Goal: Submit feedback/report problem: Submit feedback/report problem

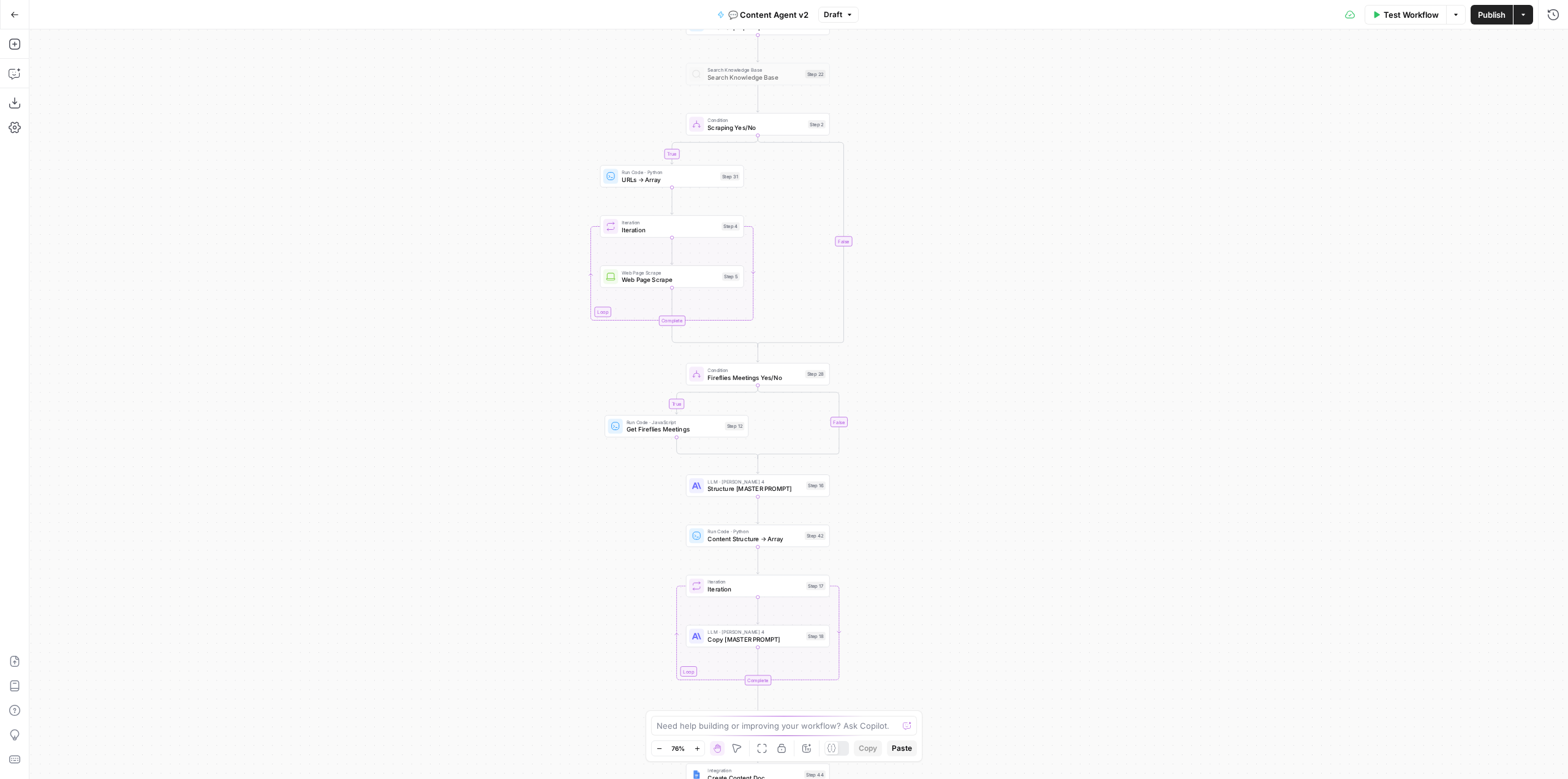
drag, startPoint x: 930, startPoint y: 536, endPoint x: 934, endPoint y: 241, distance: 295.0
click at [934, 241] on div "true false true false Workflow Set Inputs Inputs Call API Get Agent Task (Click…" at bounding box center [798, 404] width 1539 height 750
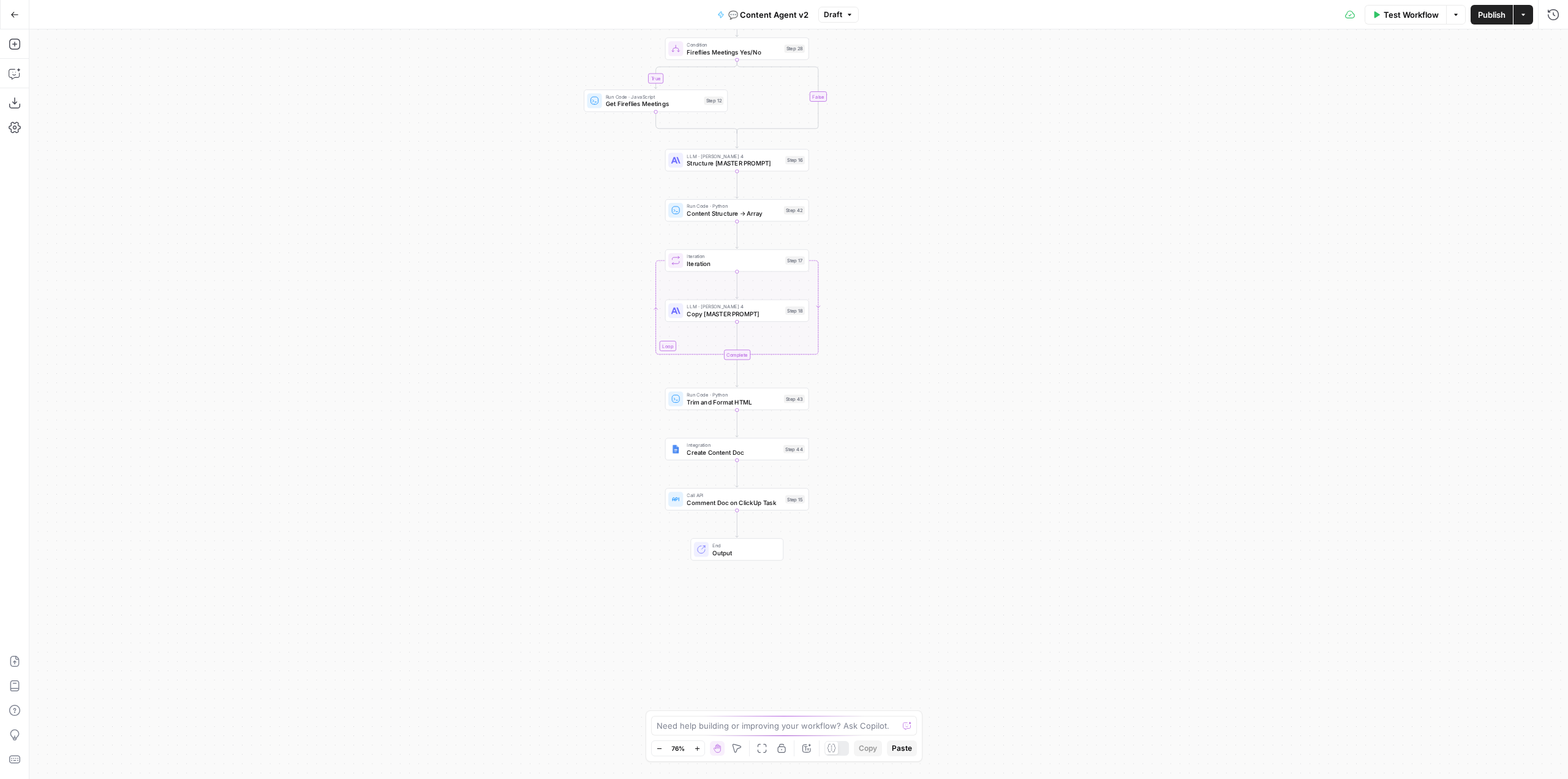
drag, startPoint x: 1002, startPoint y: 427, endPoint x: 939, endPoint y: 392, distance: 72.1
click at [952, 384] on div "true false true false Workflow Set Inputs Inputs Call API Get Agent Task (Click…" at bounding box center [798, 404] width 1539 height 750
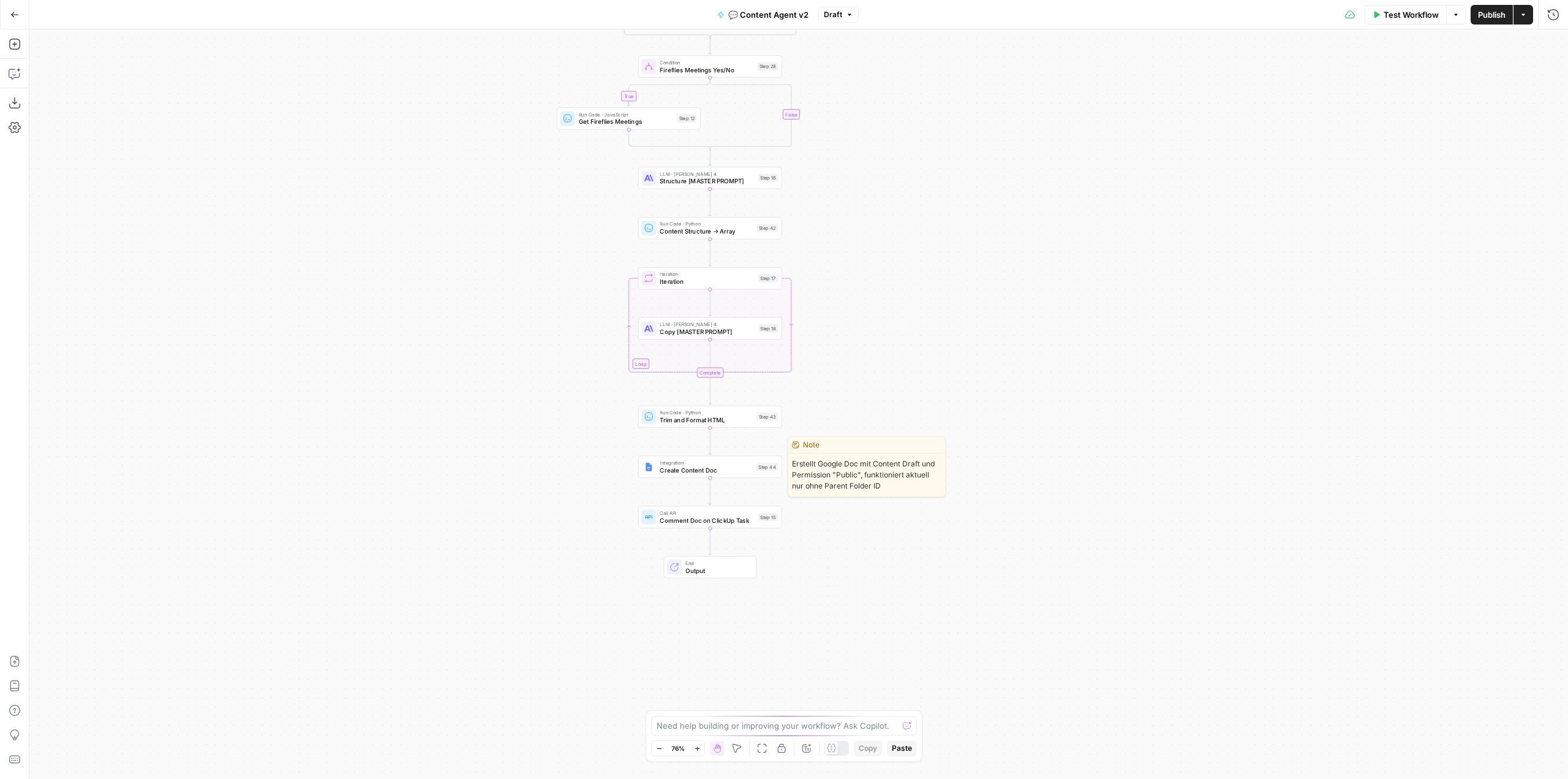
click at [726, 471] on span "Create Content Doc" at bounding box center [706, 469] width 93 height 9
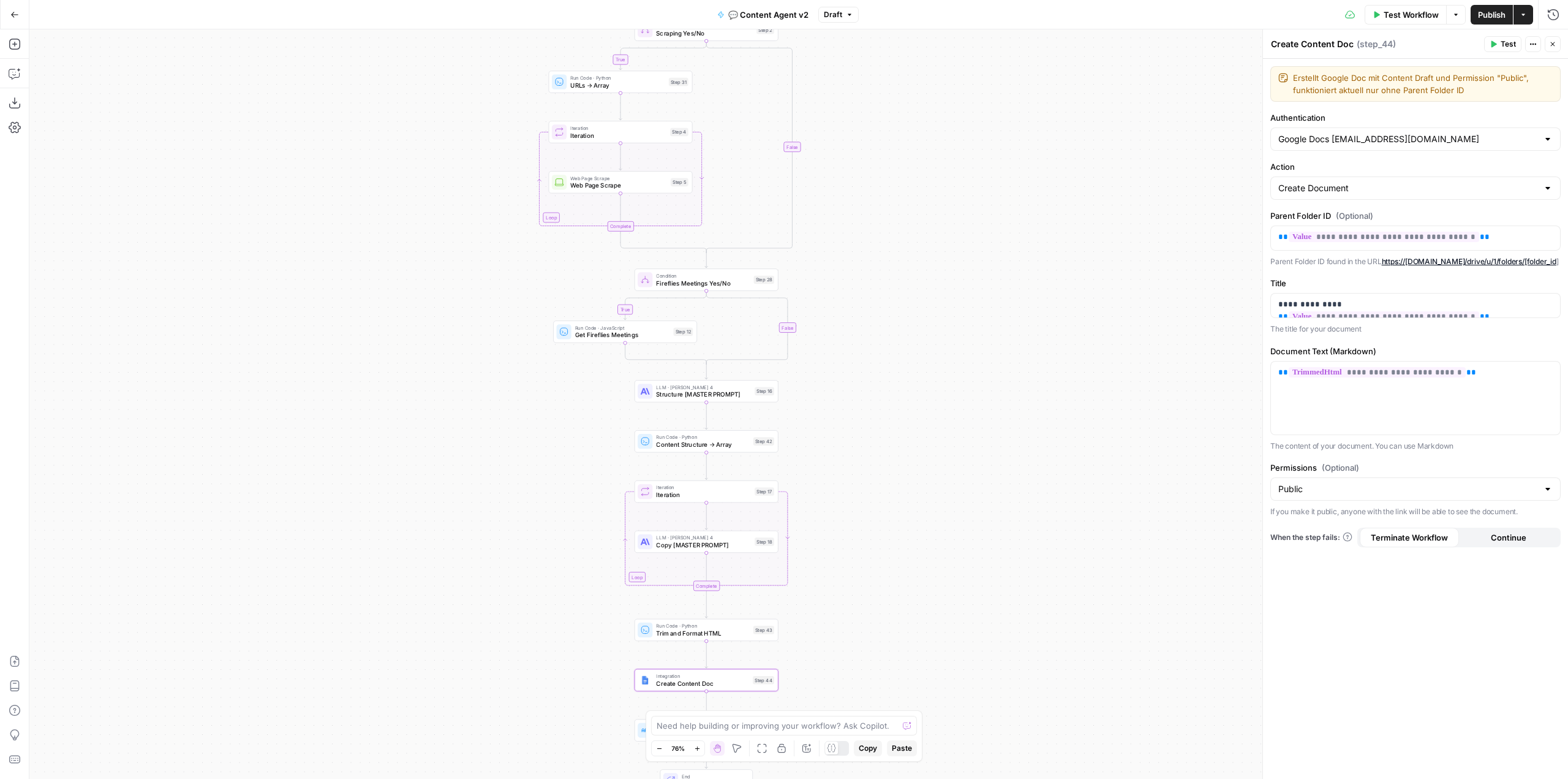
drag, startPoint x: 876, startPoint y: 209, endPoint x: 882, endPoint y: 487, distance: 278.1
click at [882, 487] on div "true true false false Workflow Set Inputs Inputs Call API Get Agent Task (Click…" at bounding box center [798, 404] width 1539 height 750
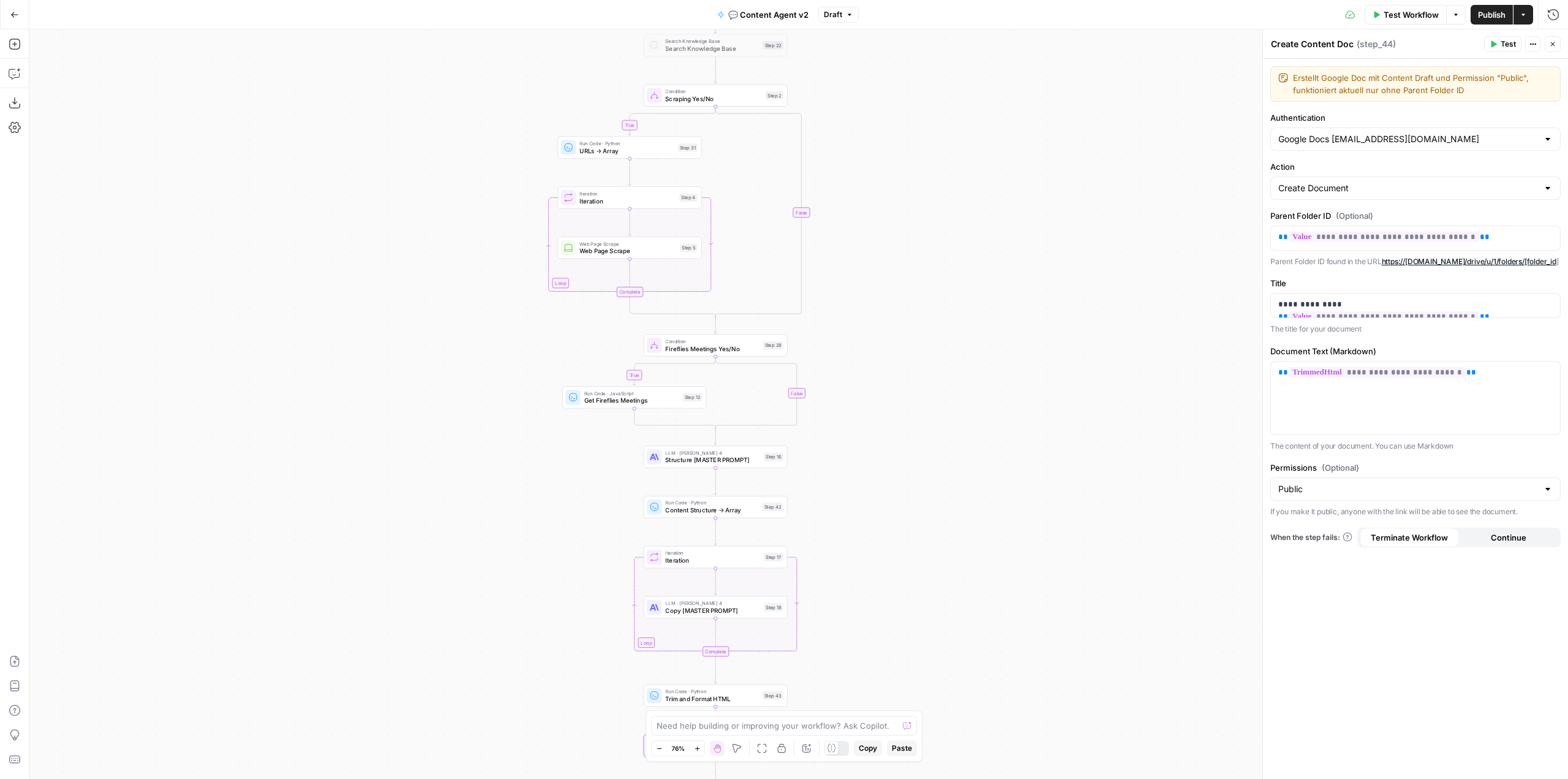
drag, startPoint x: 888, startPoint y: 337, endPoint x: 889, endPoint y: 510, distance: 173.0
click at [889, 510] on div "true true false false Workflow Set Inputs Inputs Call API Get Agent Task (Click…" at bounding box center [798, 404] width 1539 height 750
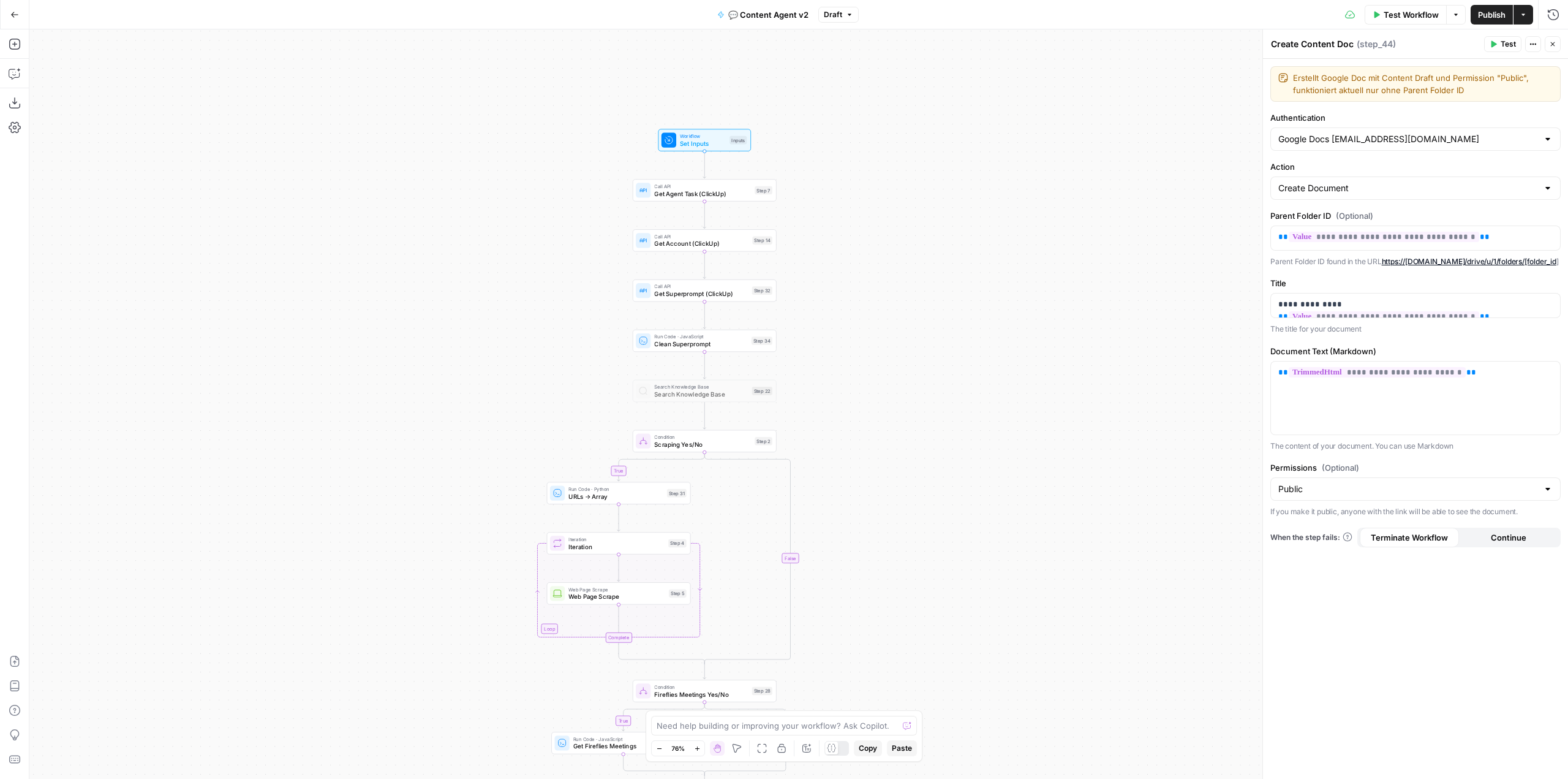
drag, startPoint x: 902, startPoint y: 283, endPoint x: 890, endPoint y: 456, distance: 173.4
click at [890, 456] on div "true true false false Workflow Set Inputs Inputs Call API Get Agent Task (Click…" at bounding box center [798, 404] width 1539 height 750
click at [689, 196] on span "Get Agent Task (ClickUp)" at bounding box center [702, 193] width 97 height 9
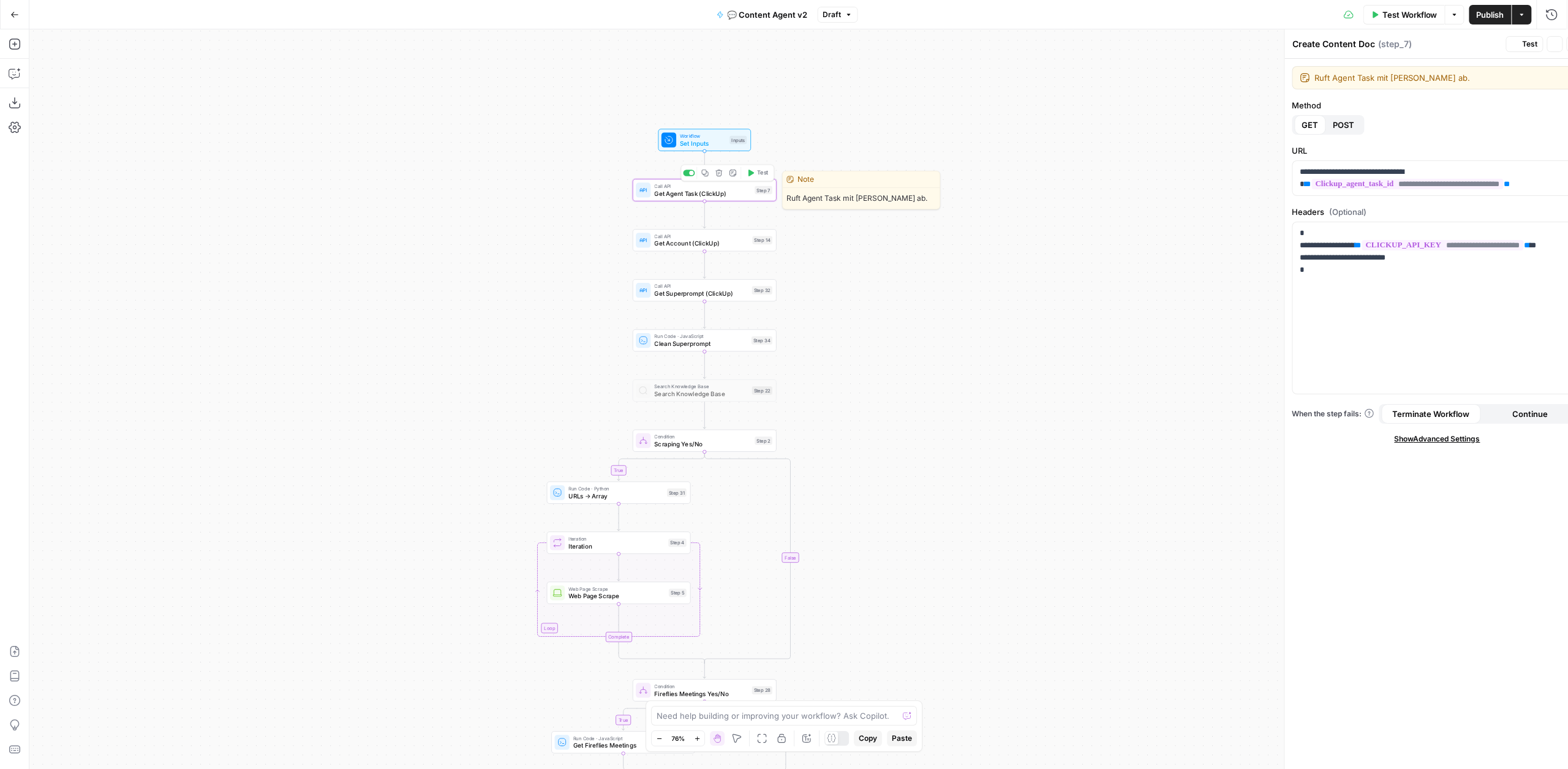
type textarea "Get Agent Task (ClickUp)"
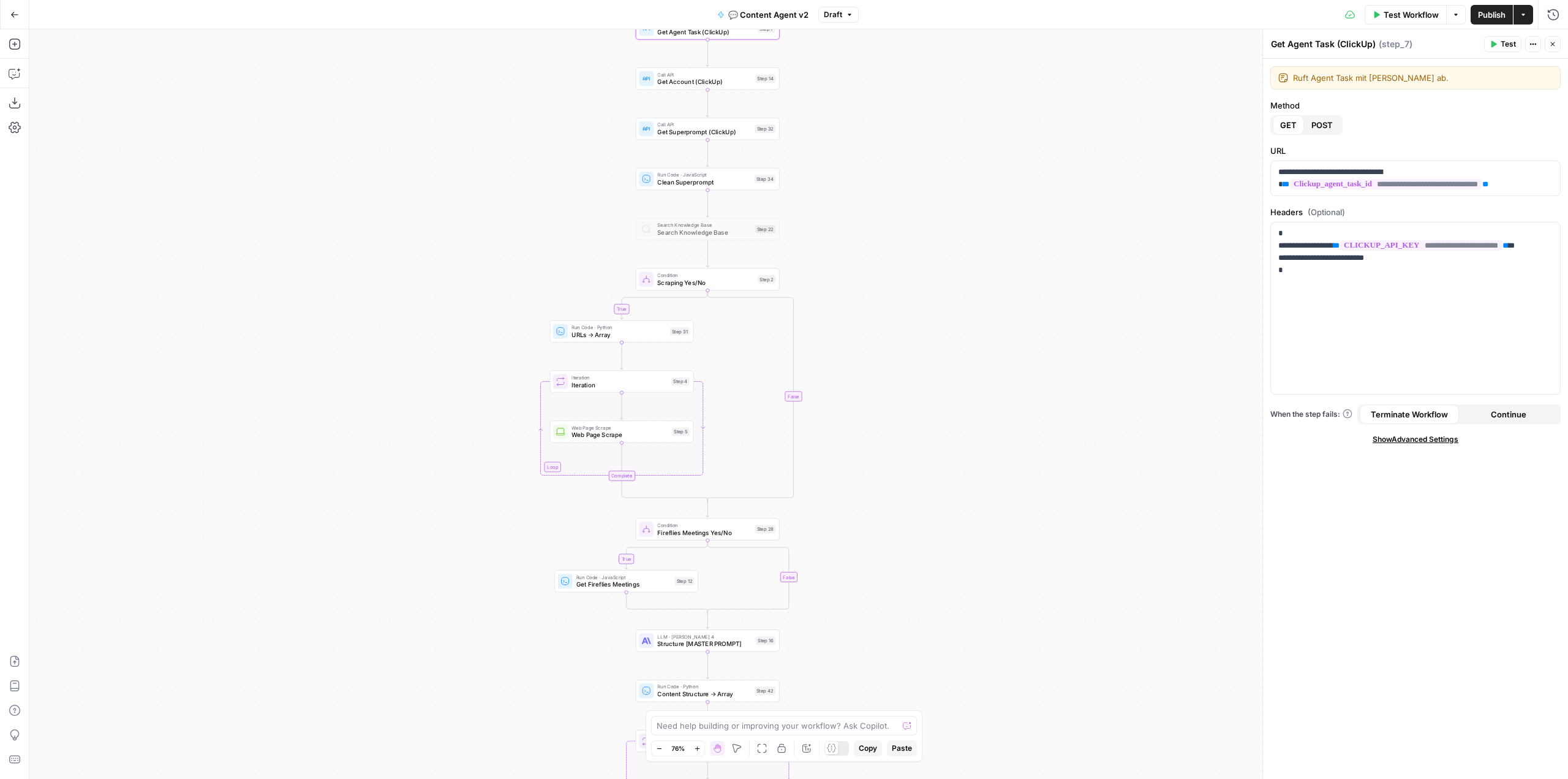
drag, startPoint x: 1009, startPoint y: 555, endPoint x: 1037, endPoint y: 249, distance: 307.3
click at [1037, 249] on div "true true false false Workflow Set Inputs Inputs Call API Get Agent Task (Click…" at bounding box center [798, 404] width 1539 height 750
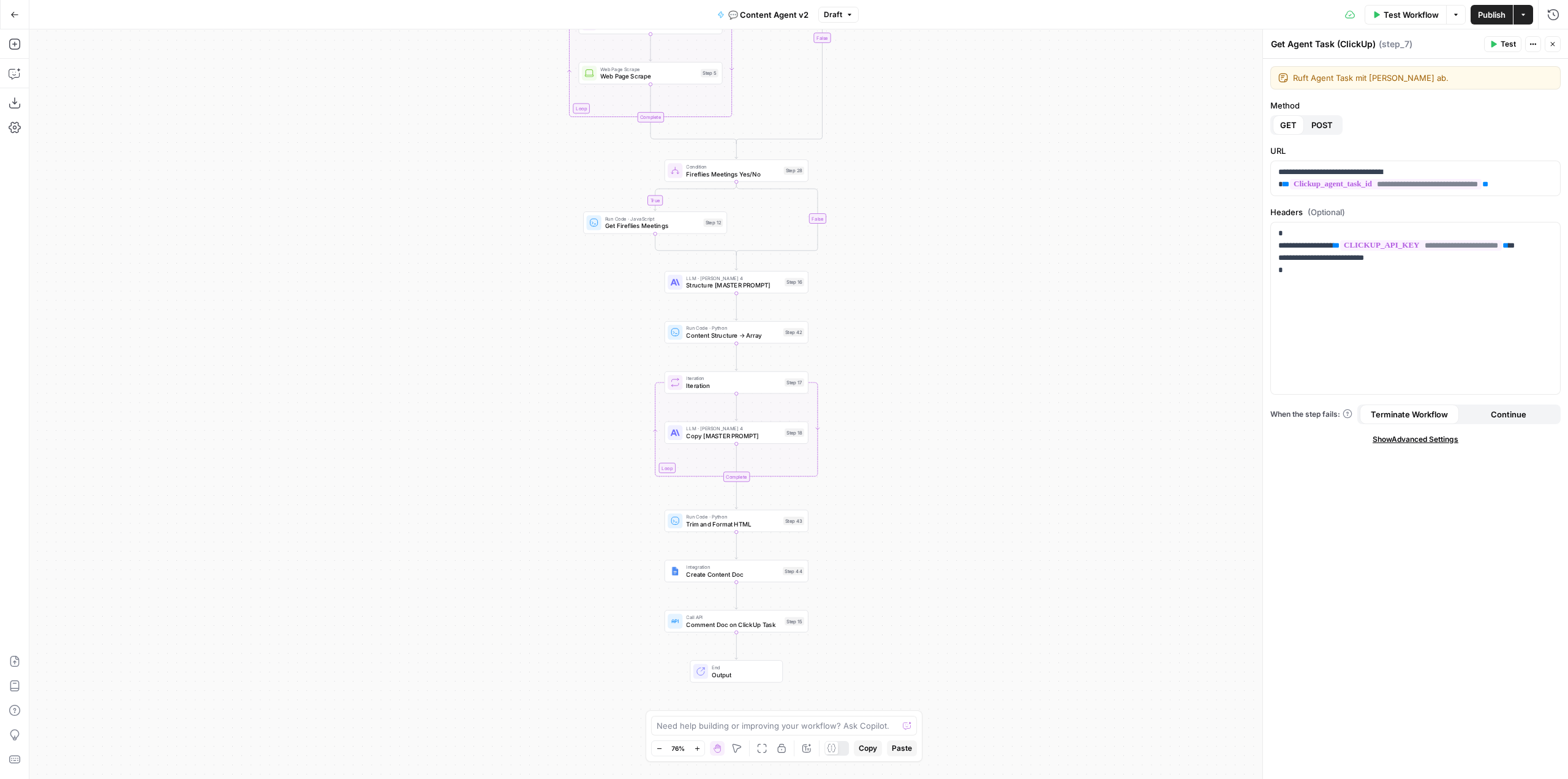
drag, startPoint x: 1023, startPoint y: 527, endPoint x: 1018, endPoint y: 500, distance: 27.5
click at [1027, 277] on div "true true false false Workflow Set Inputs Inputs Call API Get Agent Task (Click…" at bounding box center [798, 404] width 1539 height 750
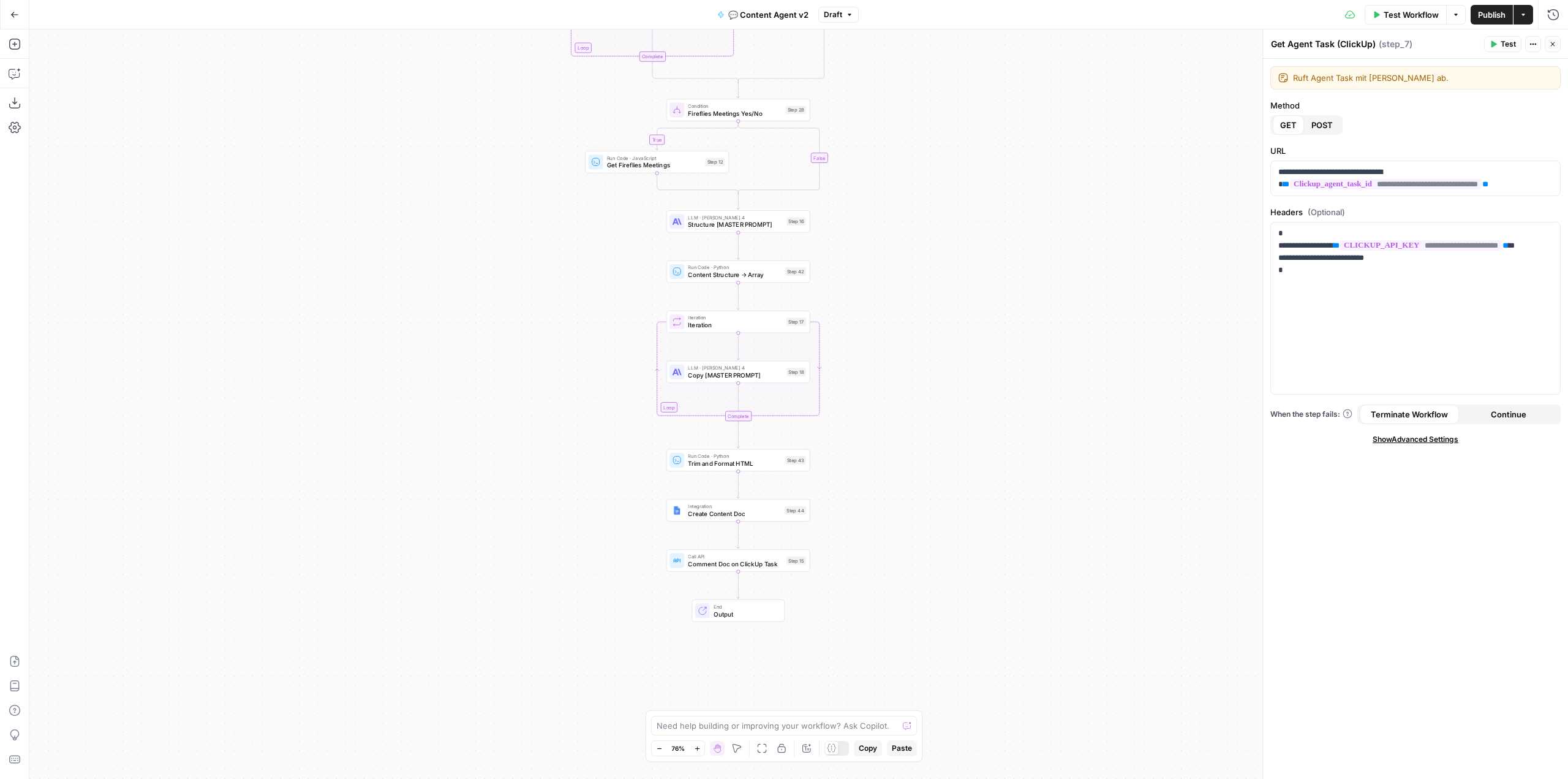
drag, startPoint x: 1023, startPoint y: 471, endPoint x: 1015, endPoint y: 457, distance: 16.1
click at [1022, 356] on div "true true false false Workflow Set Inputs Inputs Call API Get Agent Task (Click…" at bounding box center [798, 404] width 1539 height 750
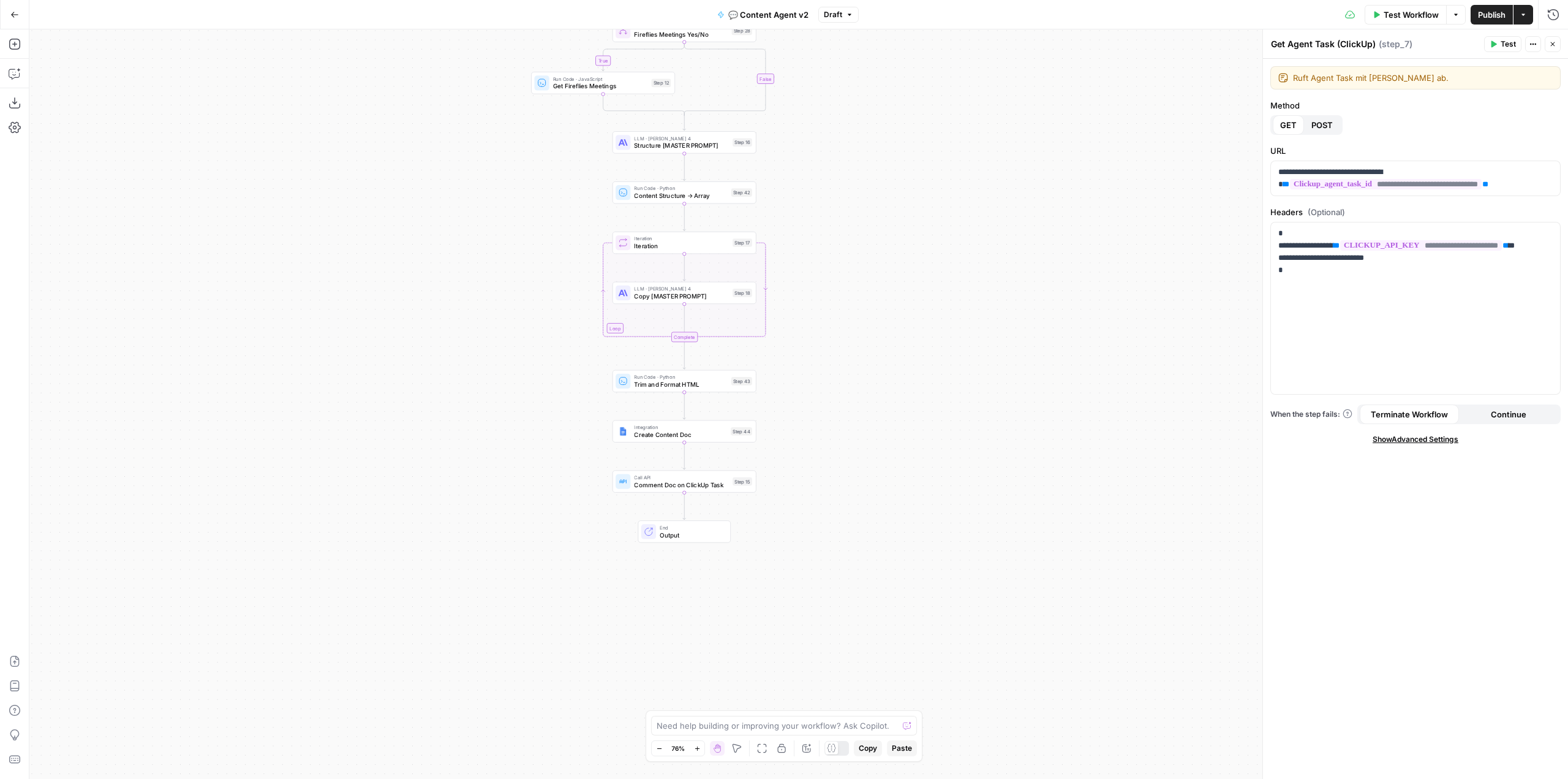
drag, startPoint x: 1015, startPoint y: 471, endPoint x: 956, endPoint y: 524, distance: 79.3
click at [956, 524] on div "true true false false Workflow Set Inputs Inputs Call API Get Agent Task (Click…" at bounding box center [798, 404] width 1539 height 750
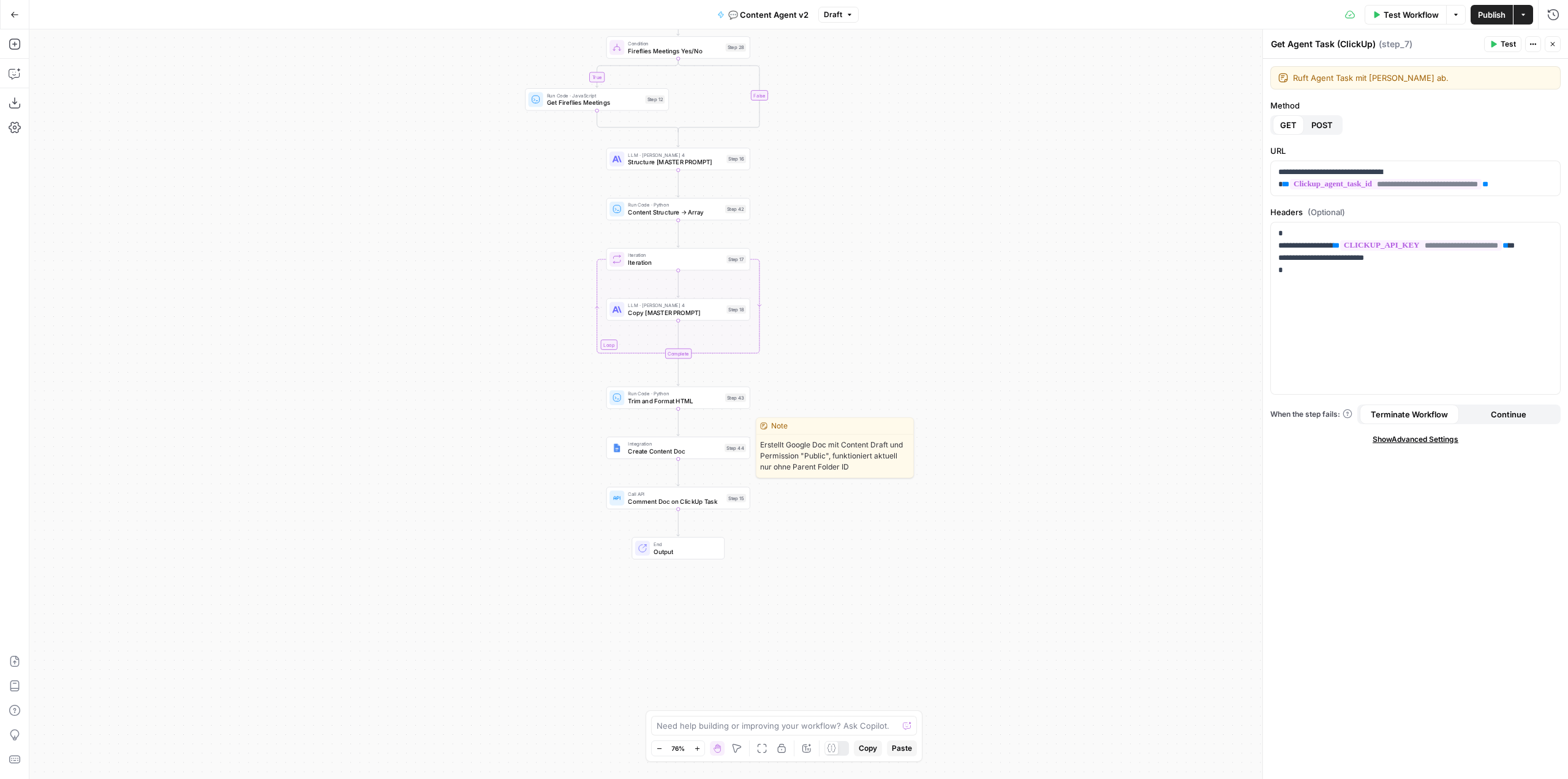
click at [682, 454] on span "Create Content Doc" at bounding box center [674, 450] width 93 height 9
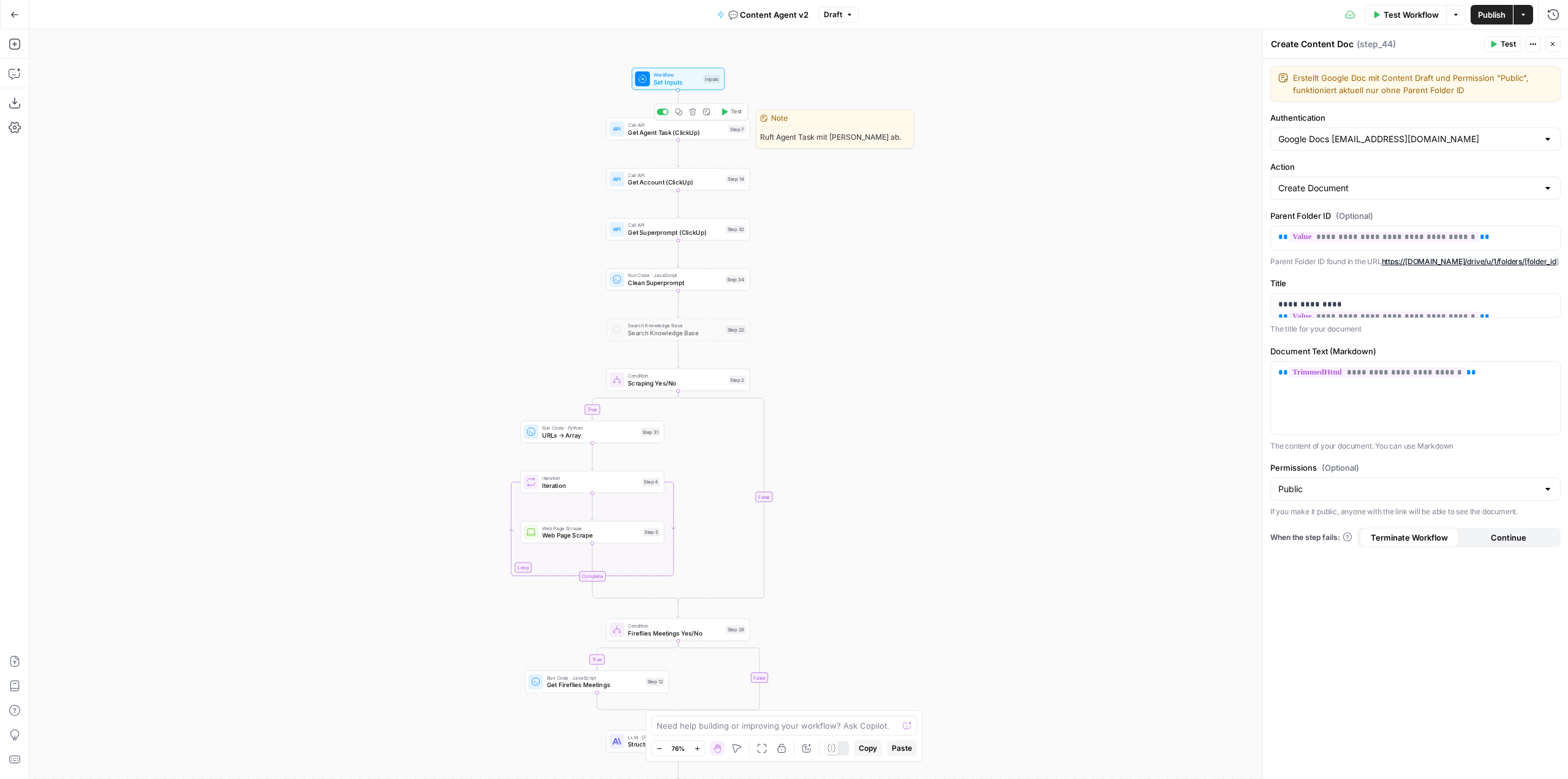
click at [659, 134] on span "Get Agent Task (ClickUp)" at bounding box center [676, 131] width 97 height 9
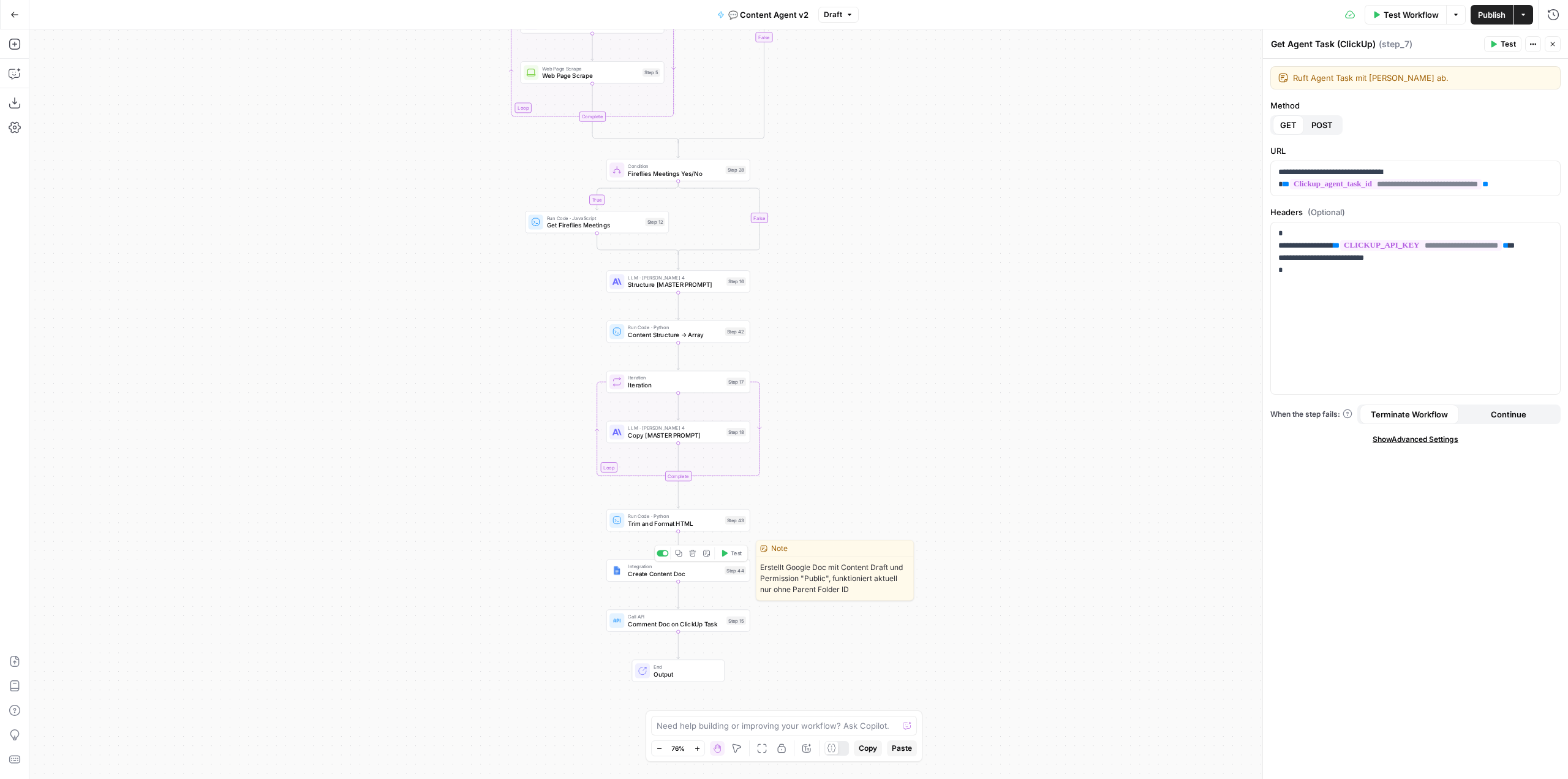
click at [735, 557] on span "Test" at bounding box center [737, 553] width 11 height 9
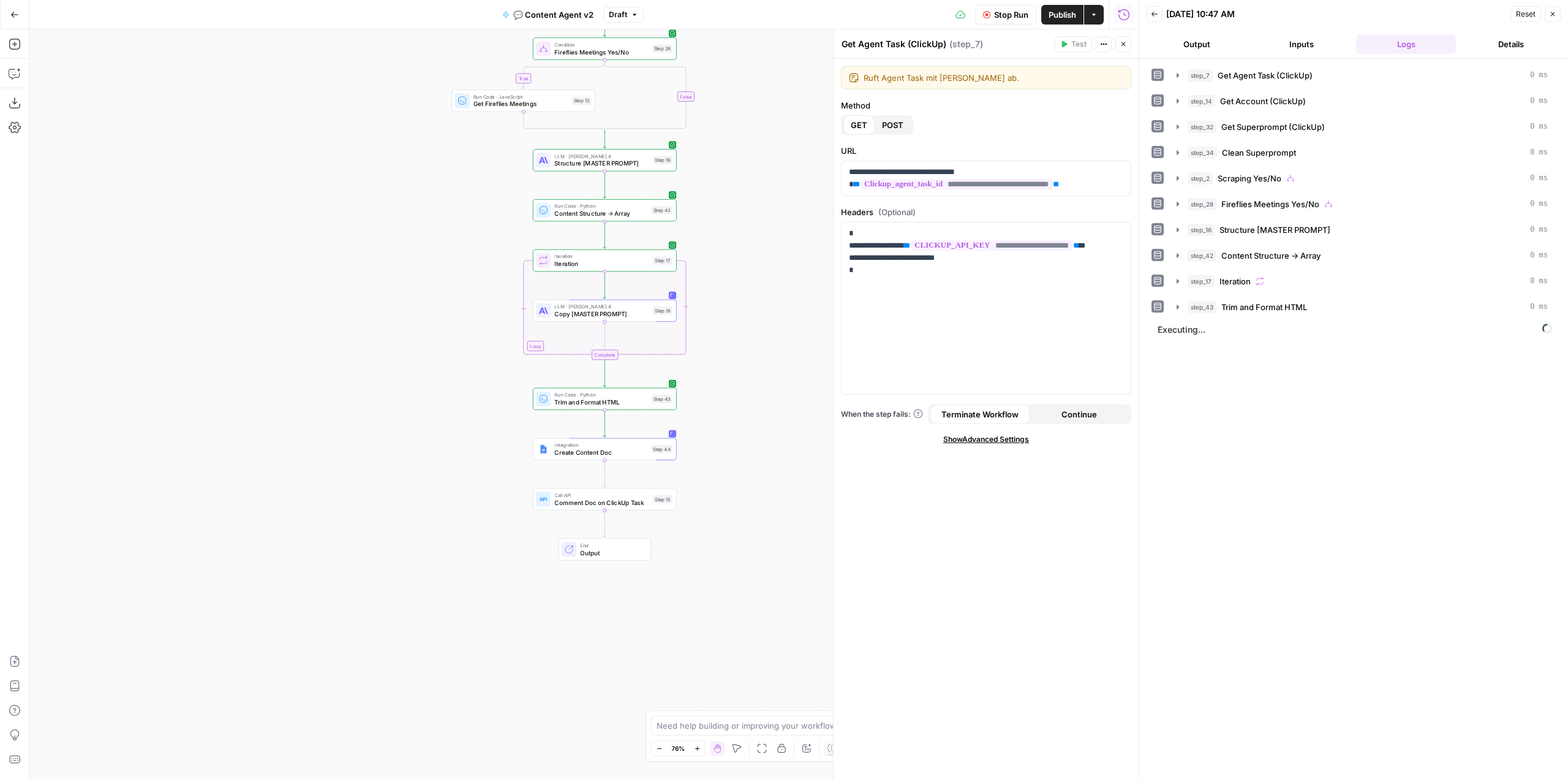
drag, startPoint x: 787, startPoint y: 372, endPoint x: 720, endPoint y: 260, distance: 130.5
click at [720, 260] on div "true true false false Workflow Set Inputs Inputs Call API Get Agent Task (Click…" at bounding box center [584, 404] width 1110 height 750
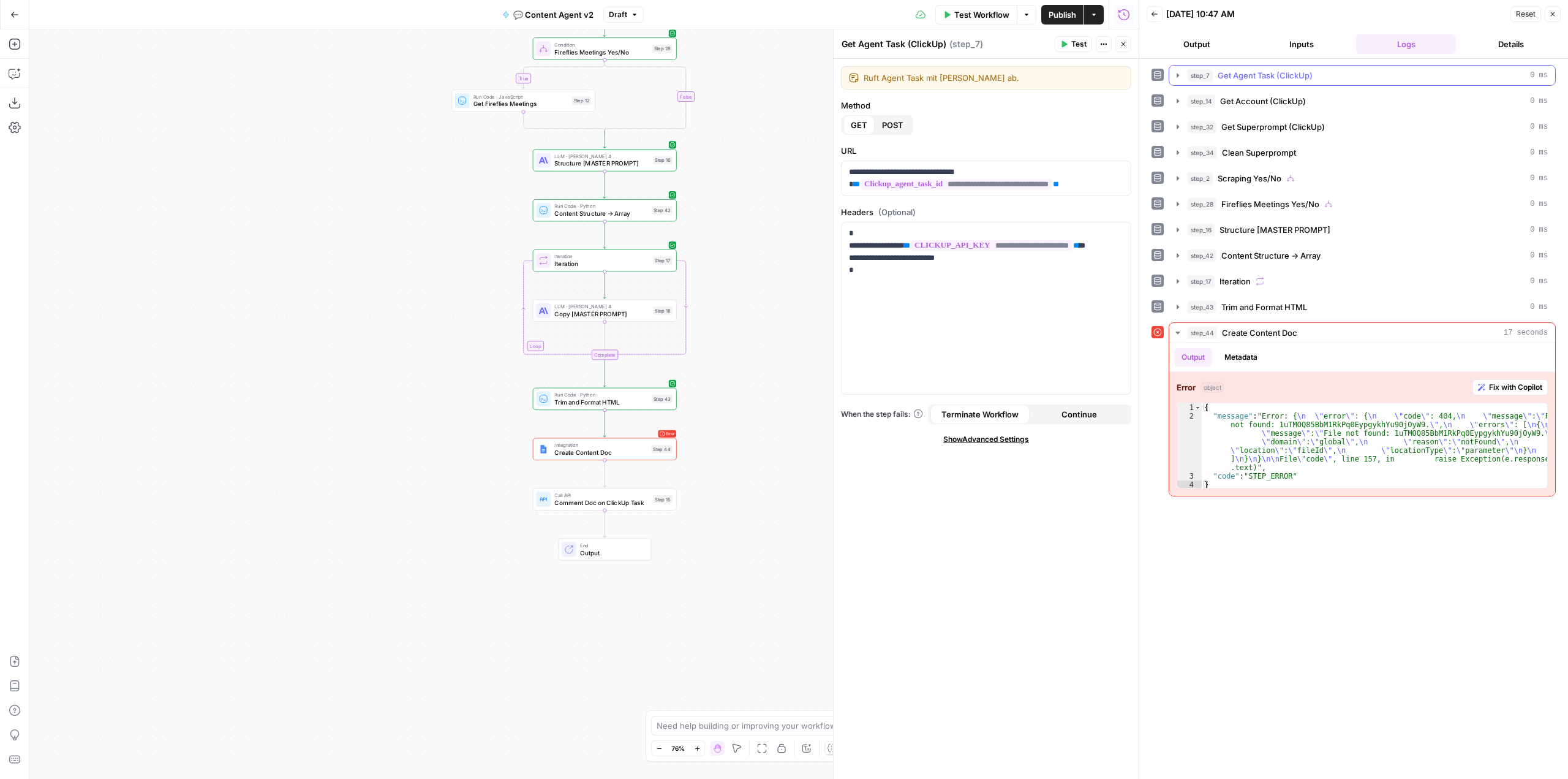
click at [1182, 75] on icon "button" at bounding box center [1178, 75] width 10 height 10
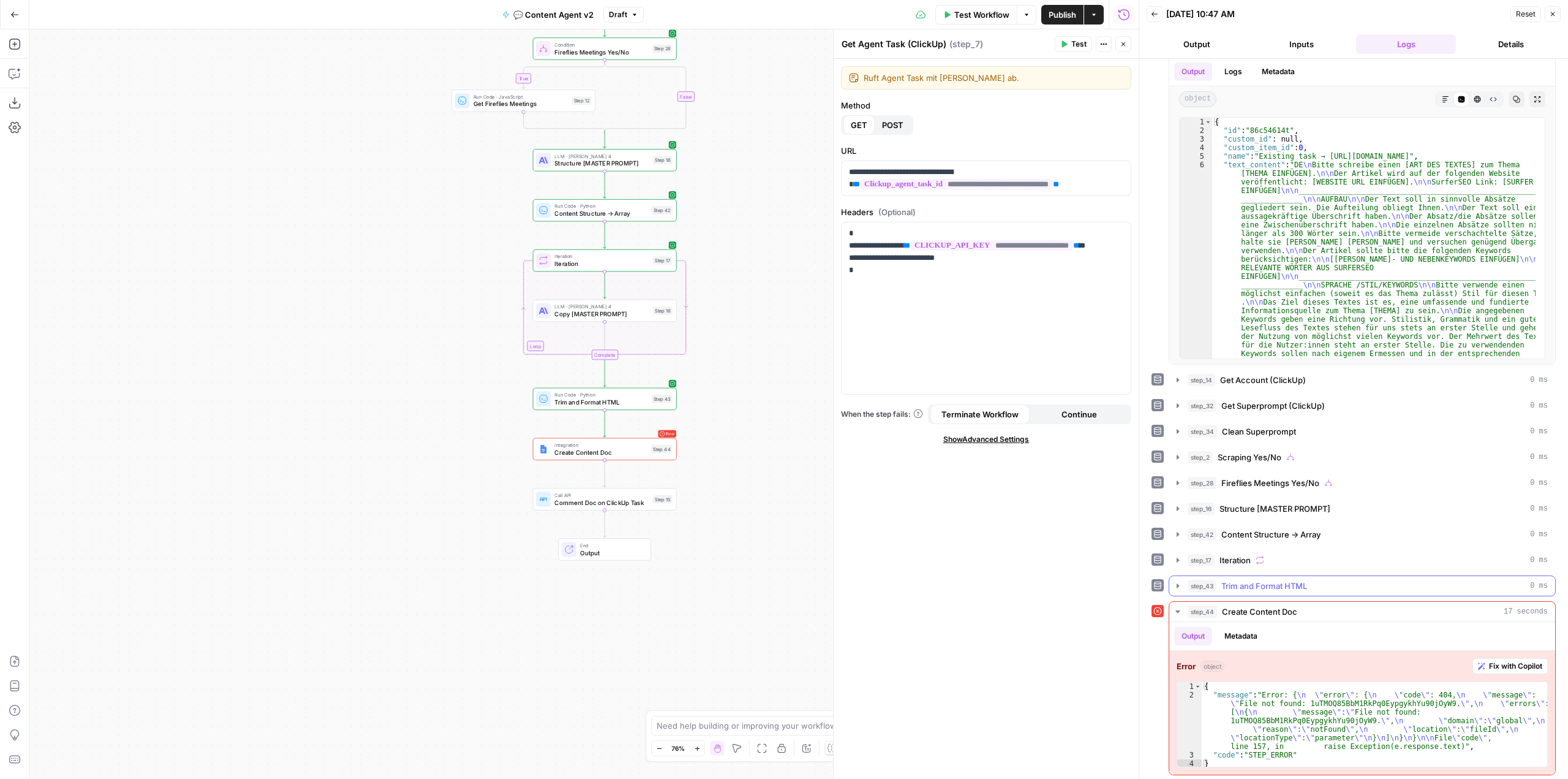
scroll to position [31, 0]
click at [612, 406] on span "Trim and Format HTML" at bounding box center [600, 402] width 93 height 9
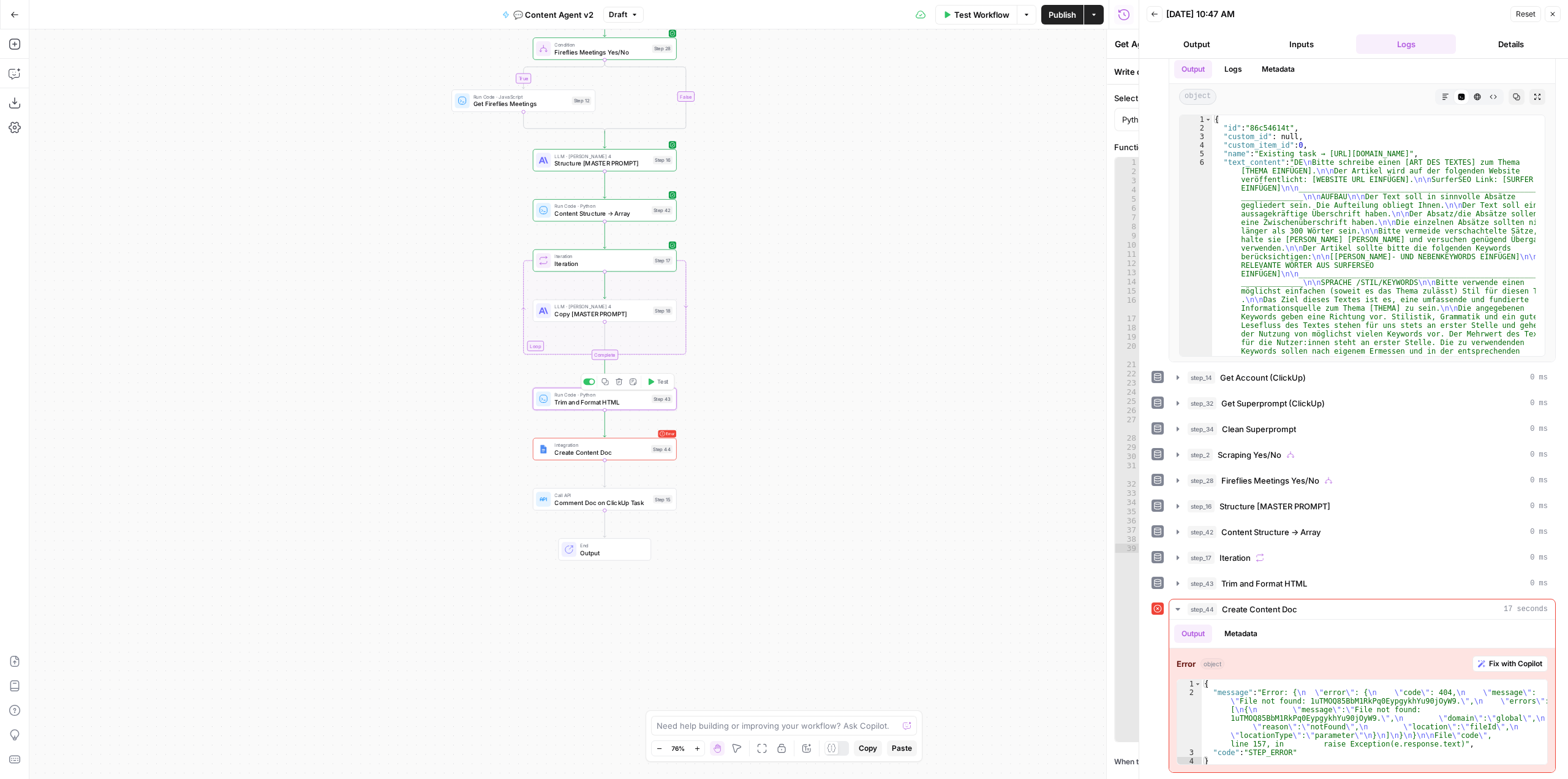
type textarea "Trim and Format HTML"
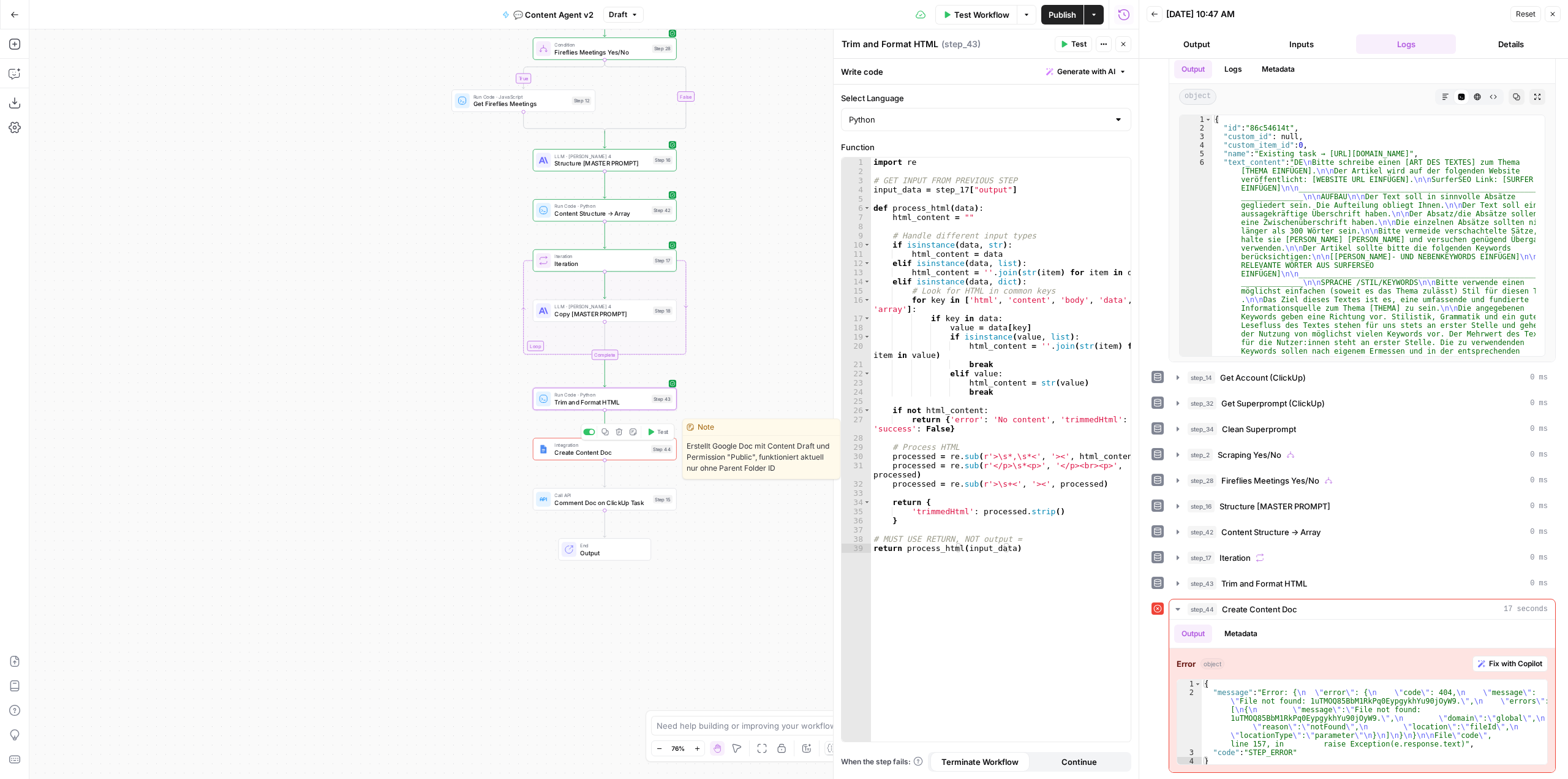
click at [629, 453] on span "Create Content Doc" at bounding box center [600, 451] width 93 height 9
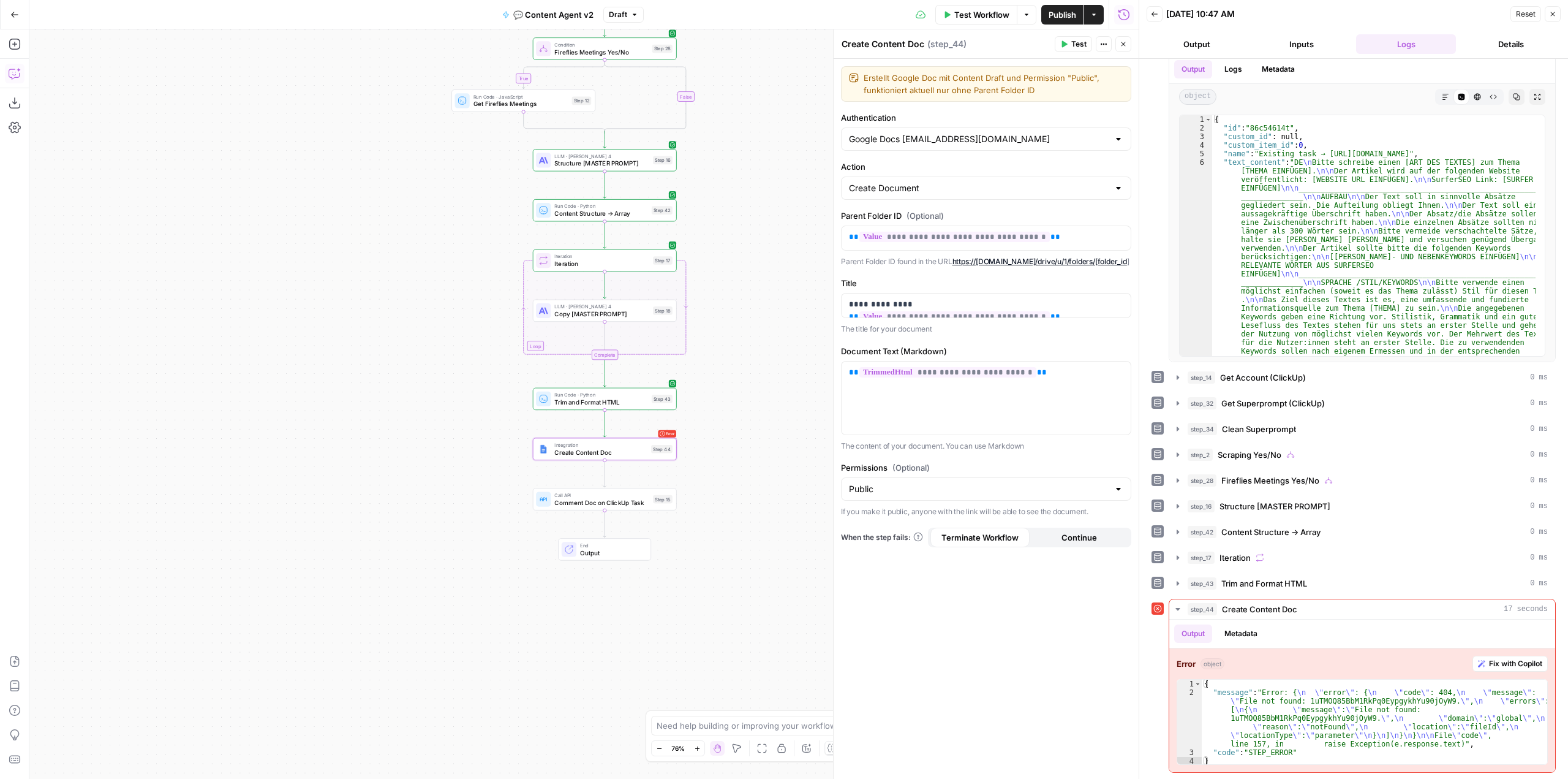
click at [14, 74] on icon "button" at bounding box center [15, 73] width 12 height 12
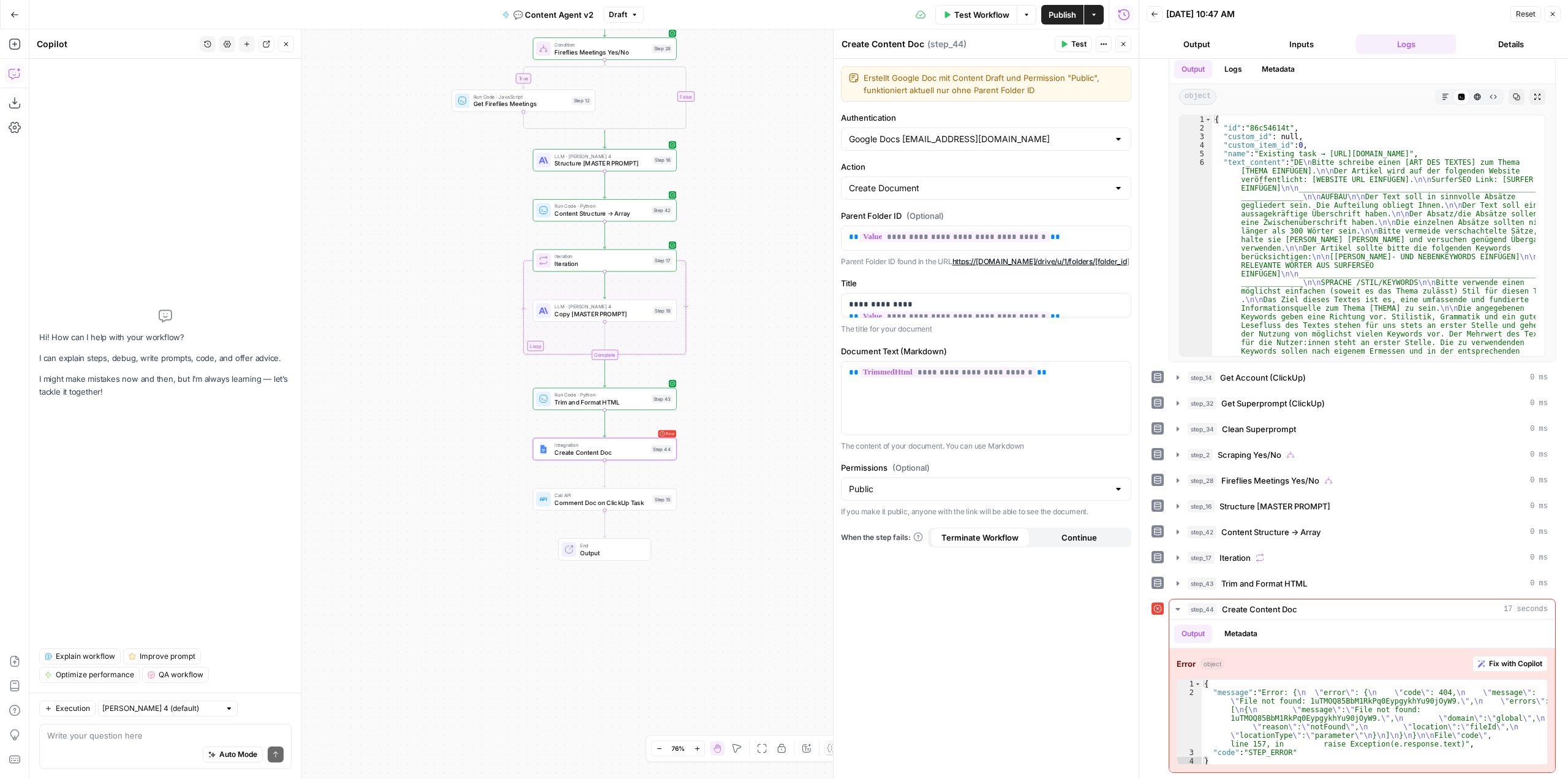
click at [123, 747] on div "Auto Mode Send" at bounding box center [165, 755] width 236 height 27
type textarea "I've"
type textarea "W"
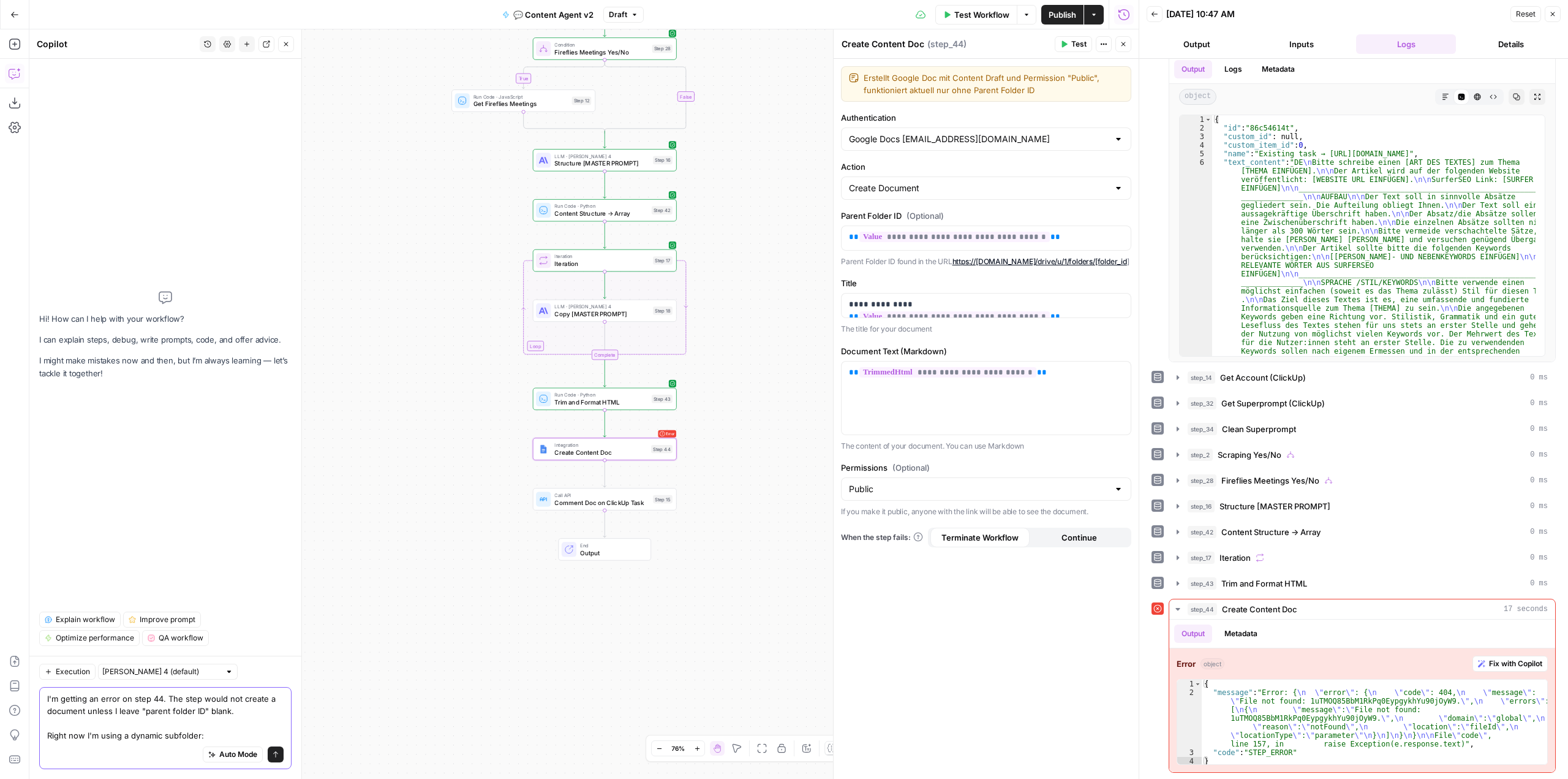
click at [224, 739] on textarea "I'm getting an error on step 44. The step would not create a document unless I …" at bounding box center [165, 717] width 236 height 49
paste textarea "({{step_7.output.custom_fields[3].value}})"
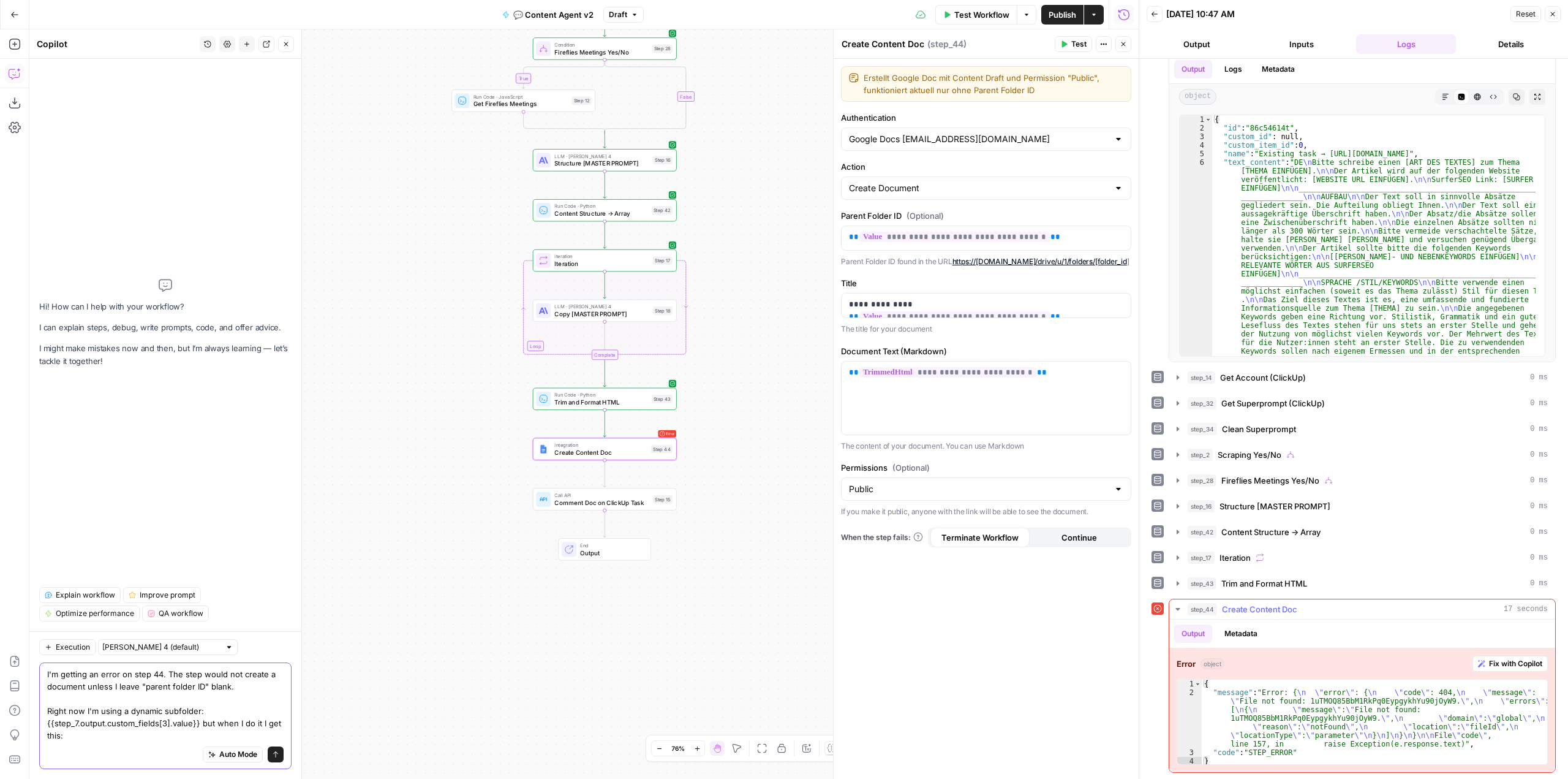
type textarea "I'm getting an error on step 44. The step would not create a document unless I …"
type textarea "*"
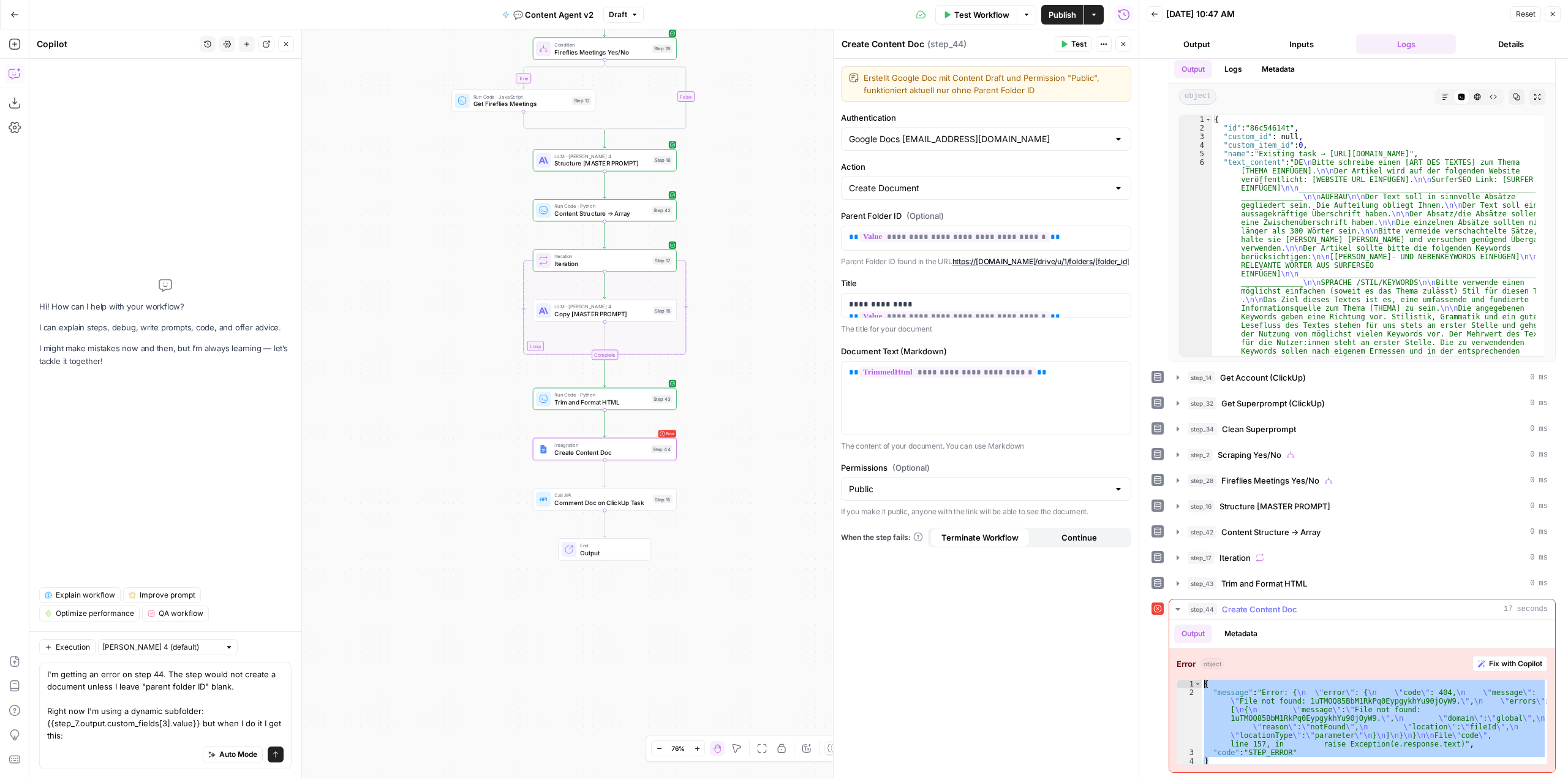
drag, startPoint x: 1226, startPoint y: 762, endPoint x: 1190, endPoint y: 677, distance: 92.3
click at [1190, 677] on div "Error object Fix with Copilot * 1 2 3 4 { "message" : "Error: { \n \" error \" …" at bounding box center [1363, 710] width 386 height 124
click at [153, 747] on div "Auto Mode Send" at bounding box center [165, 755] width 236 height 27
click at [126, 752] on div "Auto Mode Send" at bounding box center [165, 755] width 236 height 27
click at [81, 736] on textarea "I'm getting an error on step 44. The step would not create a document unless I …" at bounding box center [165, 704] width 236 height 74
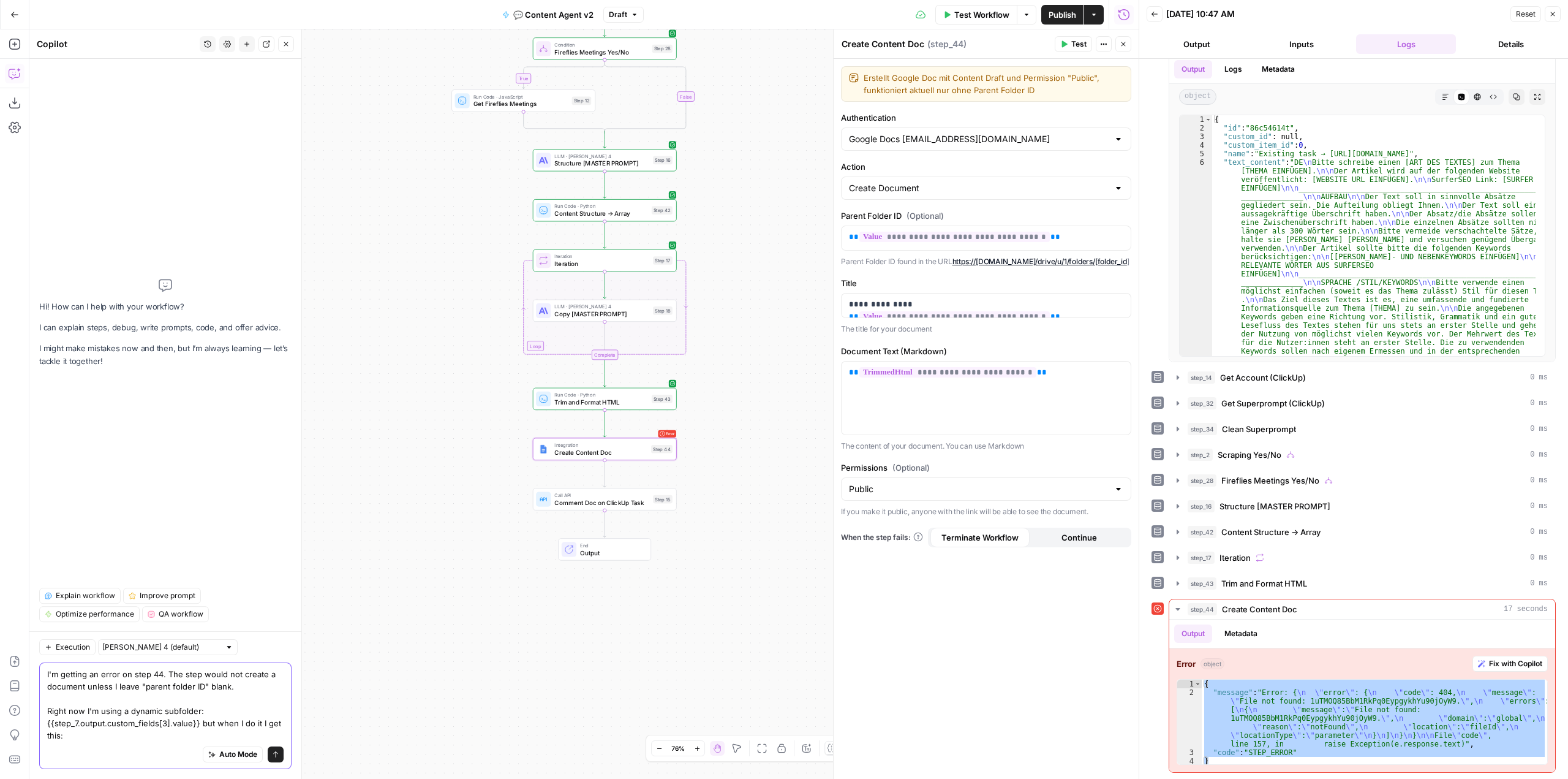
paste textarea "{ "message": "Error: {\n \"error\": {\n \"code\": 404,\n \"message\": \"File no…"
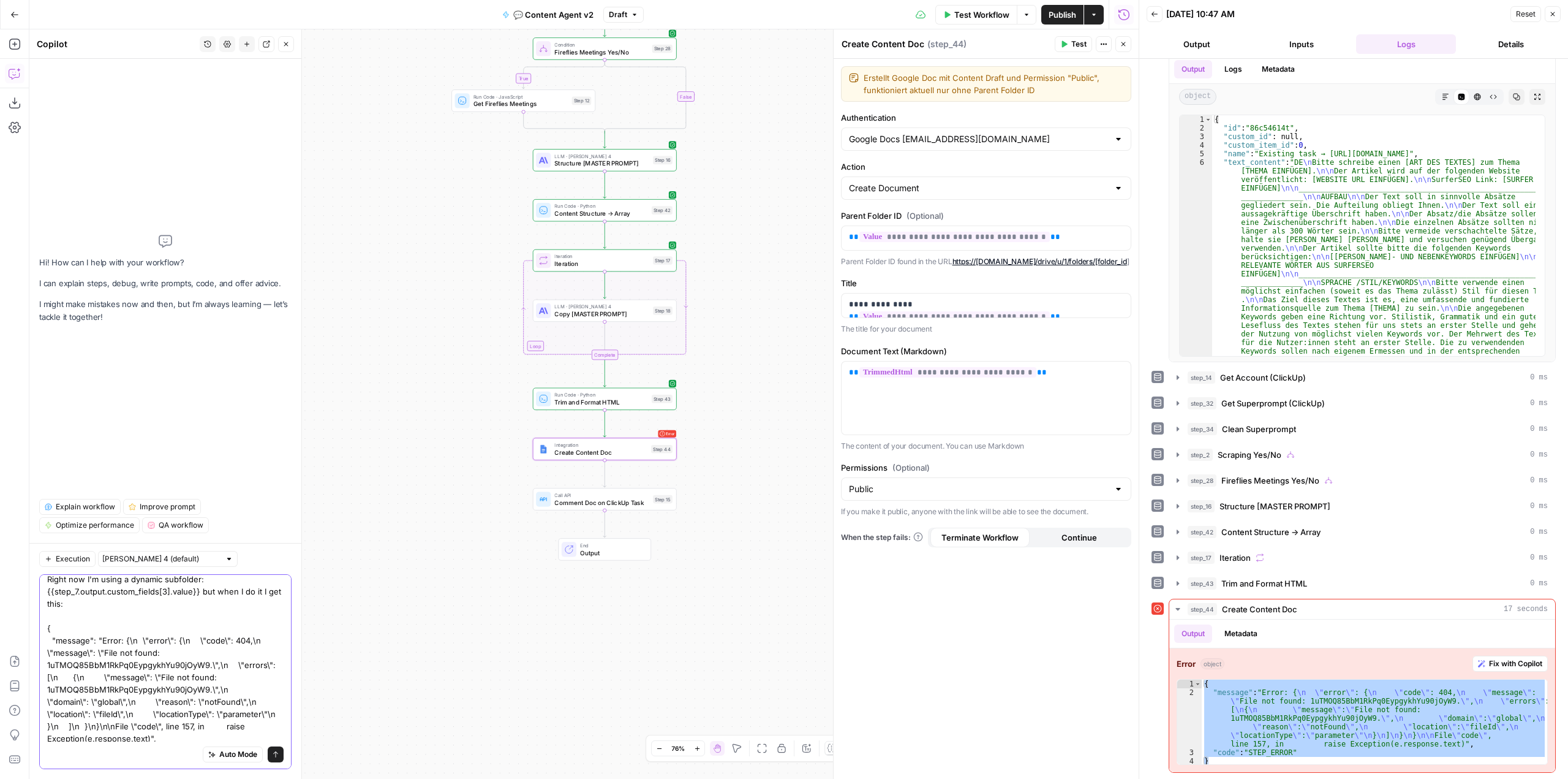
type textarea "I'm getting an error on step 44. The step would not create a document unless I …"
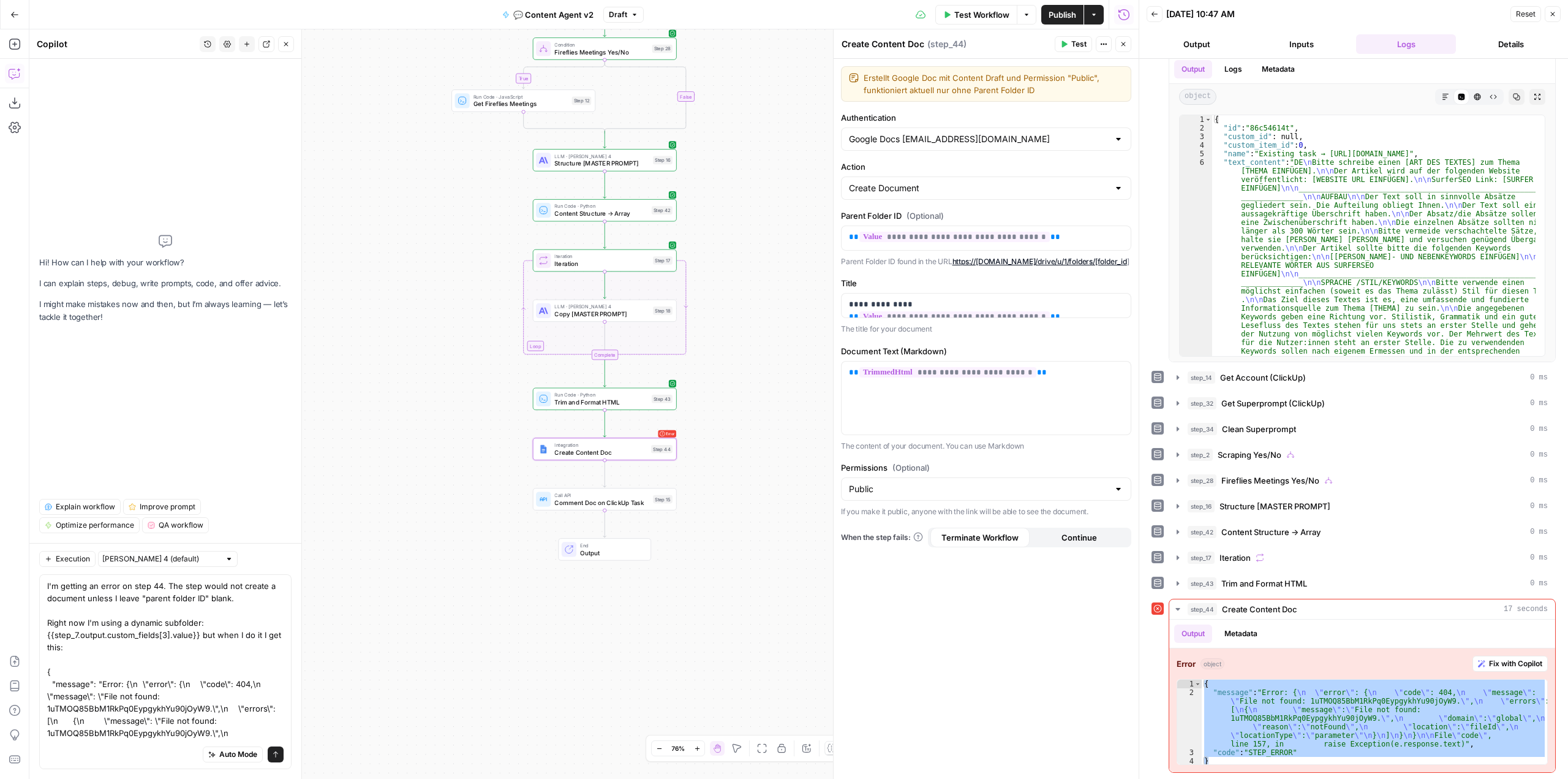
click at [268, 763] on div "Auto Mode Send" at bounding box center [165, 755] width 236 height 27
click at [272, 751] on icon "submit" at bounding box center [275, 754] width 7 height 7
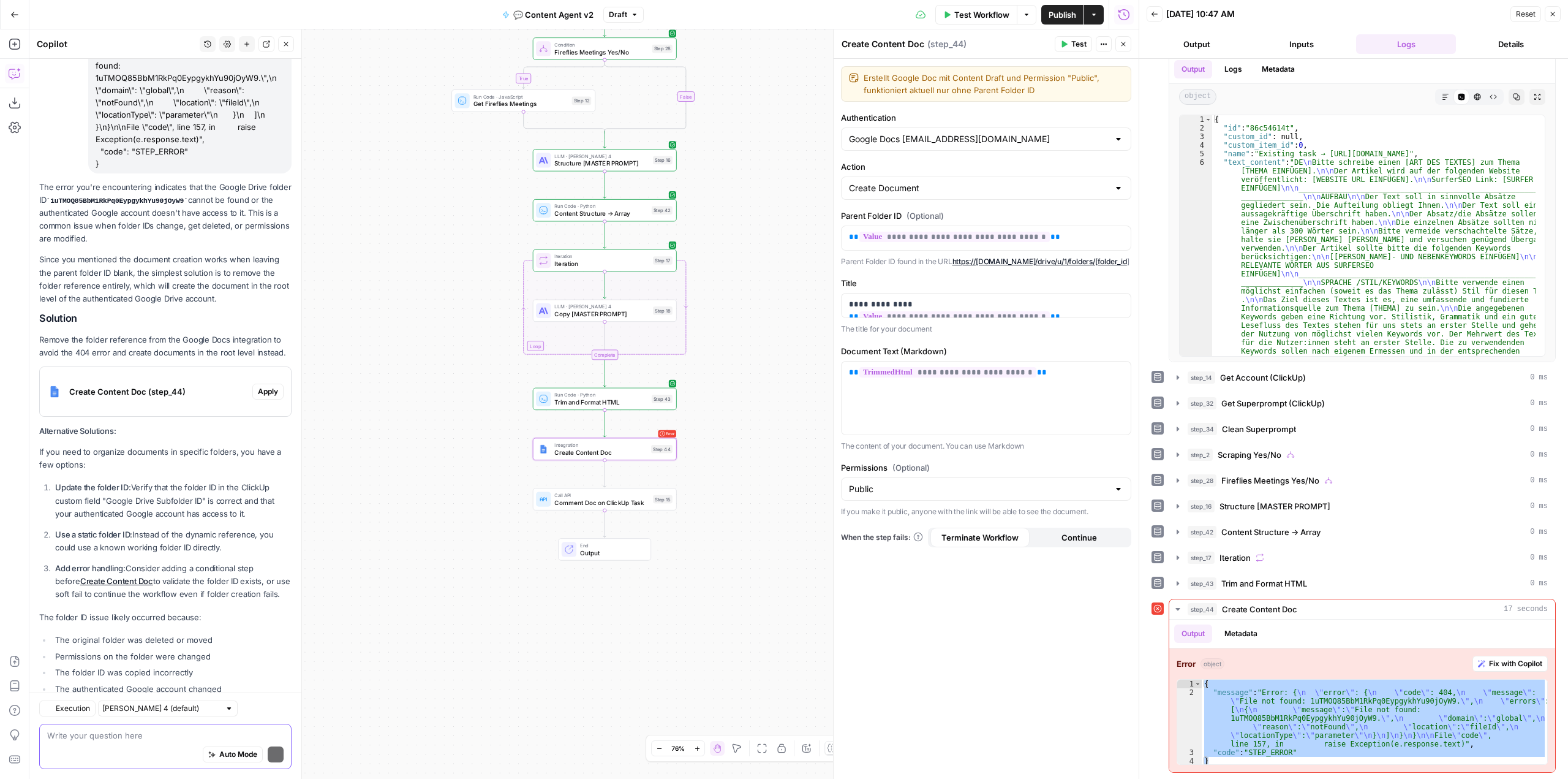
scroll to position [283, 0]
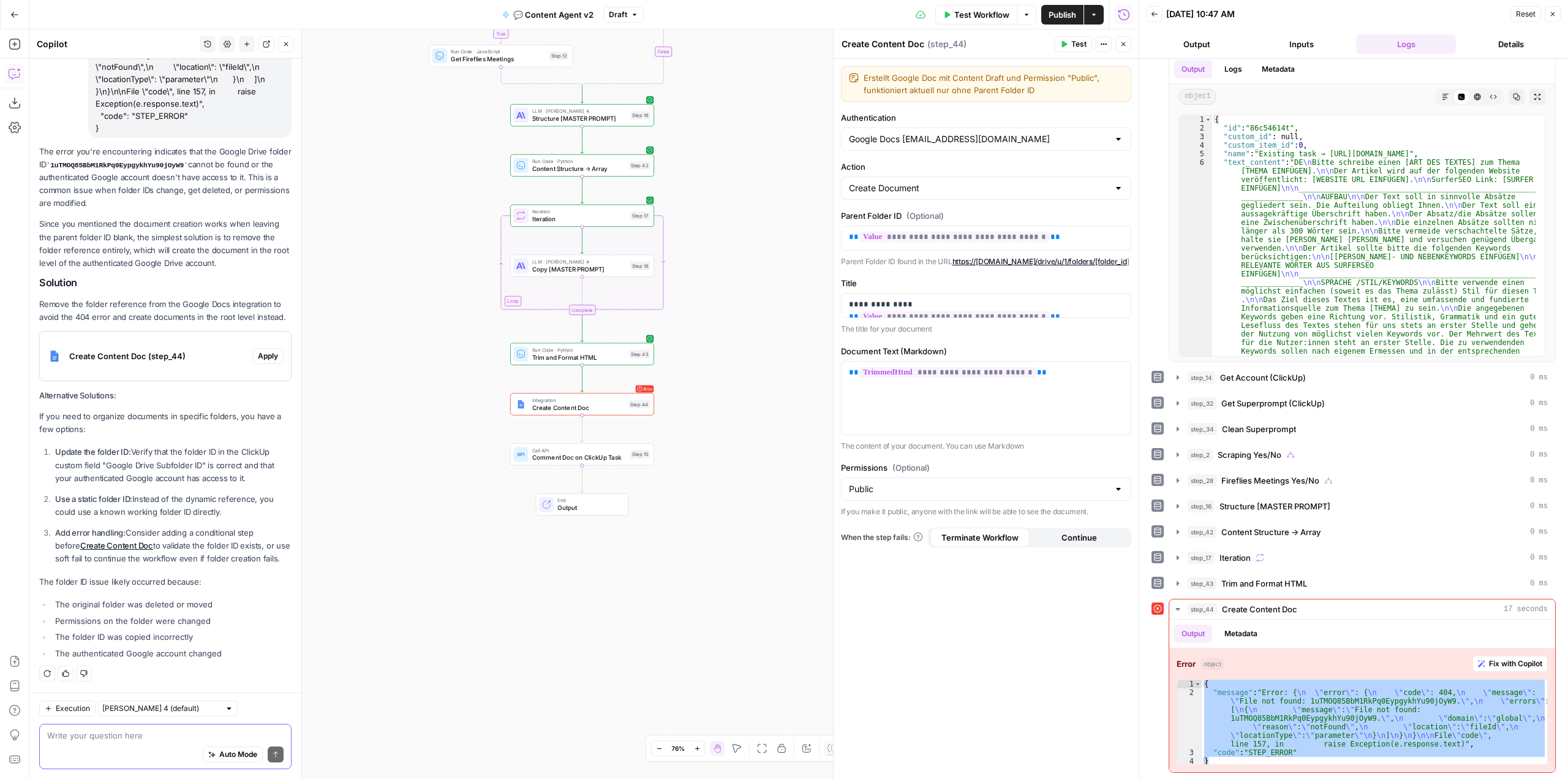
click at [175, 734] on textarea at bounding box center [165, 735] width 236 height 12
click at [245, 736] on textarea "is there a way to know why the error occurred?" at bounding box center [165, 735] width 236 height 12
type textarea "is there a way to know why the error occurred exactly?"
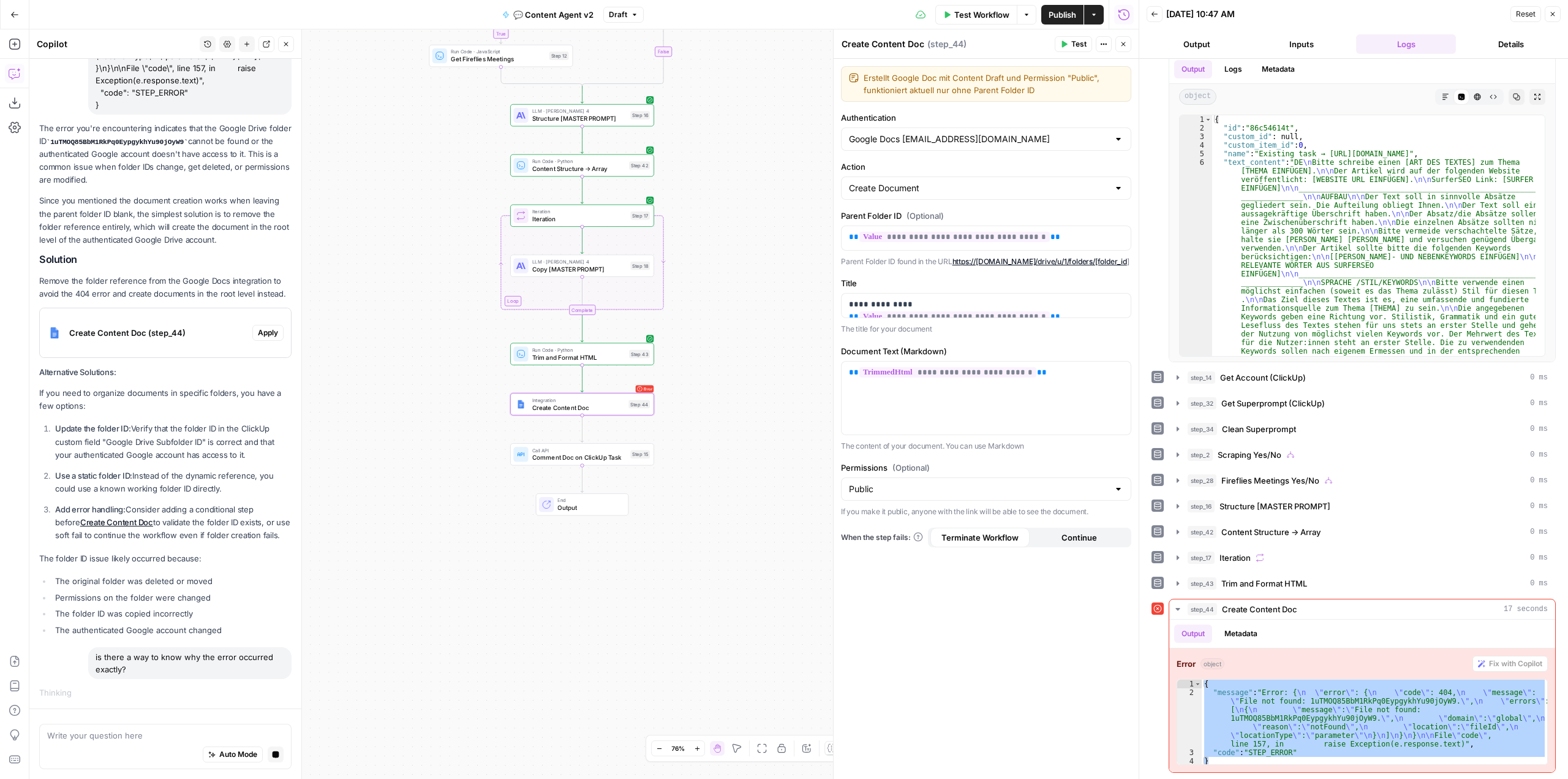
click at [174, 334] on span "Create Content Doc (step_44)" at bounding box center [158, 332] width 178 height 12
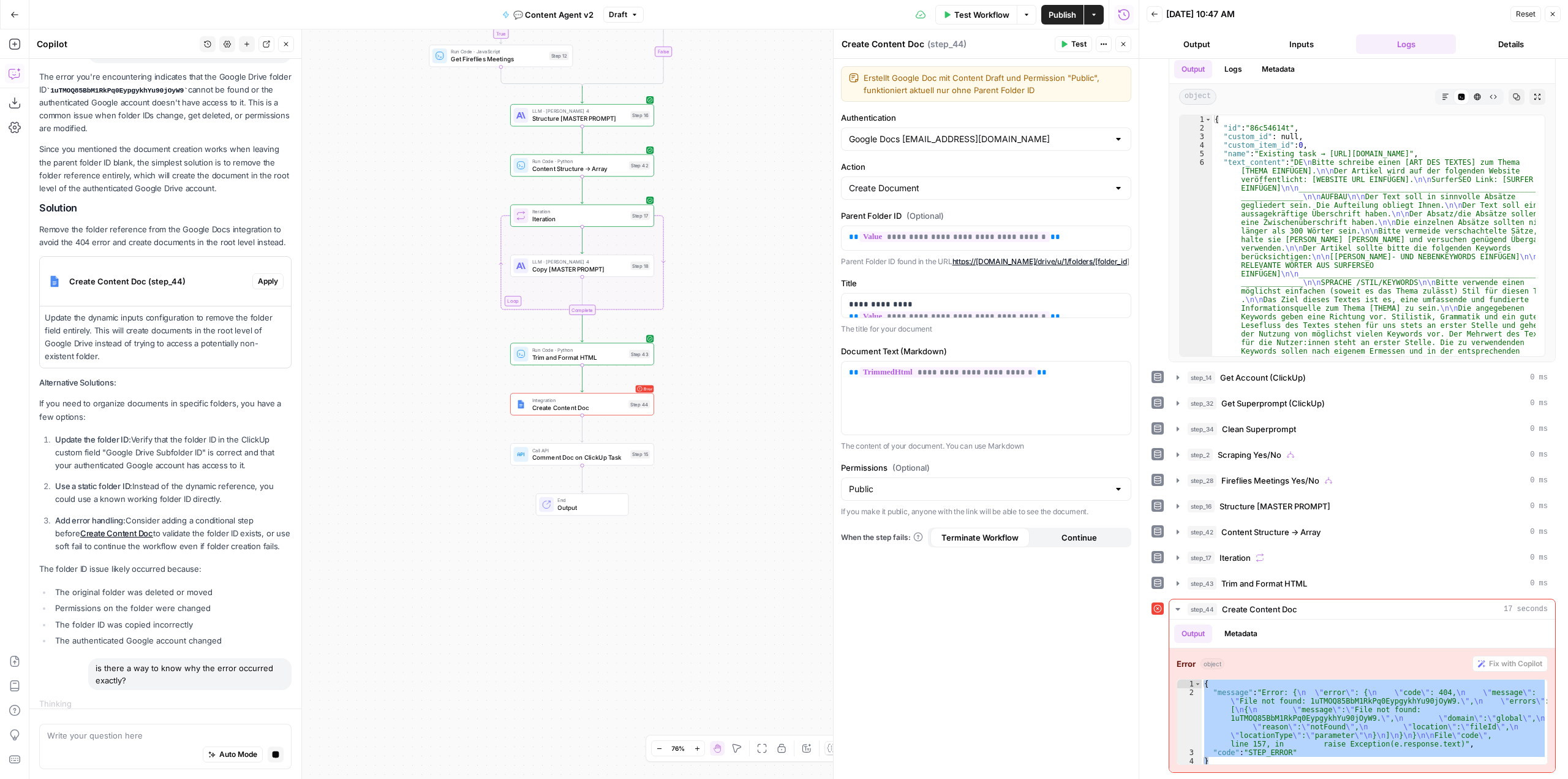
scroll to position [369, 0]
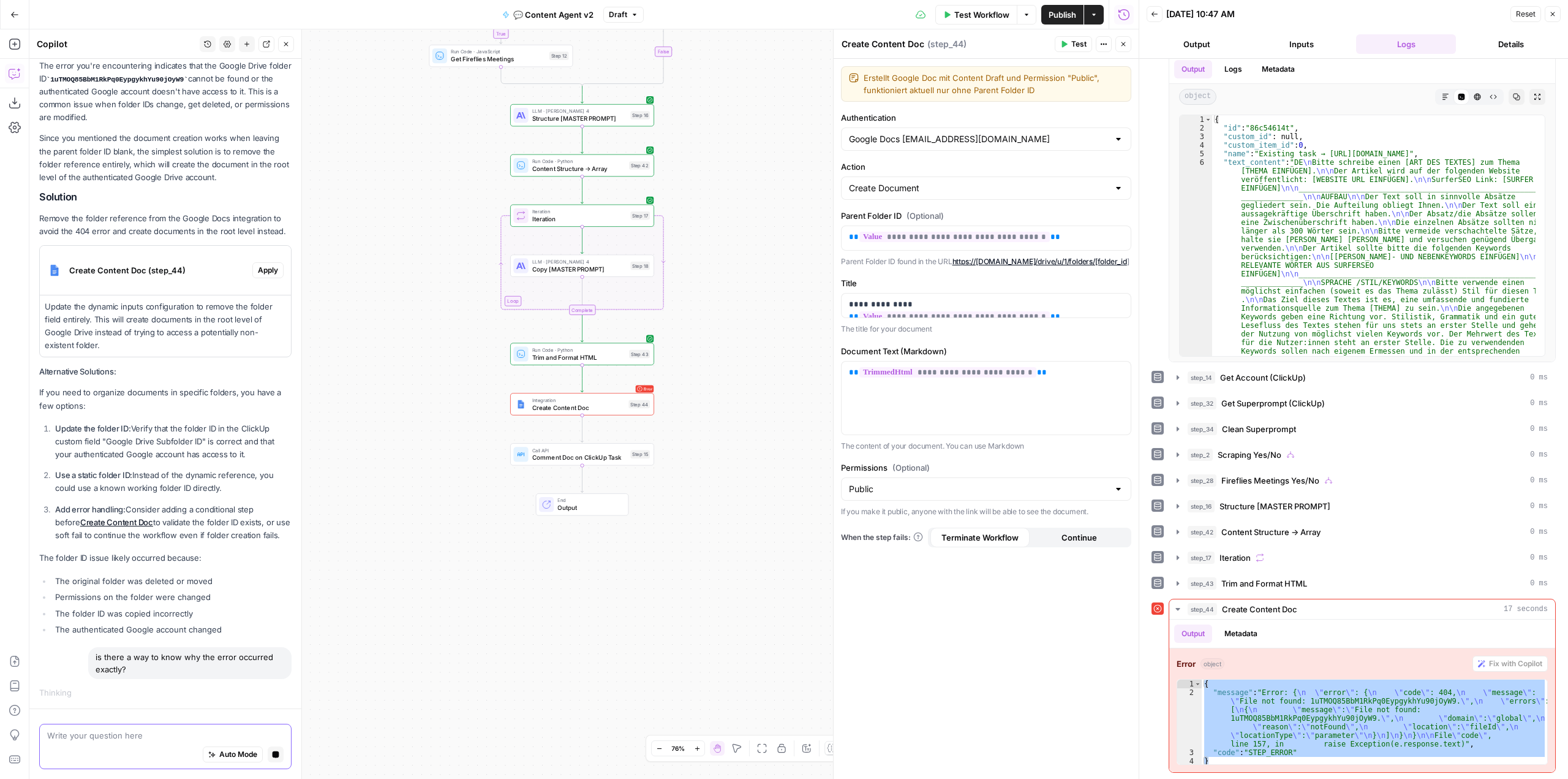
click at [131, 730] on textarea at bounding box center [165, 735] width 236 height 12
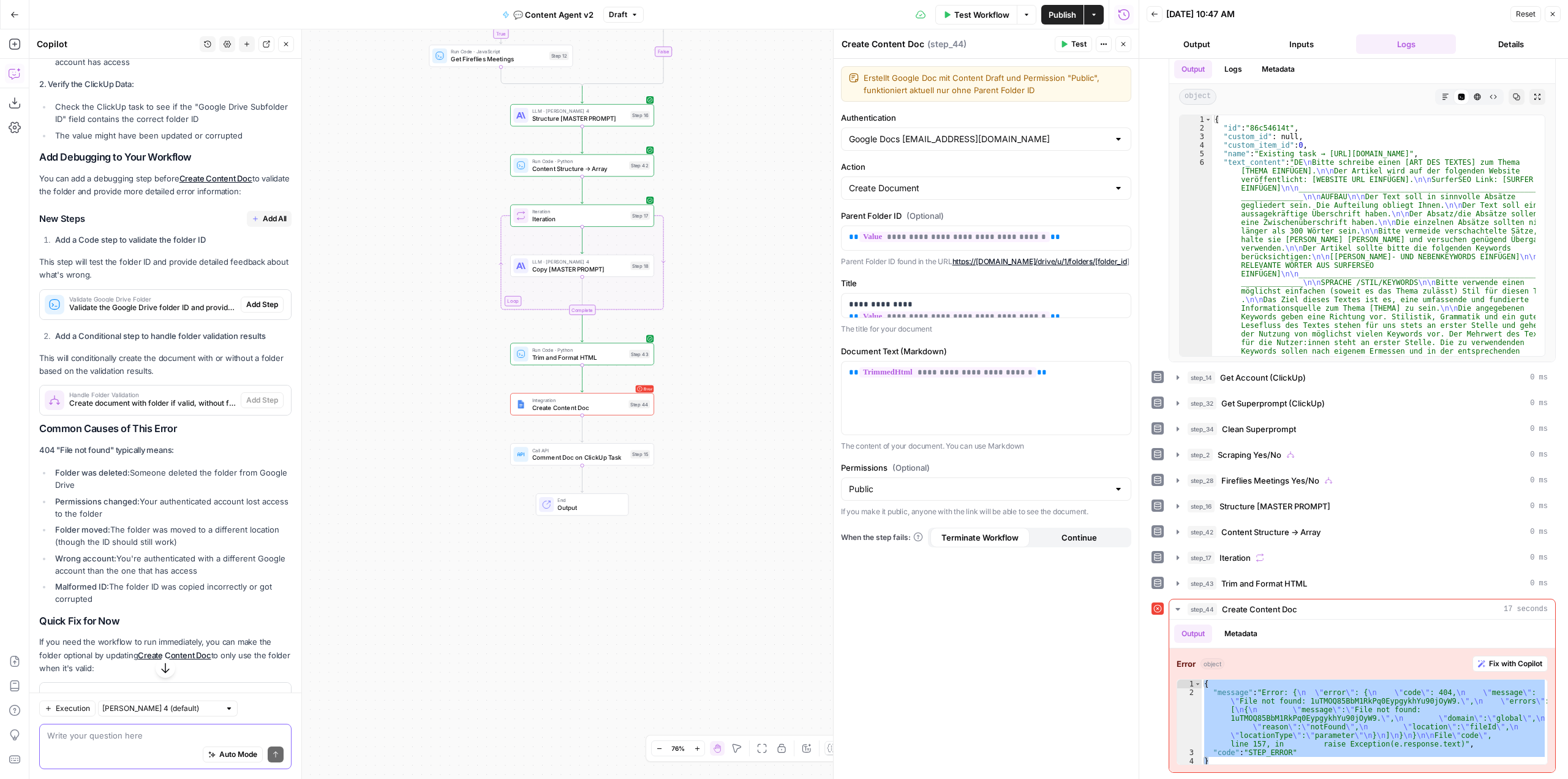
scroll to position [1141, 0]
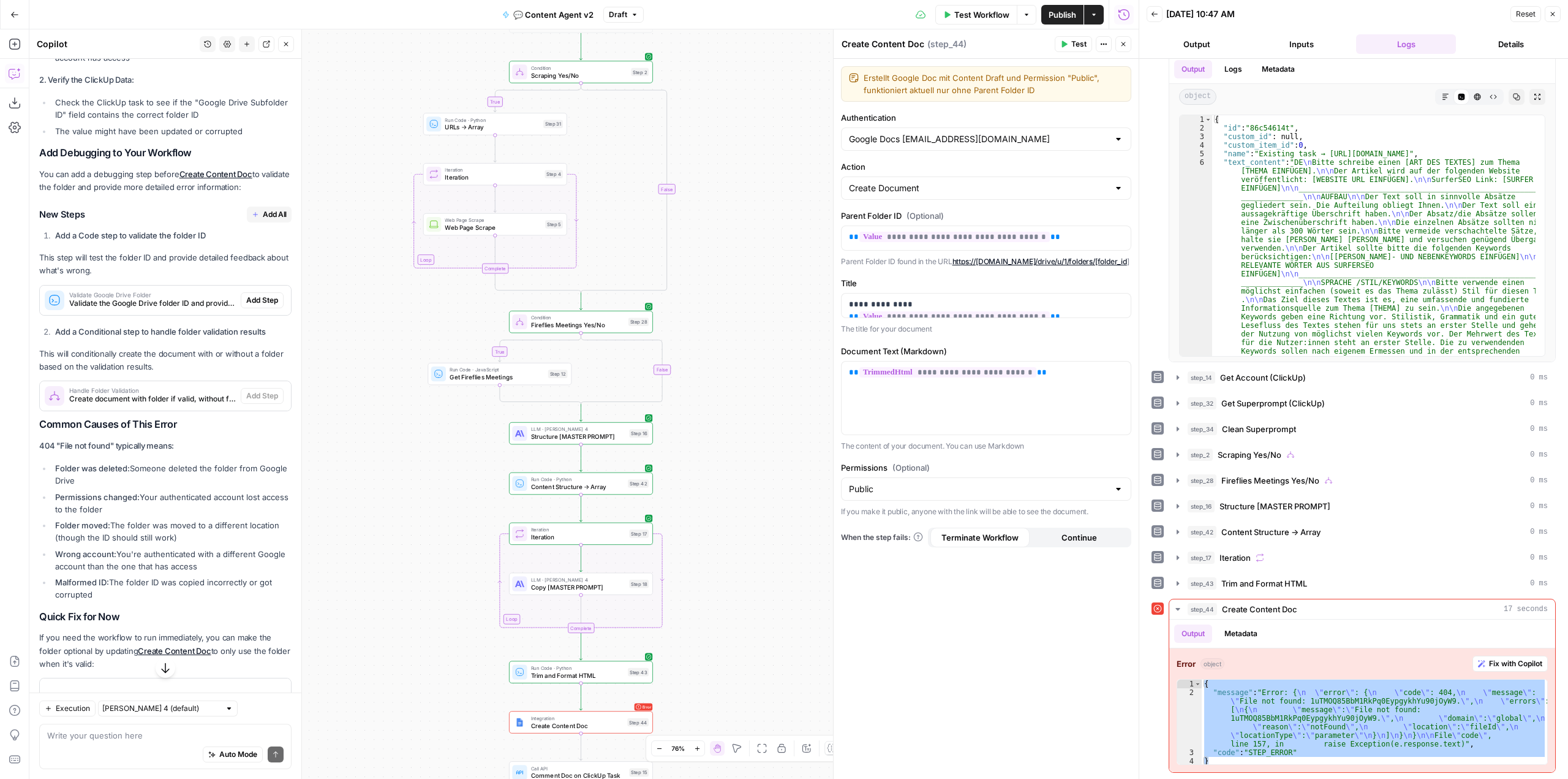
drag, startPoint x: 767, startPoint y: 301, endPoint x: 766, endPoint y: 619, distance: 318.0
click at [766, 619] on div "true true false false Workflow Set Inputs Inputs Call API Get Agent Task (Click…" at bounding box center [584, 404] width 1110 height 750
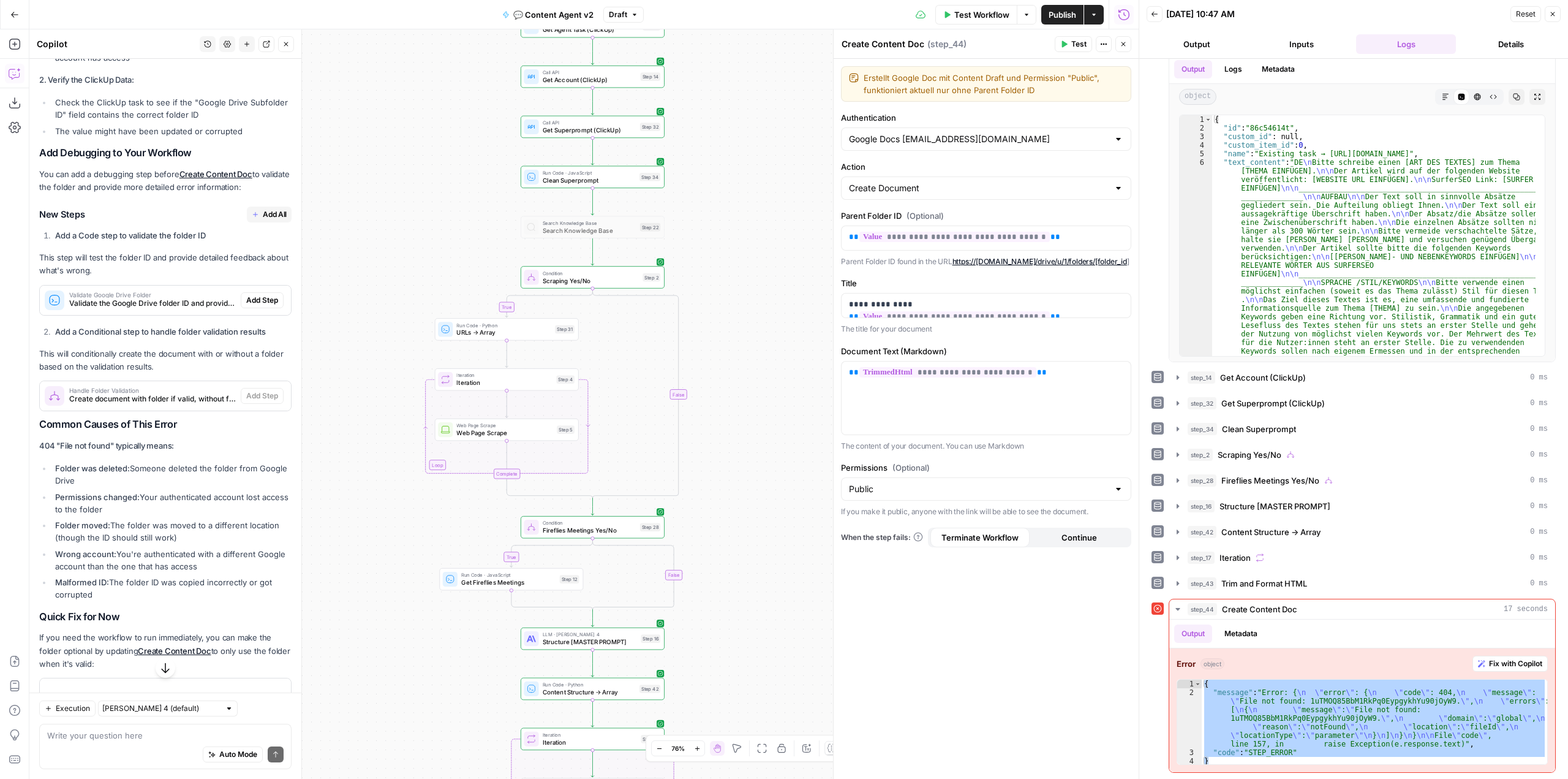
drag, startPoint x: 716, startPoint y: 282, endPoint x: 724, endPoint y: 516, distance: 234.1
click at [724, 516] on div "true true false false Workflow Set Inputs Inputs Call API Get Agent Task (Click…" at bounding box center [584, 404] width 1110 height 750
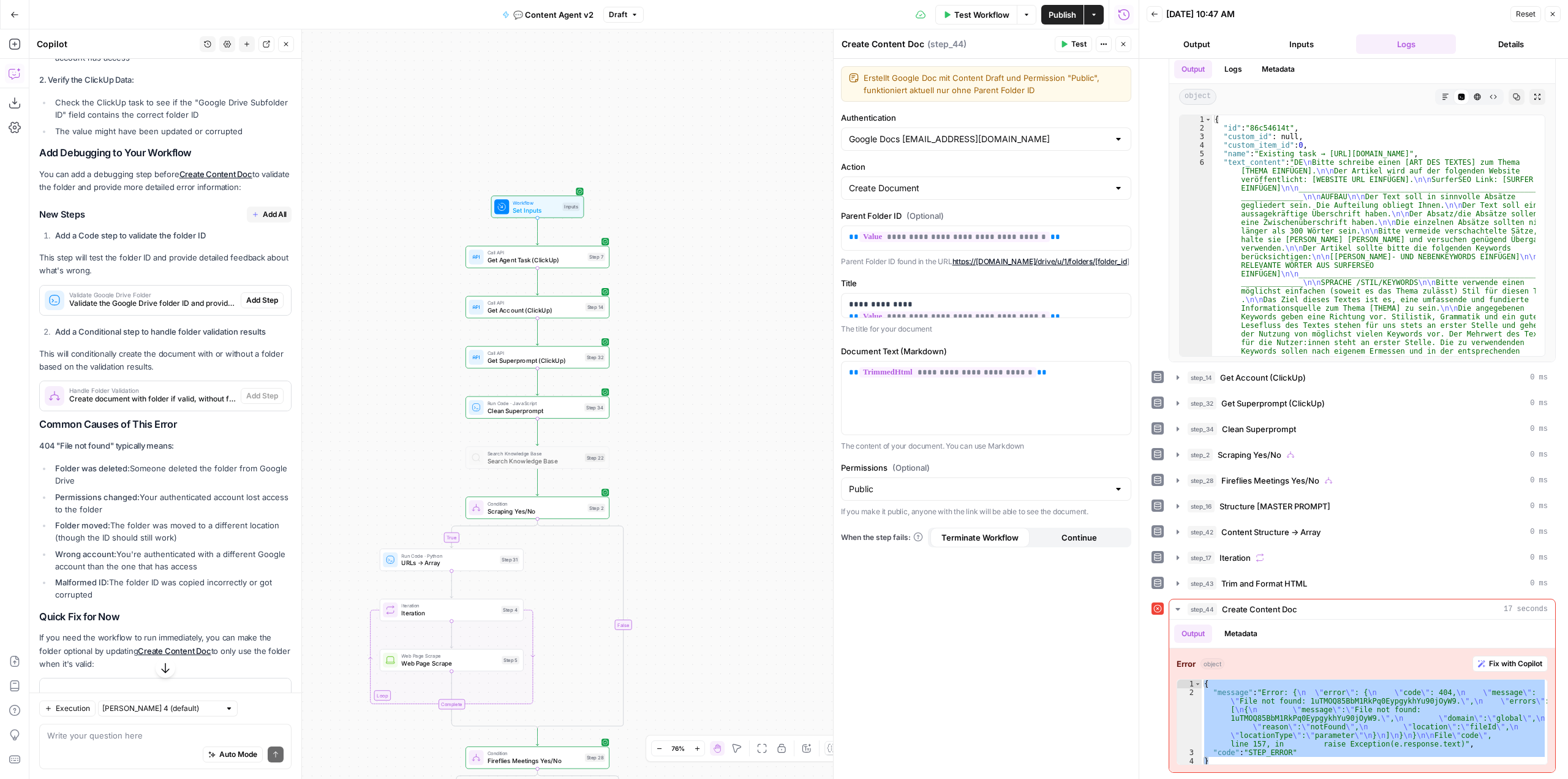
drag, startPoint x: 718, startPoint y: 277, endPoint x: 667, endPoint y: 461, distance: 190.9
click at [667, 461] on div "true true false false Workflow Set Inputs Inputs Call API Get Agent Task (Click…" at bounding box center [584, 404] width 1110 height 750
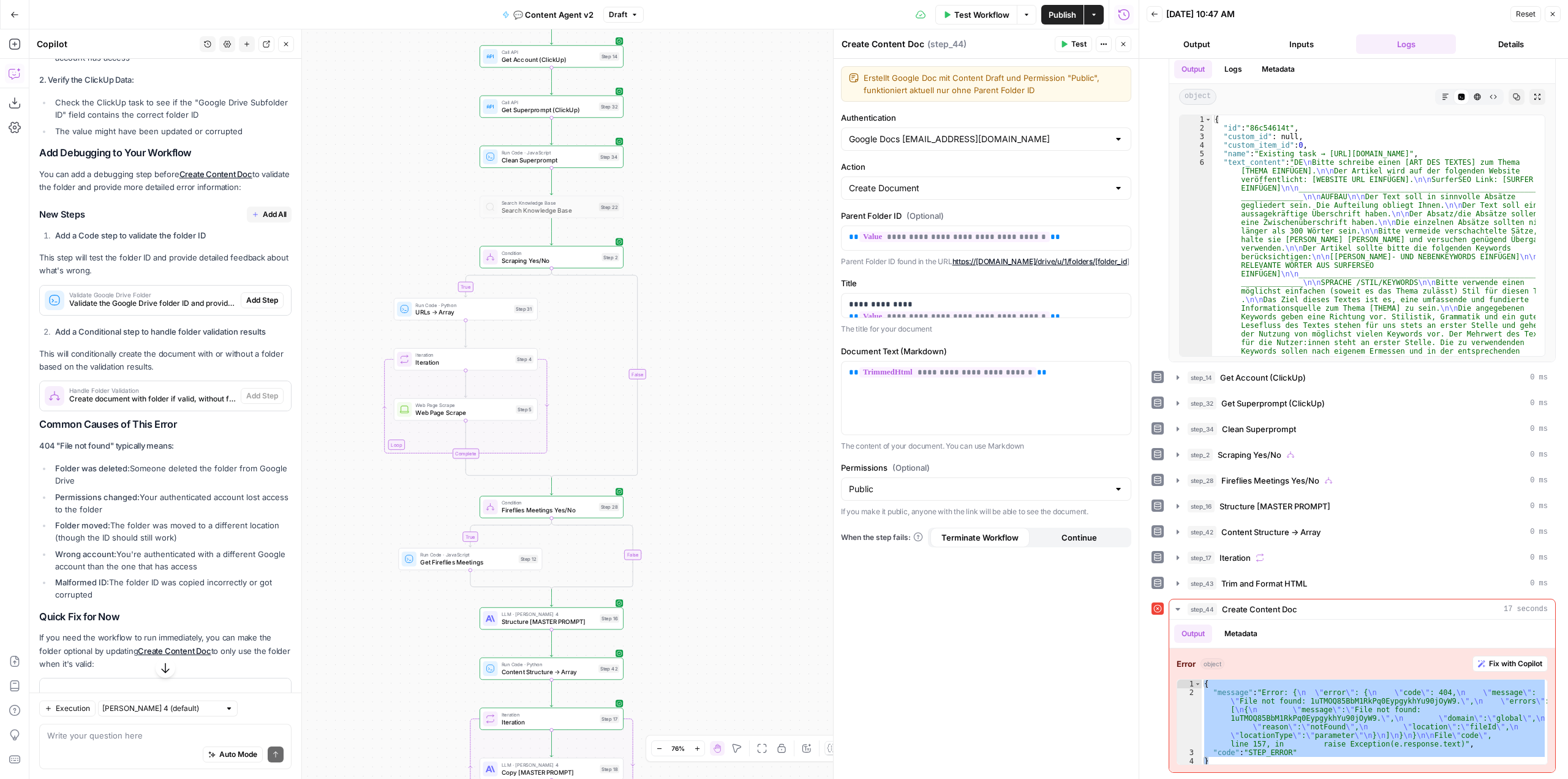
drag, startPoint x: 737, startPoint y: 481, endPoint x: 748, endPoint y: 268, distance: 213.3
click at [751, 222] on div "true true false false Workflow Set Inputs Inputs Call API Get Agent Task (Click…" at bounding box center [584, 404] width 1110 height 750
drag, startPoint x: 750, startPoint y: 427, endPoint x: 776, endPoint y: 174, distance: 254.3
click at [776, 174] on div "true true false false Workflow Set Inputs Inputs Call API Get Agent Task (Click…" at bounding box center [584, 404] width 1110 height 750
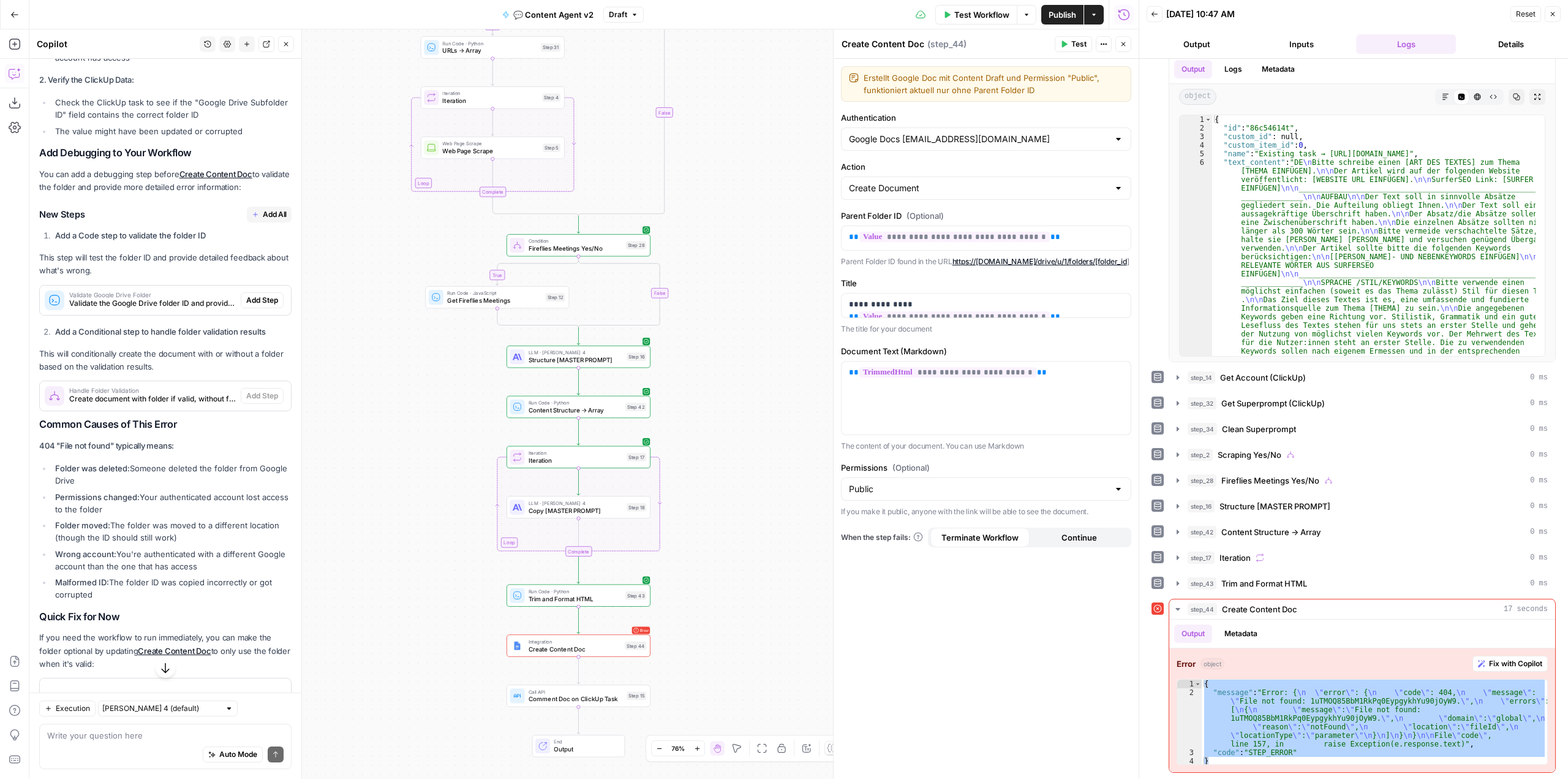
drag, startPoint x: 772, startPoint y: 347, endPoint x: 769, endPoint y: 181, distance: 166.0
click at [769, 182] on div "true true false false Workflow Set Inputs Inputs Call API Get Agent Task (Click…" at bounding box center [584, 404] width 1110 height 750
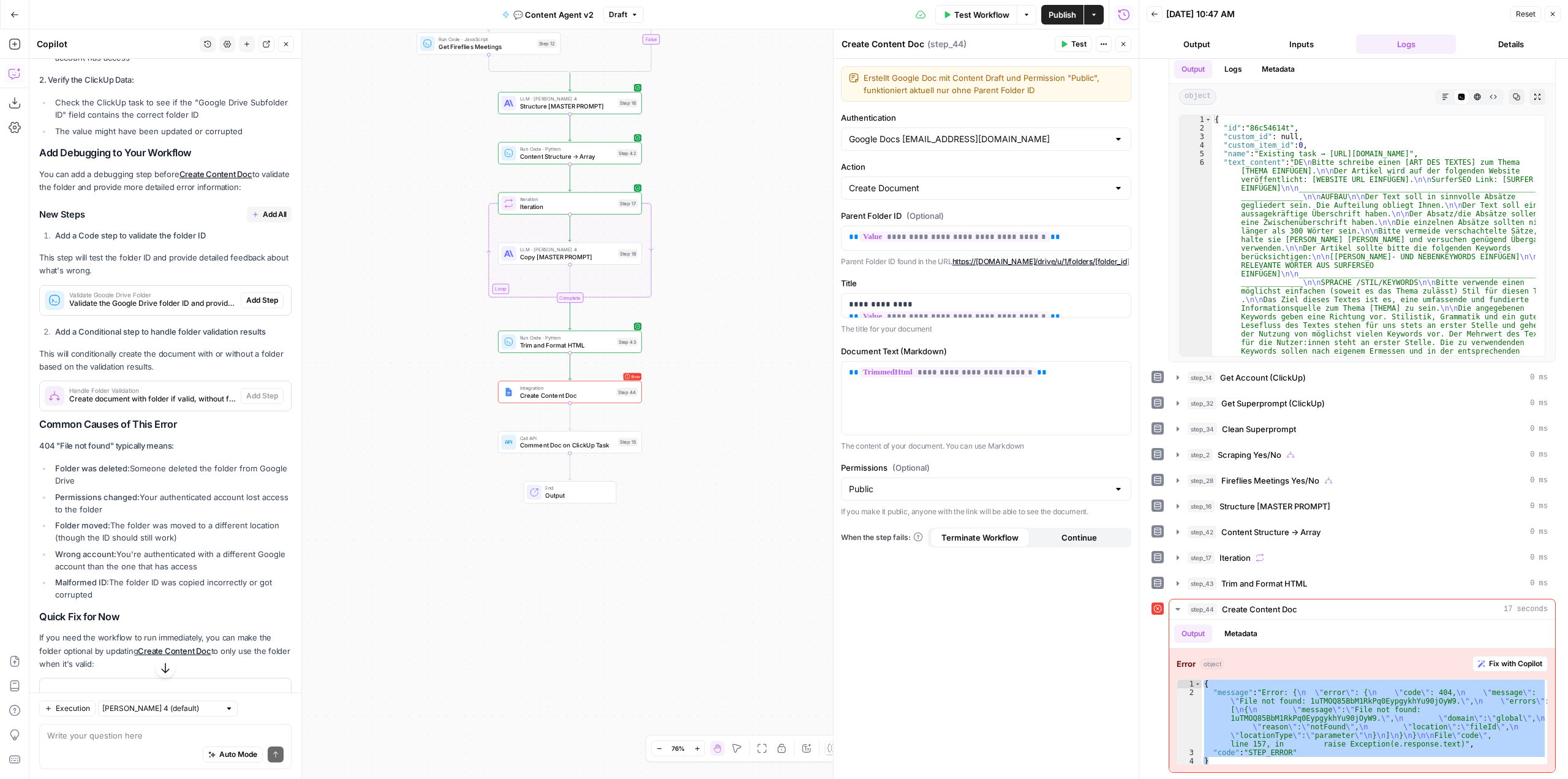
drag, startPoint x: 778, startPoint y: 333, endPoint x: 767, endPoint y: 222, distance: 111.5
click at [767, 222] on div "true true false false Workflow Set Inputs Inputs Call API Get Agent Task (Click…" at bounding box center [584, 404] width 1110 height 750
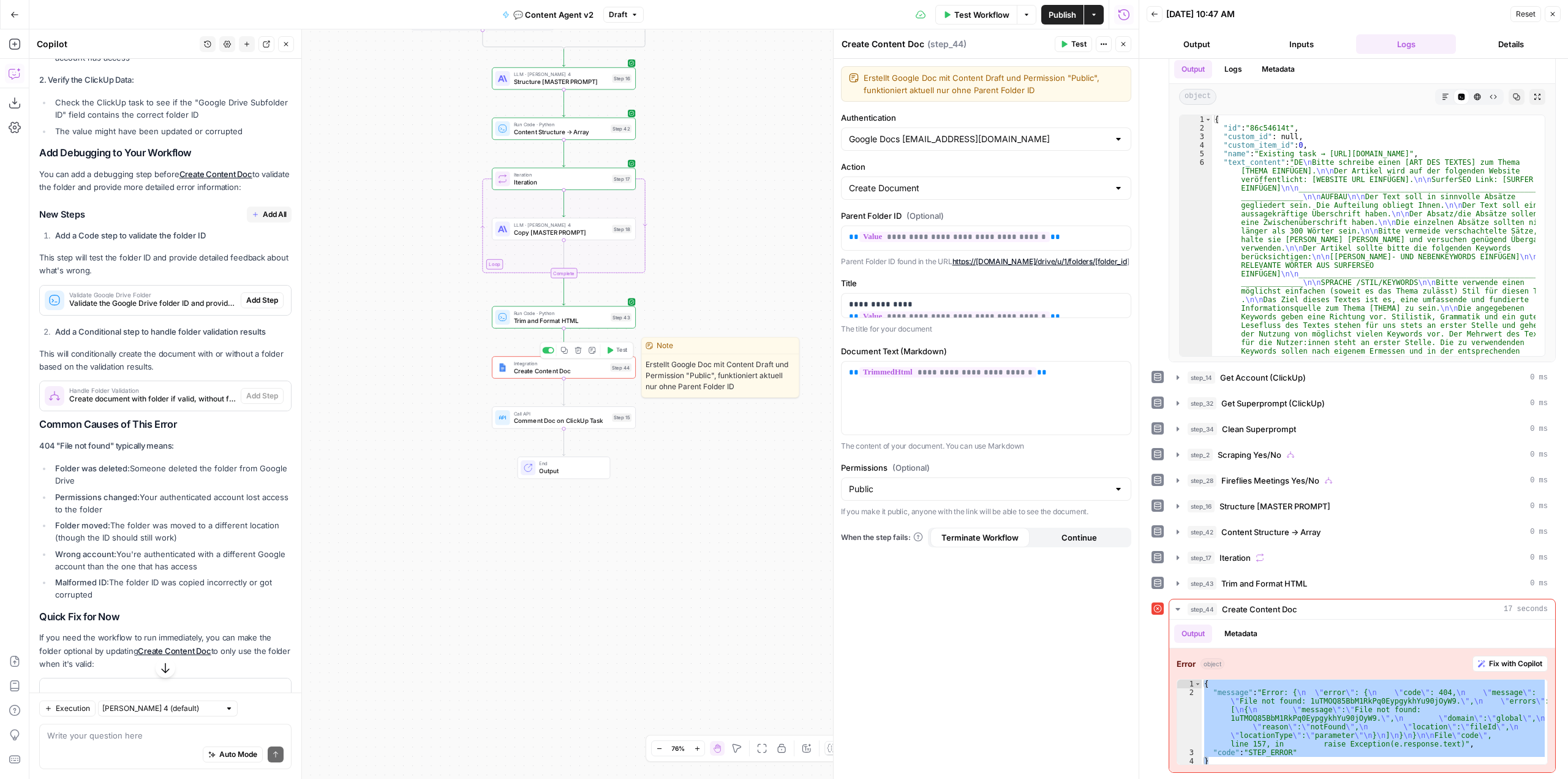
click at [561, 373] on span "Create Content Doc" at bounding box center [561, 370] width 93 height 9
click at [1069, 184] on input "Action" at bounding box center [979, 187] width 260 height 12
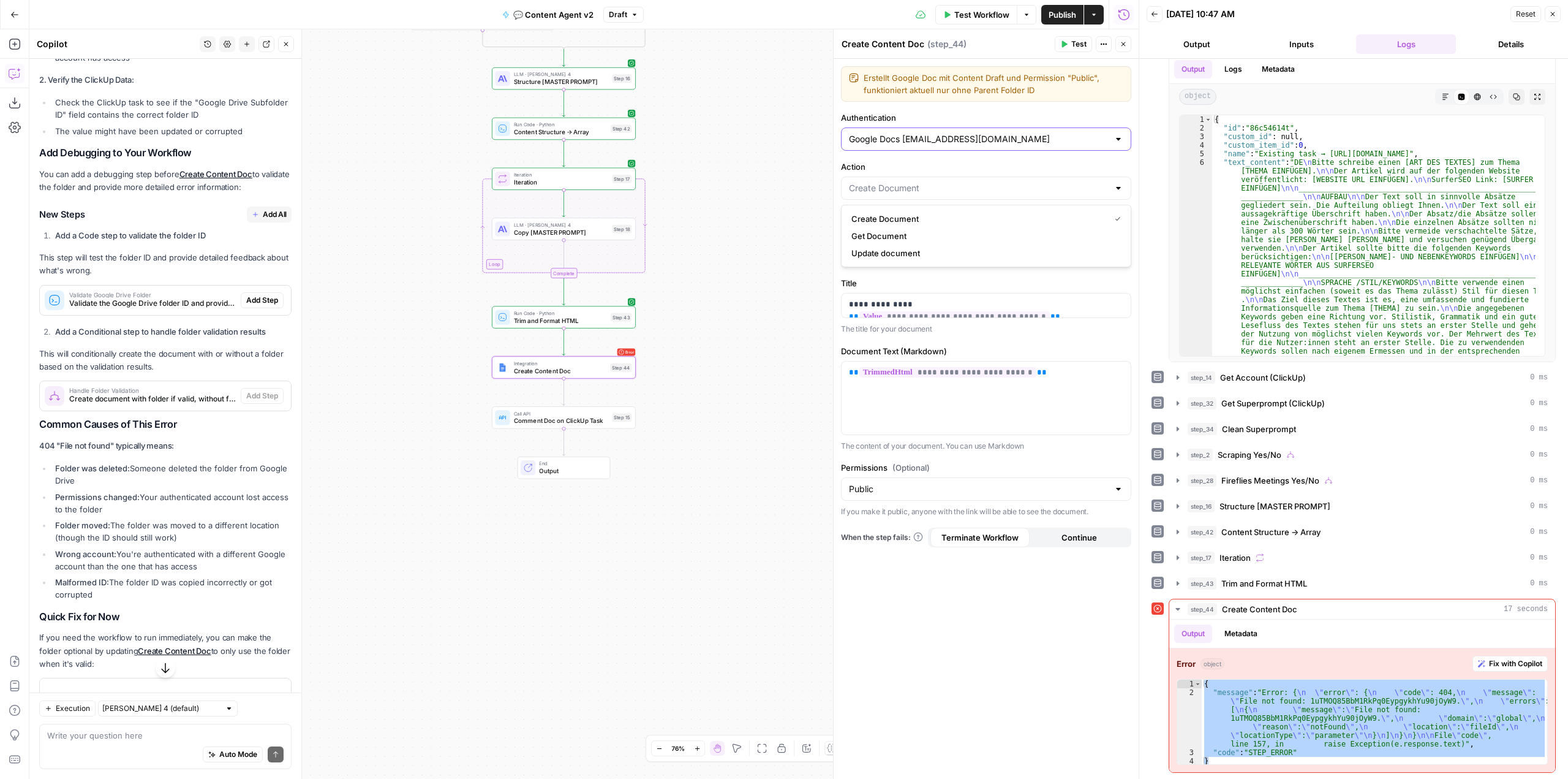
type input "Create Document"
click at [1069, 138] on input "Authentication" at bounding box center [979, 139] width 260 height 12
type input "Google Docs accounts@radyant.io"
click at [772, 214] on div "true true false false Workflow Set Inputs Inputs Call API Get Agent Task (Click…" at bounding box center [584, 404] width 1110 height 750
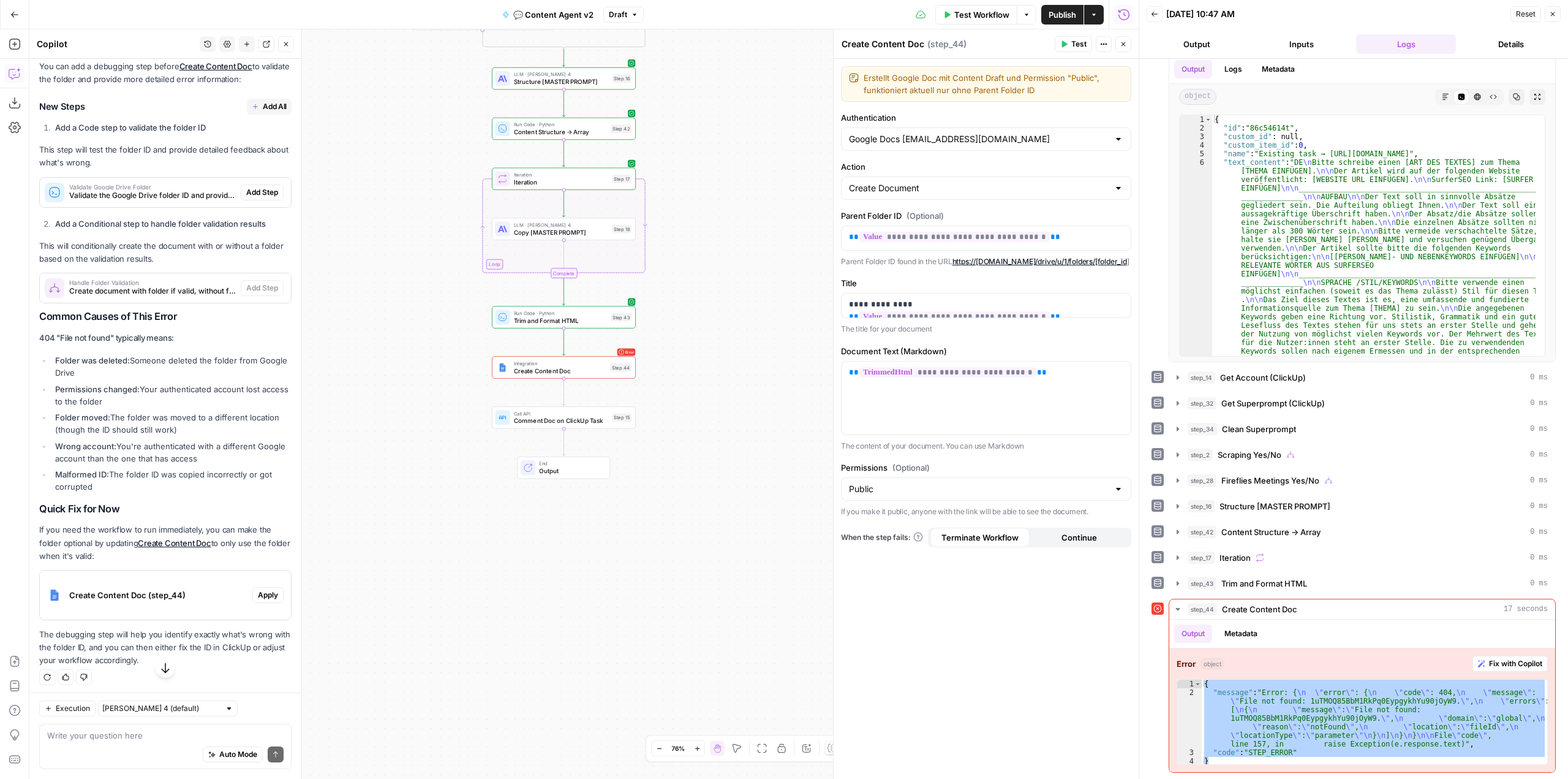
scroll to position [1265, 0]
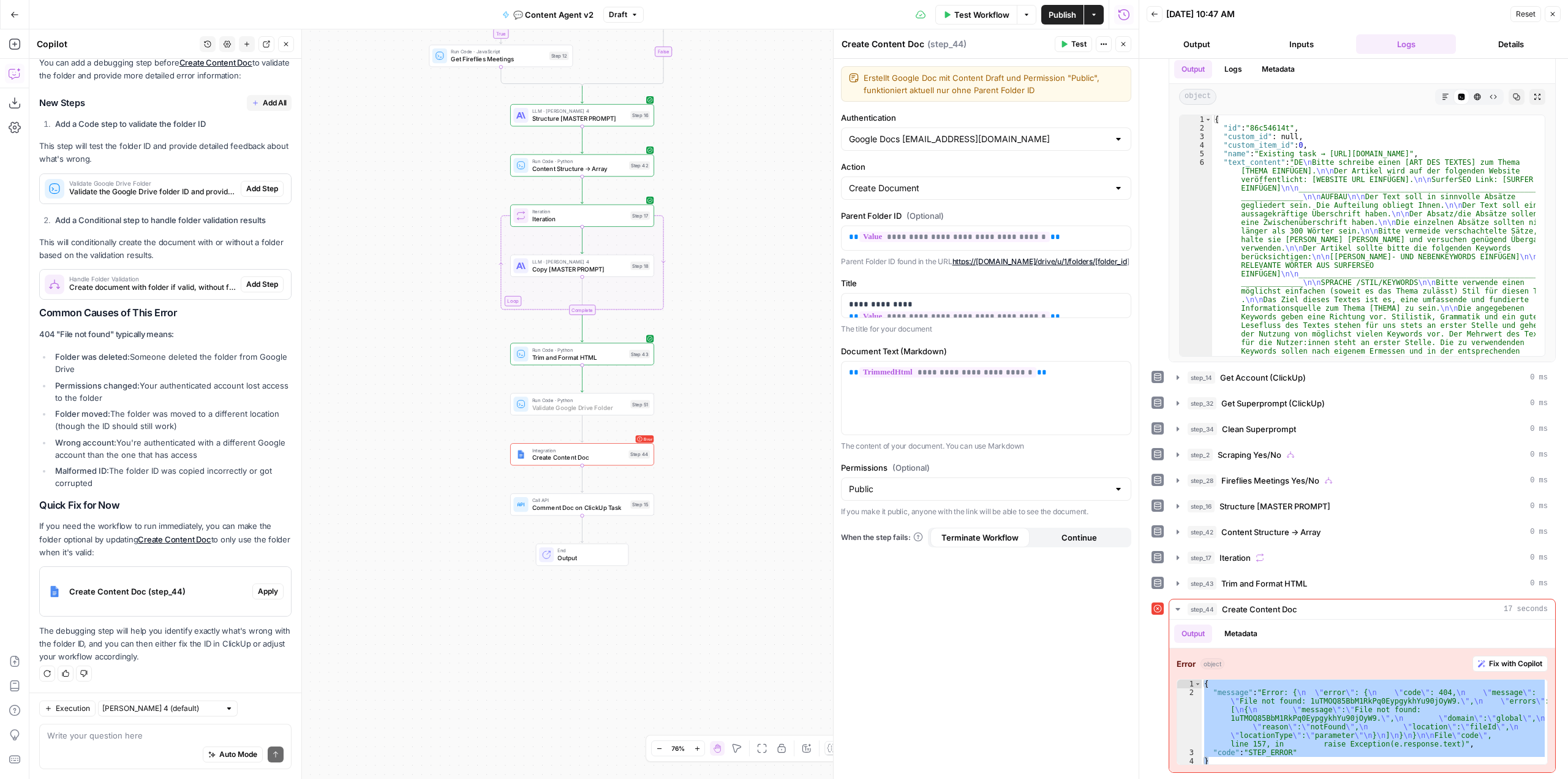
click at [247, 187] on span "Add Step" at bounding box center [262, 189] width 32 height 11
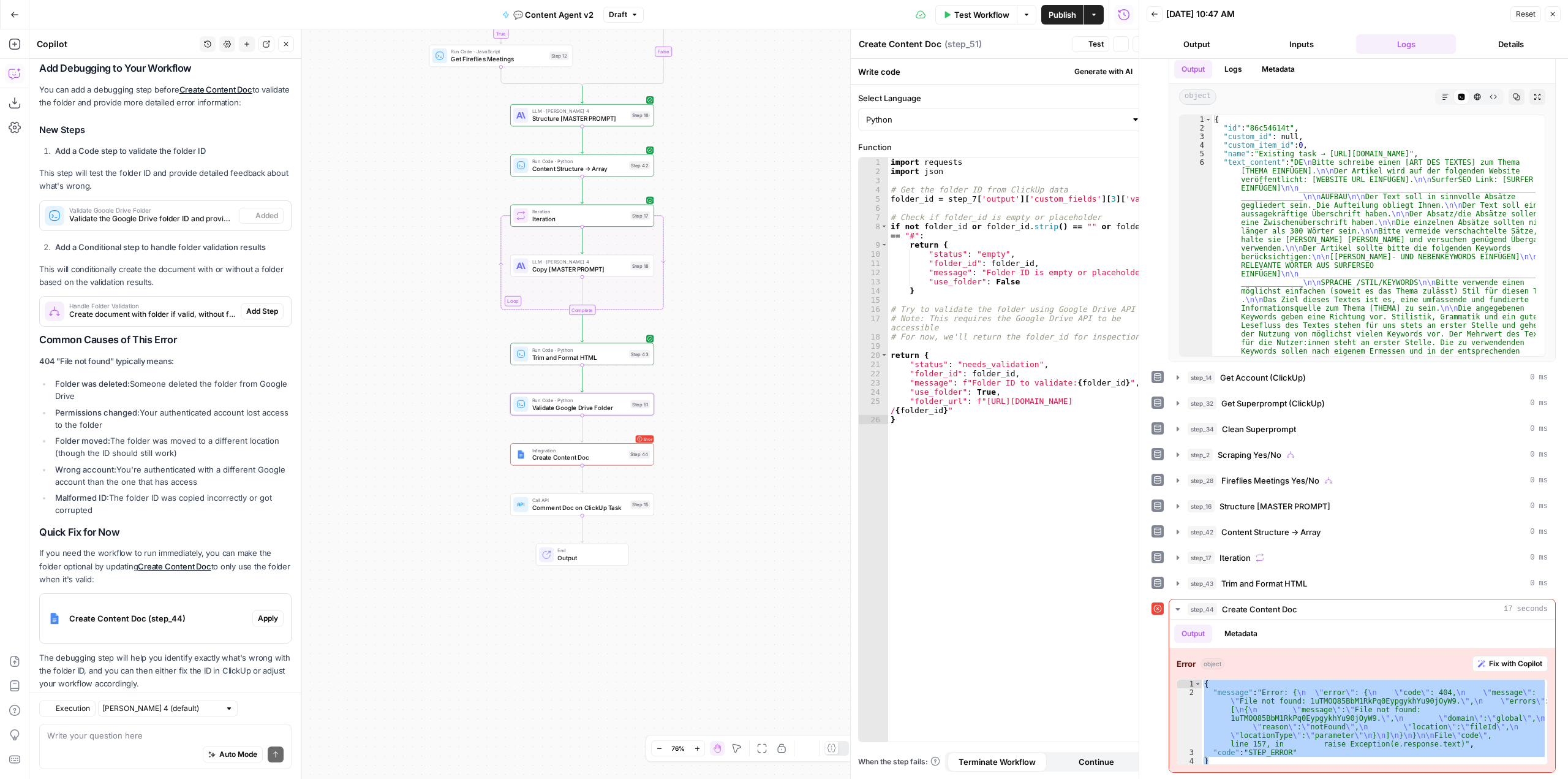
type textarea "Validate Google Drive Folder"
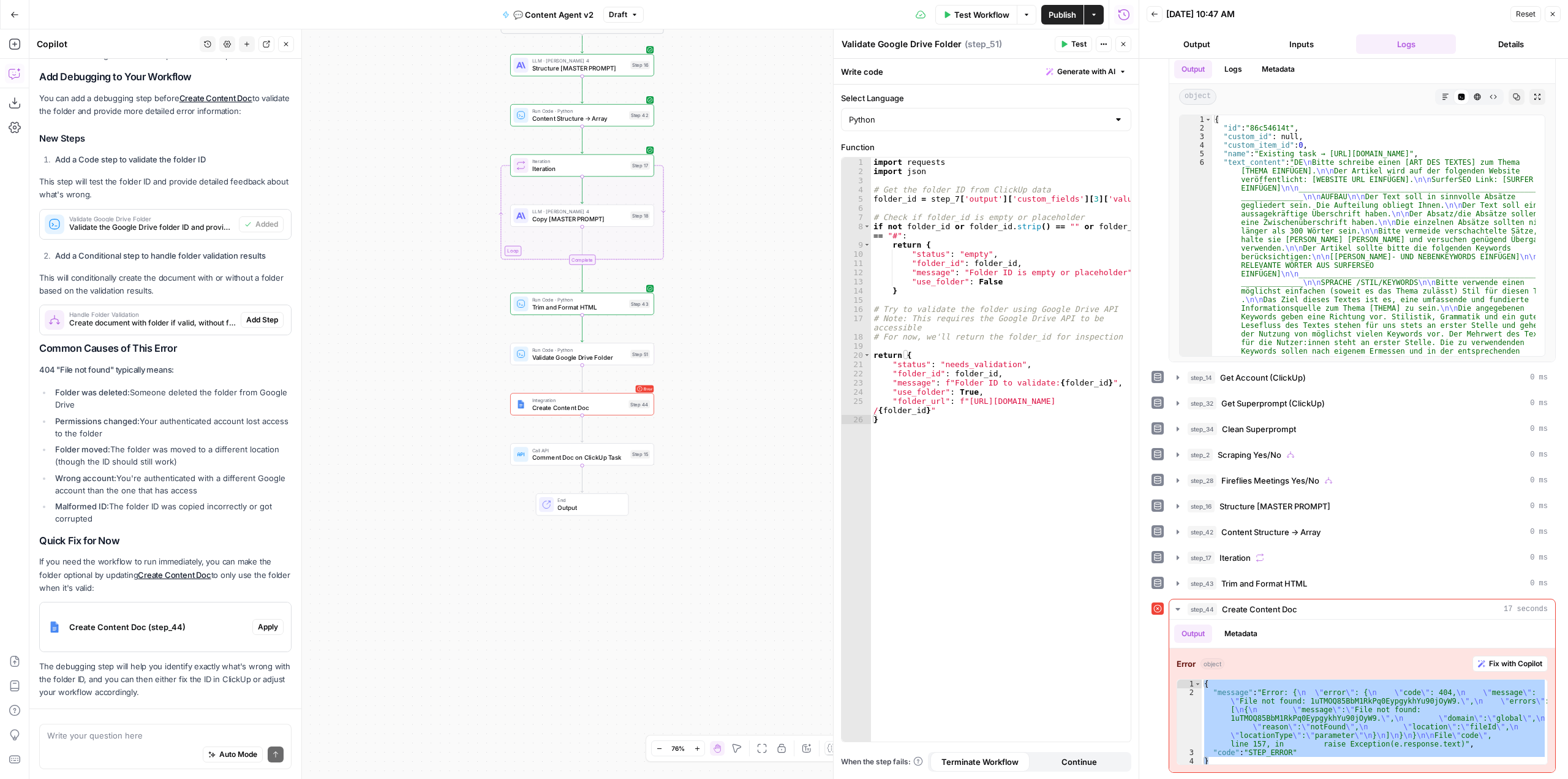
scroll to position [1304, 0]
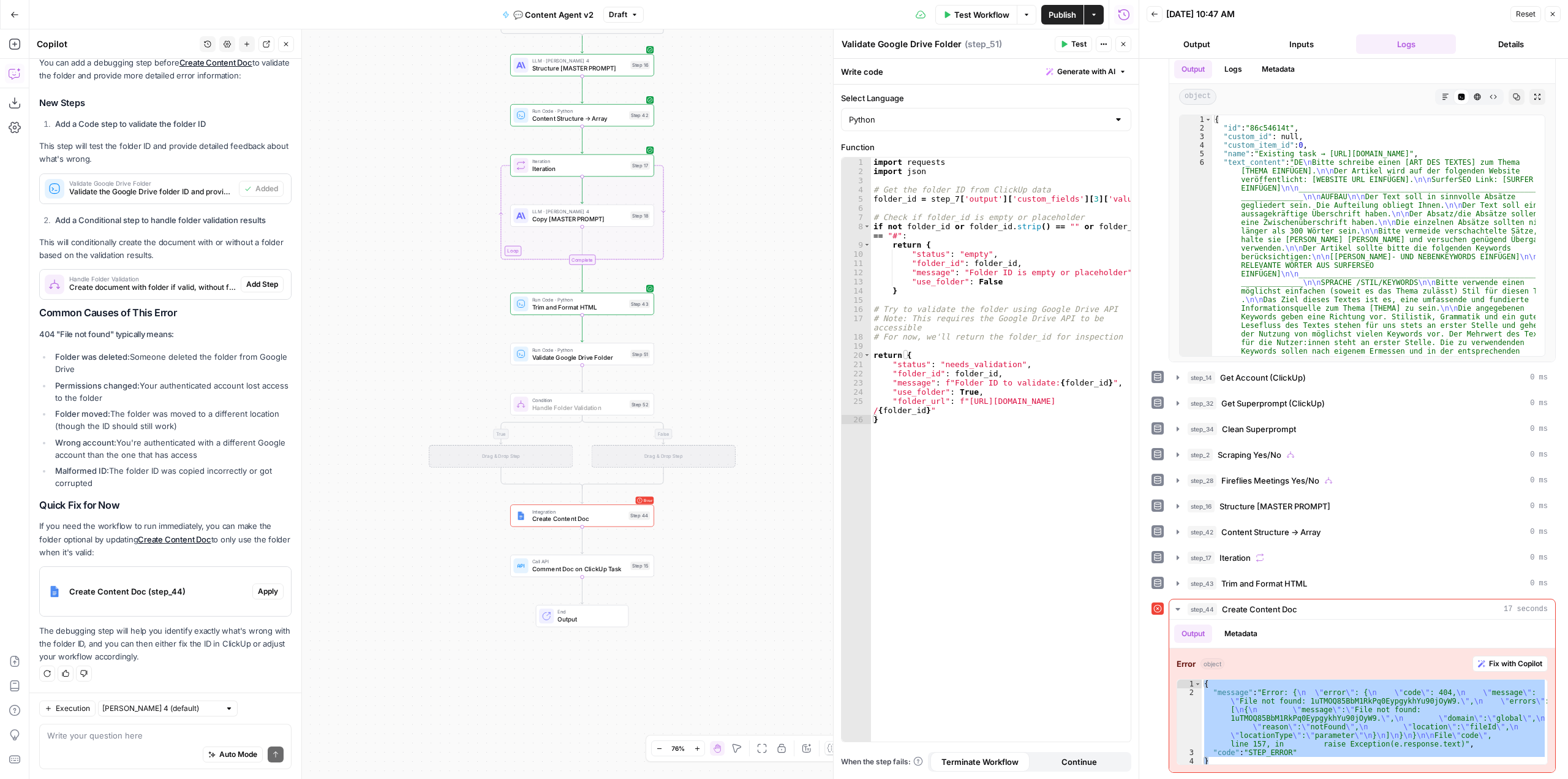
click at [249, 286] on span "Add Step" at bounding box center [262, 285] width 32 height 11
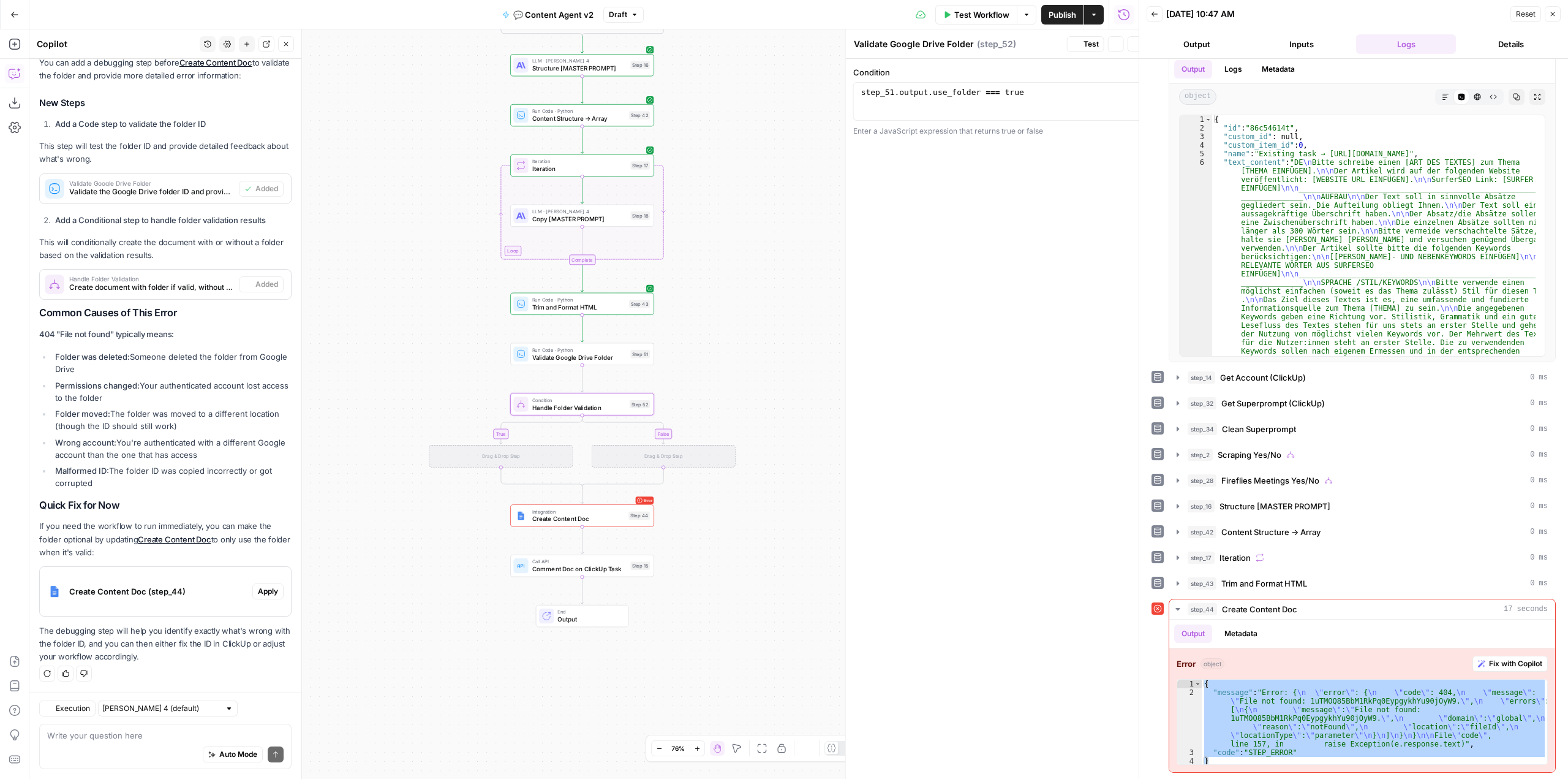
type textarea "Handle Folder Validation"
click at [637, 331] on button "Test" at bounding box center [634, 337] width 28 height 12
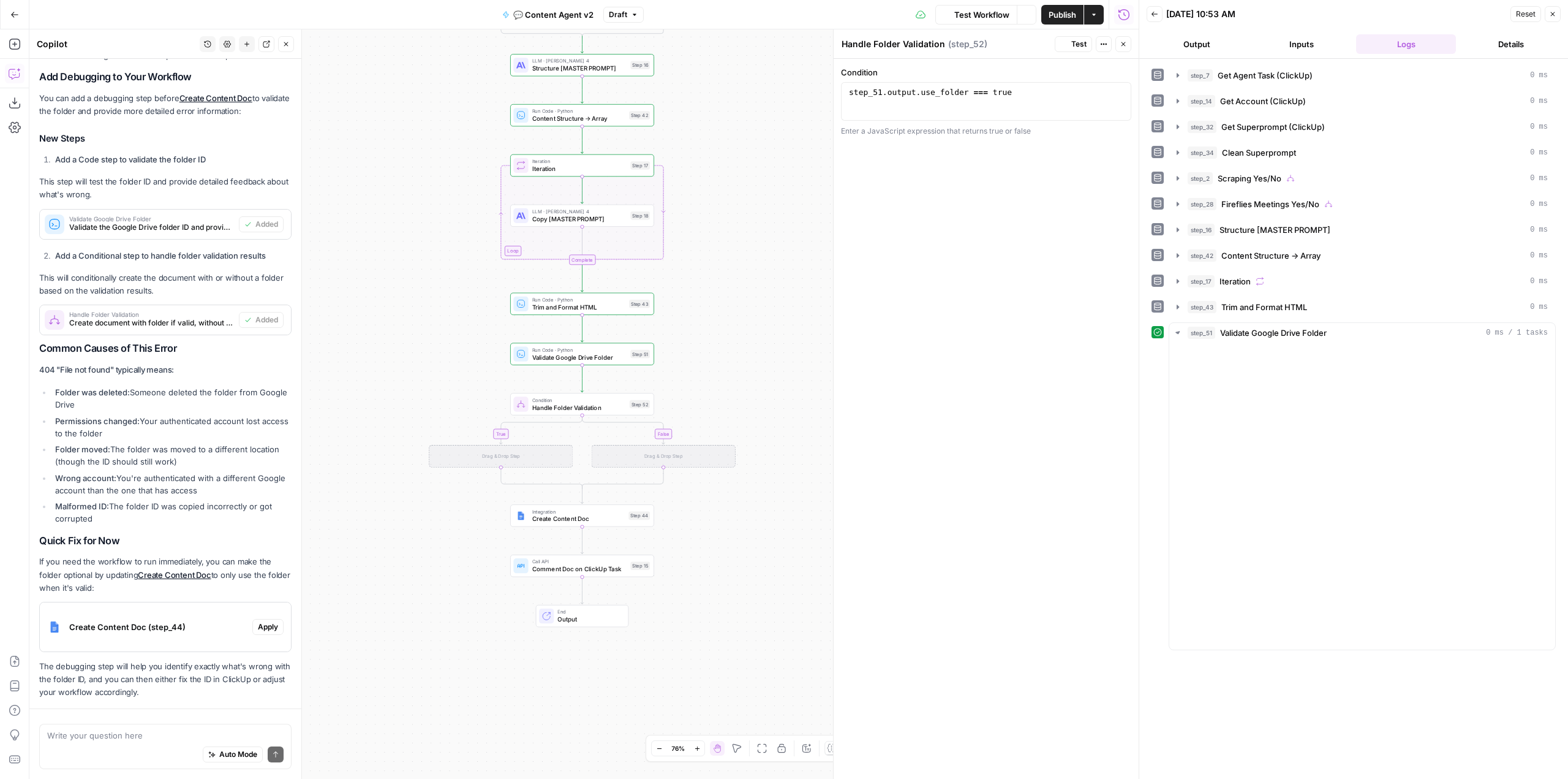
scroll to position [1242, 0]
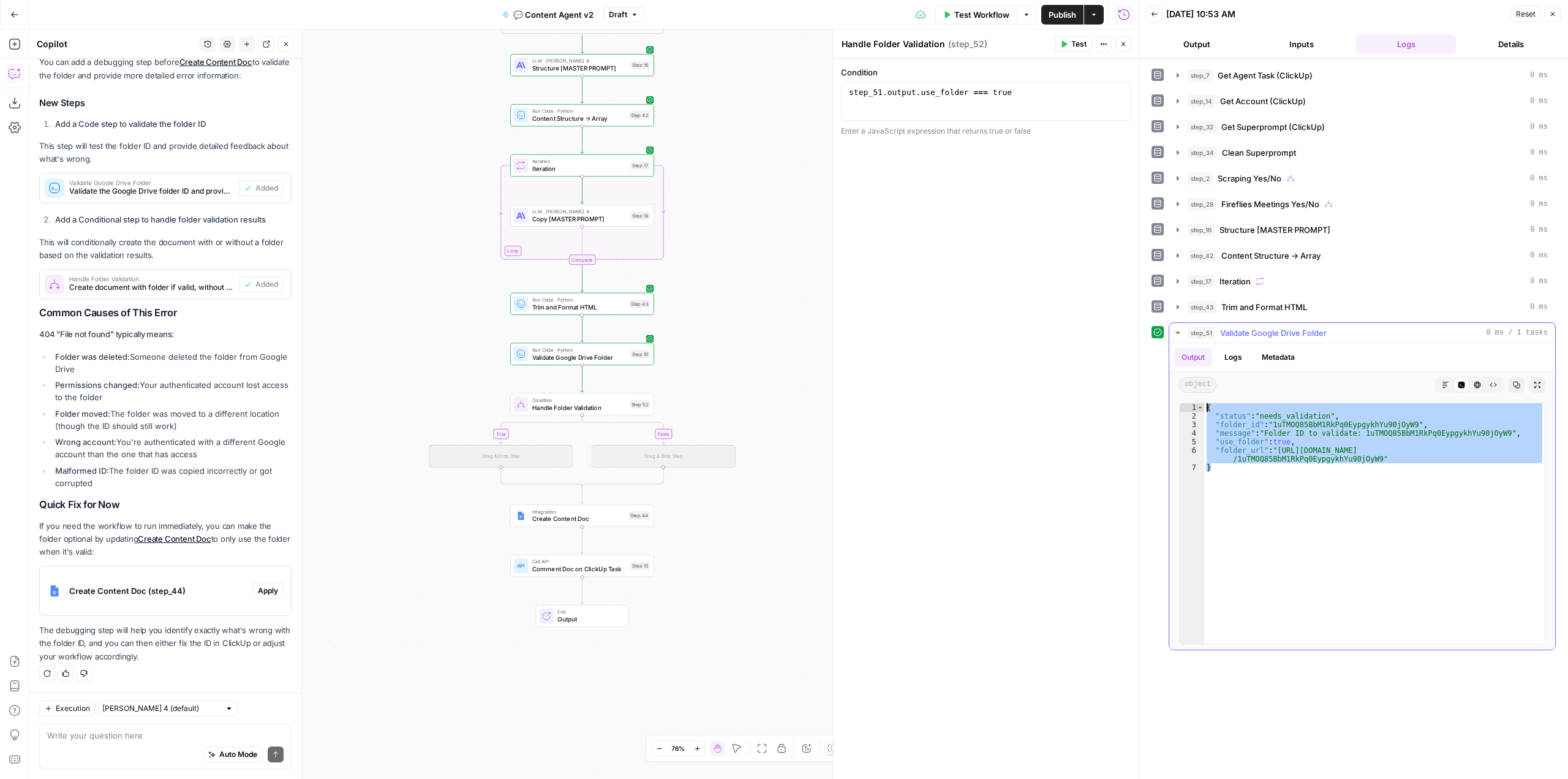
drag, startPoint x: 1300, startPoint y: 493, endPoint x: 1196, endPoint y: 408, distance: 134.3
click at [1196, 408] on div "* 1 2 3 4 5 6 7 { "status" : "needs_validation" , "folder_id" : "1uTMOQ85BbM1Rk…" at bounding box center [1363, 523] width 367 height 242
type textarea "**********"
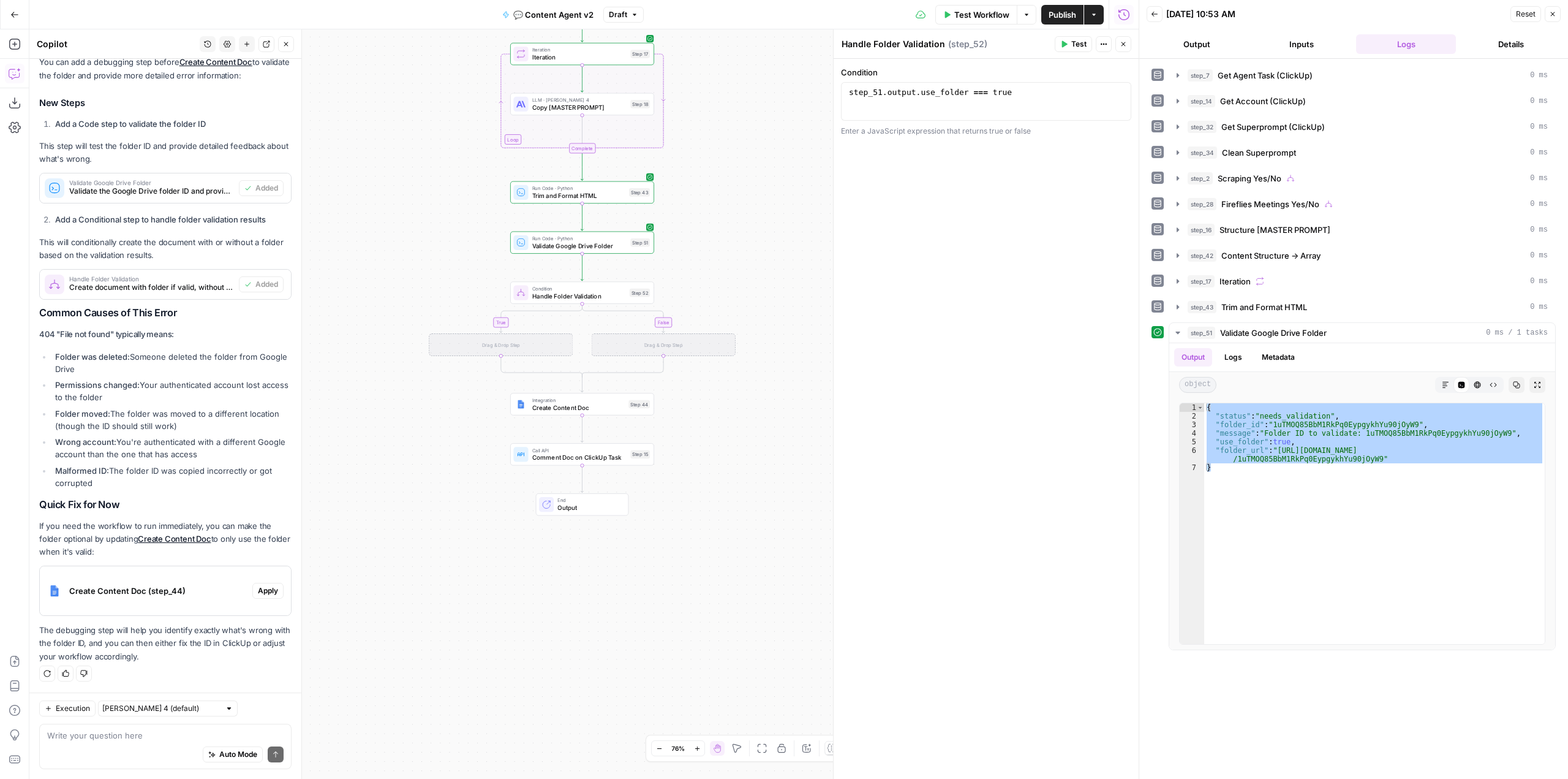
click at [235, 674] on div "Regenerate Helpful Not helpful" at bounding box center [165, 674] width 252 height 16
click at [151, 737] on textarea at bounding box center [165, 735] width 236 height 12
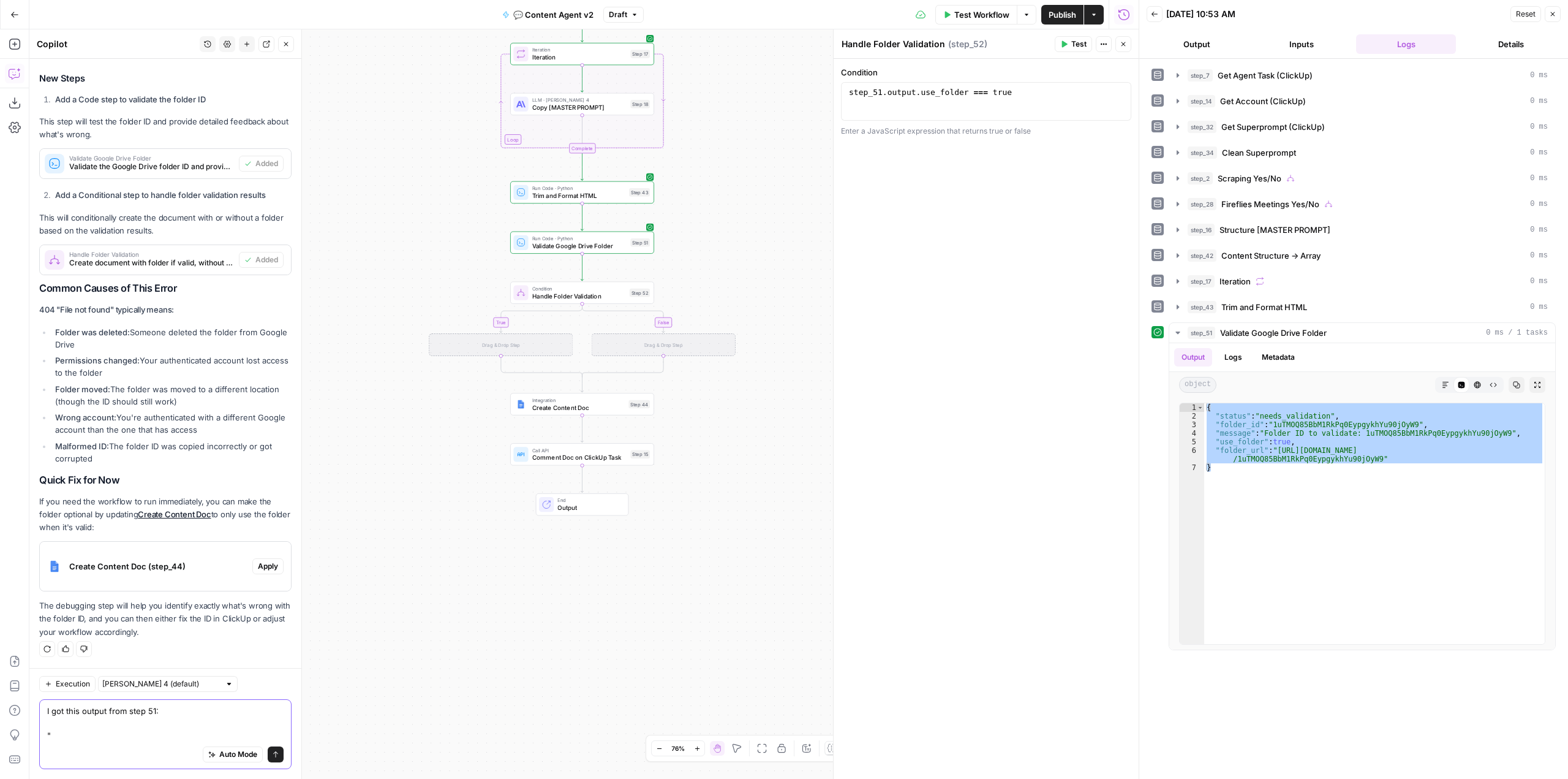
paste textarea "{ "status": "needs_validation", "folder_id": "1uTMOQ85BbM1RkPq0EypgykhYu90jOyW9…"
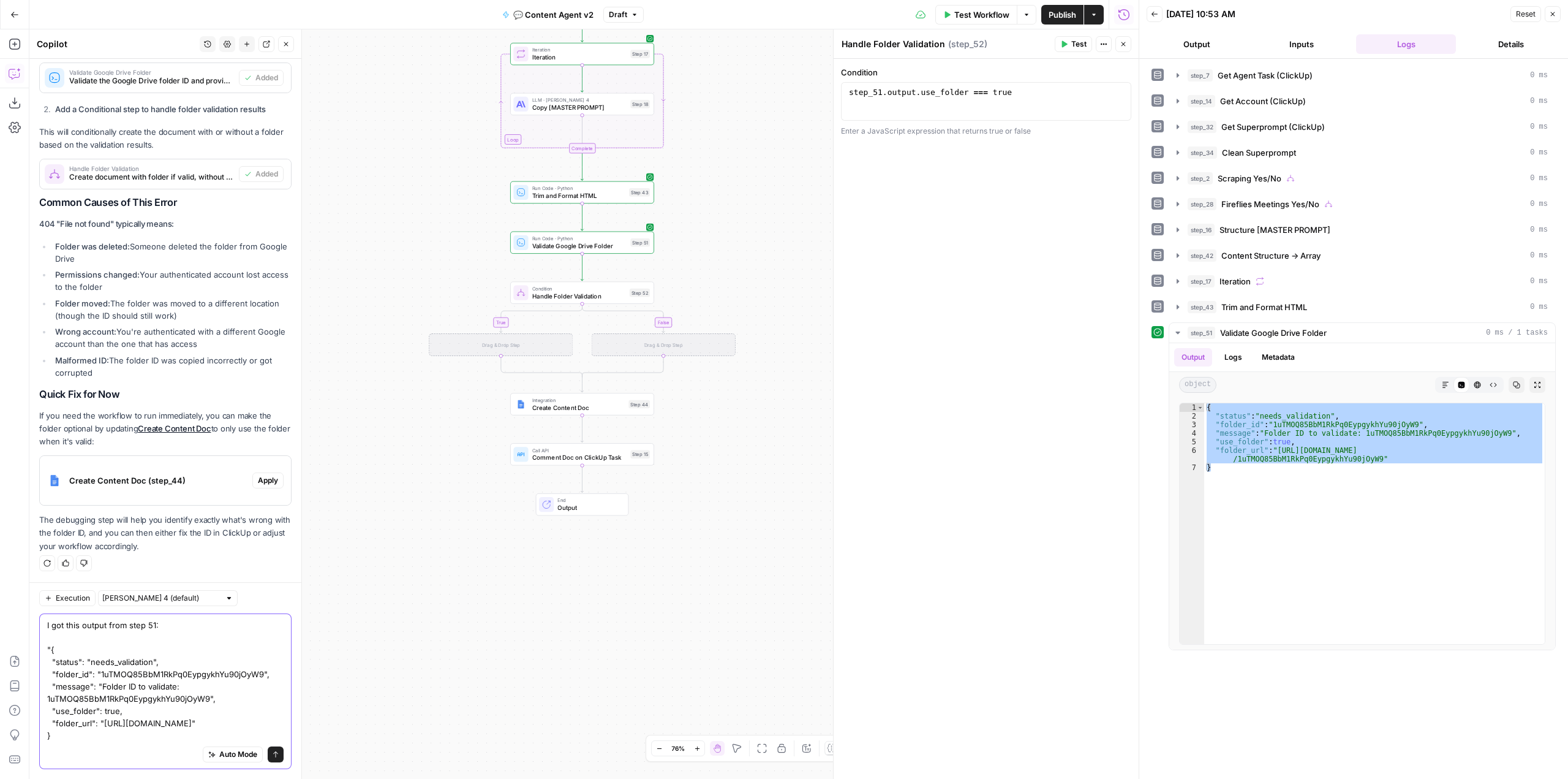
type textarea "I got this output from step 51: "{ "status": "needs_validation", "folder_id": "…"
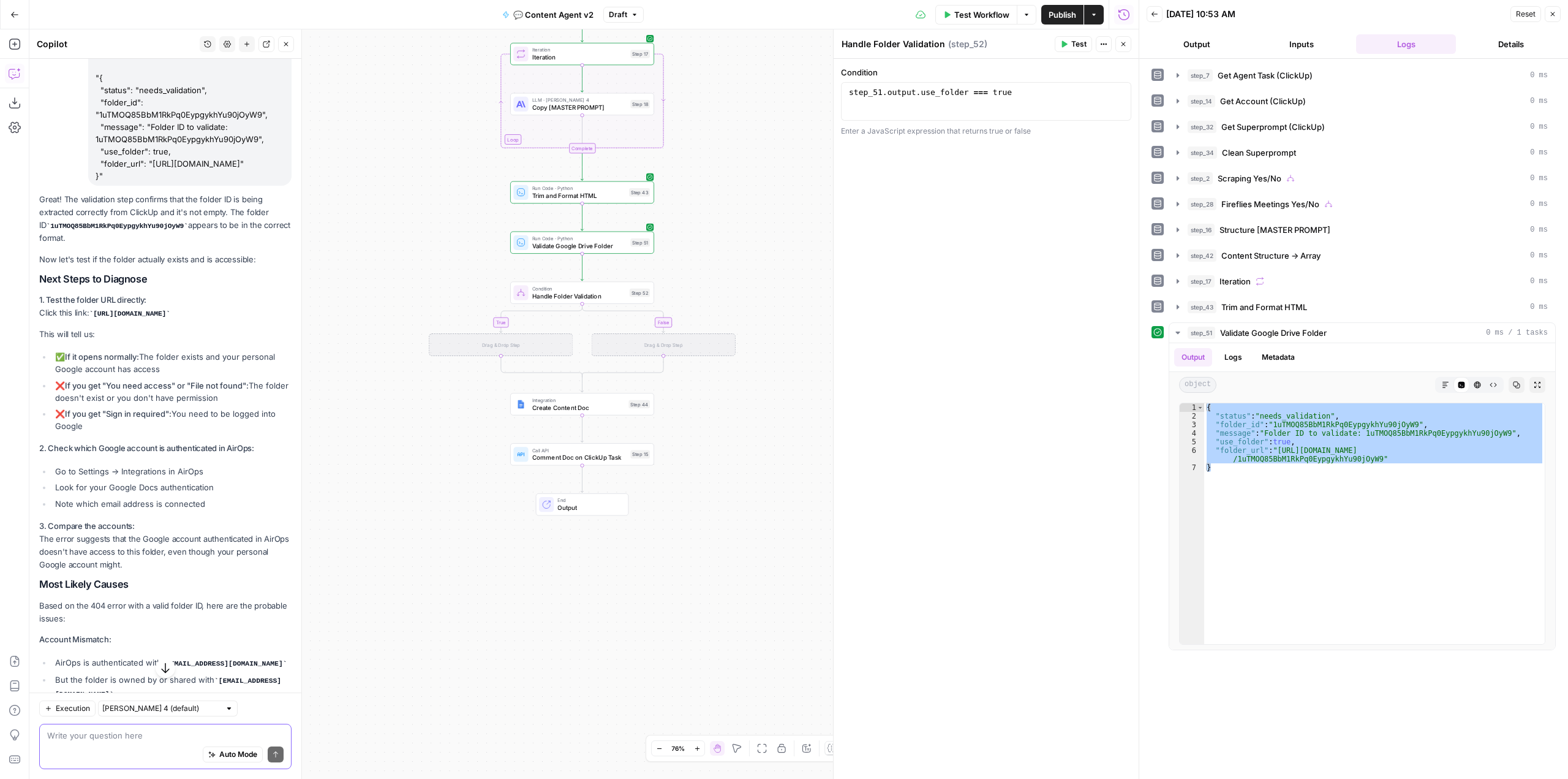
scroll to position [1898, 0]
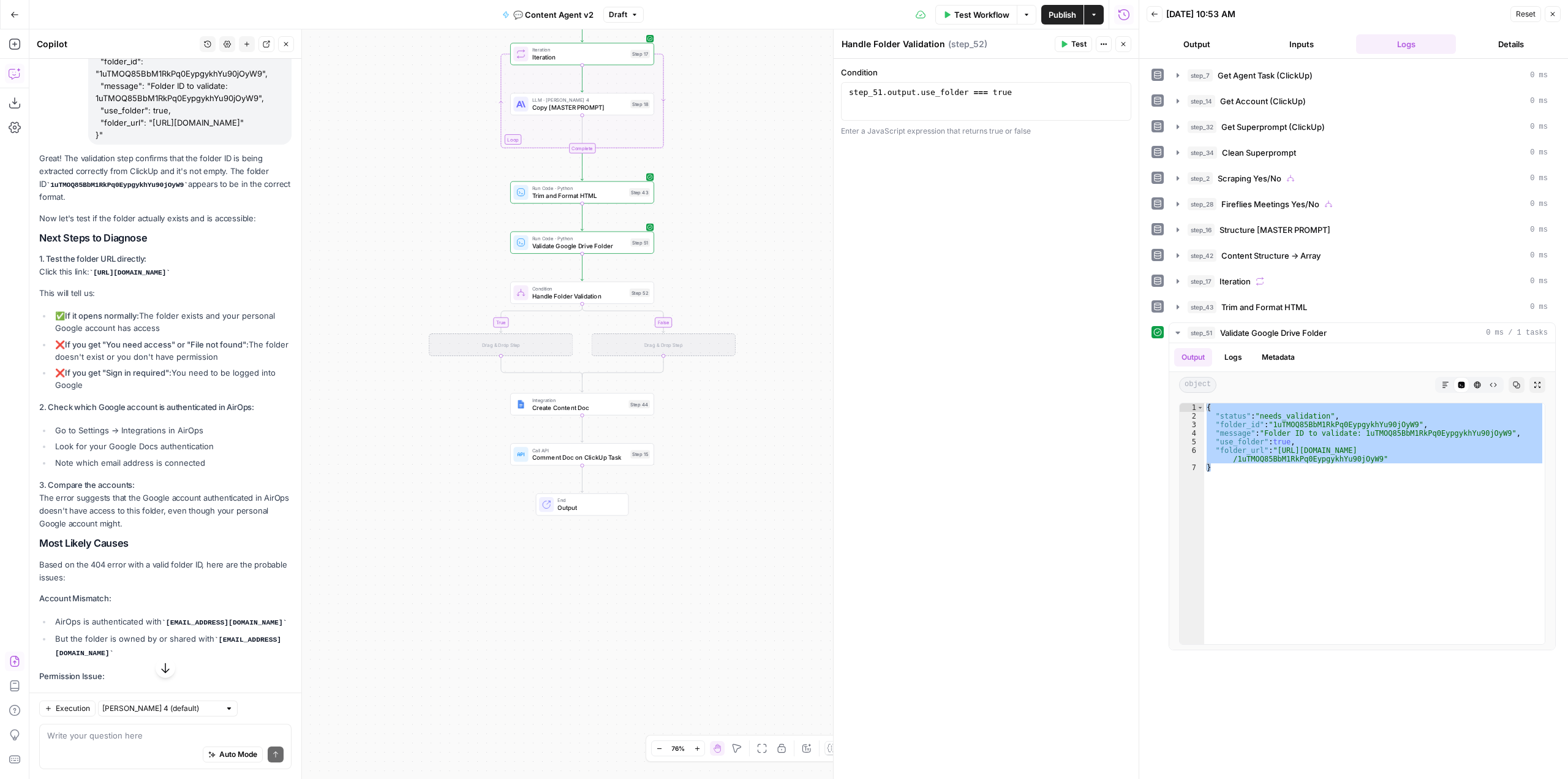
drag, startPoint x: 7, startPoint y: 122, endPoint x: 12, endPoint y: 665, distance: 543.0
drag, startPoint x: 12, startPoint y: 665, endPoint x: 21, endPoint y: 760, distance: 95.4
click at [623, 294] on span "Handle Folder Validation" at bounding box center [579, 295] width 94 height 9
click at [594, 278] on icon "button" at bounding box center [596, 275] width 7 height 7
click at [746, 159] on span "Delete Step" at bounding box center [750, 156] width 48 height 12
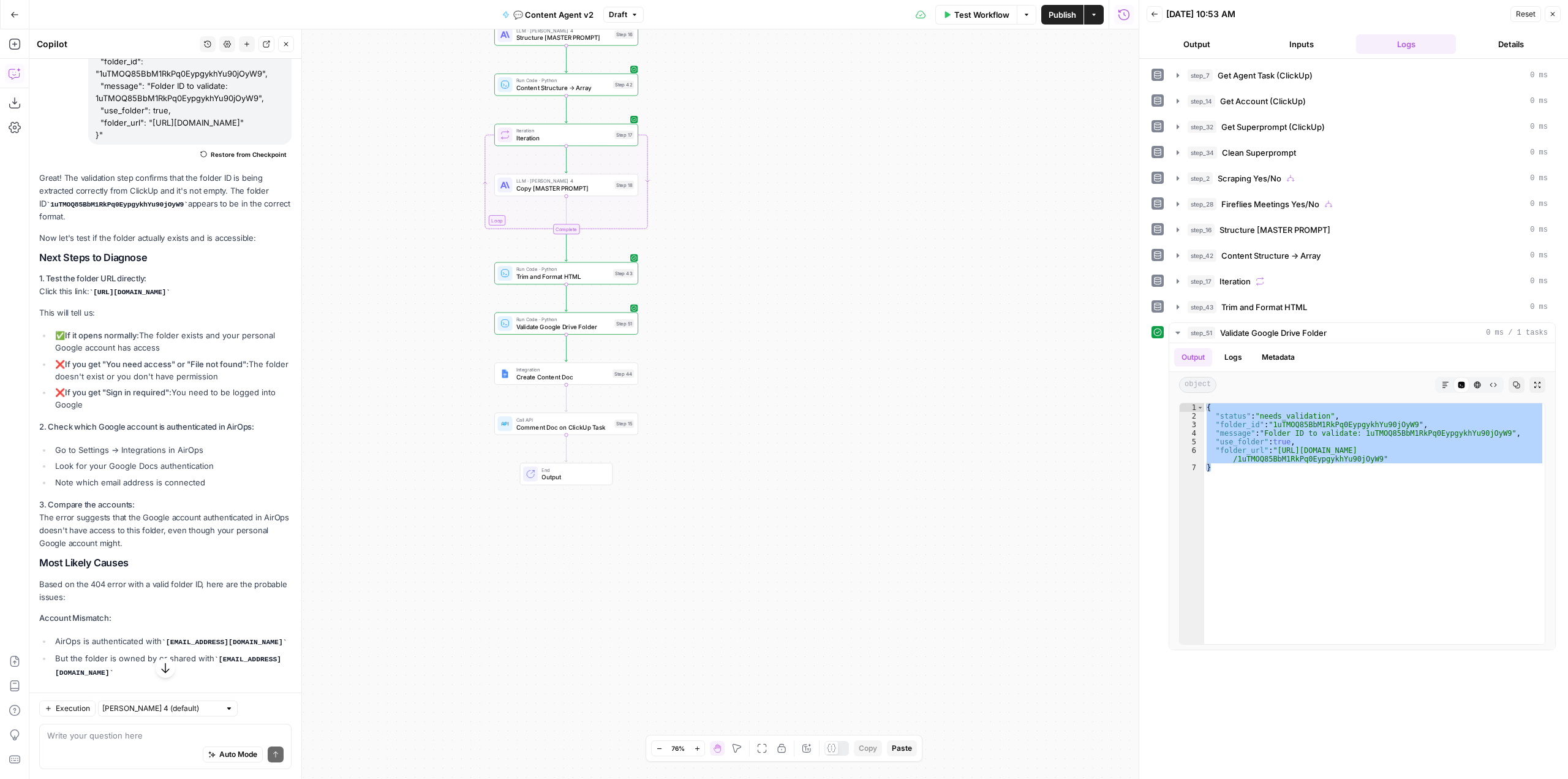
drag, startPoint x: 803, startPoint y: 282, endPoint x: 774, endPoint y: 384, distance: 106.0
click at [788, 361] on div "true true false false Workflow Set Inputs Inputs Call API Get Agent Task (Click…" at bounding box center [584, 404] width 1110 height 750
click at [625, 359] on span "Test" at bounding box center [625, 358] width 11 height 9
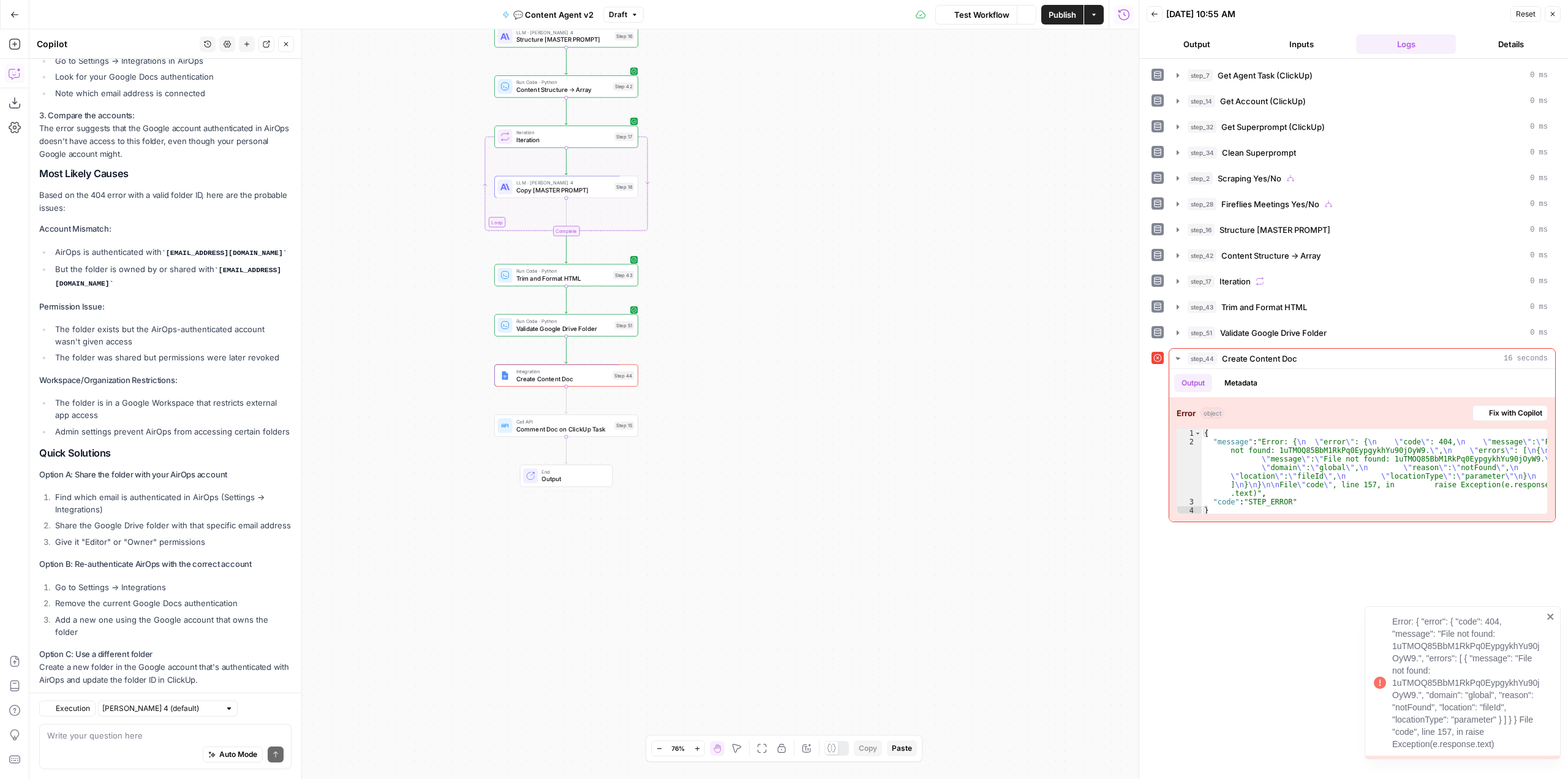
scroll to position [2381, 0]
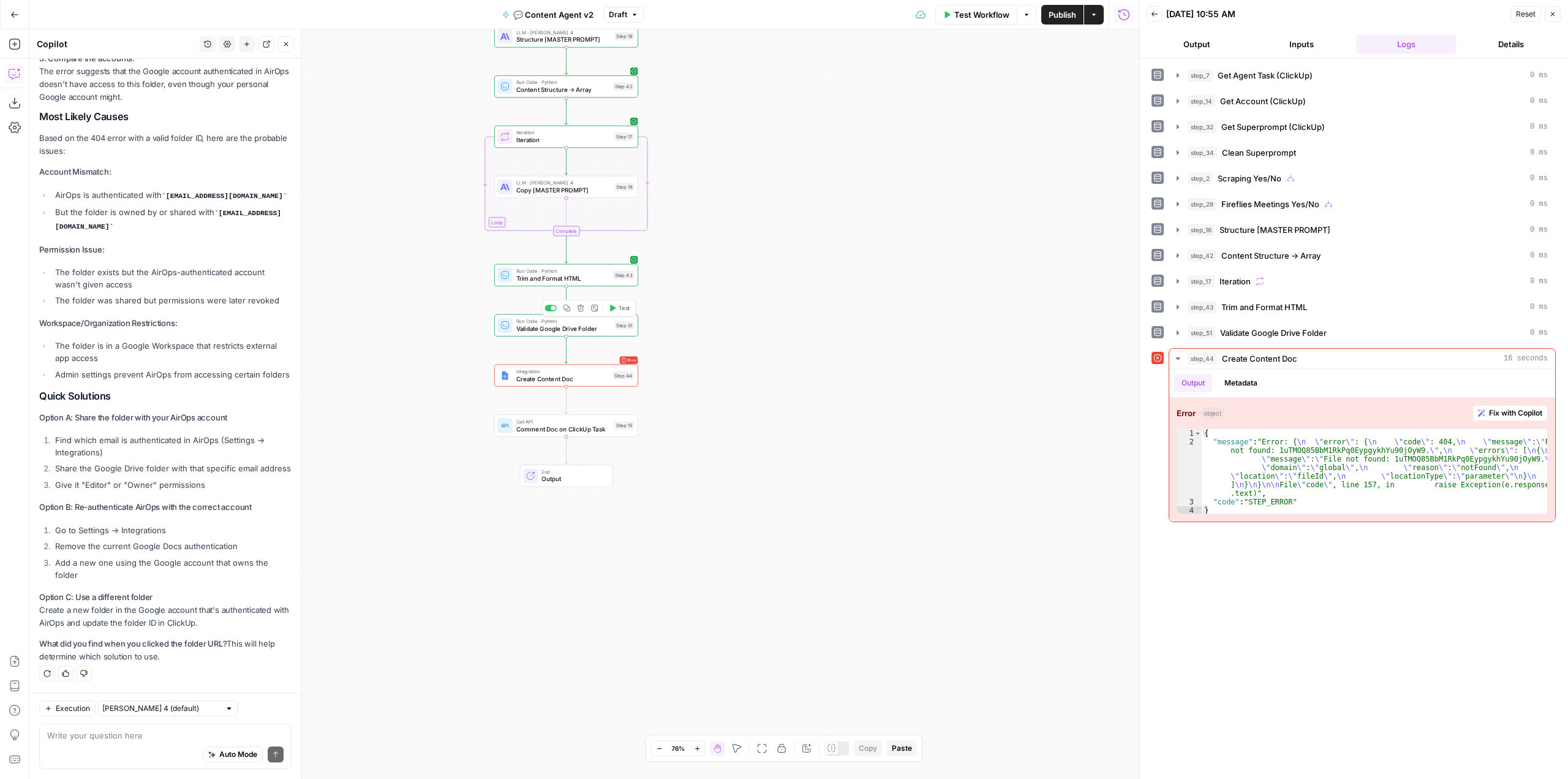
click at [565, 332] on span "Validate Google Drive Folder" at bounding box center [564, 328] width 95 height 9
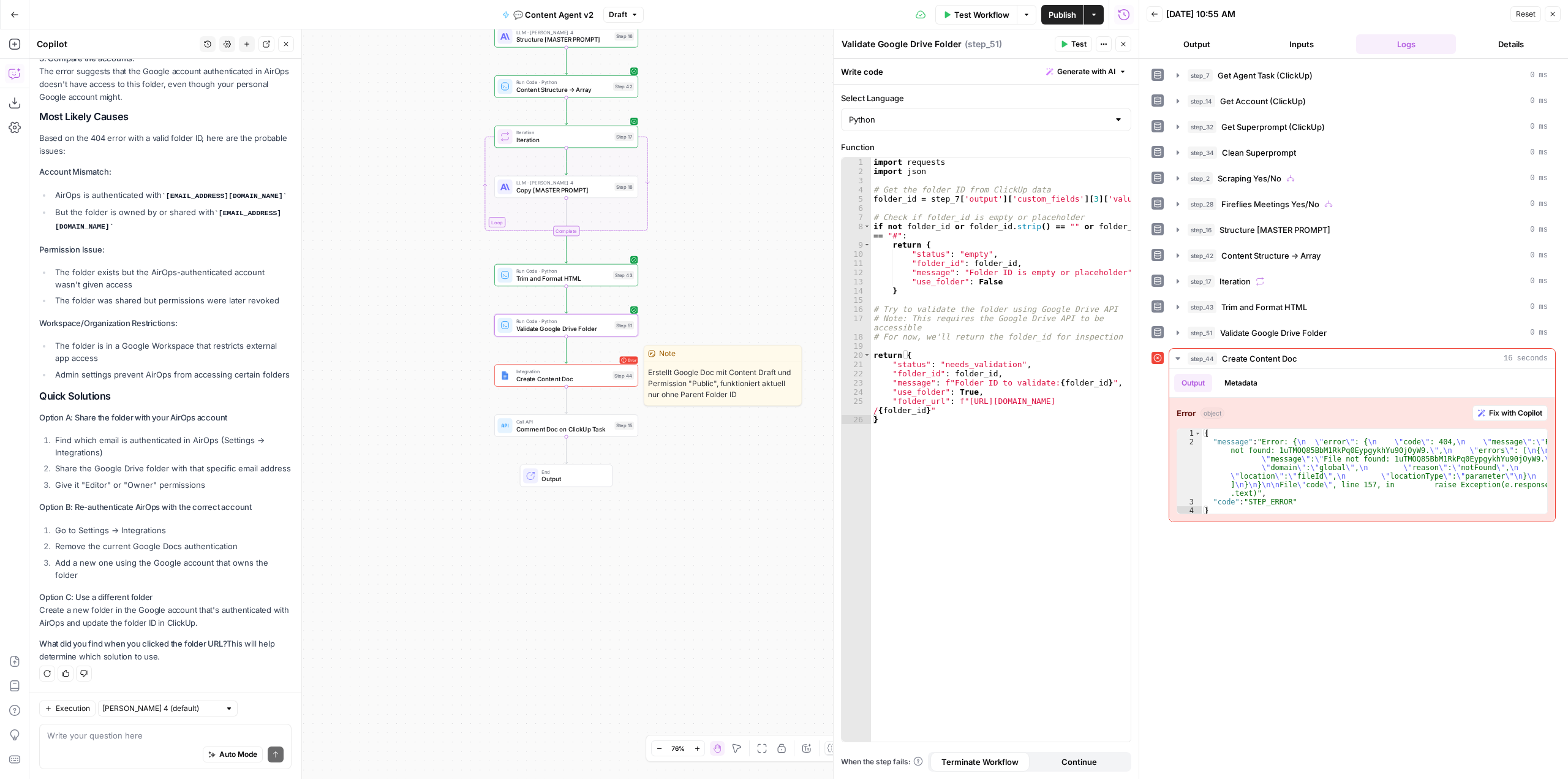
click at [572, 377] on span "Create Content Doc" at bounding box center [563, 378] width 93 height 9
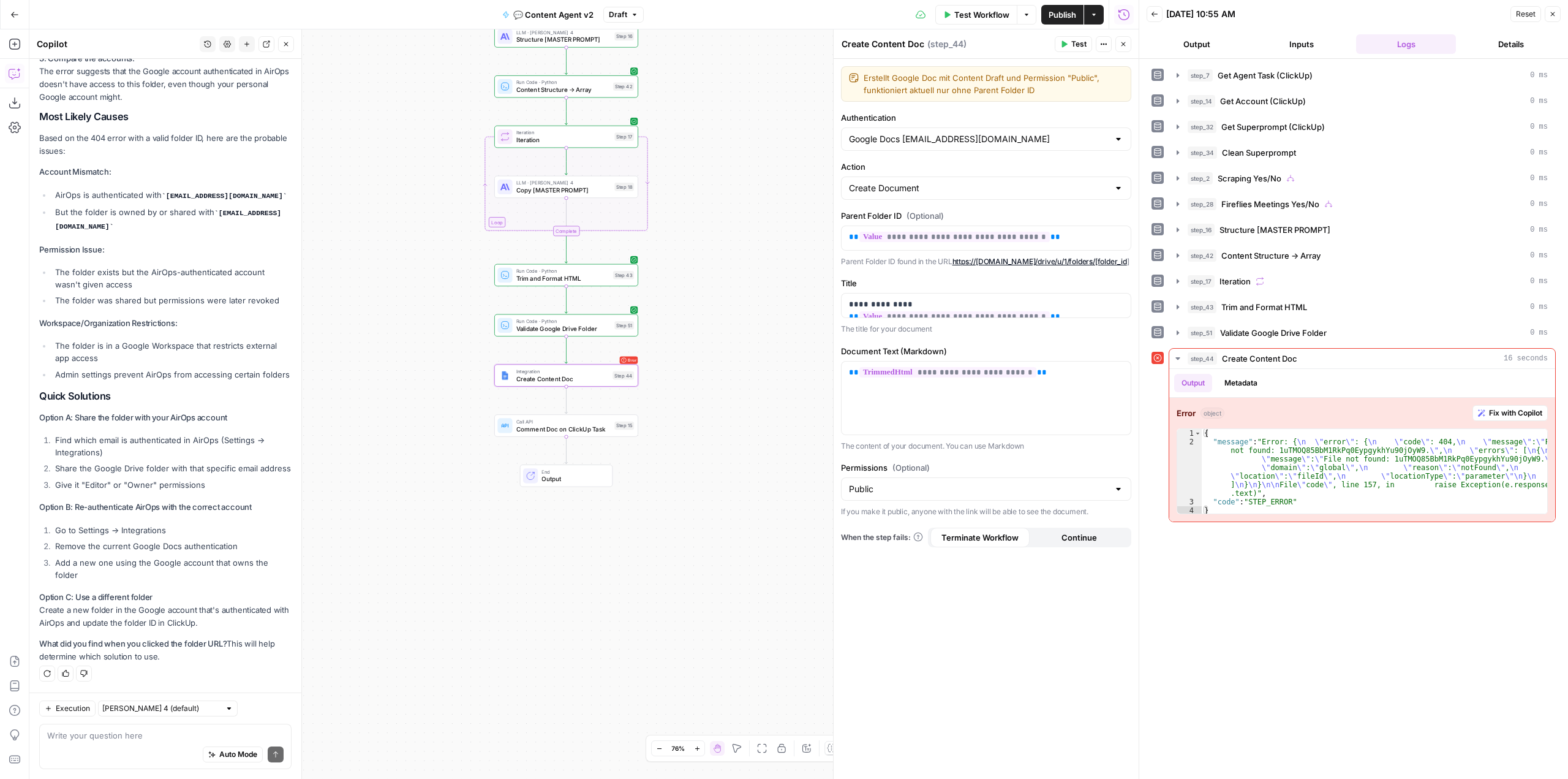
drag, startPoint x: 39, startPoint y: 160, endPoint x: 198, endPoint y: 223, distance: 171.0
click at [235, 235] on div "Great! The validation step confirms that the folder ID is being extracted corre…" at bounding box center [165, 195] width 252 height 938
drag, startPoint x: 39, startPoint y: 155, endPoint x: 226, endPoint y: 368, distance: 283.4
click at [226, 368] on div "Great! The validation step confirms that the folder ID is being extracted corre…" at bounding box center [165, 195] width 252 height 938
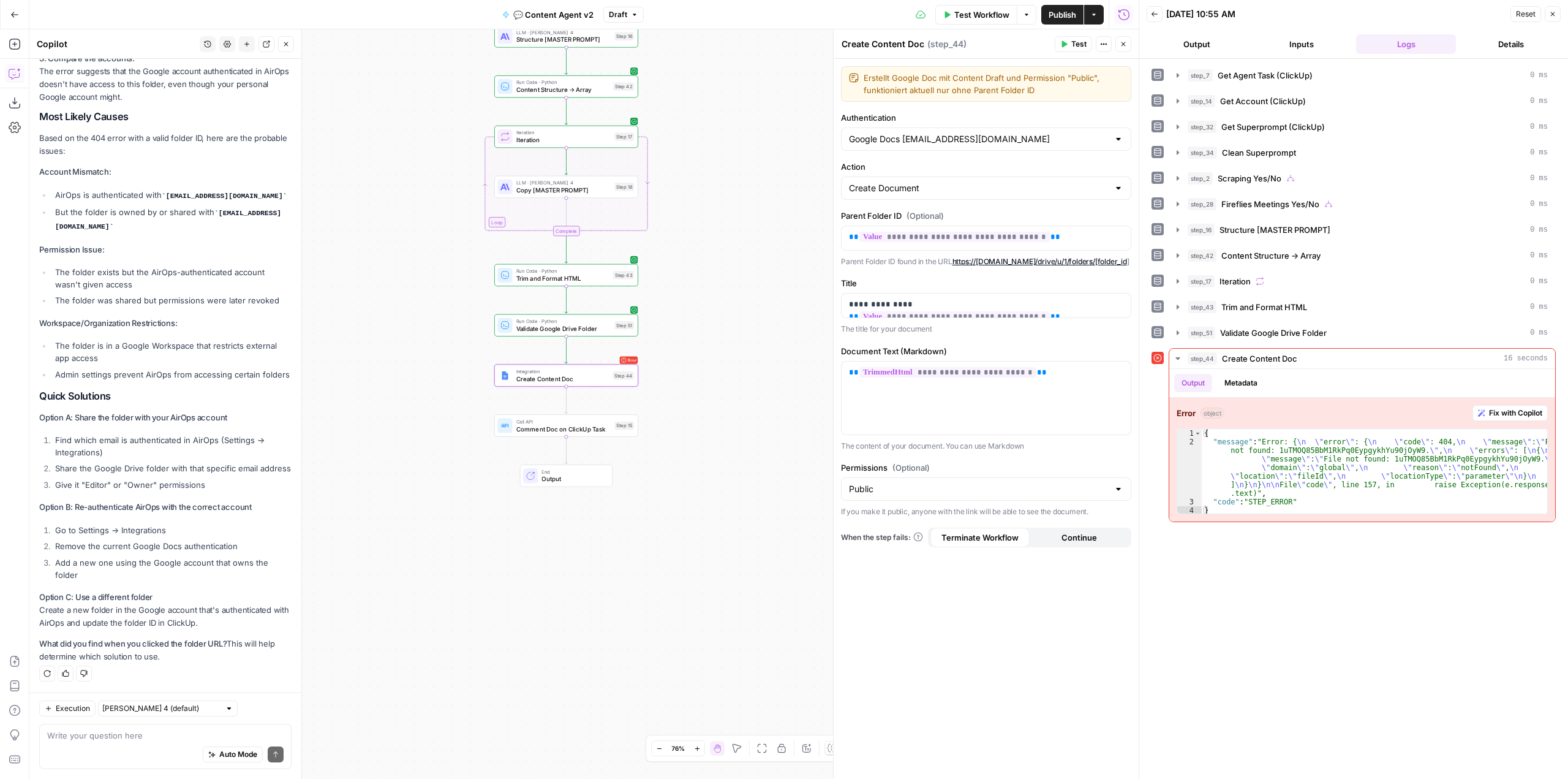
copy div "Account Mismatch: AirOps is authenticated with user@company.com But the folder …"
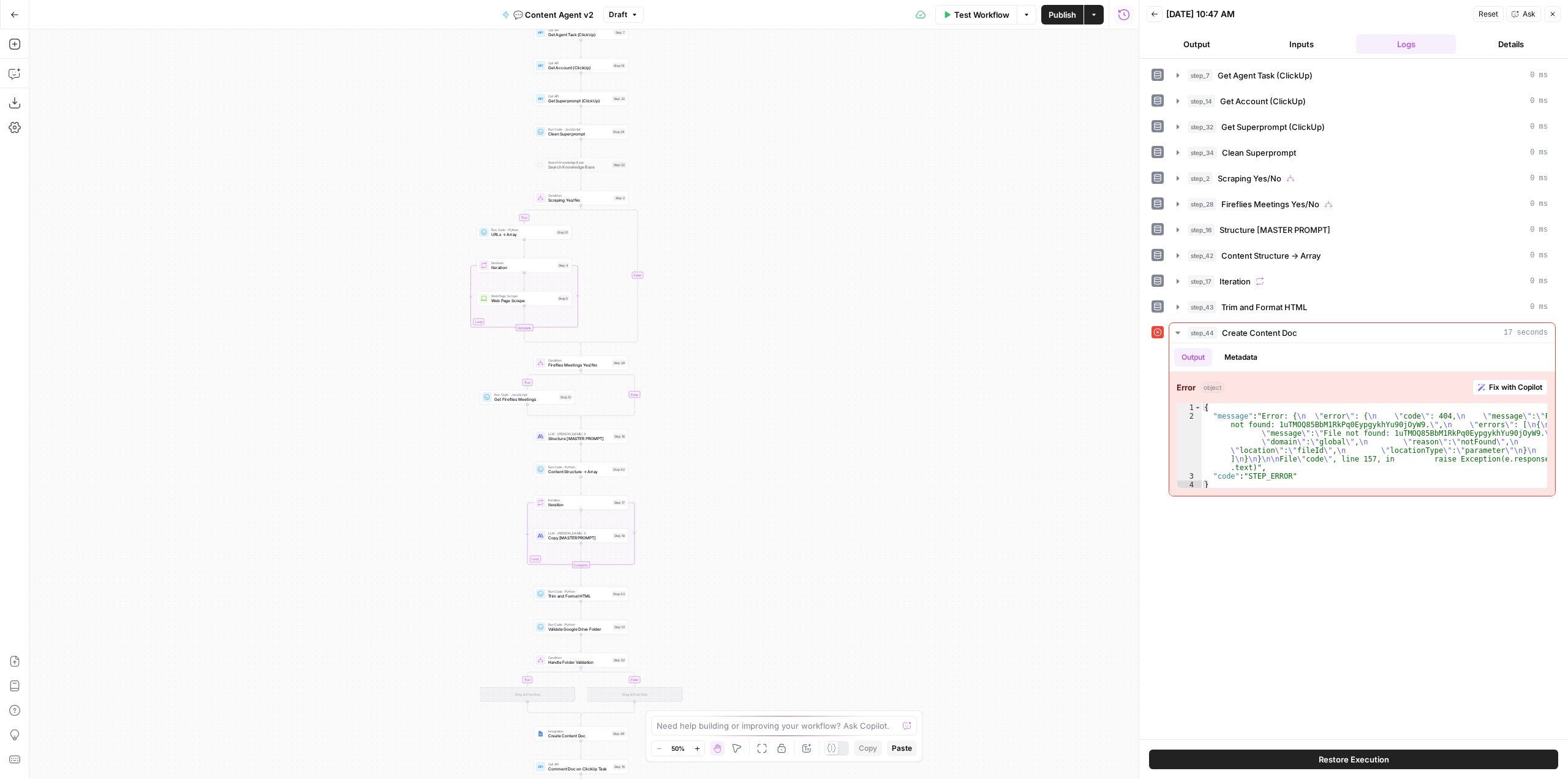
click at [8, 15] on button "Go Back" at bounding box center [15, 15] width 22 height 22
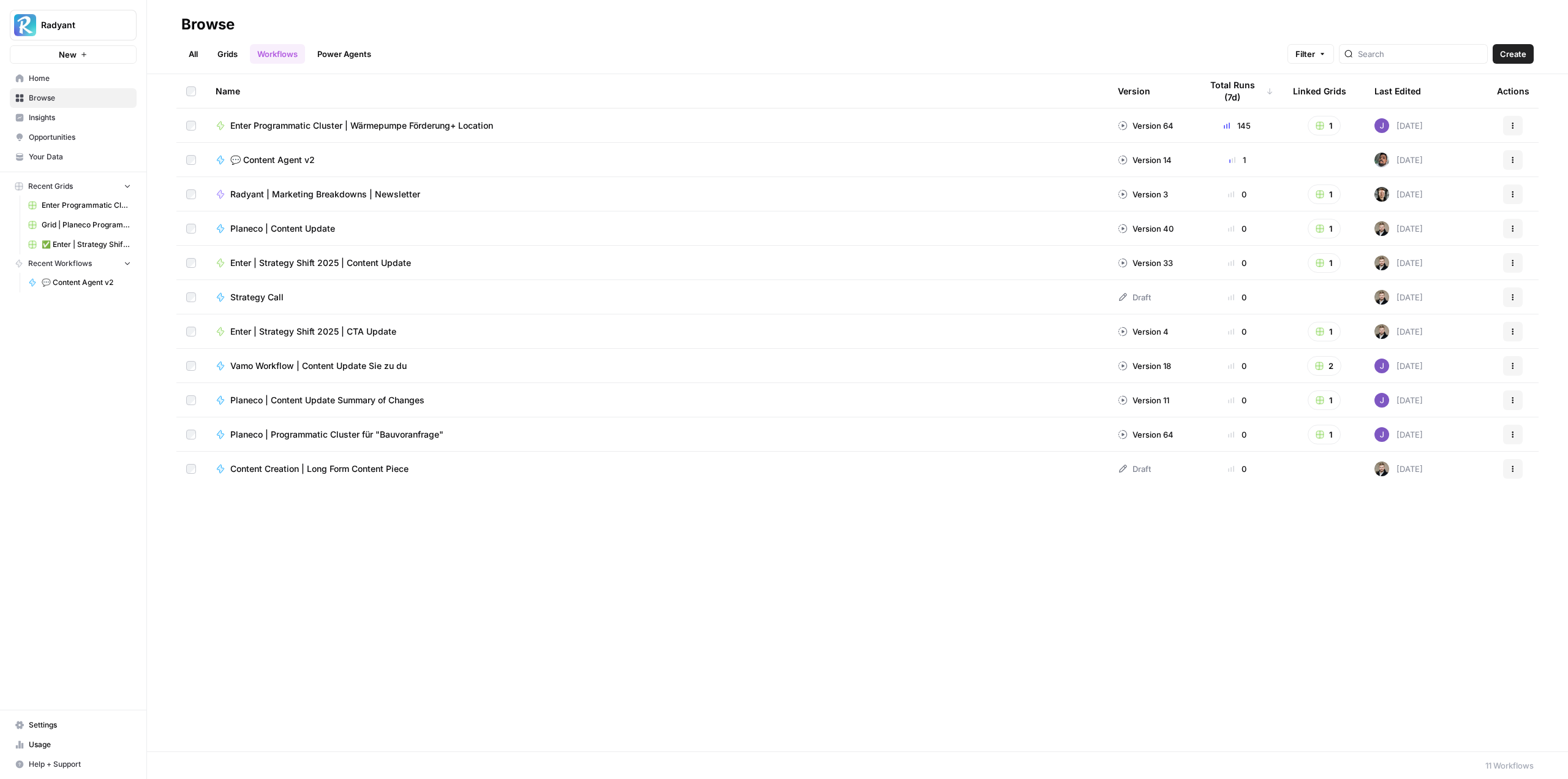
click at [69, 734] on link "Settings" at bounding box center [73, 725] width 127 height 19
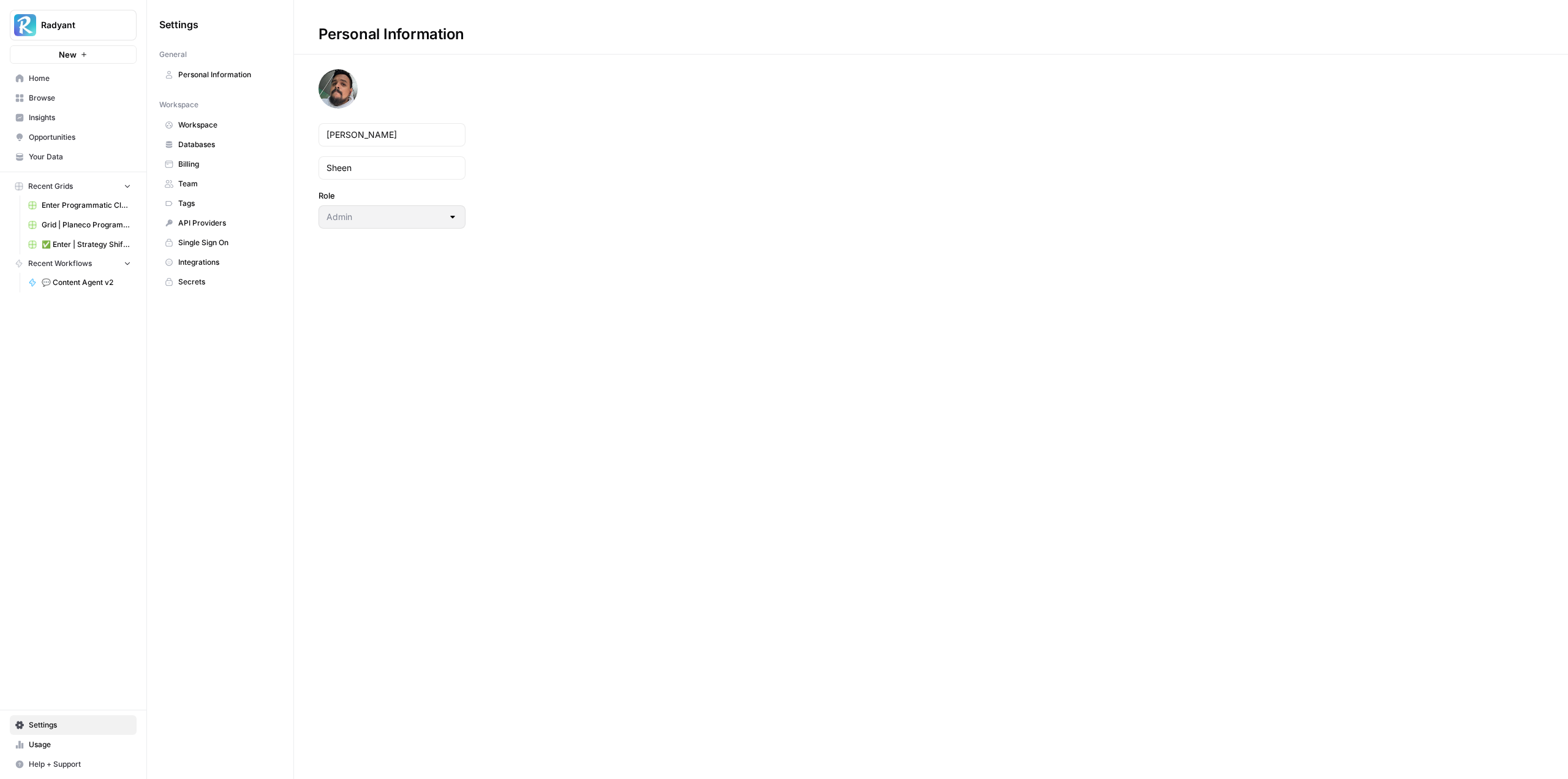
click at [223, 260] on span "Integrations" at bounding box center [227, 262] width 97 height 11
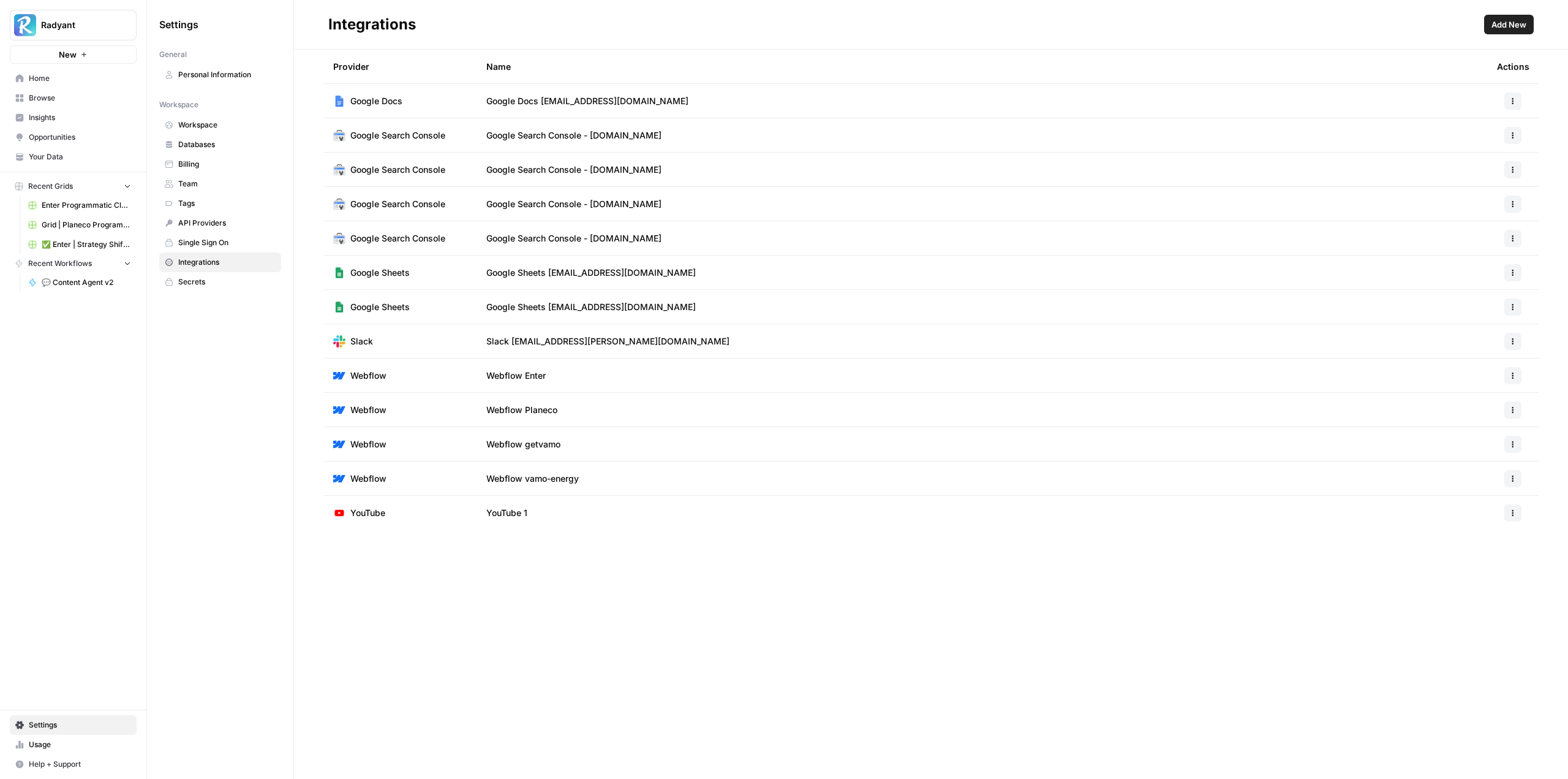
click at [1507, 94] on button "button" at bounding box center [1513, 101] width 17 height 17
click at [1474, 130] on span "Edit" at bounding box center [1487, 128] width 39 height 12
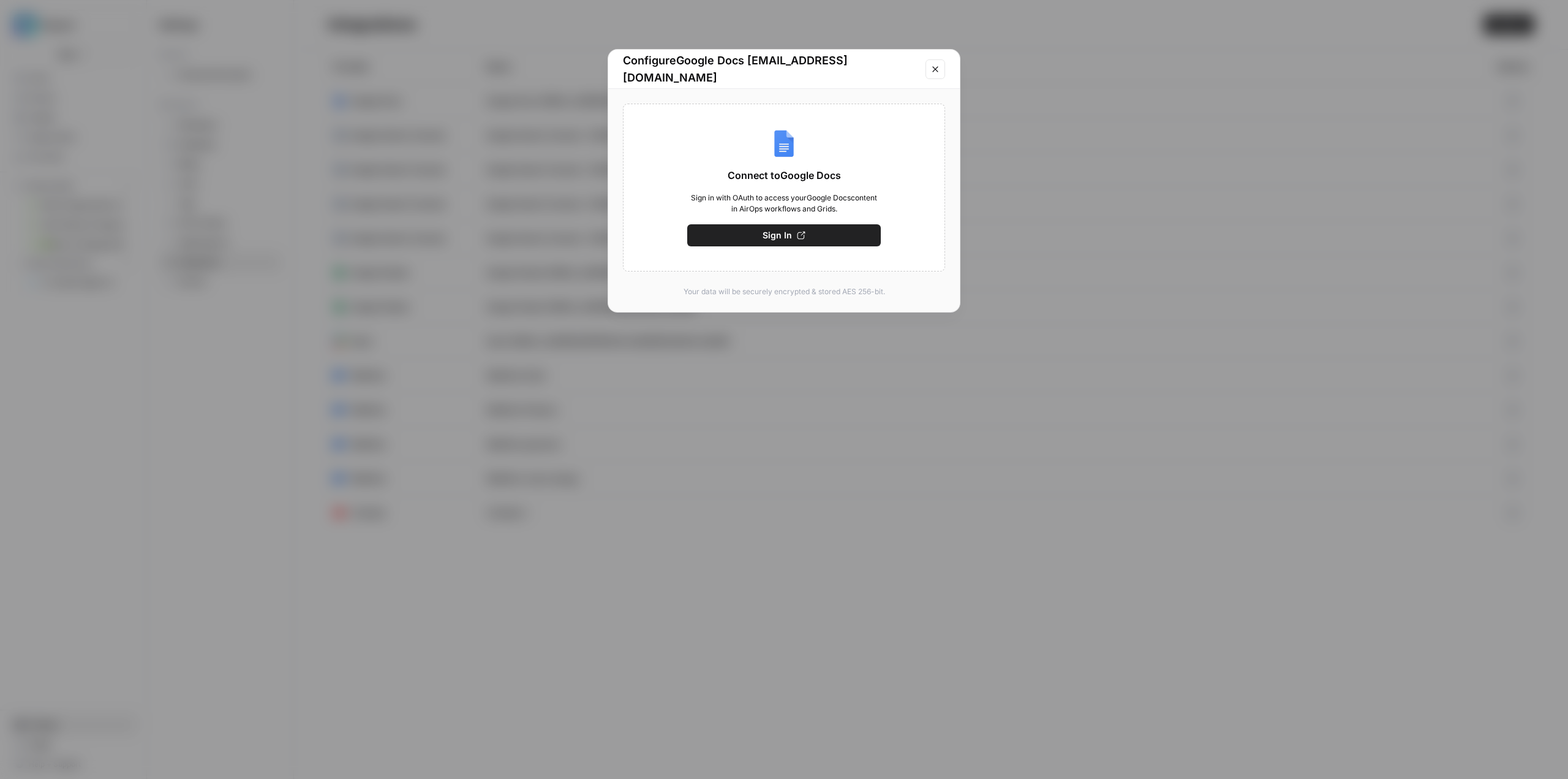
click at [939, 65] on icon "Close modal" at bounding box center [935, 69] width 10 height 10
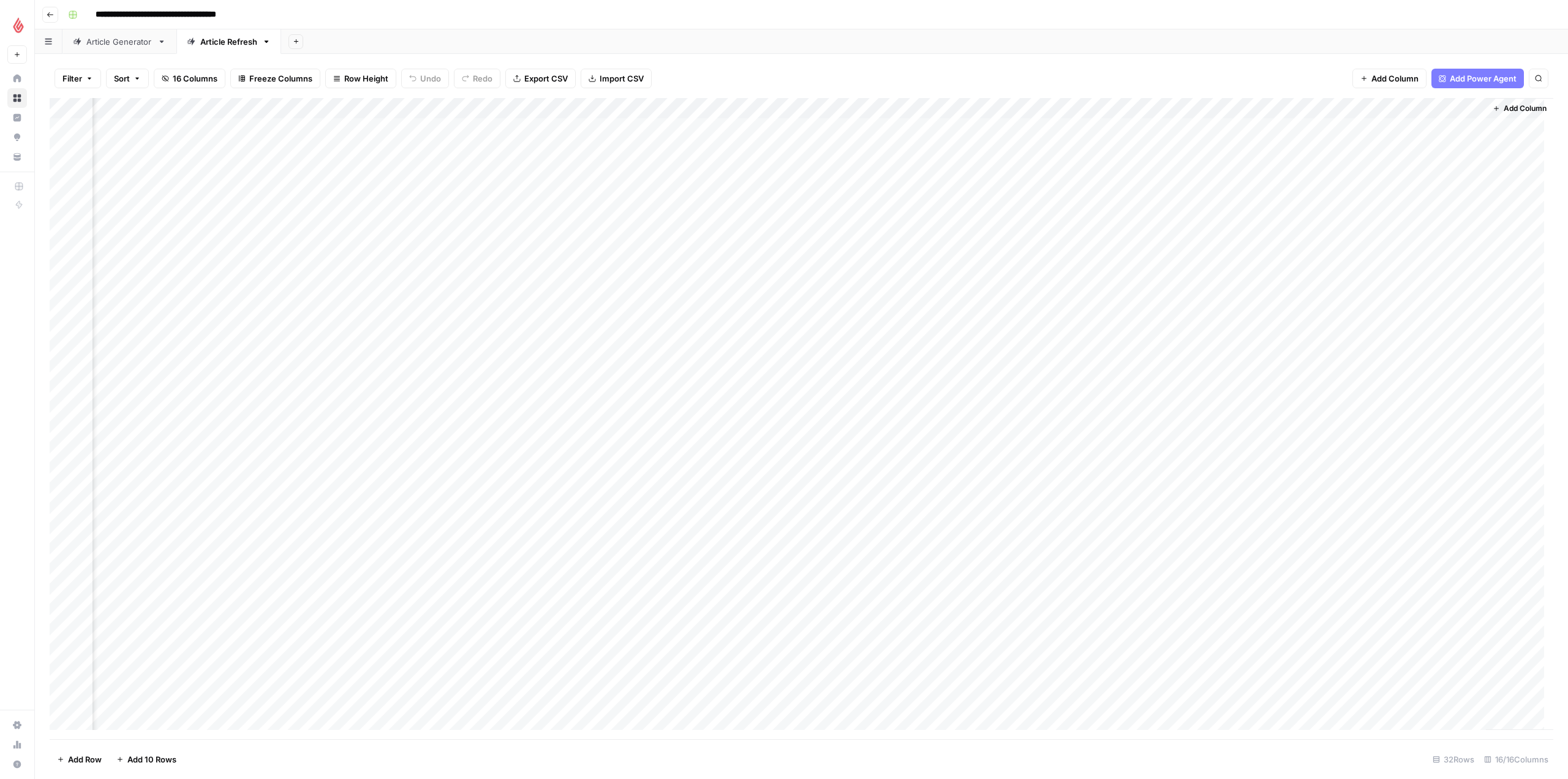
scroll to position [0, 501]
click at [49, 14] on icon "button" at bounding box center [49, 15] width 7 height 7
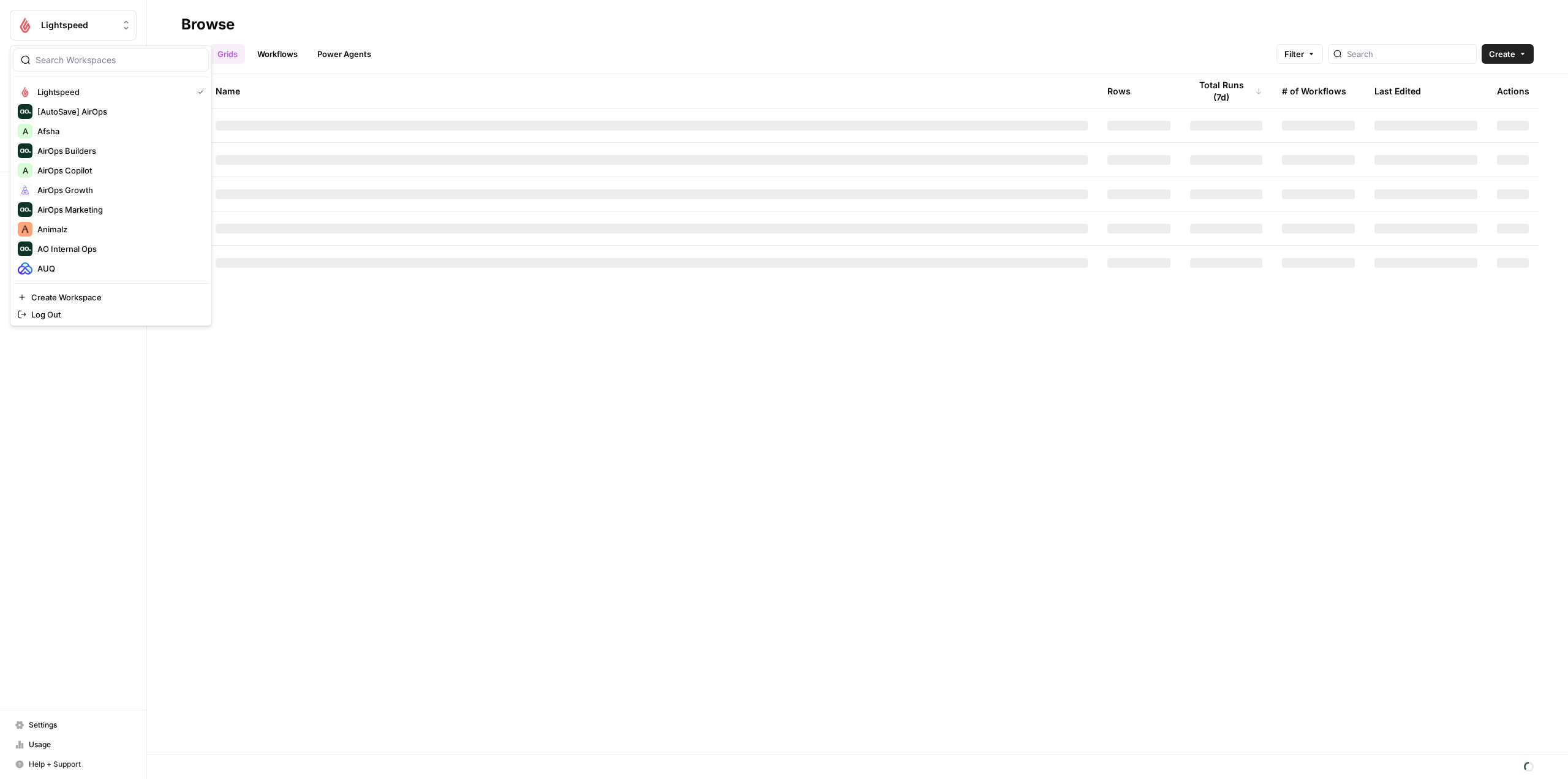
click at [49, 14] on button "Lightspeed" at bounding box center [73, 25] width 127 height 31
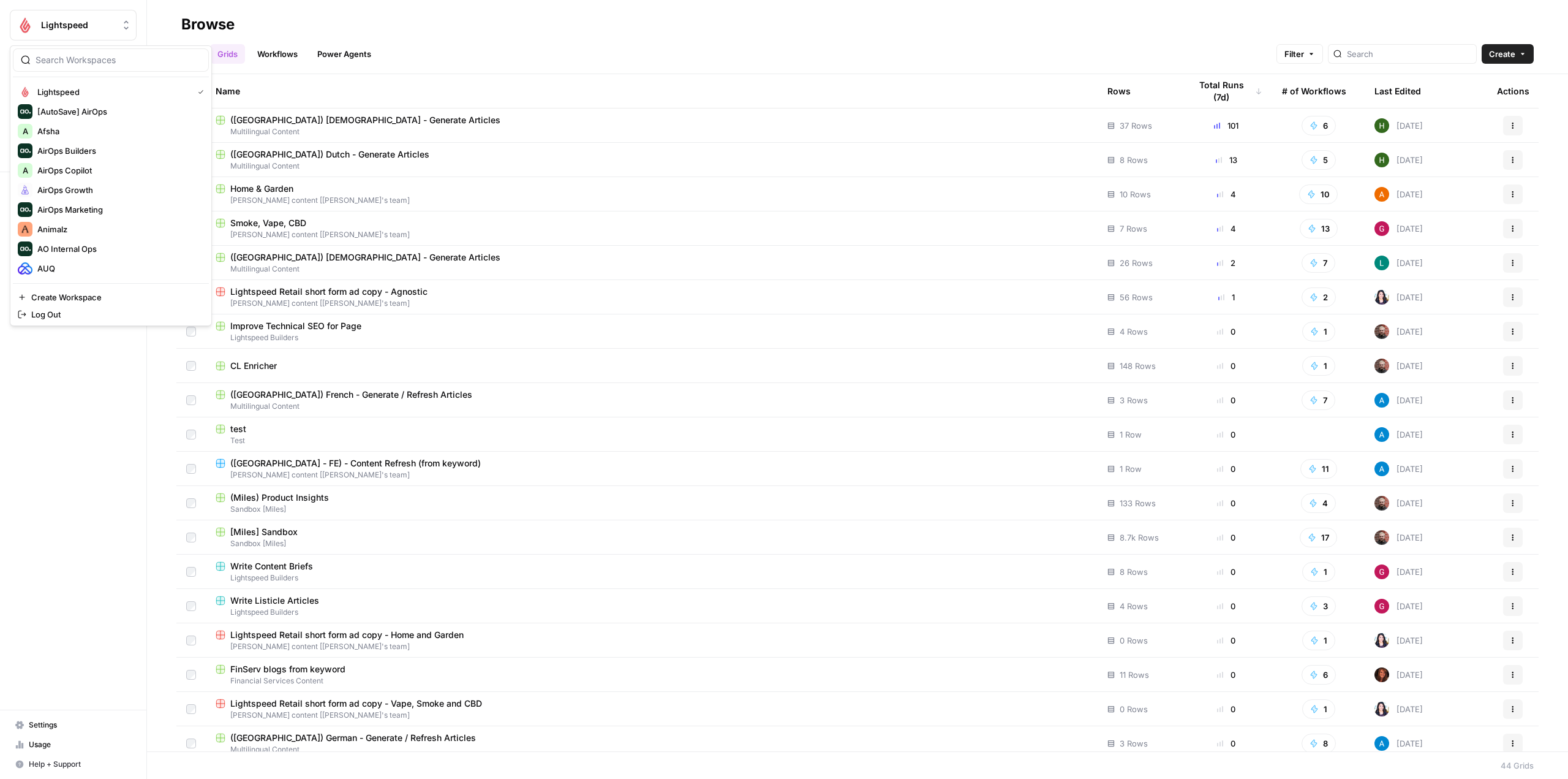
click at [559, 45] on div "All Grids Workflows Power Agents Filter Create" at bounding box center [857, 49] width 1352 height 29
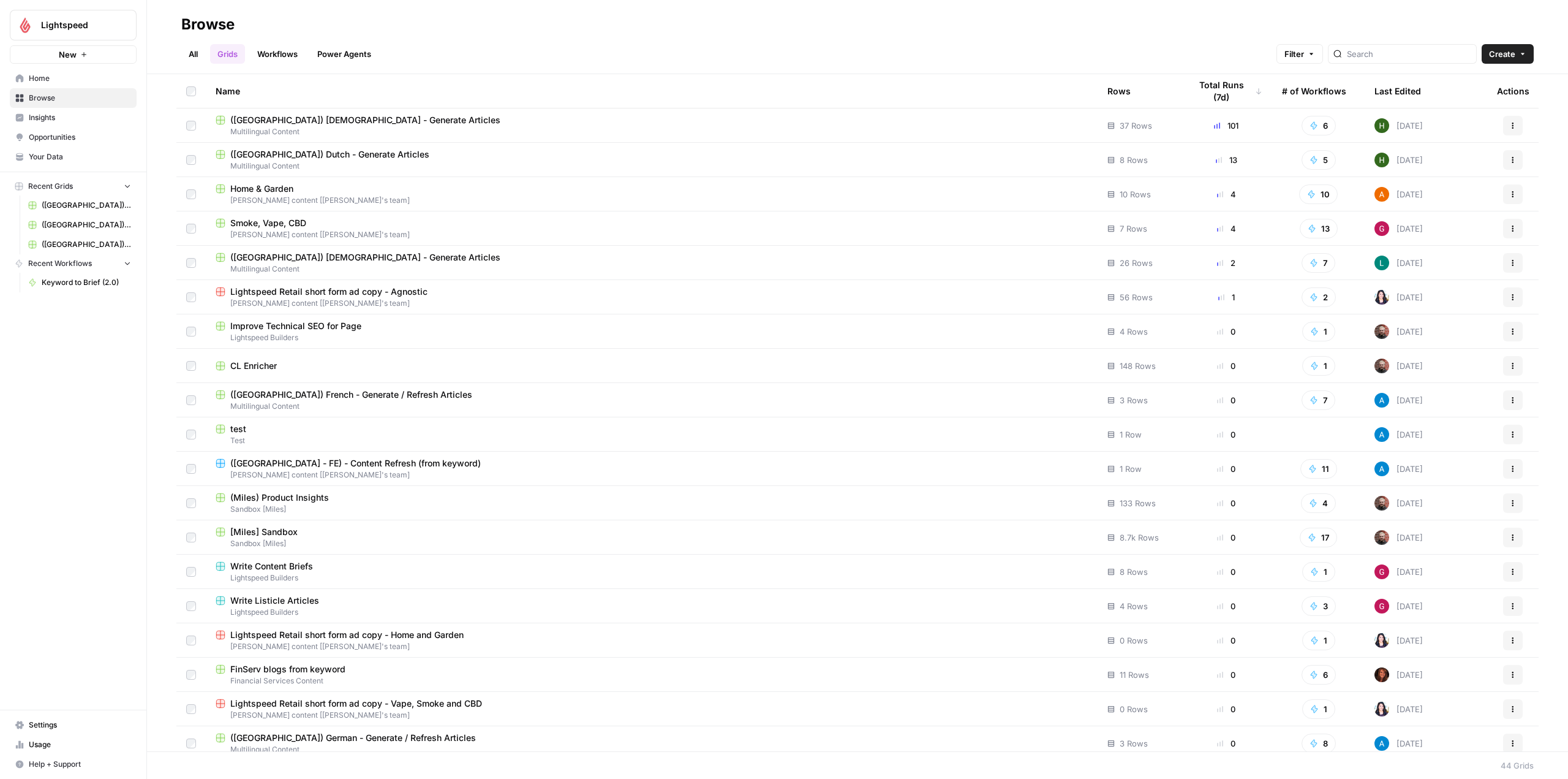
click at [114, 26] on span "Lightspeed" at bounding box center [78, 24] width 74 height 12
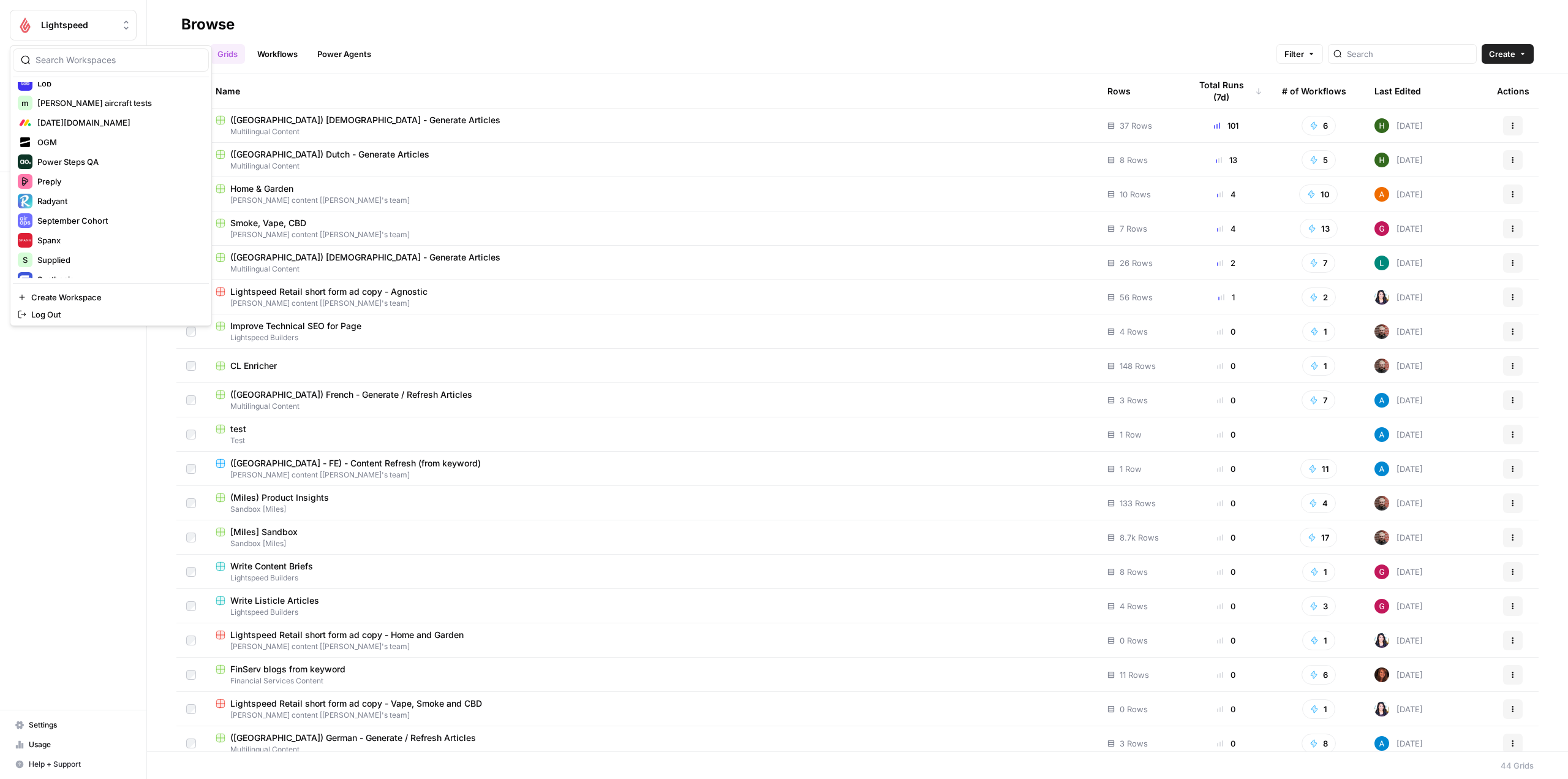
scroll to position [429, 0]
click at [93, 154] on span "Power Steps QA" at bounding box center [118, 153] width 161 height 12
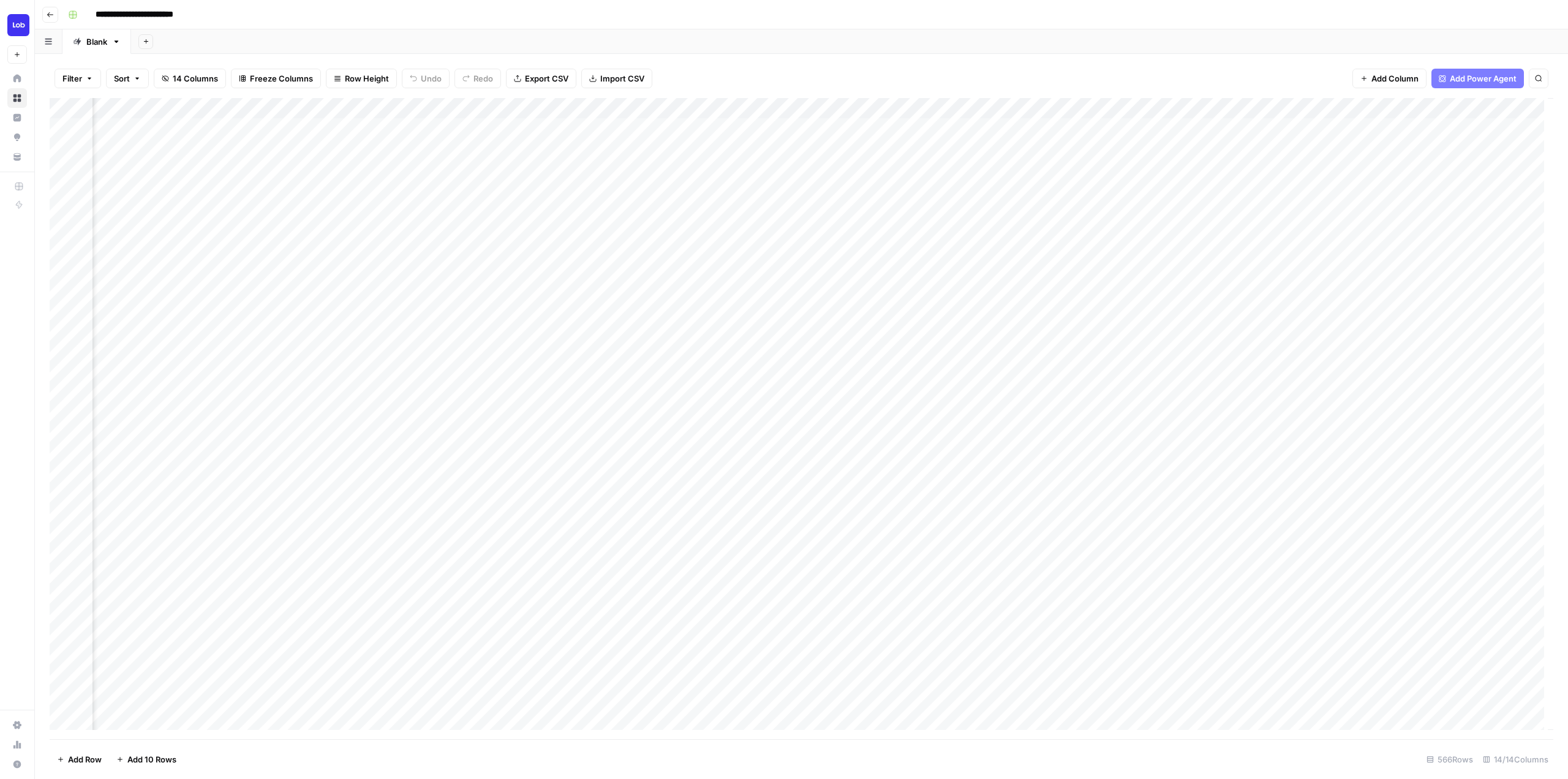
scroll to position [0, 450]
click at [863, 526] on div "Add Column" at bounding box center [801, 419] width 1504 height 641
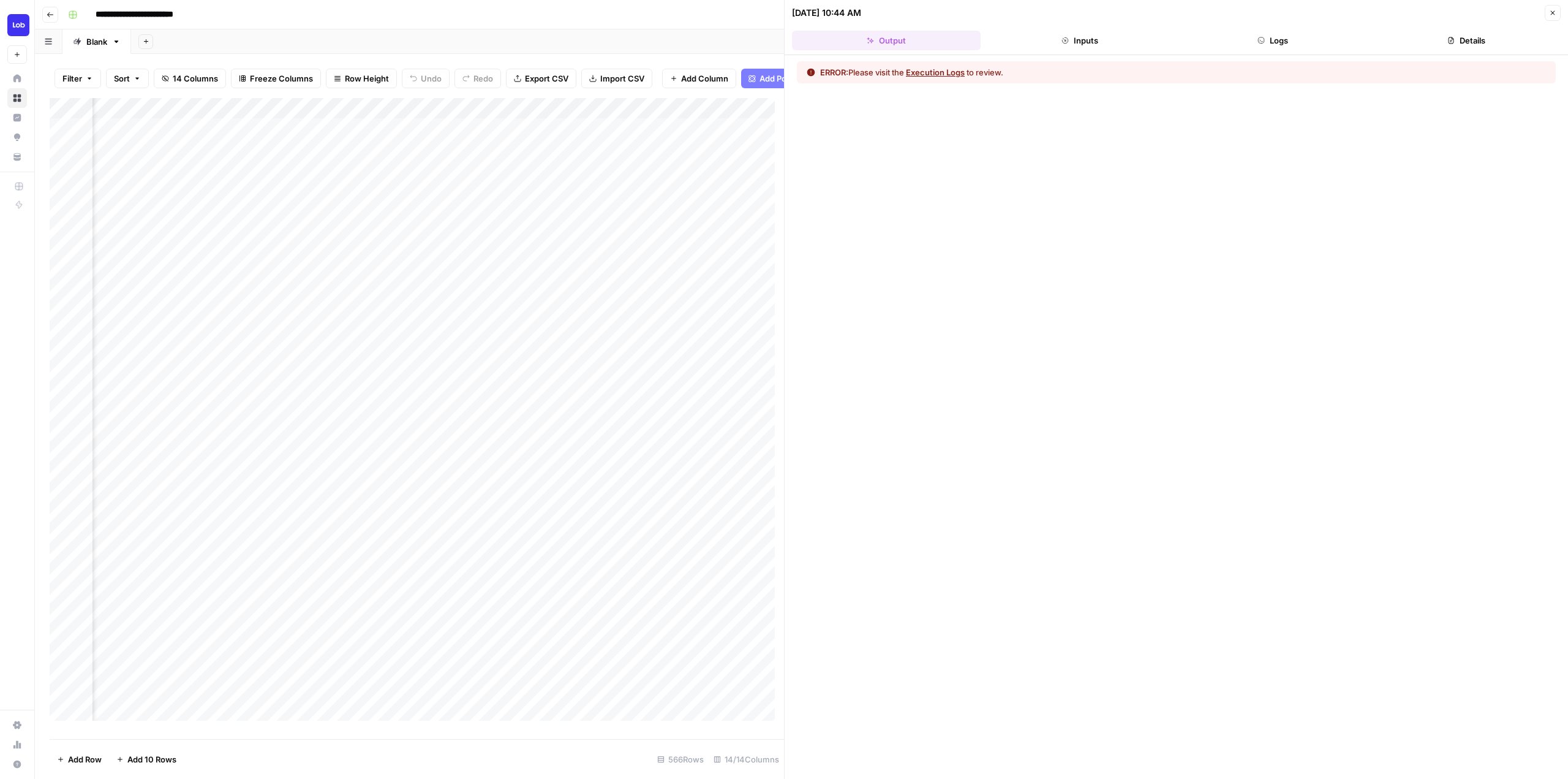
click at [964, 67] on button "Execution Logs" at bounding box center [935, 72] width 58 height 12
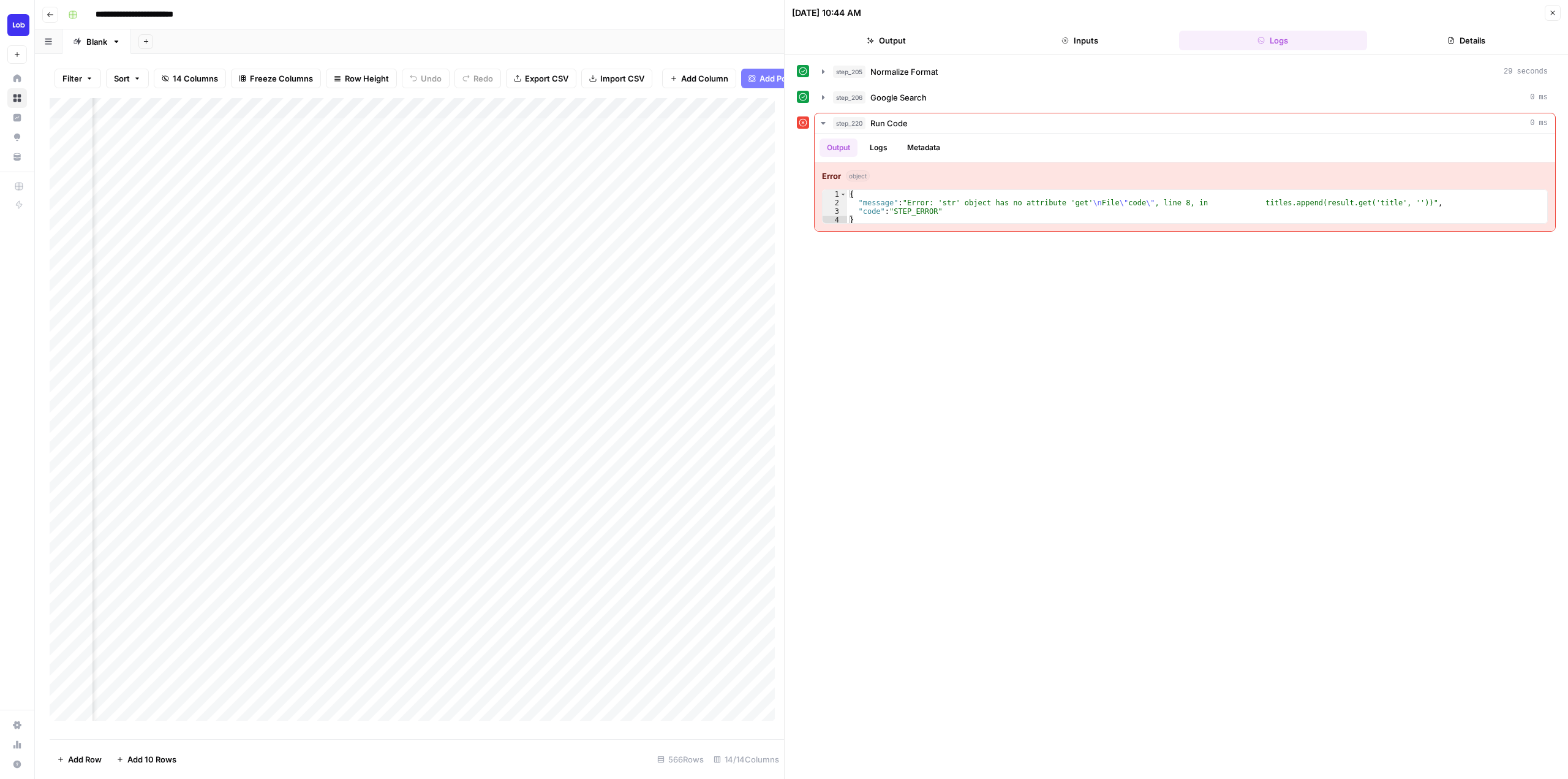
scroll to position [0, 804]
click at [1456, 36] on button "Details" at bounding box center [1466, 41] width 189 height 19
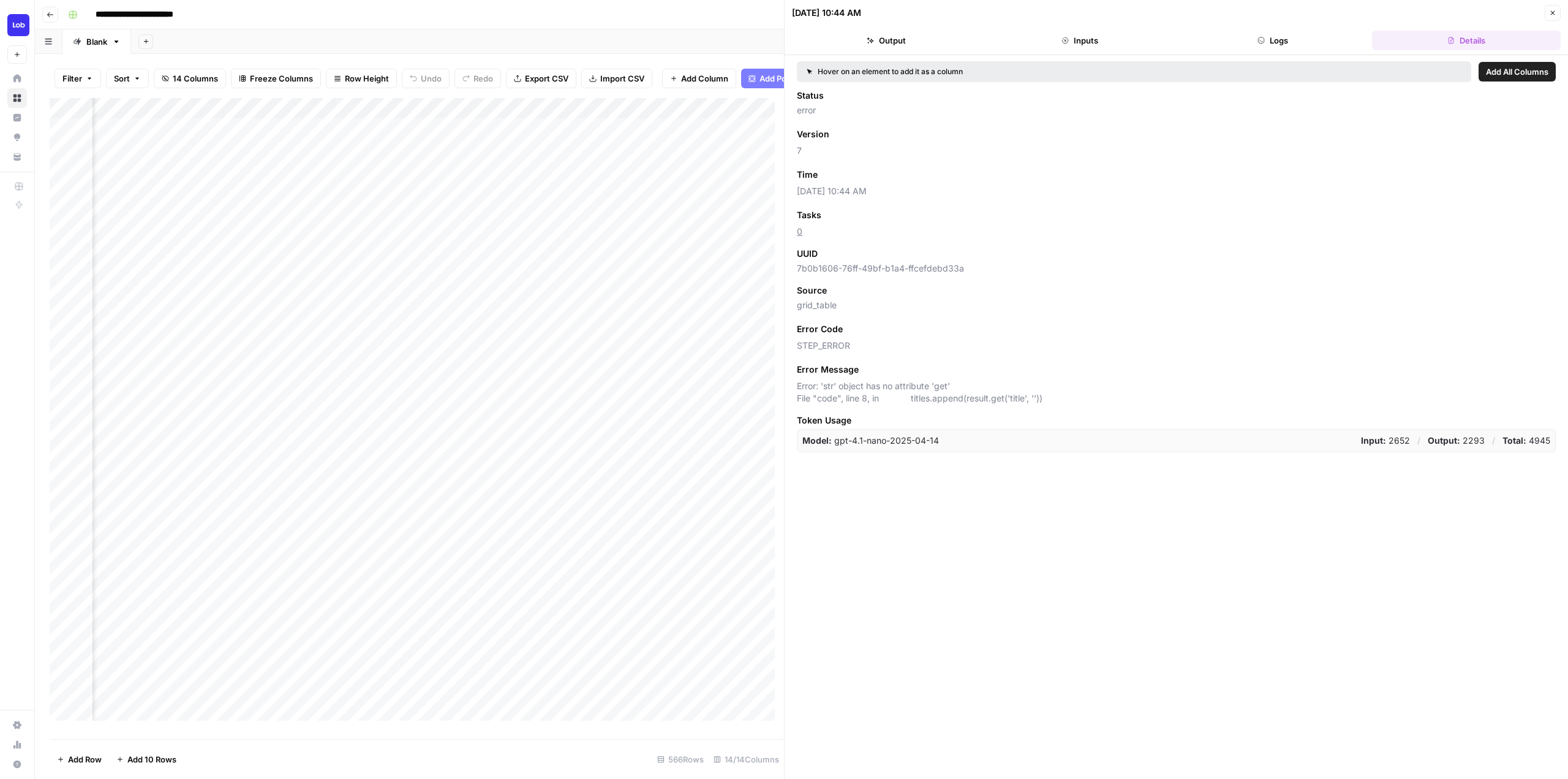
click at [476, 506] on div "Add Column" at bounding box center [416, 414] width 734 height 632
click at [487, 511] on div "Add Column" at bounding box center [416, 414] width 734 height 632
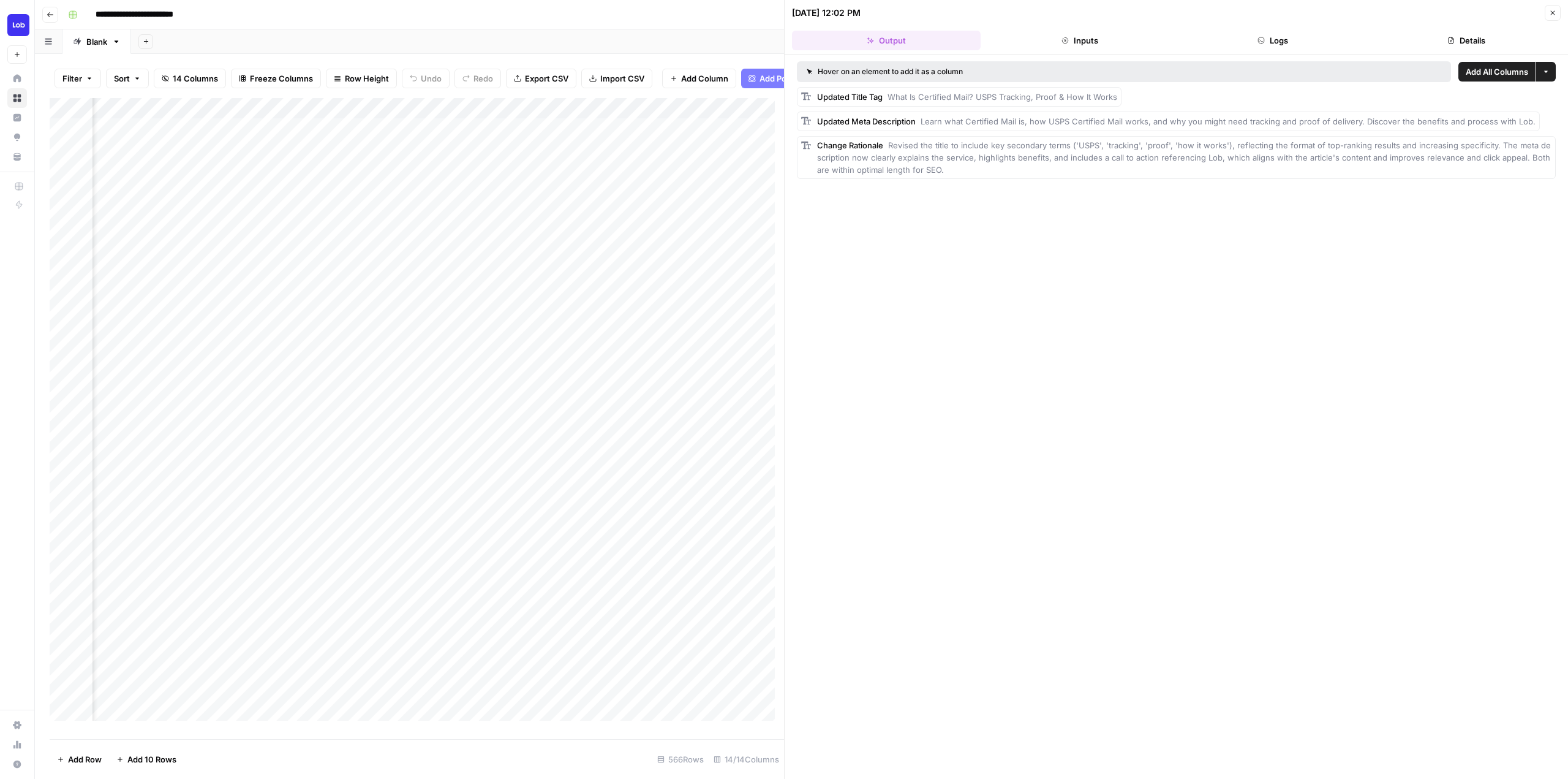
click at [1480, 33] on button "Details" at bounding box center [1466, 41] width 189 height 19
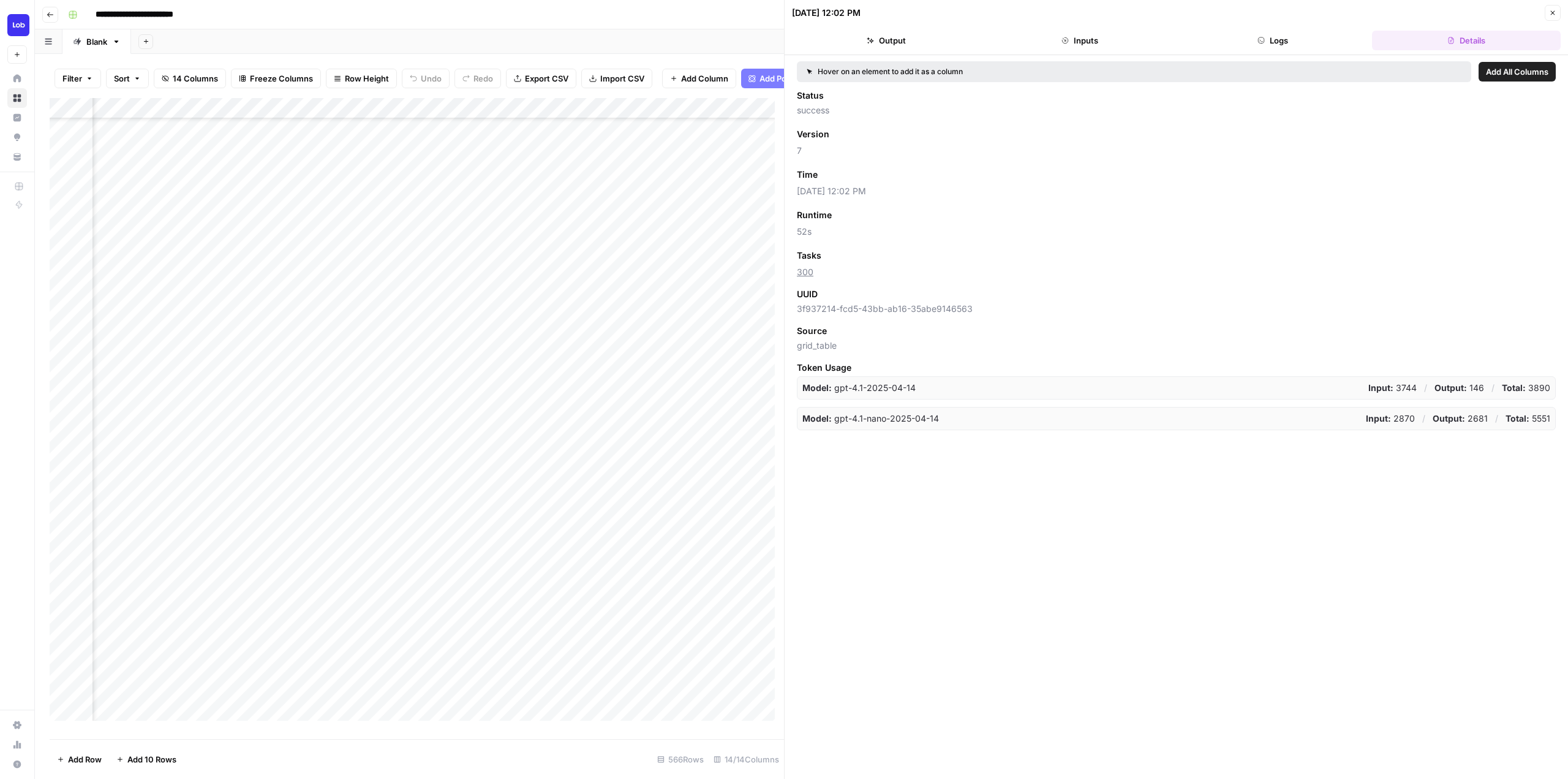
scroll to position [62, 873]
click at [424, 474] on div "Add Column" at bounding box center [416, 414] width 734 height 632
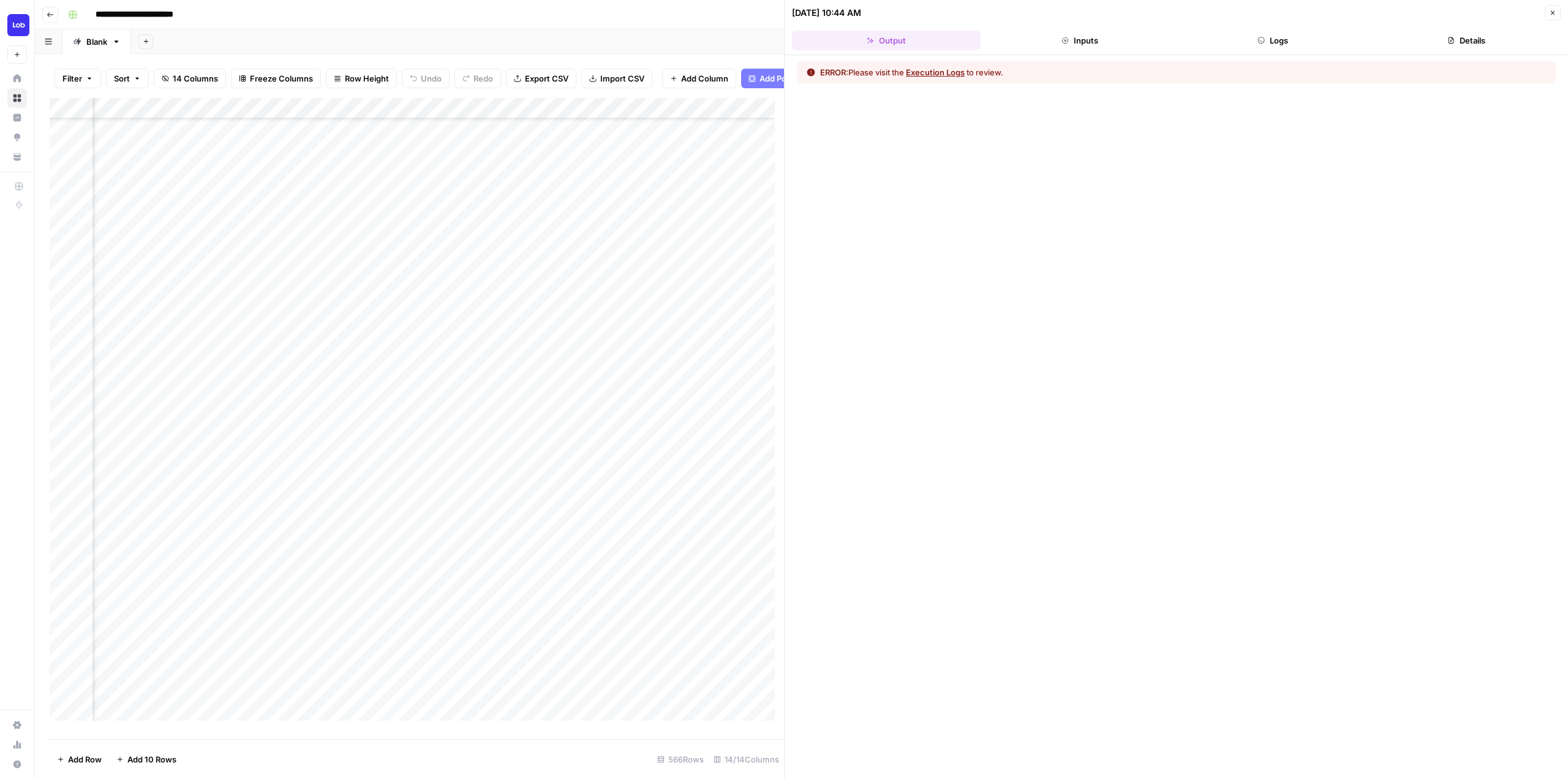
click at [1286, 31] on button "Logs" at bounding box center [1274, 41] width 189 height 19
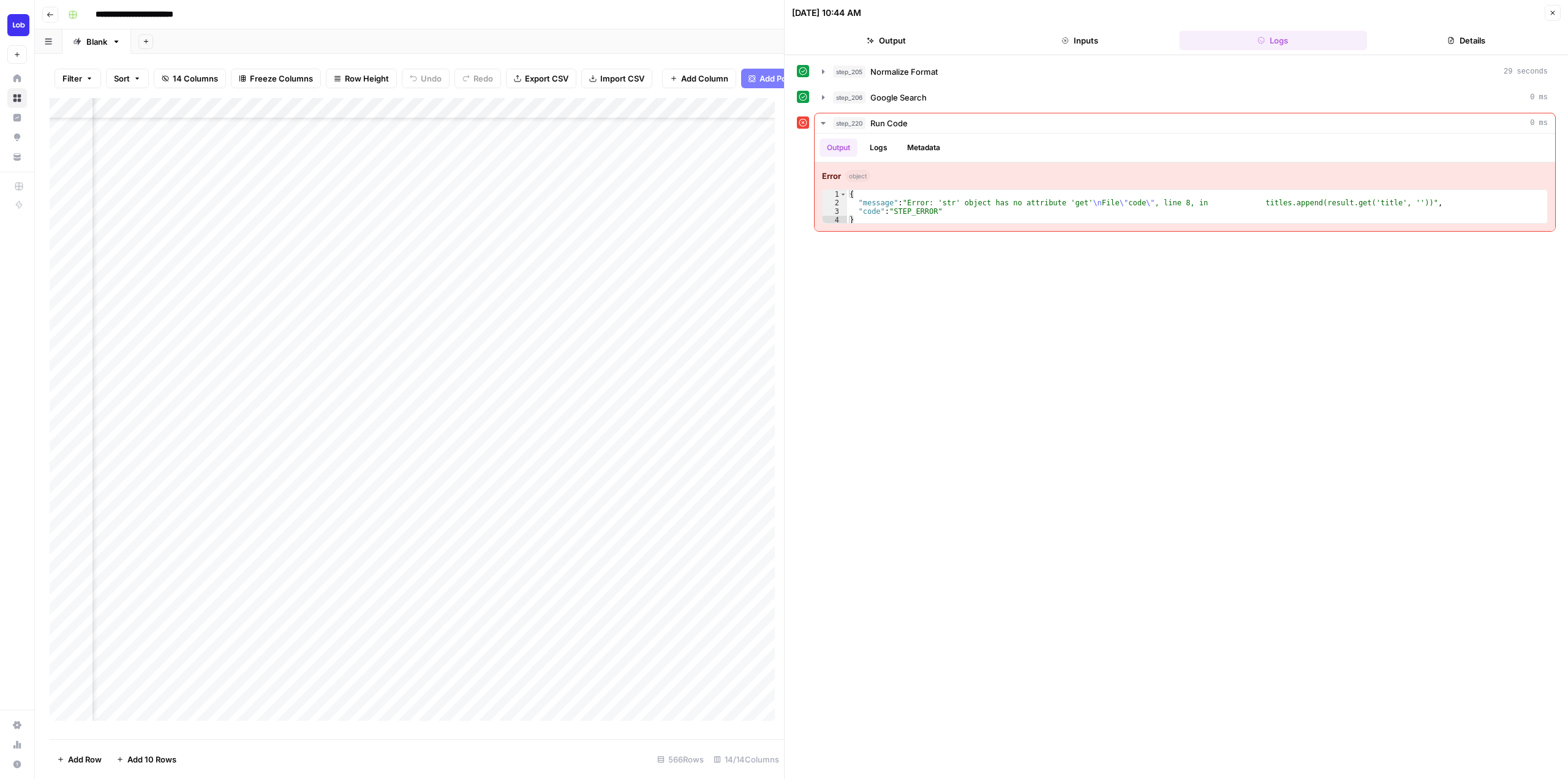
scroll to position [62, 829]
click at [827, 120] on icon "button" at bounding box center [823, 123] width 10 height 10
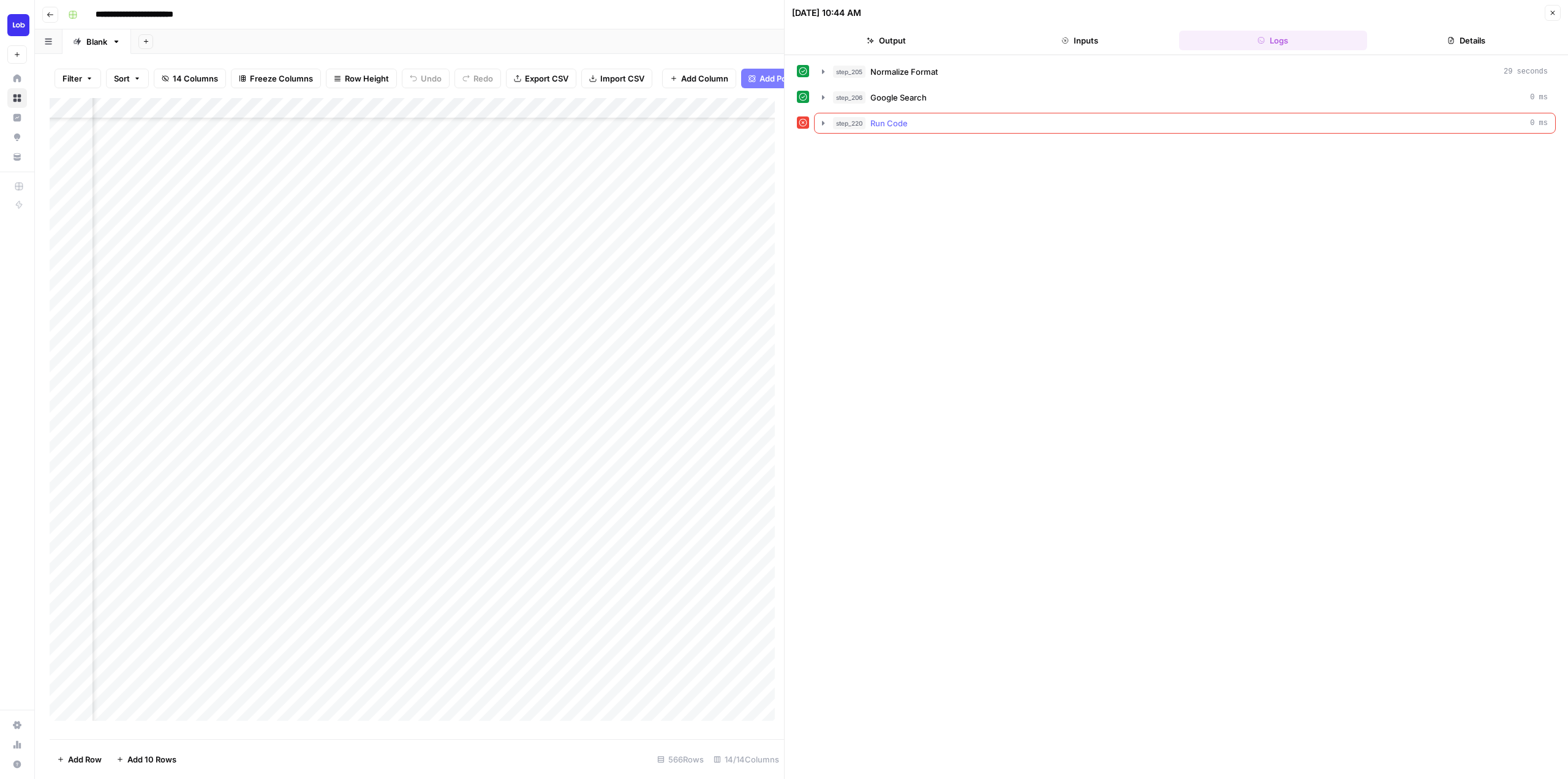
click at [827, 120] on icon "button" at bounding box center [823, 123] width 10 height 10
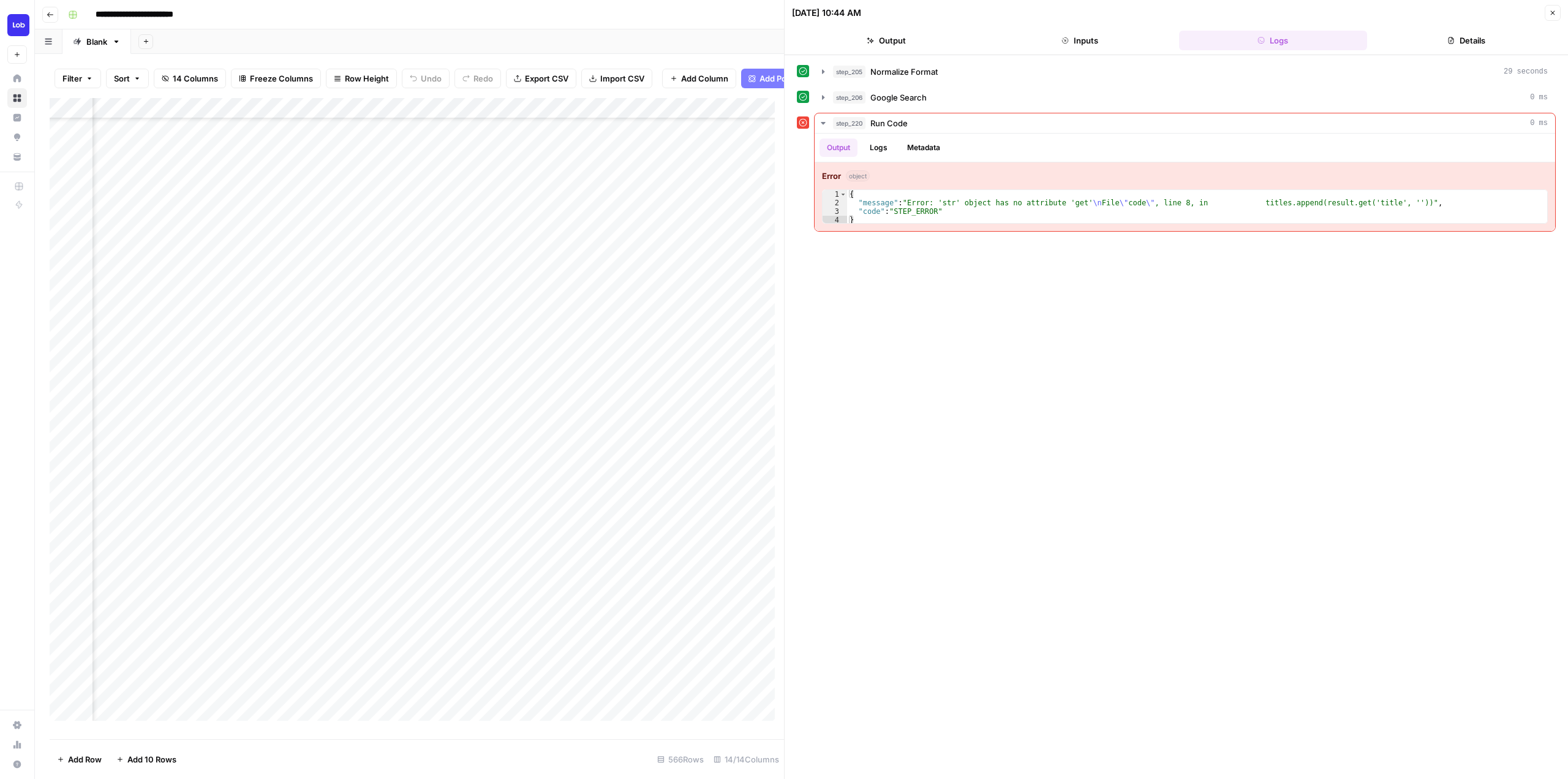
scroll to position [62, 900]
click at [433, 120] on div "Add Column" at bounding box center [416, 414] width 734 height 632
click at [419, 220] on span "Configure Inputs" at bounding box center [407, 220] width 107 height 12
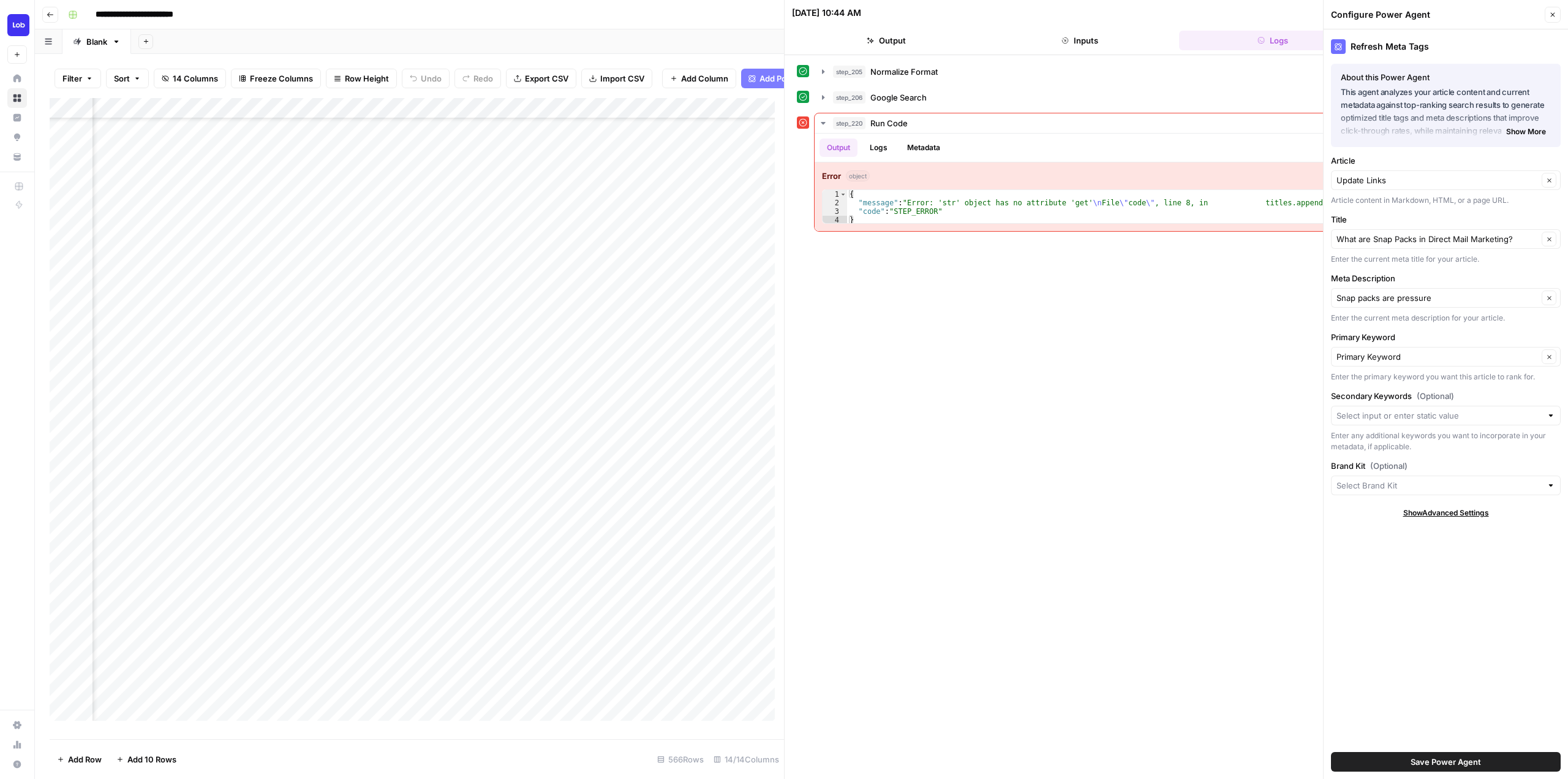
type input "Lob"
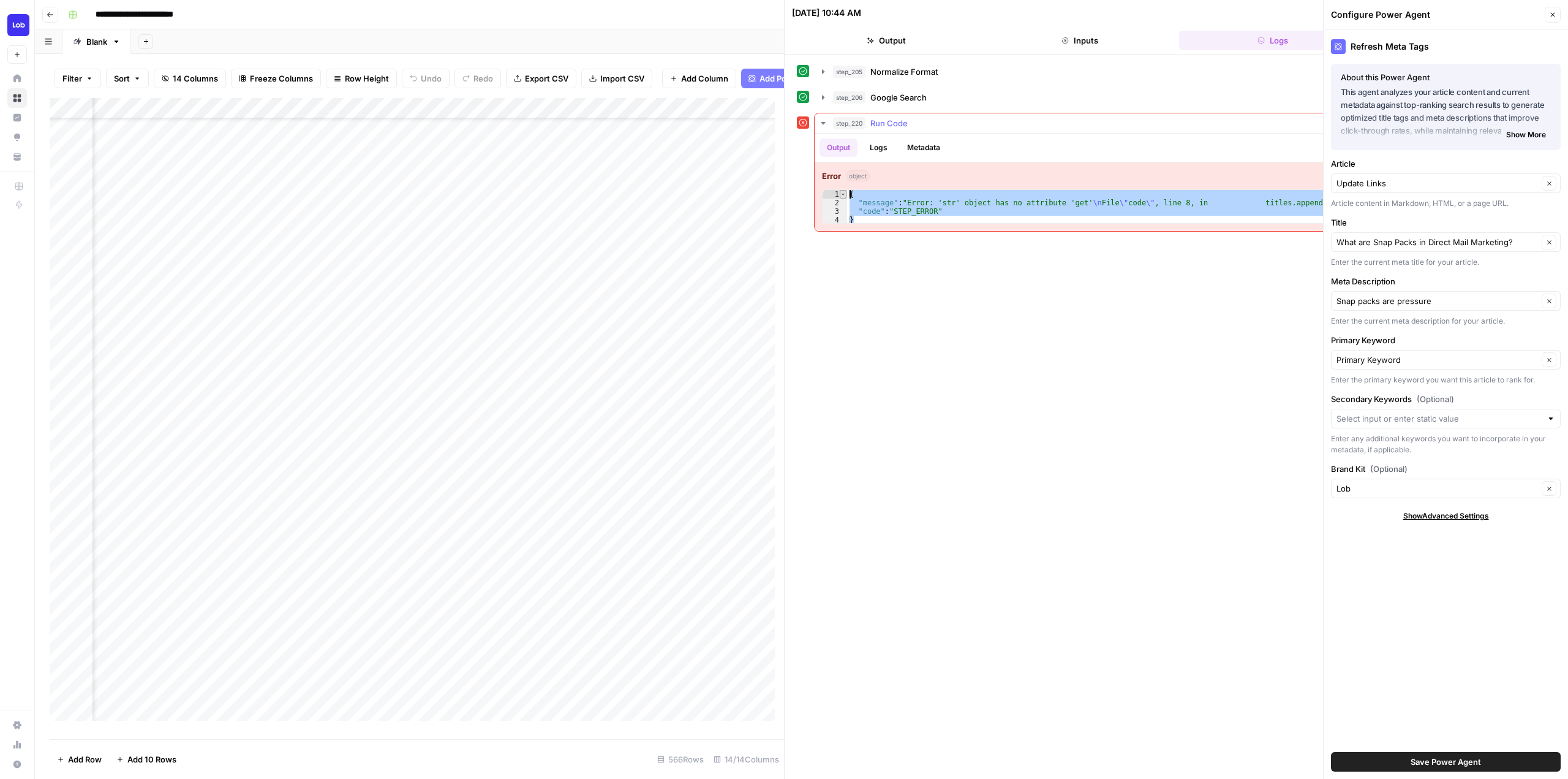
drag, startPoint x: 867, startPoint y: 219, endPoint x: 843, endPoint y: 195, distance: 33.9
click at [843, 195] on div "* 1 2 3 4 { "message" : "Error: 'str' object has no attribute 'get' \n File \" …" at bounding box center [1184, 206] width 726 height 34
type textarea "**********"
click at [1553, 2] on header "Configure Power Agent Close" at bounding box center [1446, 15] width 244 height 29
click at [1553, 13] on icon "button" at bounding box center [1553, 15] width 7 height 7
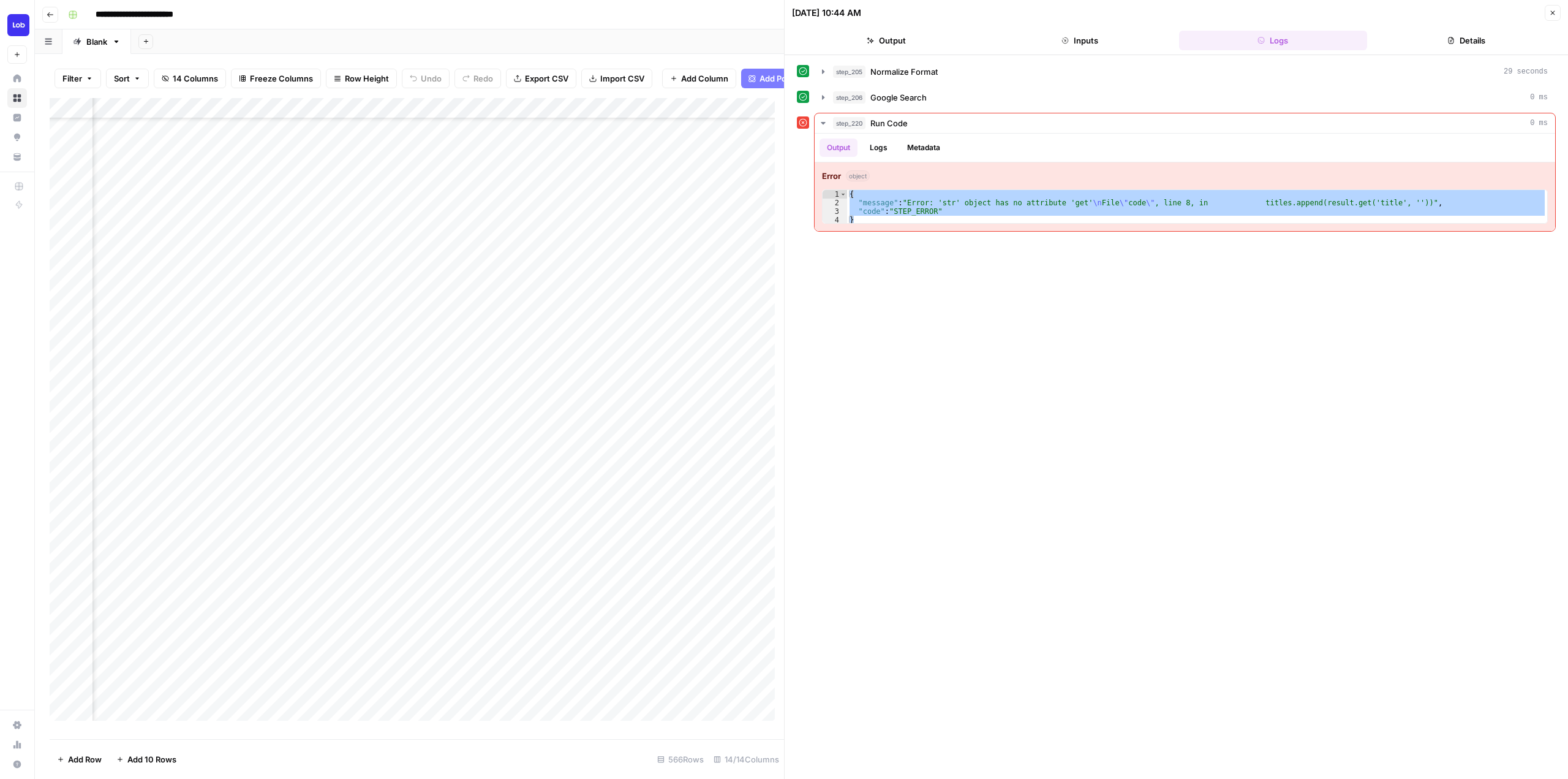
click at [1267, 716] on div "**********" at bounding box center [1176, 417] width 759 height 712
click at [389, 16] on div "**********" at bounding box center [810, 15] width 1493 height 19
click at [1544, 10] on div "09/23/25 at 10:44 AM Close" at bounding box center [1176, 13] width 769 height 16
click at [1560, 14] on button "Close" at bounding box center [1553, 13] width 16 height 16
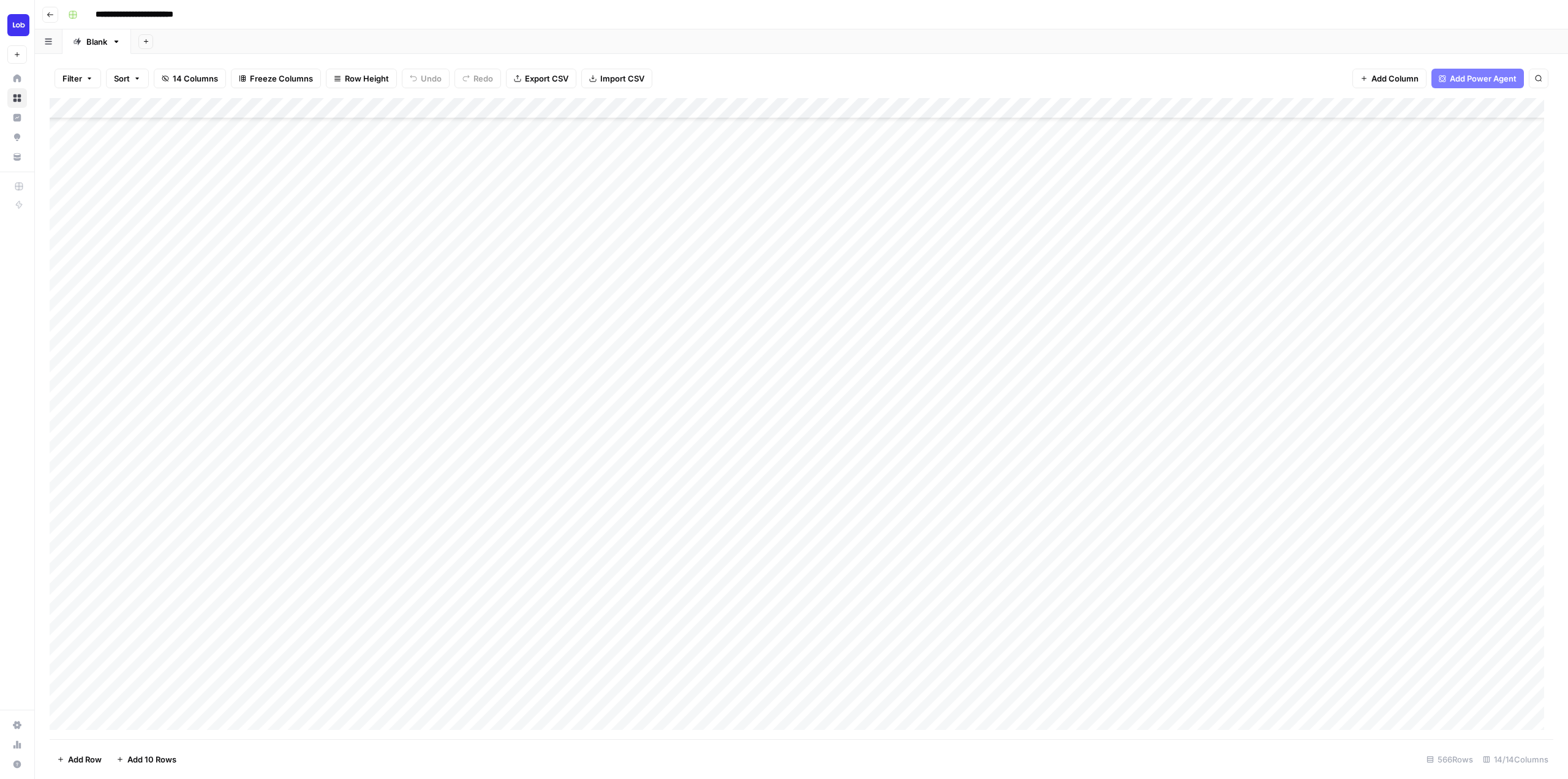
scroll to position [62, 0]
click at [653, 104] on div "Add Column" at bounding box center [801, 419] width 1504 height 641
click at [656, 214] on span "Configure Inputs" at bounding box center [645, 211] width 107 height 12
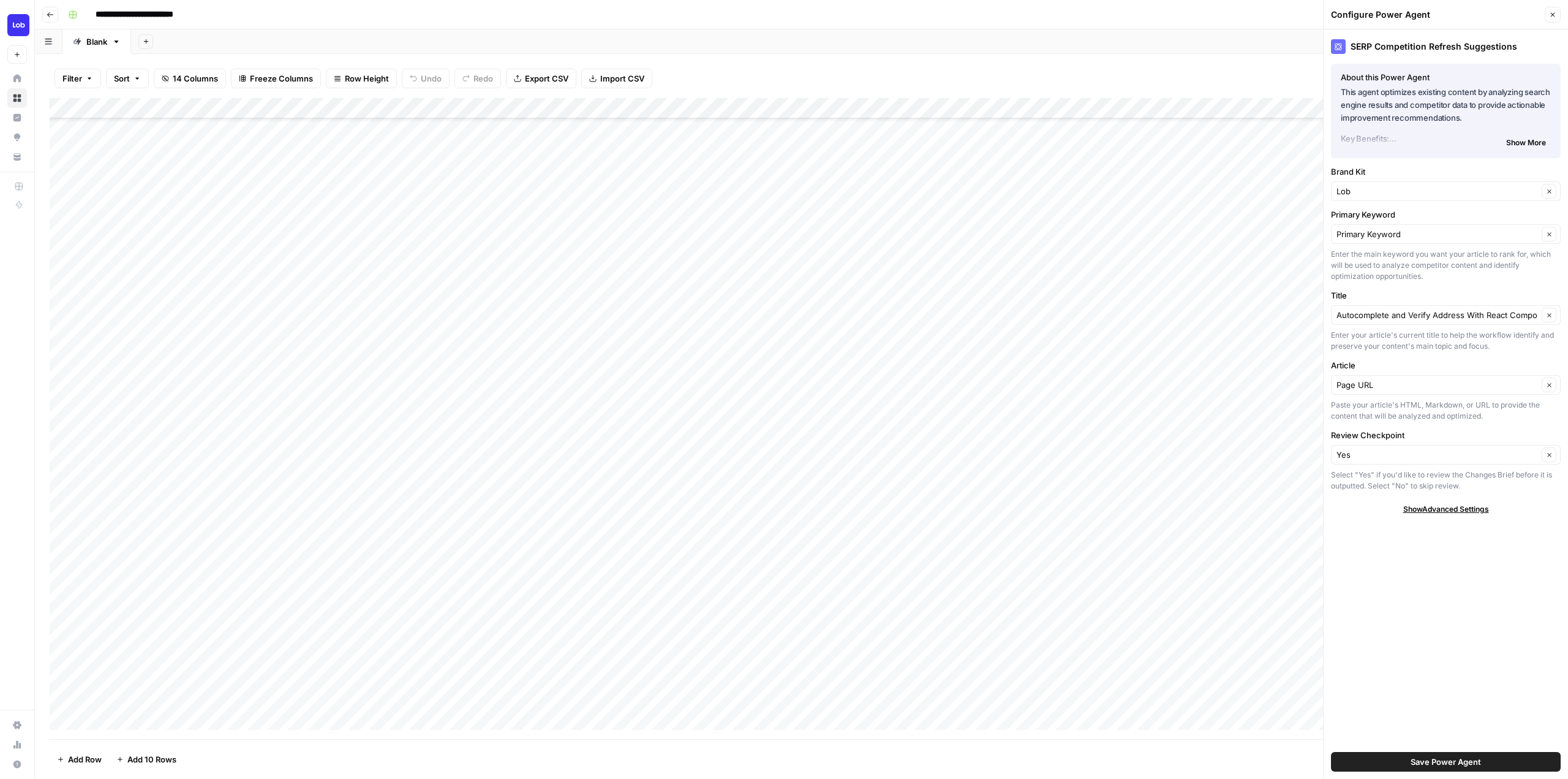
click at [1079, 744] on footer "Add Row Add 10 Rows 566 Rows 14/14 Columns" at bounding box center [801, 759] width 1504 height 40
click at [904, 106] on div "Add Column" at bounding box center [801, 419] width 1504 height 641
click at [895, 213] on span "Configure Inputs" at bounding box center [880, 211] width 107 height 12
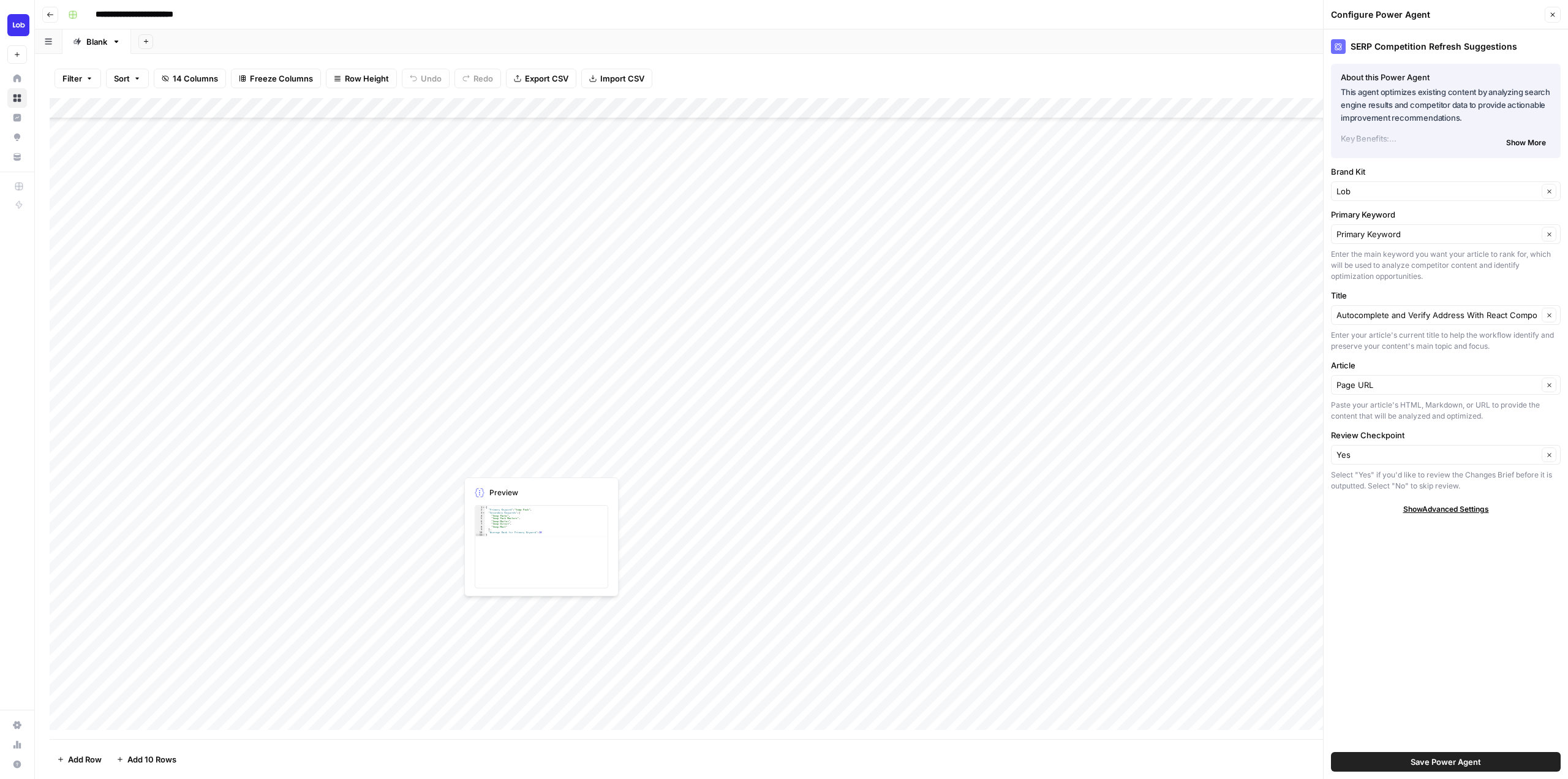
click at [509, 469] on div "Add Column" at bounding box center [801, 419] width 1504 height 641
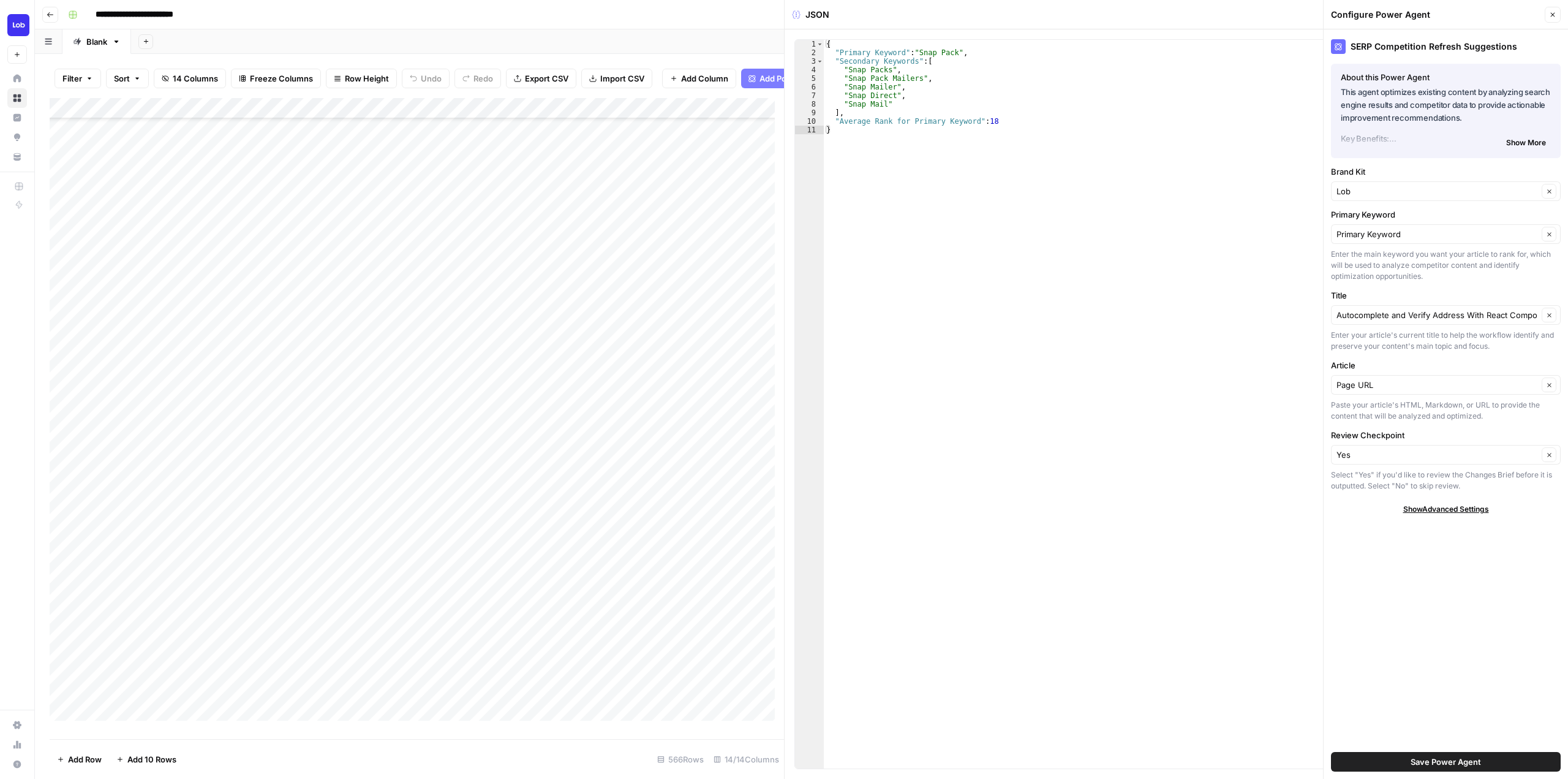
click at [1558, 10] on button "Close" at bounding box center [1553, 15] width 16 height 16
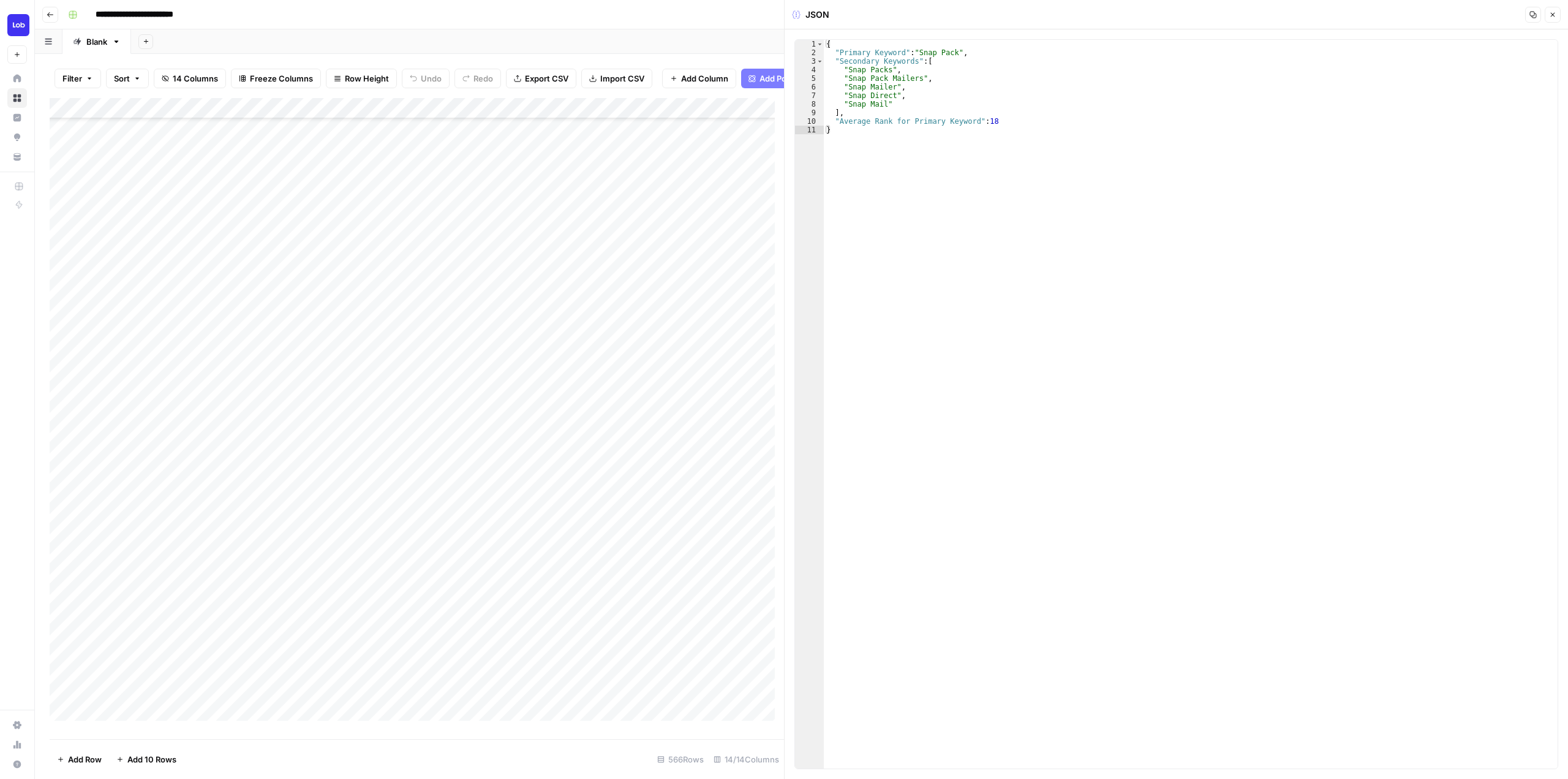
click at [1554, 11] on icon "button" at bounding box center [1553, 15] width 7 height 7
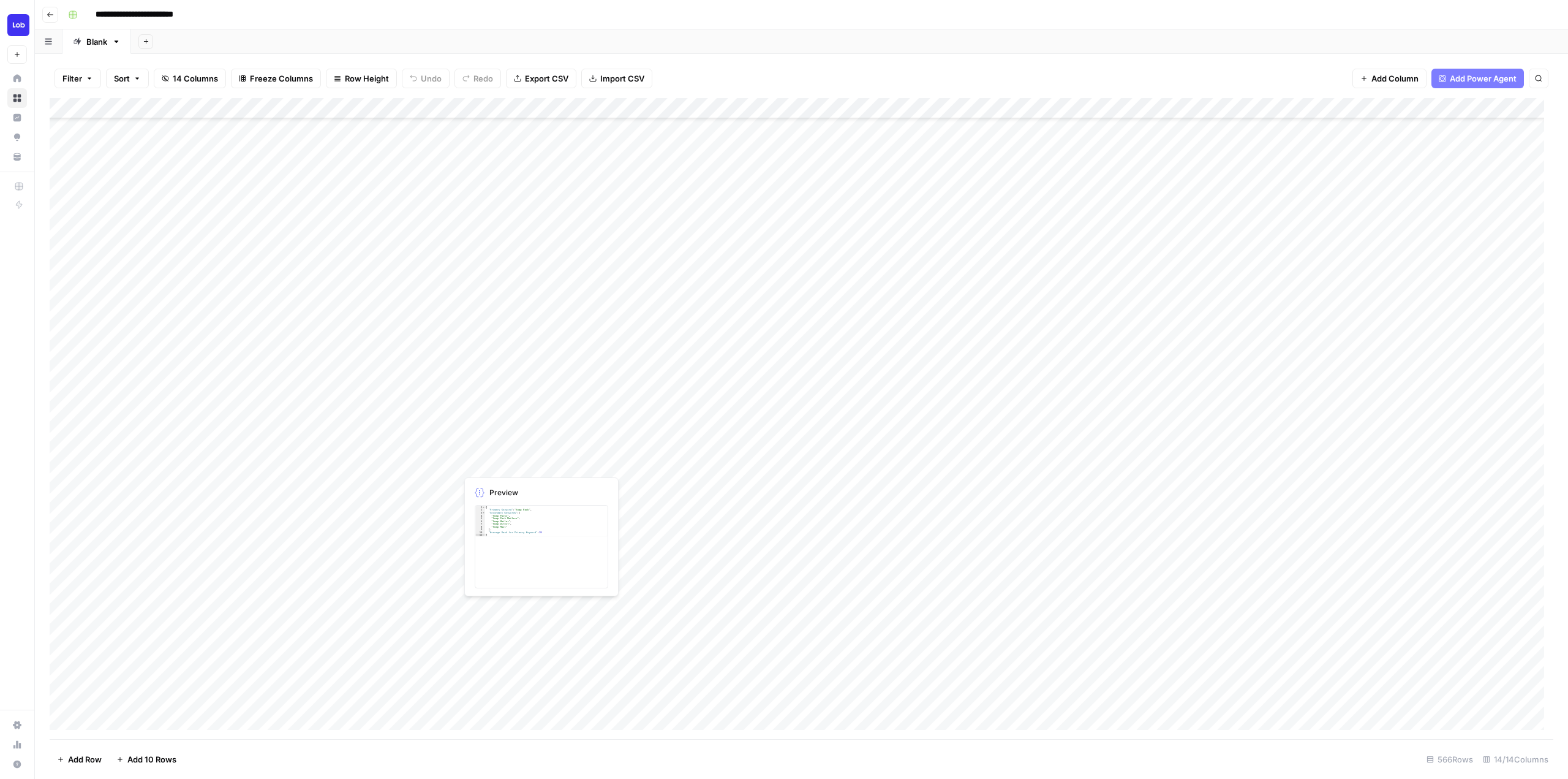
click at [402, 459] on div "Add Column" at bounding box center [801, 419] width 1504 height 641
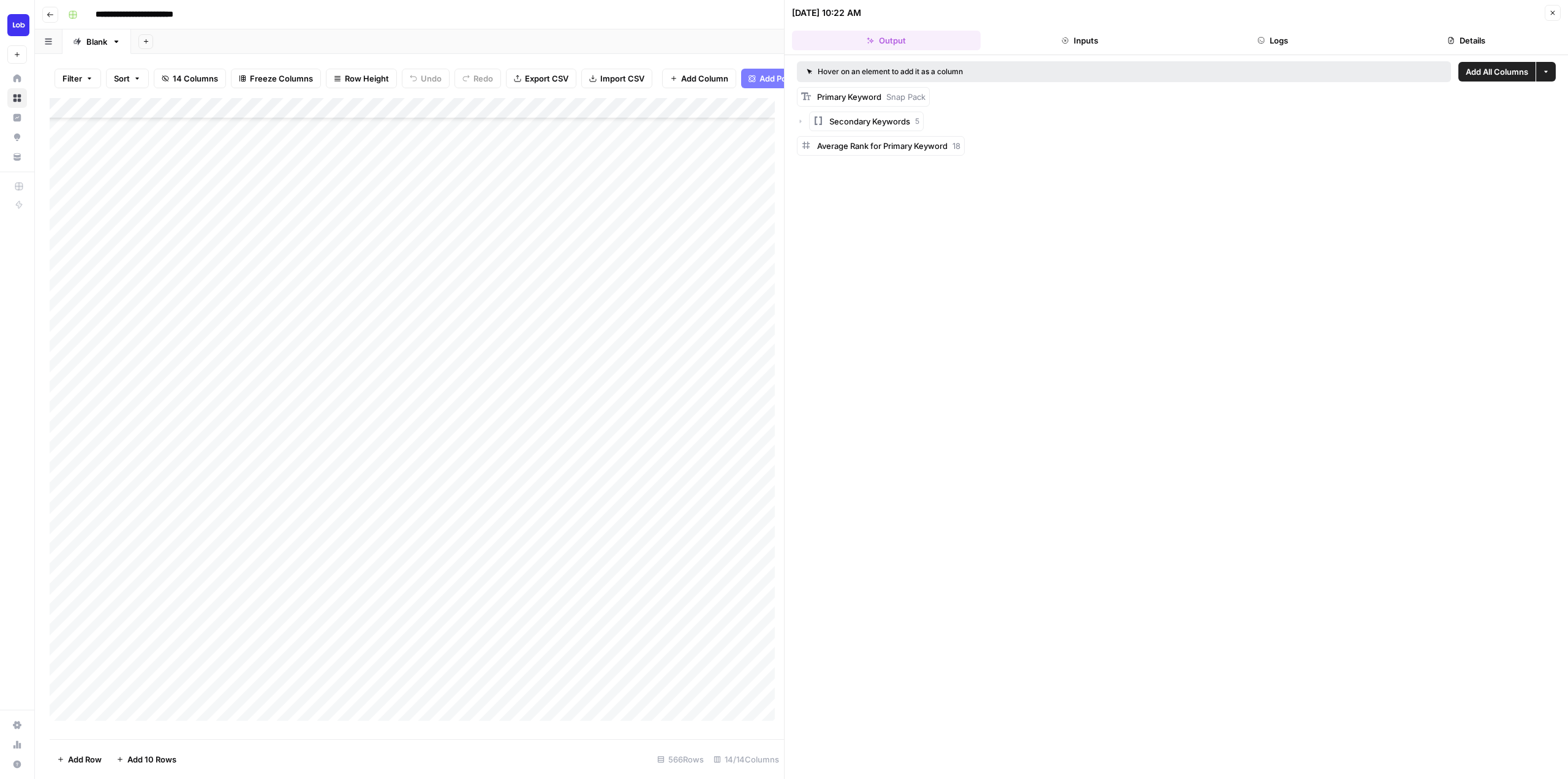
click at [484, 471] on div "Add Column" at bounding box center [416, 414] width 734 height 632
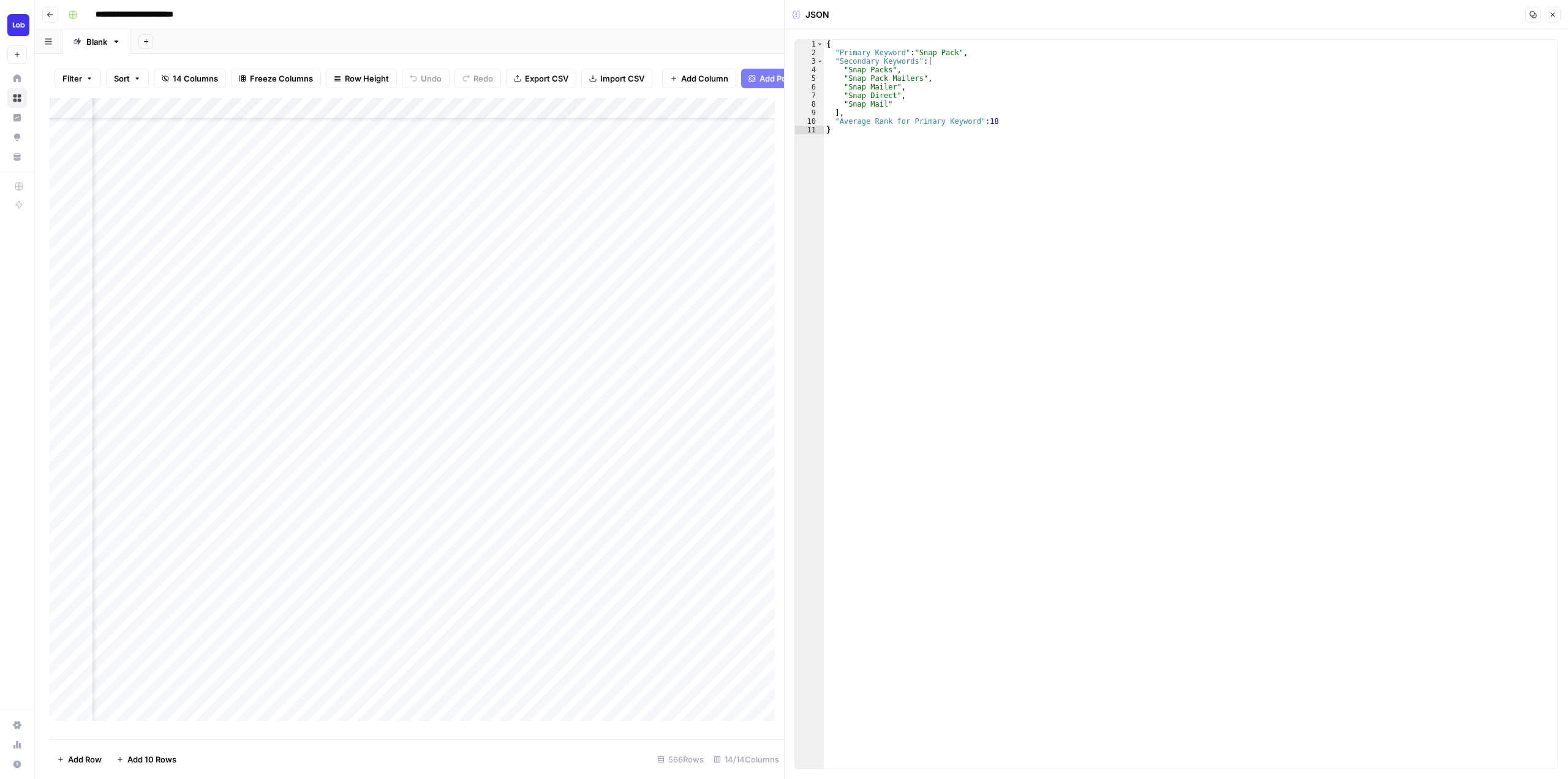
scroll to position [62, 703]
click at [612, 461] on div "Add Column" at bounding box center [416, 414] width 734 height 632
click at [614, 476] on div "Add Column" at bounding box center [416, 414] width 734 height 632
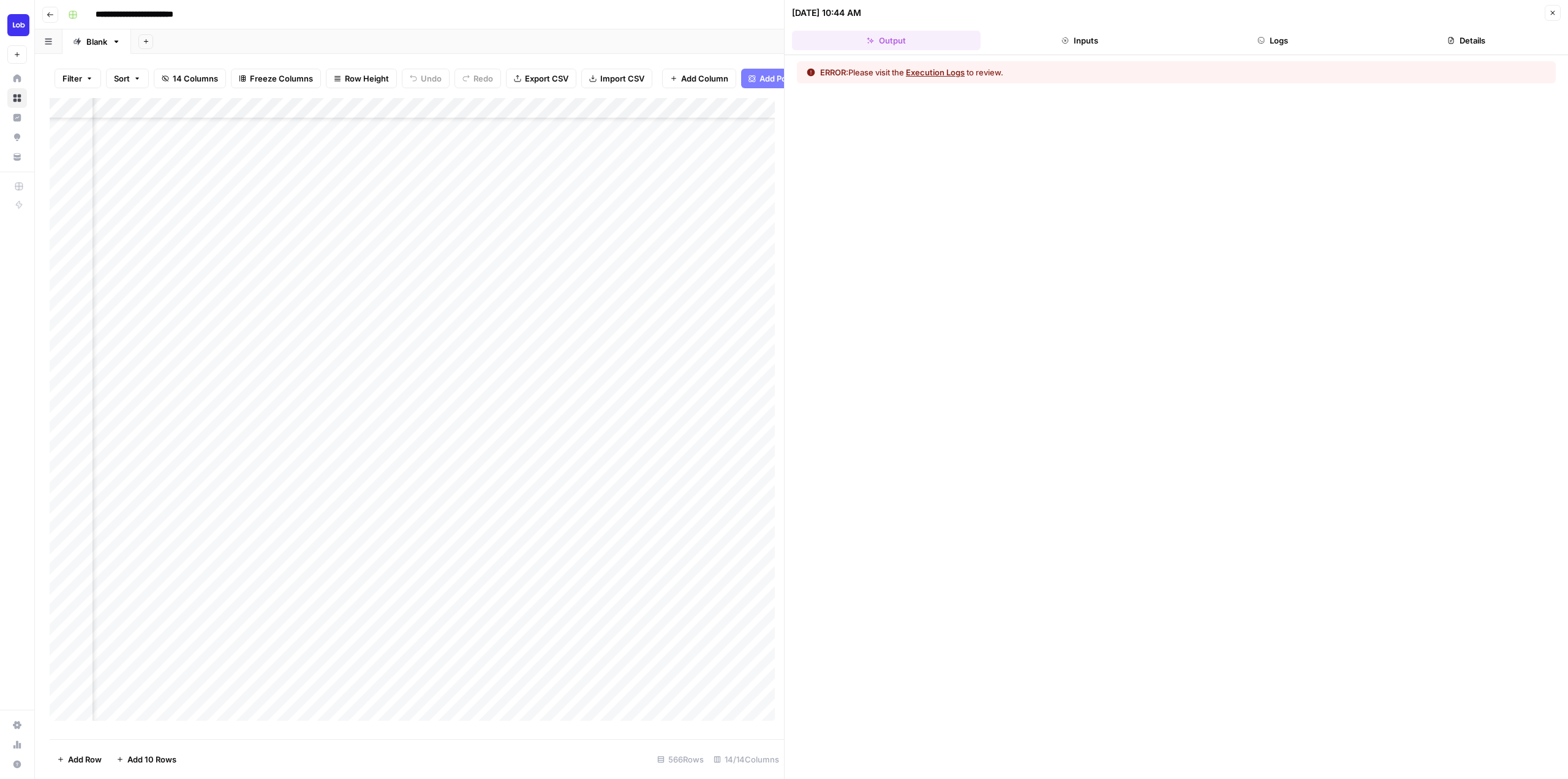
click at [1111, 37] on button "Inputs" at bounding box center [1080, 41] width 189 height 19
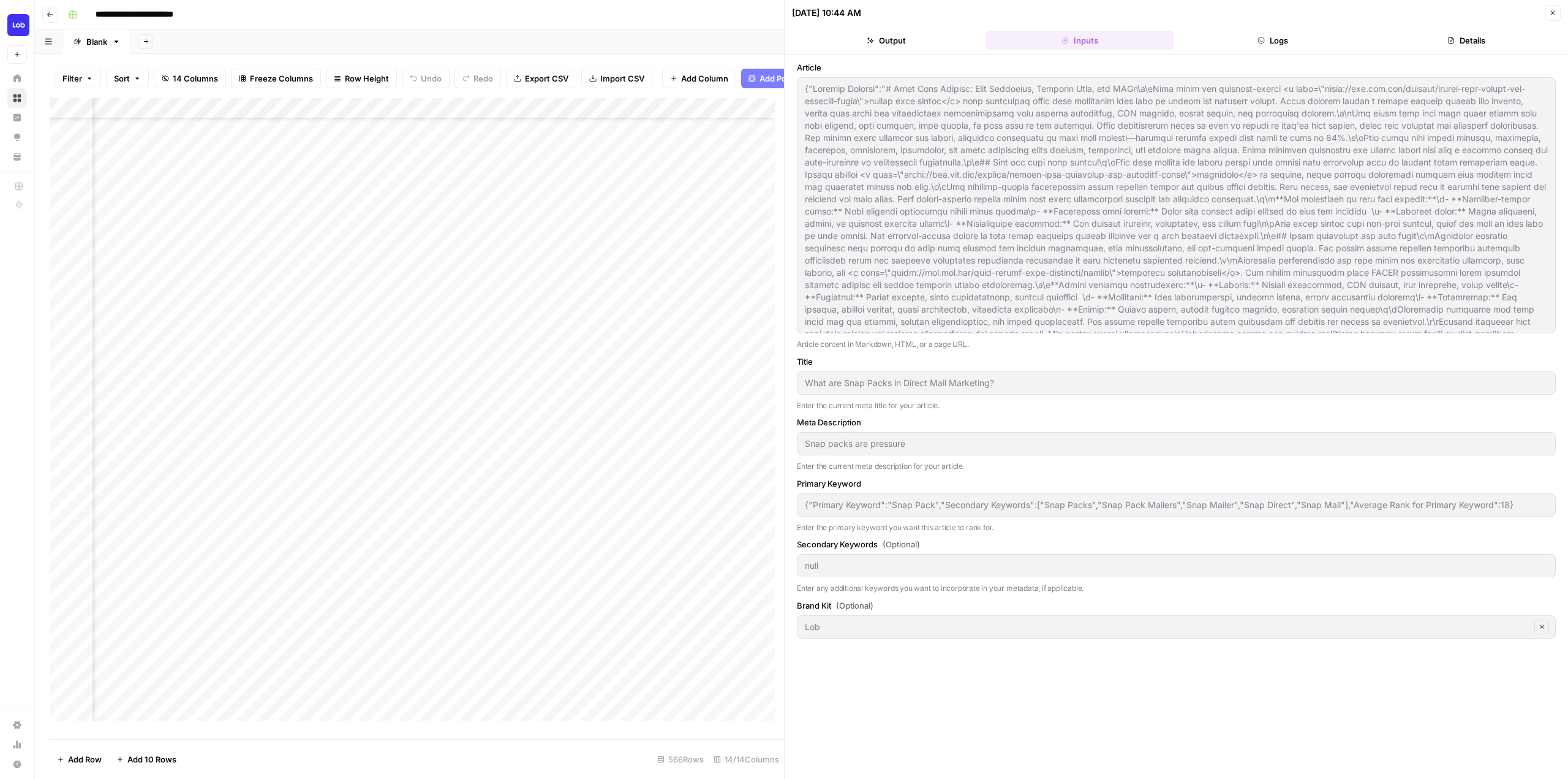
click at [1268, 37] on button "Logs" at bounding box center [1274, 41] width 189 height 19
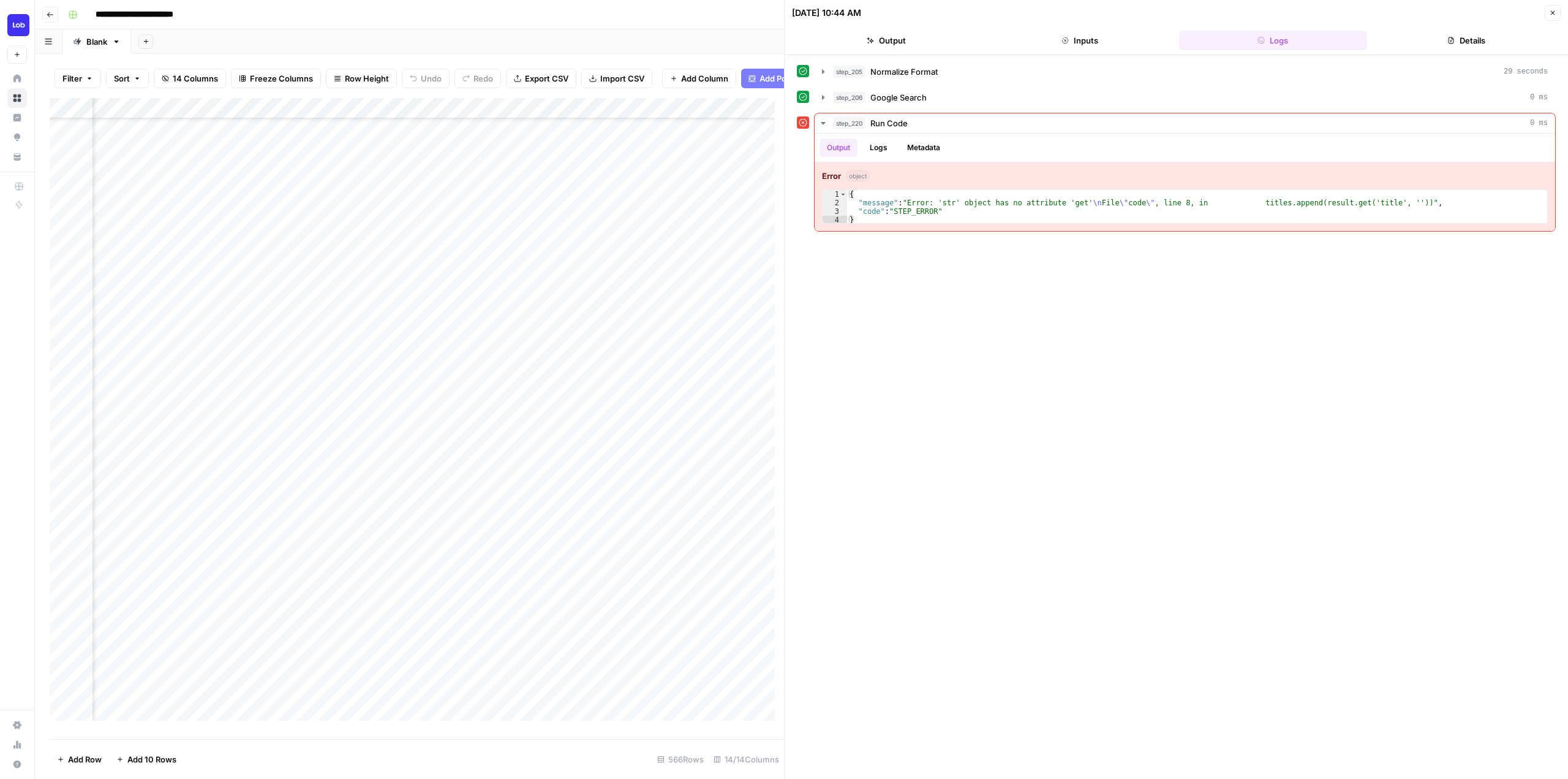
click at [1125, 40] on button "Inputs" at bounding box center [1080, 41] width 189 height 19
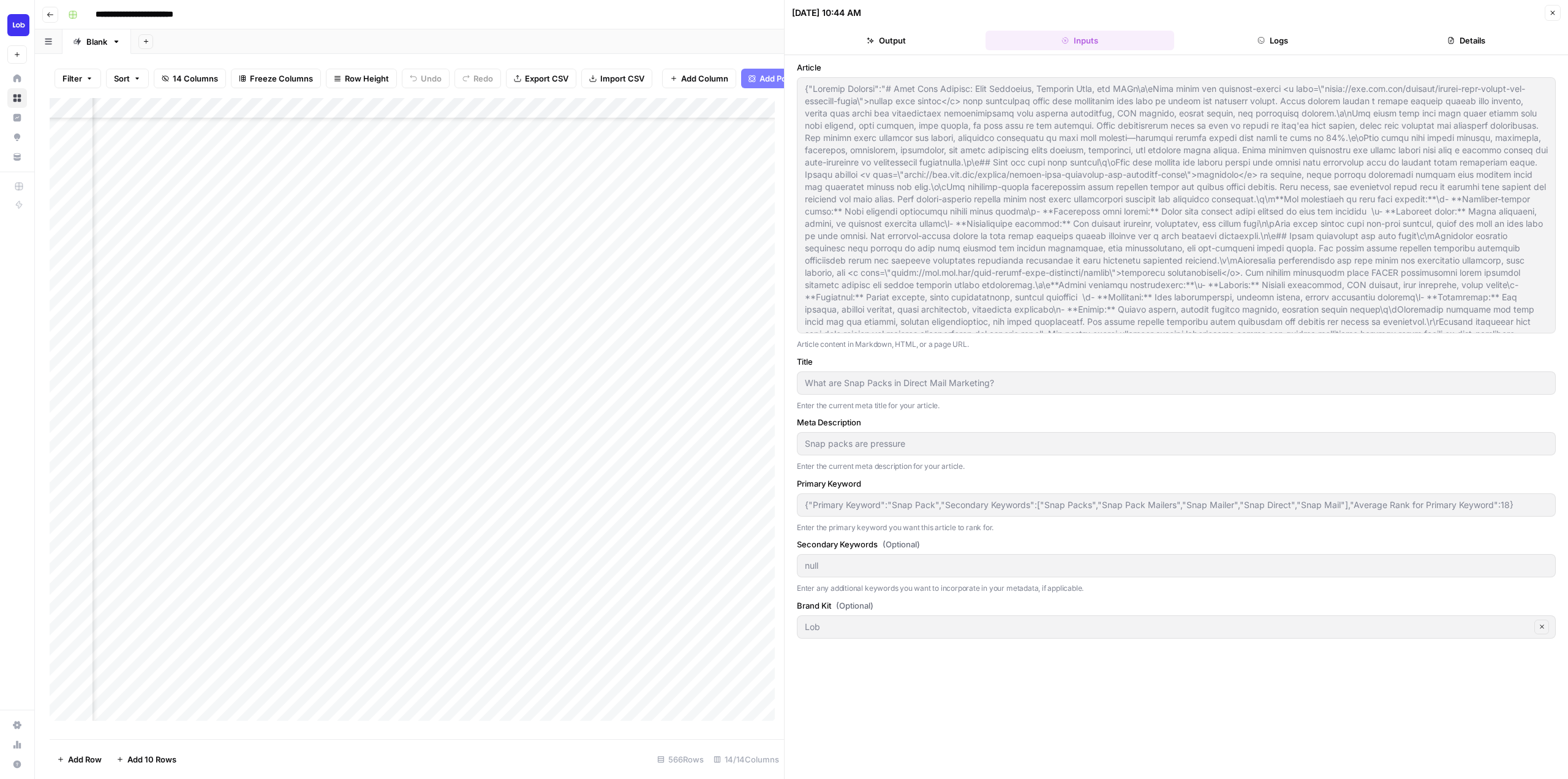
scroll to position [62, 67]
click at [416, 466] on div "Add Column" at bounding box center [416, 414] width 734 height 632
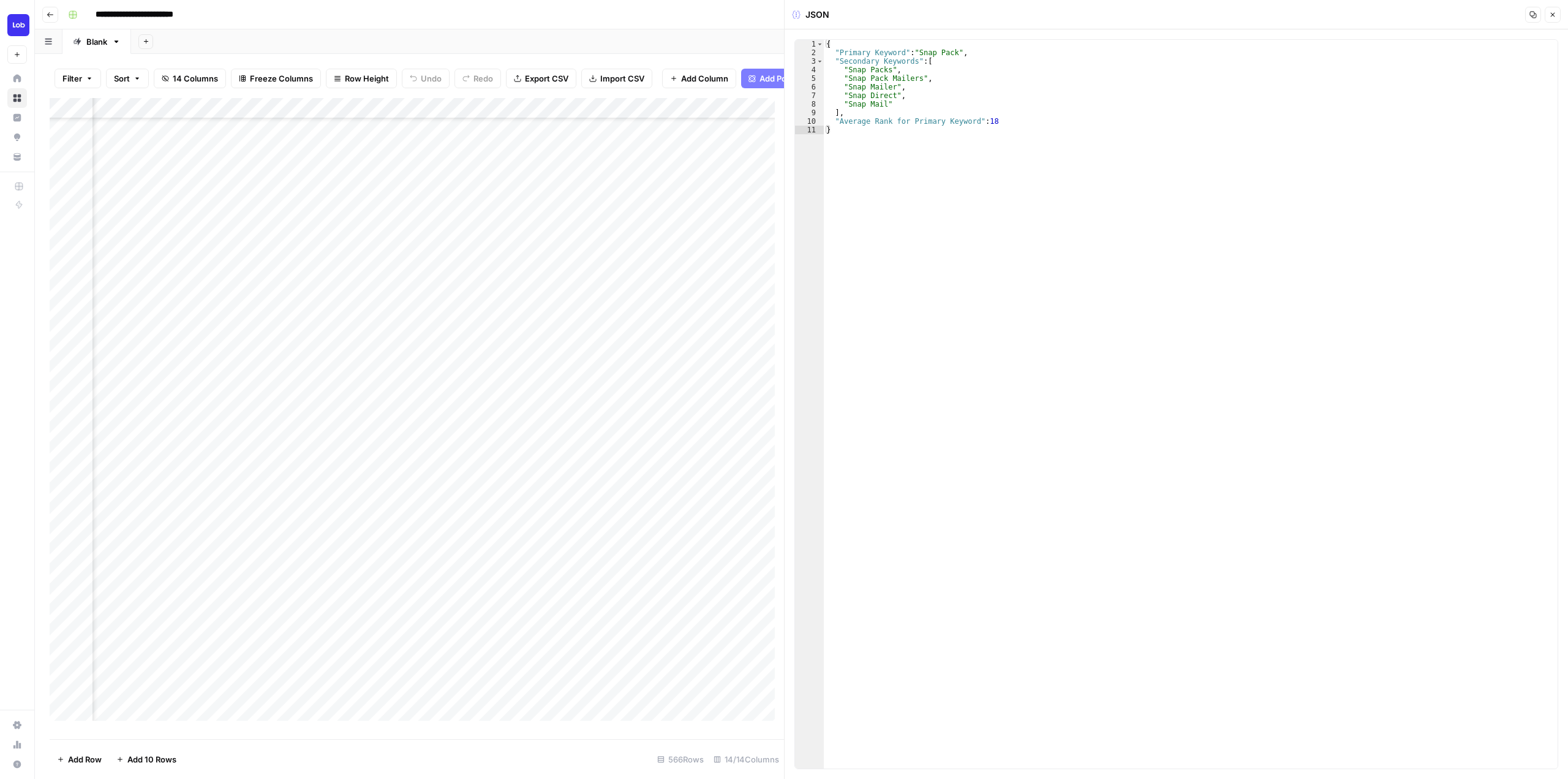
click at [324, 471] on div "Add Column" at bounding box center [416, 414] width 734 height 632
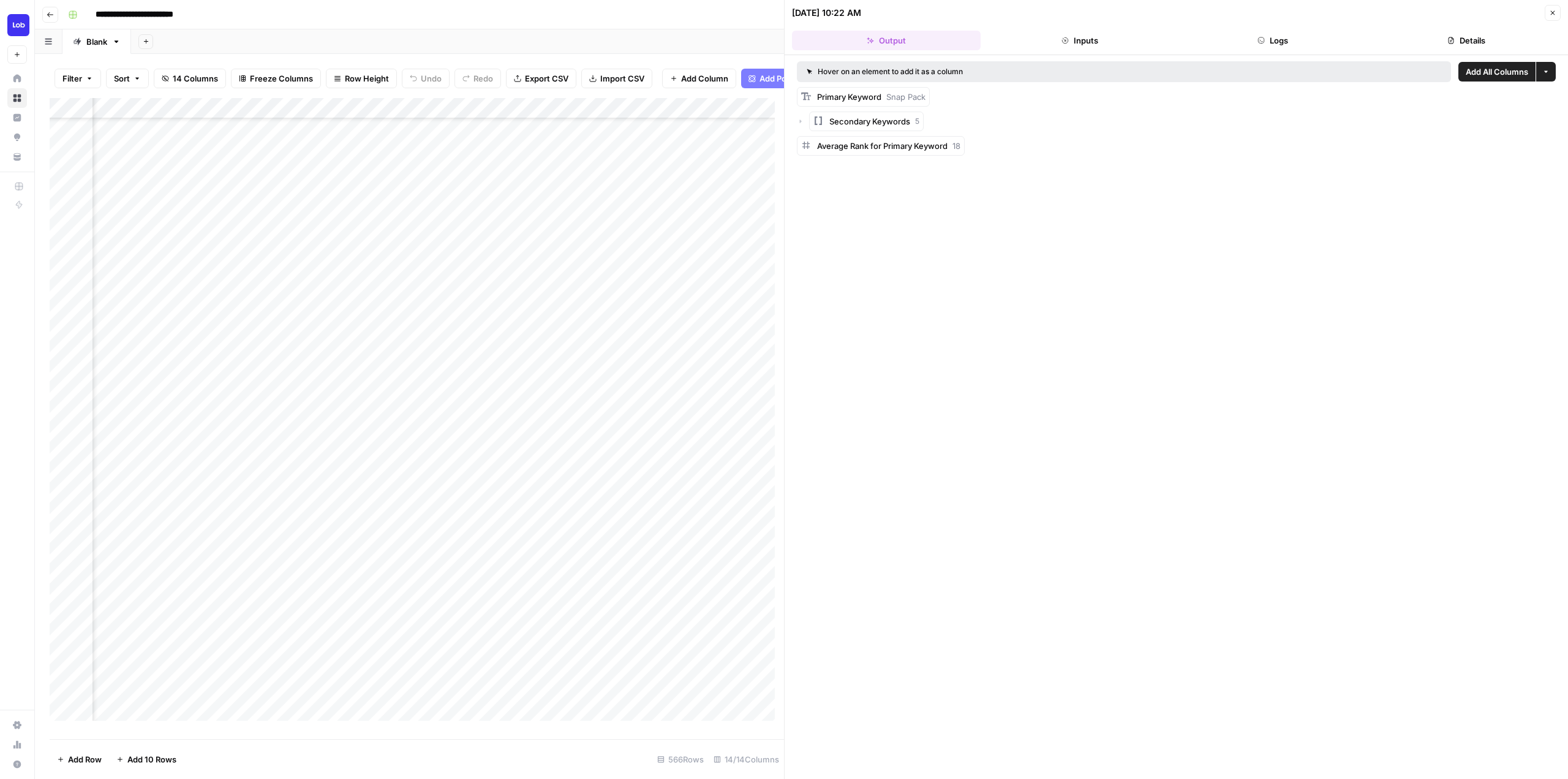
click at [543, 478] on div "Add Column" at bounding box center [416, 414] width 734 height 632
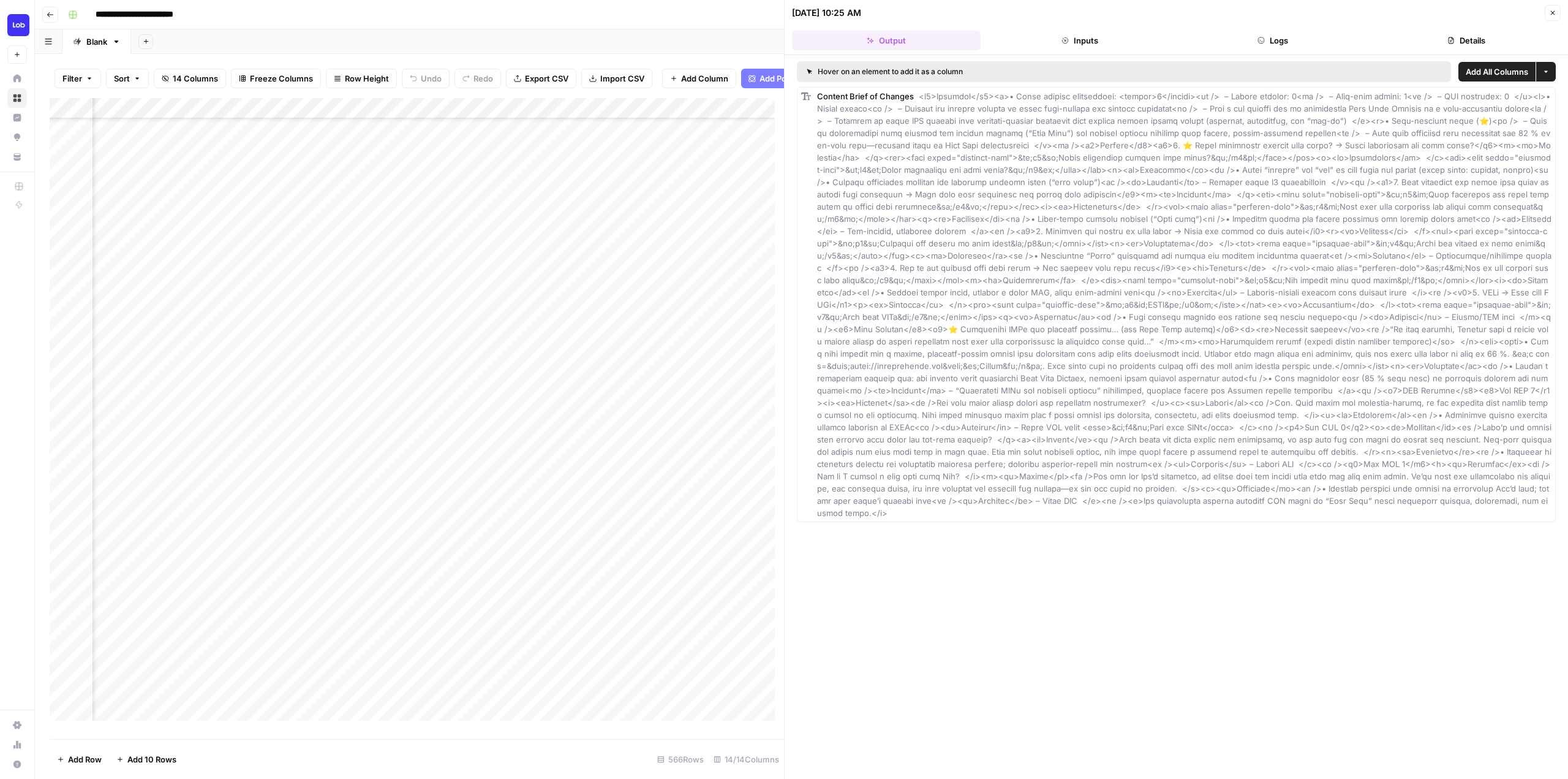
click at [337, 476] on div "Add Column" at bounding box center [416, 414] width 734 height 632
click at [343, 489] on div "Add Column" at bounding box center [416, 414] width 734 height 632
click at [347, 493] on div "Add Column" at bounding box center [416, 414] width 734 height 632
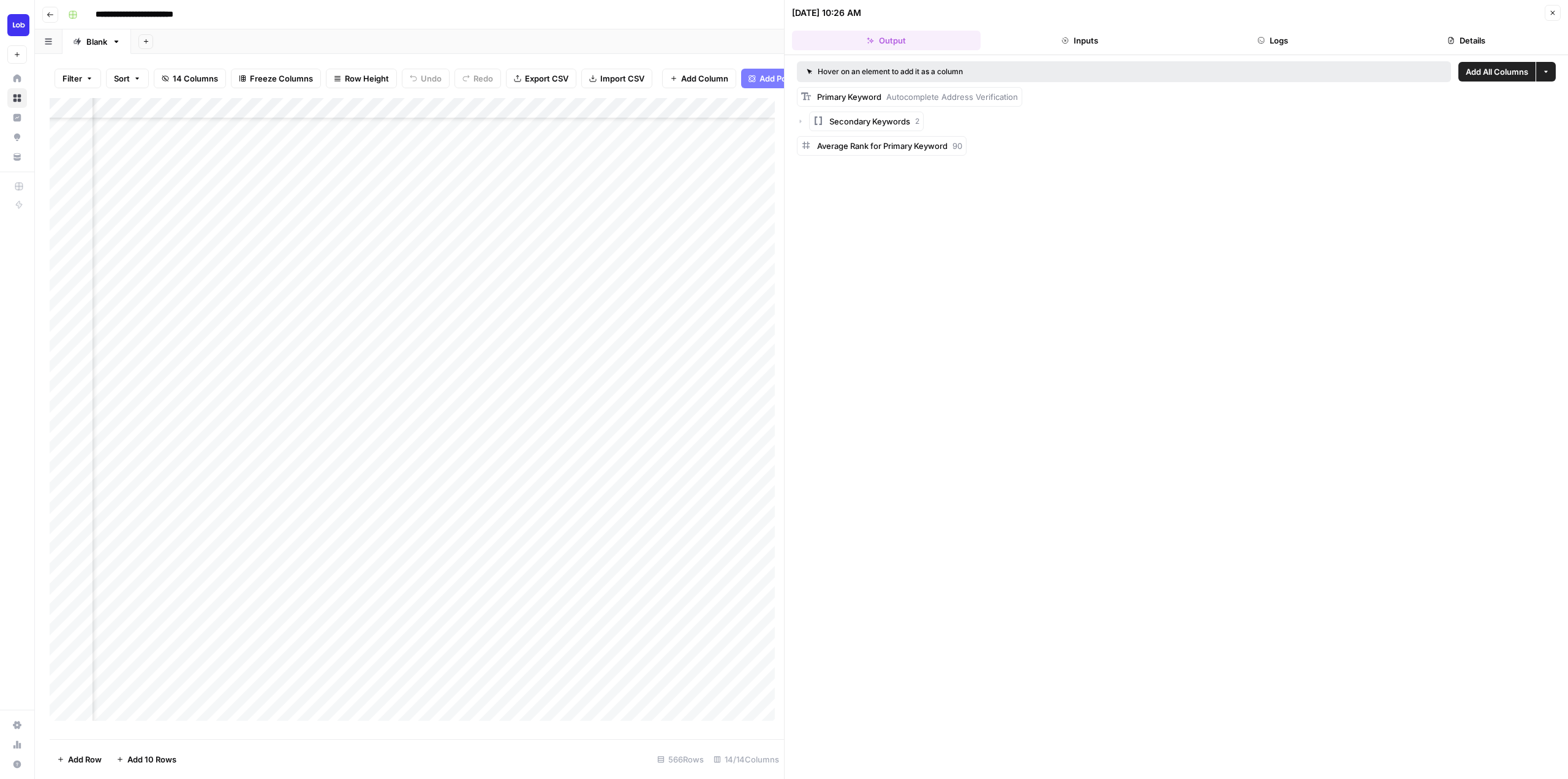
click at [1074, 34] on button "Inputs" at bounding box center [1080, 41] width 189 height 19
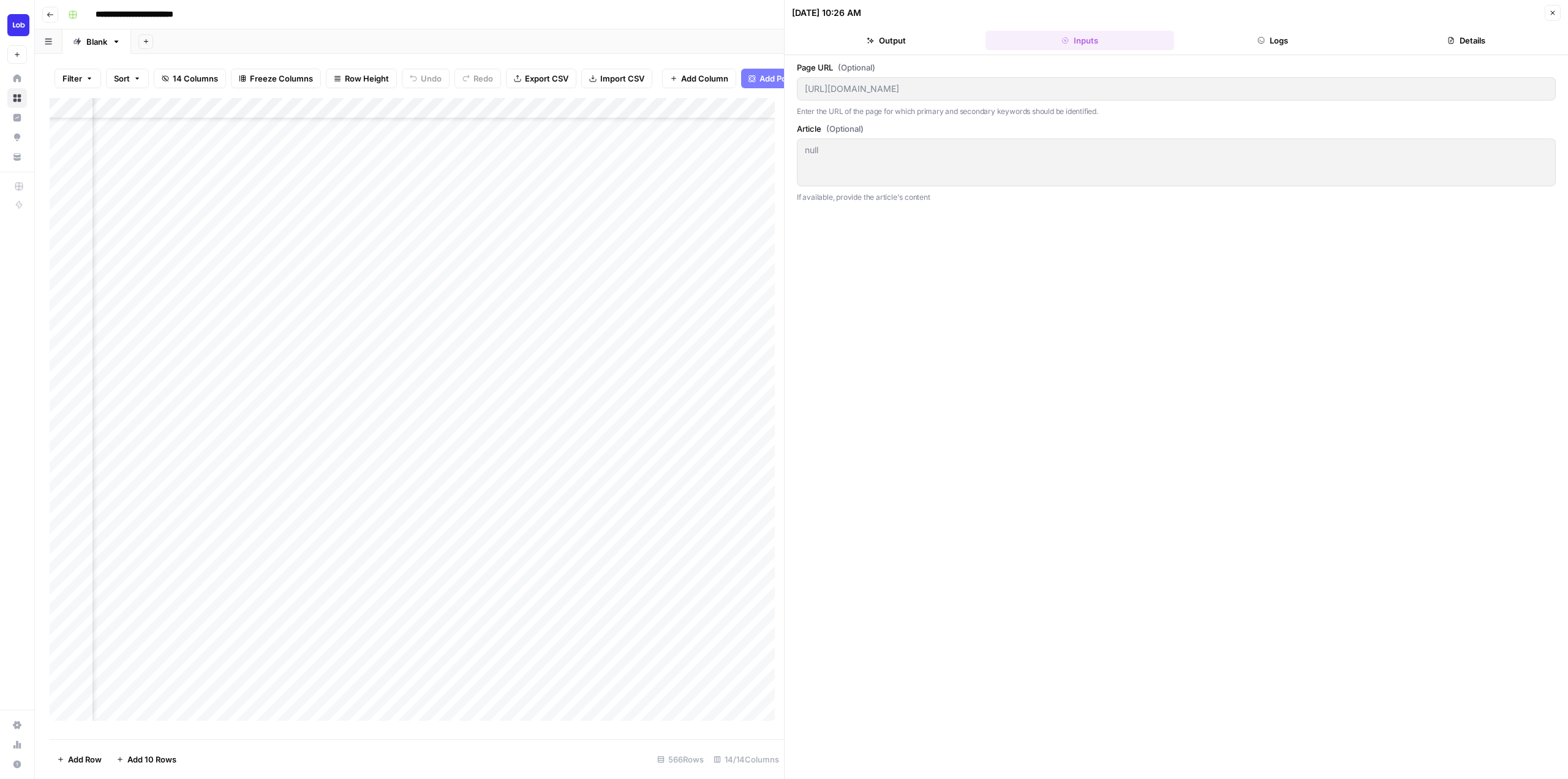
click at [909, 29] on header "09/23/25 at 10:26 AM Close Output Inputs Logs Details" at bounding box center [1176, 28] width 784 height 55
click at [900, 40] on button "Output" at bounding box center [886, 41] width 189 height 19
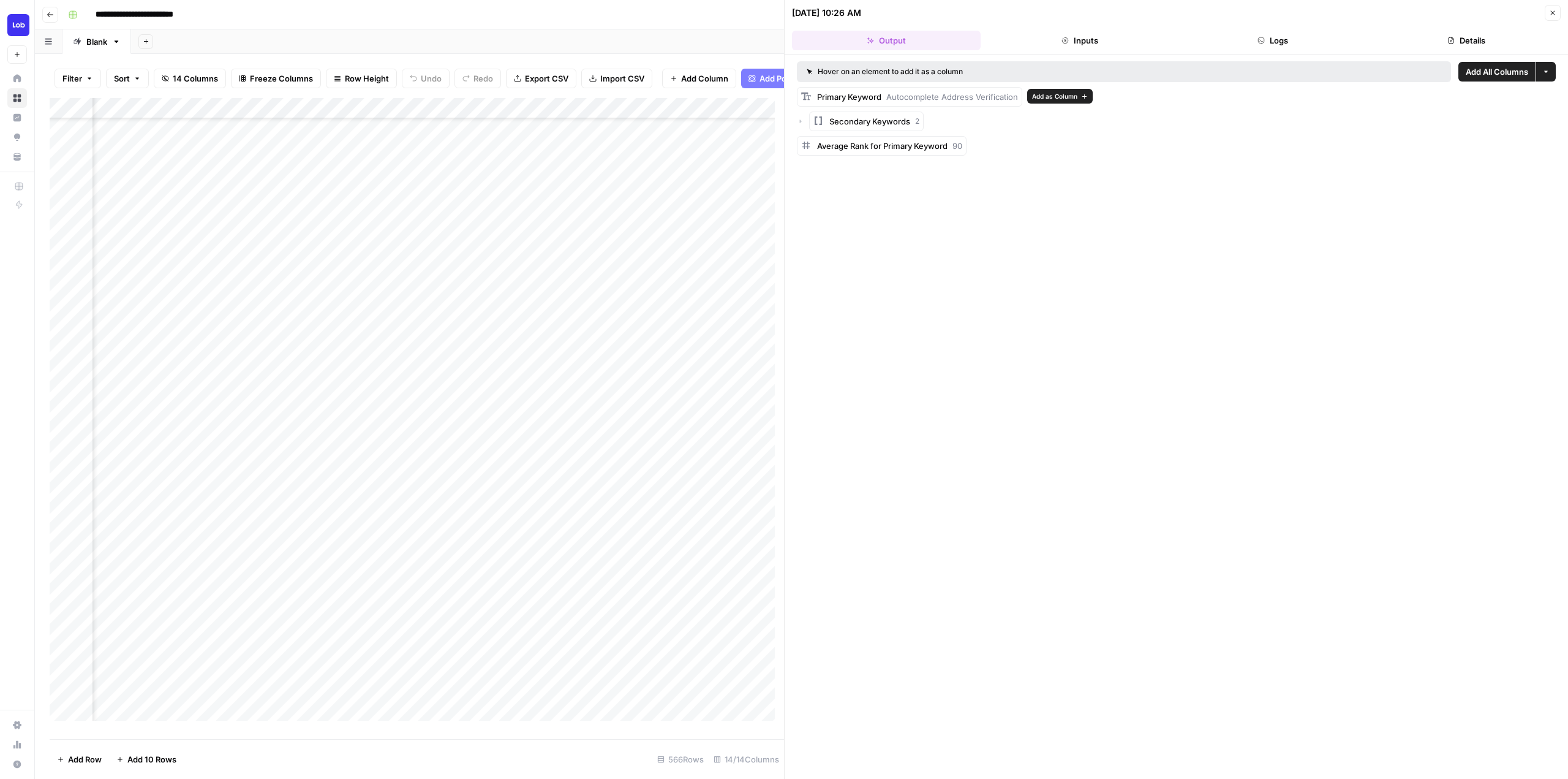
click at [1045, 97] on span "Add as Column" at bounding box center [1055, 97] width 45 height 10
click at [580, 527] on div "Add Column" at bounding box center [416, 414] width 734 height 632
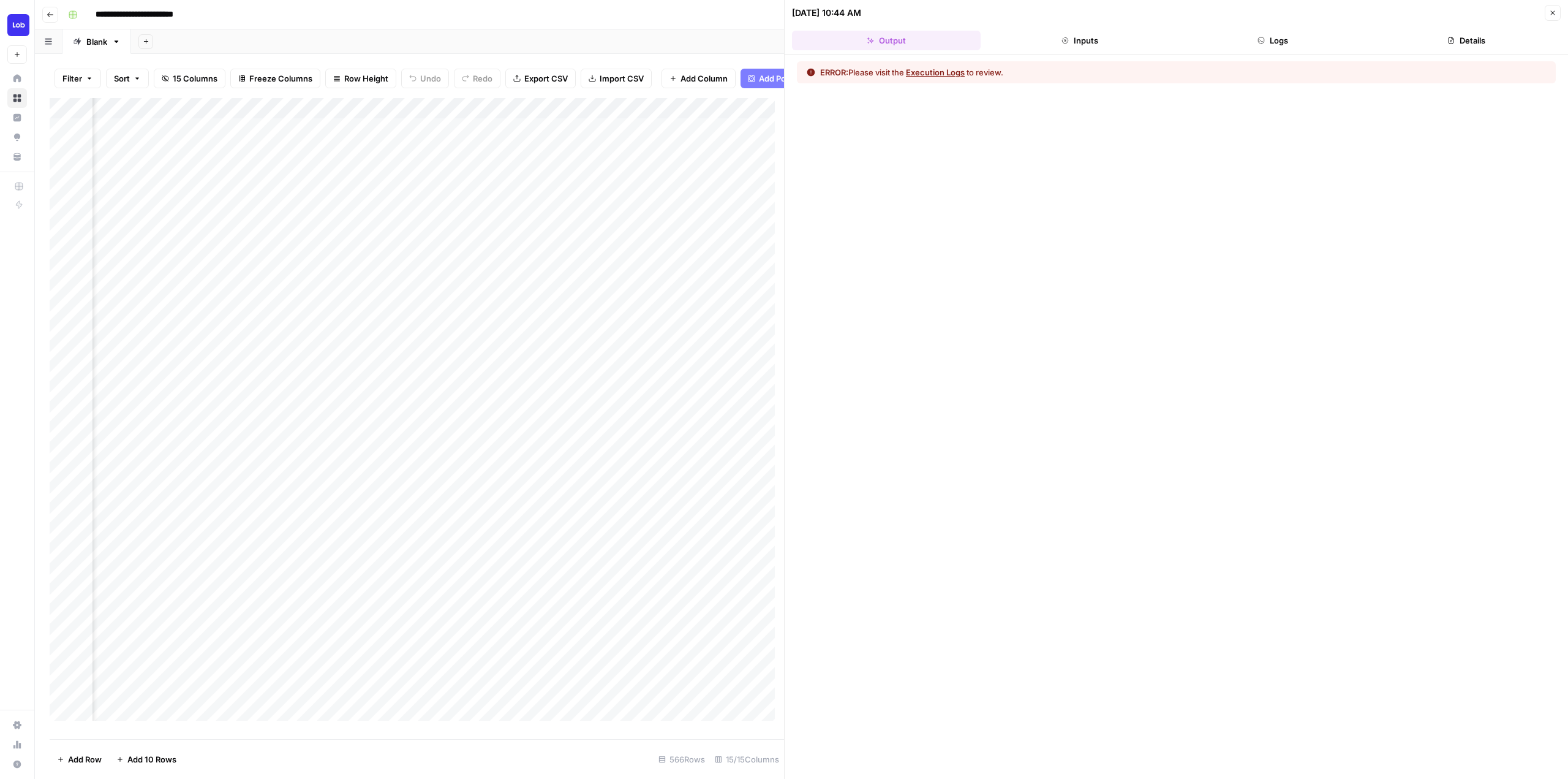
click at [601, 118] on div "Add Column" at bounding box center [416, 414] width 734 height 632
click at [558, 229] on button "Configure Inputs" at bounding box center [569, 220] width 135 height 17
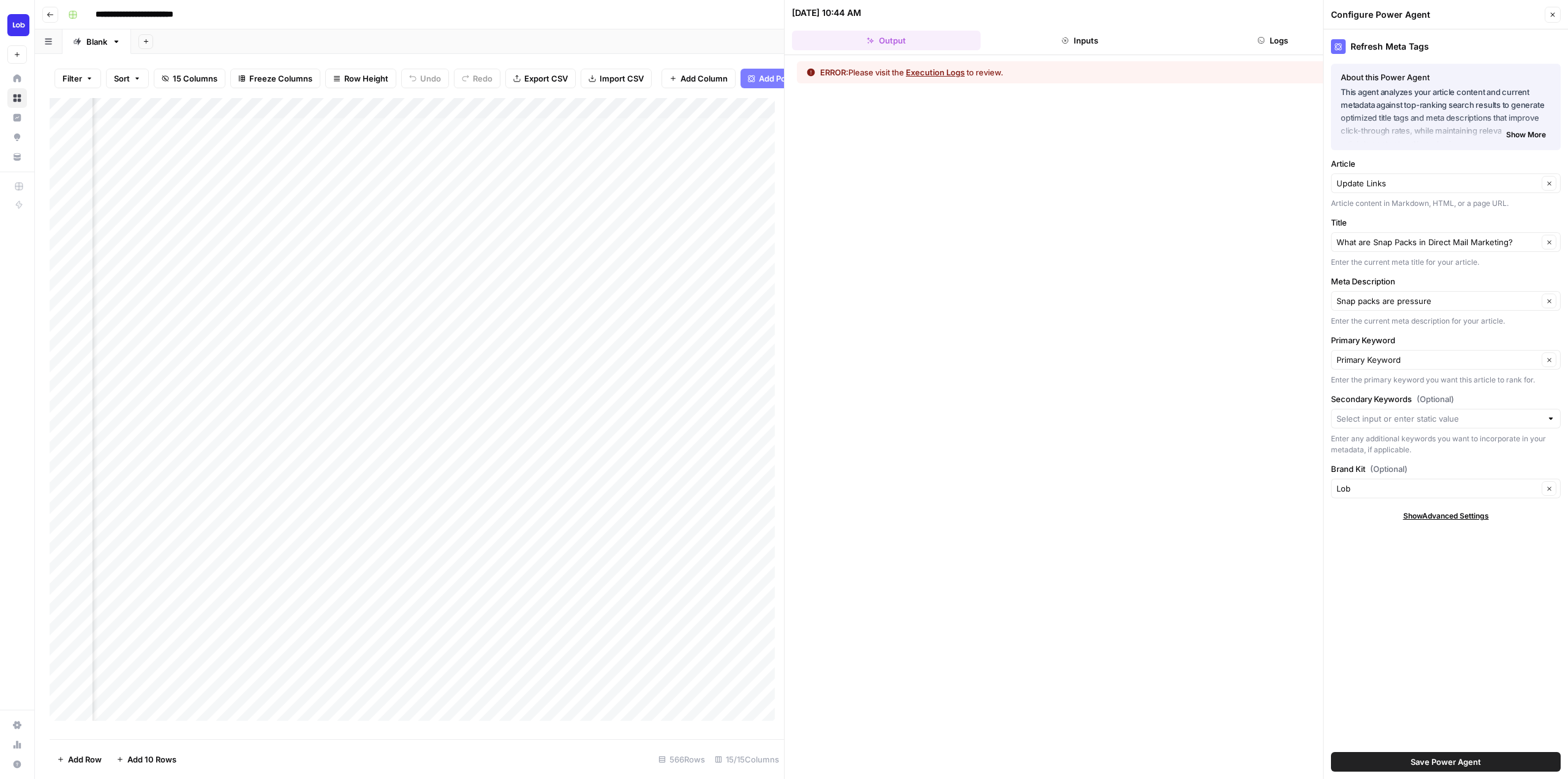
click at [1420, 351] on div "Primary Keyword Clear" at bounding box center [1446, 359] width 230 height 19
type input "Primary Keyword"
click at [548, 120] on div "Add Column" at bounding box center [416, 414] width 734 height 632
click at [543, 141] on input "Primary Keyword (1)" at bounding box center [530, 147] width 124 height 12
type input "Primary Keyword (Text)"
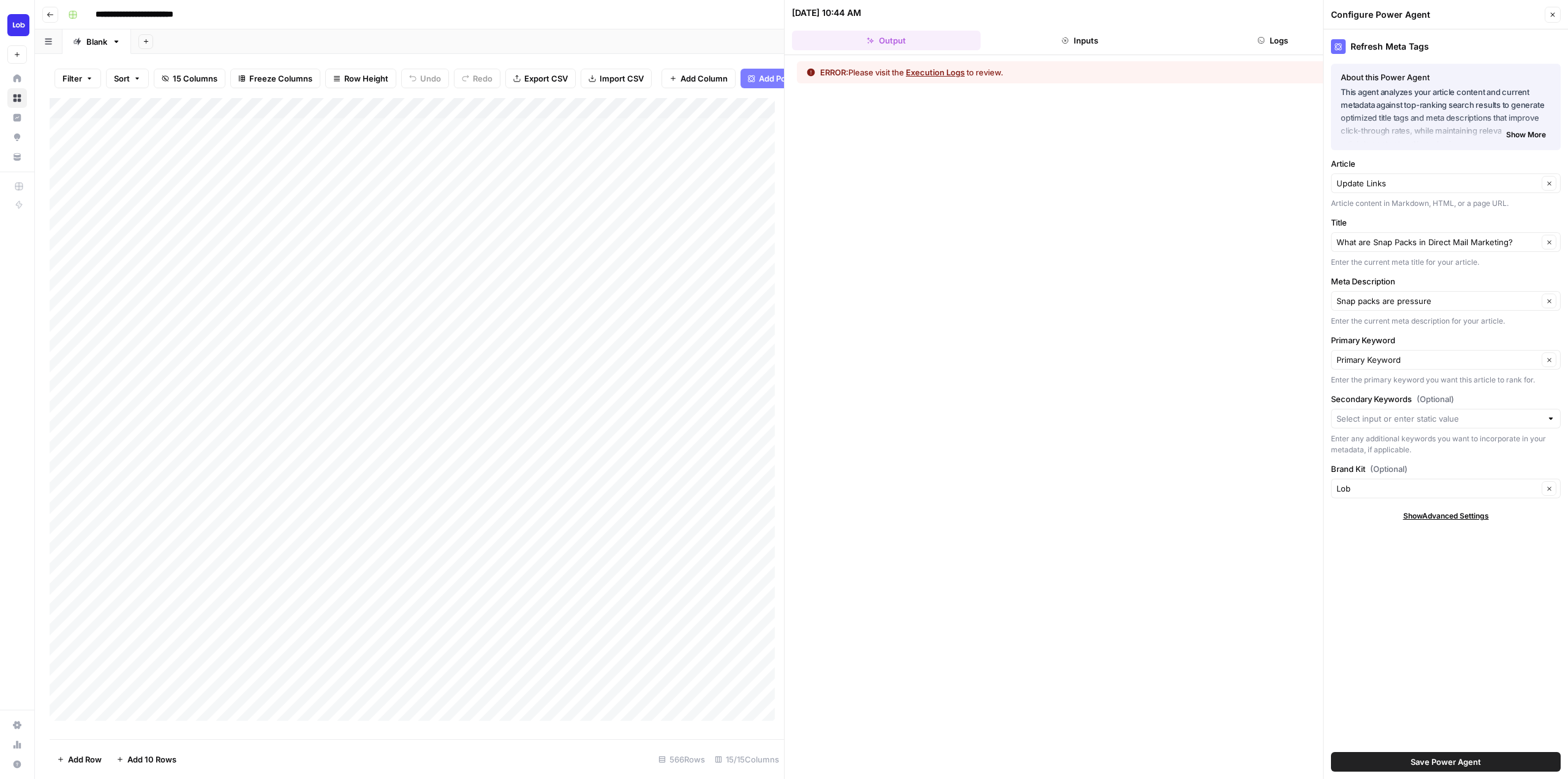
click at [1138, 441] on div "ERROR: Please visit the Execution Logs to review." at bounding box center [1176, 417] width 784 height 724
click at [1446, 365] on input "Primary Keyword" at bounding box center [1437, 359] width 201 height 12
click at [1417, 404] on span "Primary Keyword (Text)" at bounding box center [1436, 405] width 189 height 12
type input "Primary Keyword (Text)"
click at [1450, 763] on span "Save Power Agent" at bounding box center [1446, 761] width 71 height 12
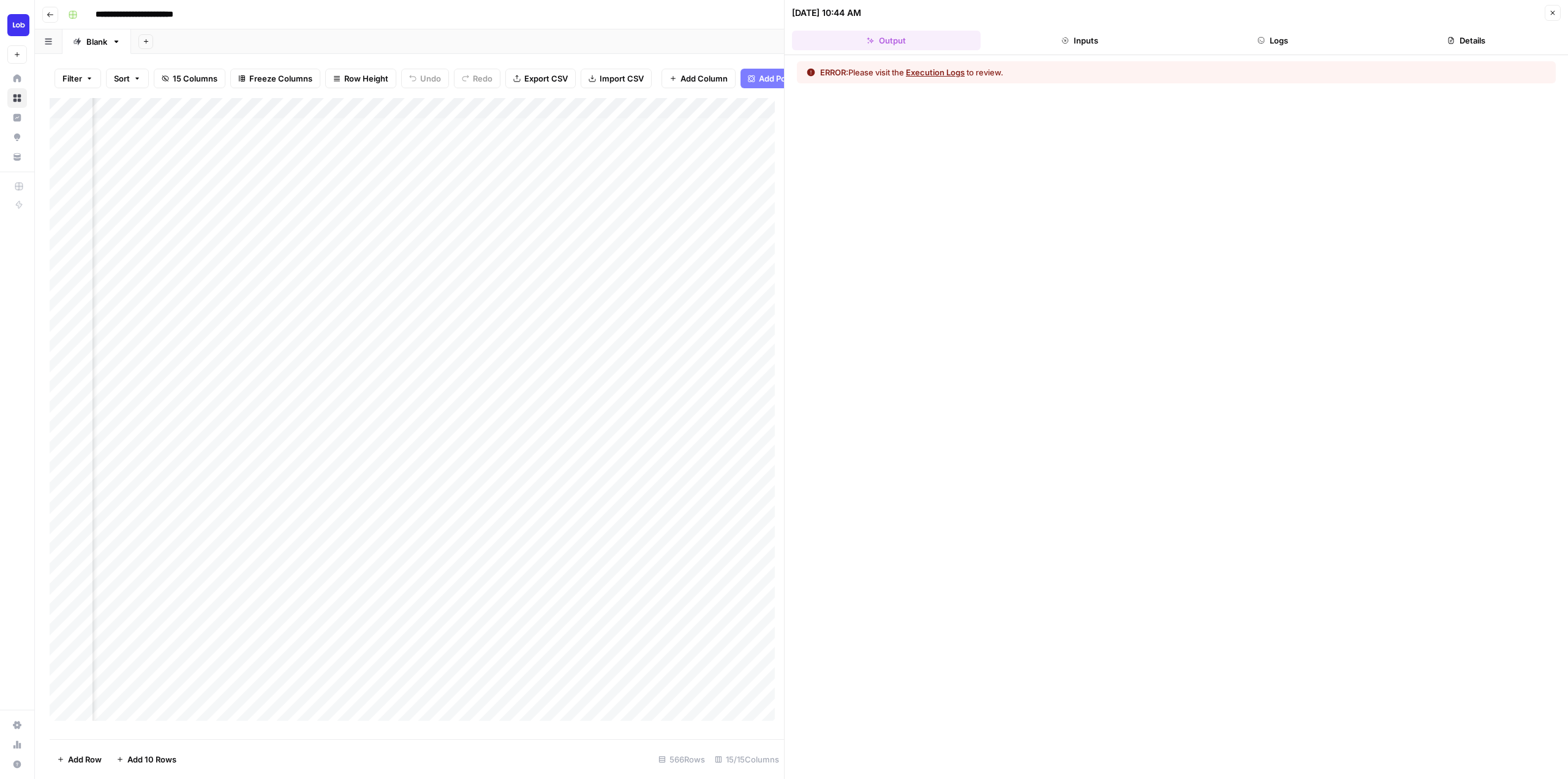
scroll to position [0, 932]
click at [522, 534] on div "Add Column" at bounding box center [416, 414] width 734 height 632
click at [1290, 44] on button "Logs" at bounding box center [1274, 41] width 189 height 19
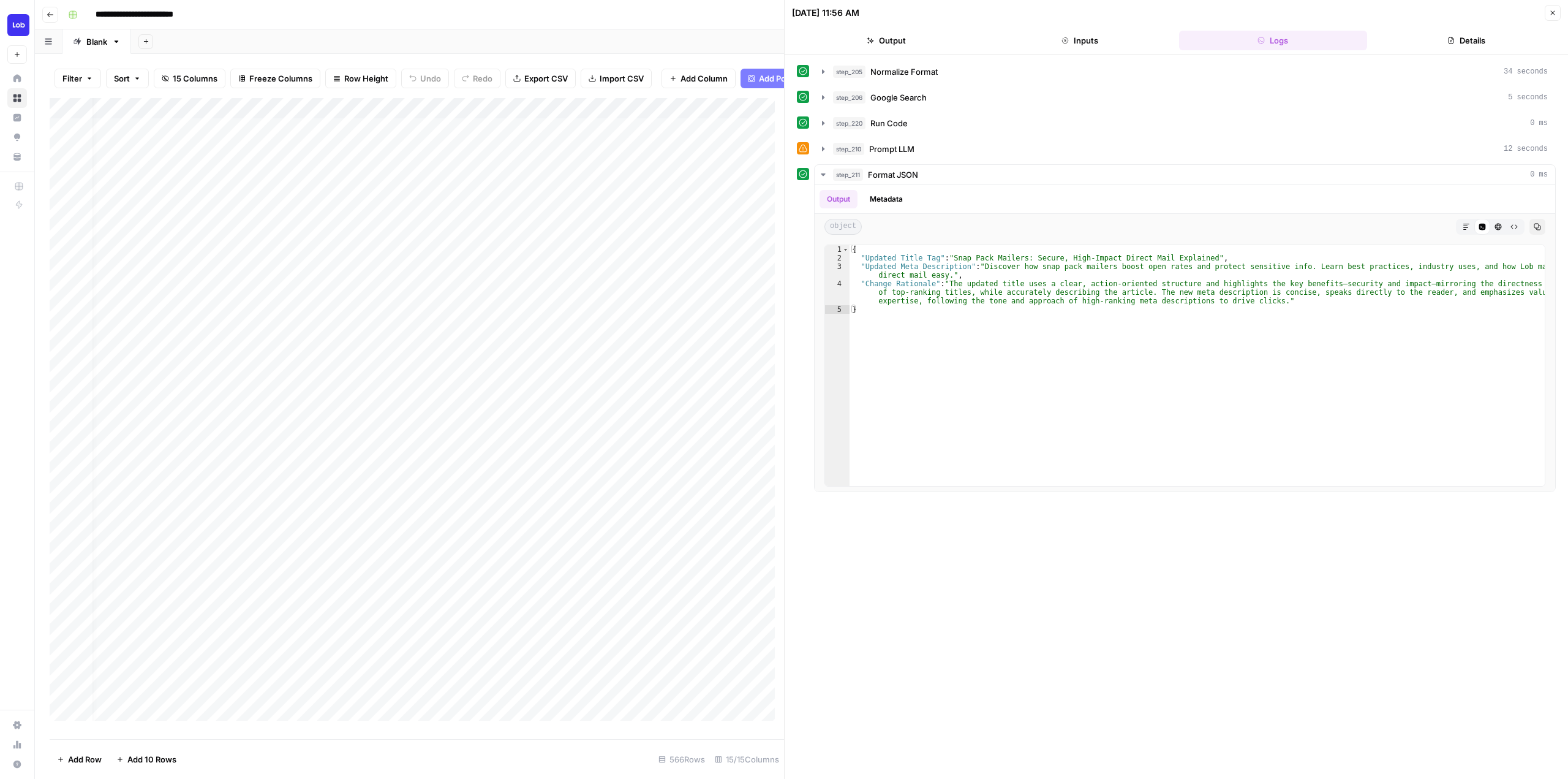
scroll to position [0, 13]
click at [395, 122] on div "Add Column" at bounding box center [416, 414] width 734 height 632
click at [435, 146] on input "Identify Target Keywords of an Article" at bounding box center [406, 147] width 124 height 12
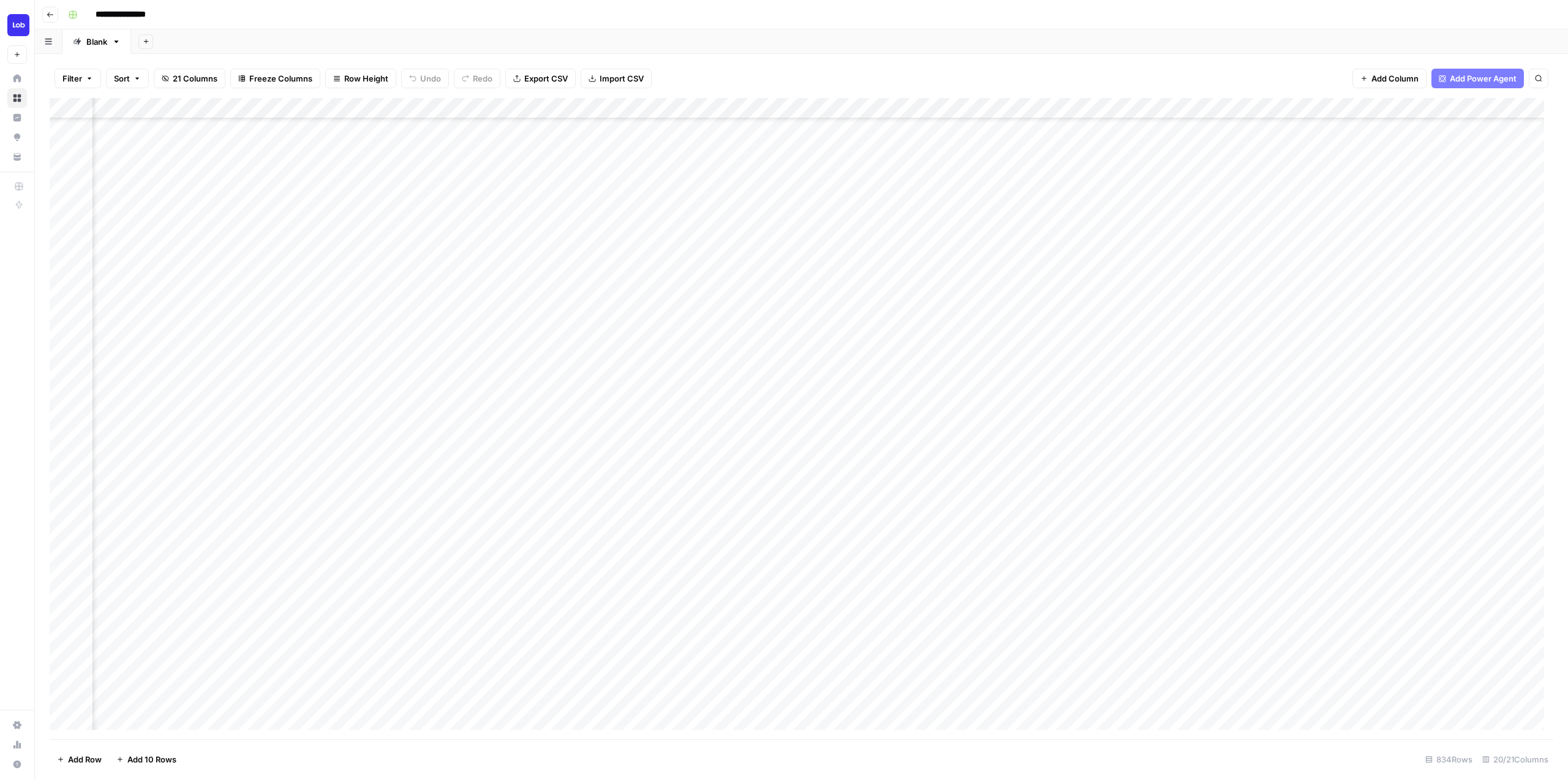
scroll to position [307, 361]
click at [497, 424] on div "Add Column" at bounding box center [801, 419] width 1504 height 641
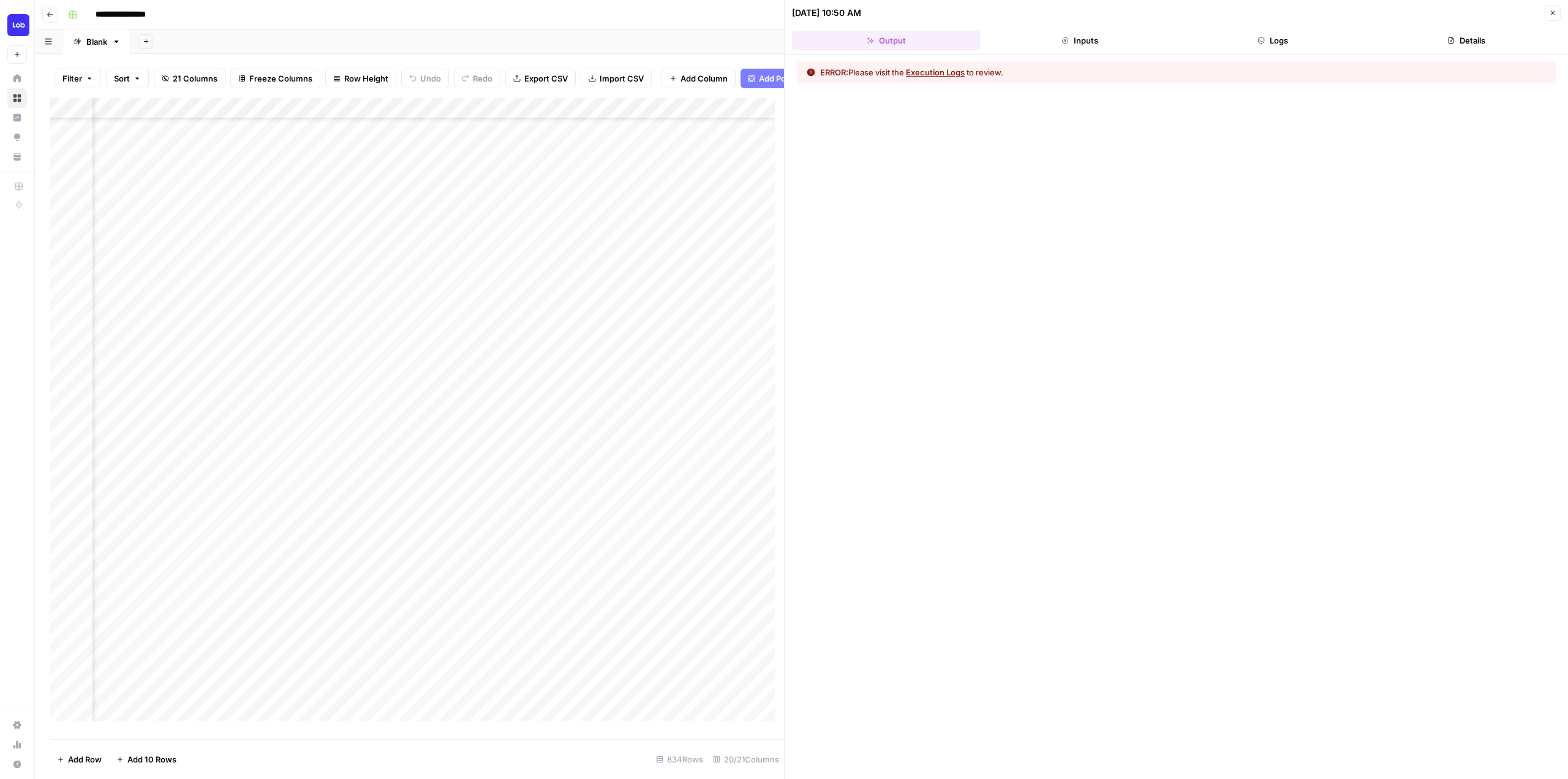
drag, startPoint x: 1187, startPoint y: 37, endPoint x: 1213, endPoint y: 39, distance: 26.1
click at [1194, 37] on button "Logs" at bounding box center [1274, 41] width 189 height 19
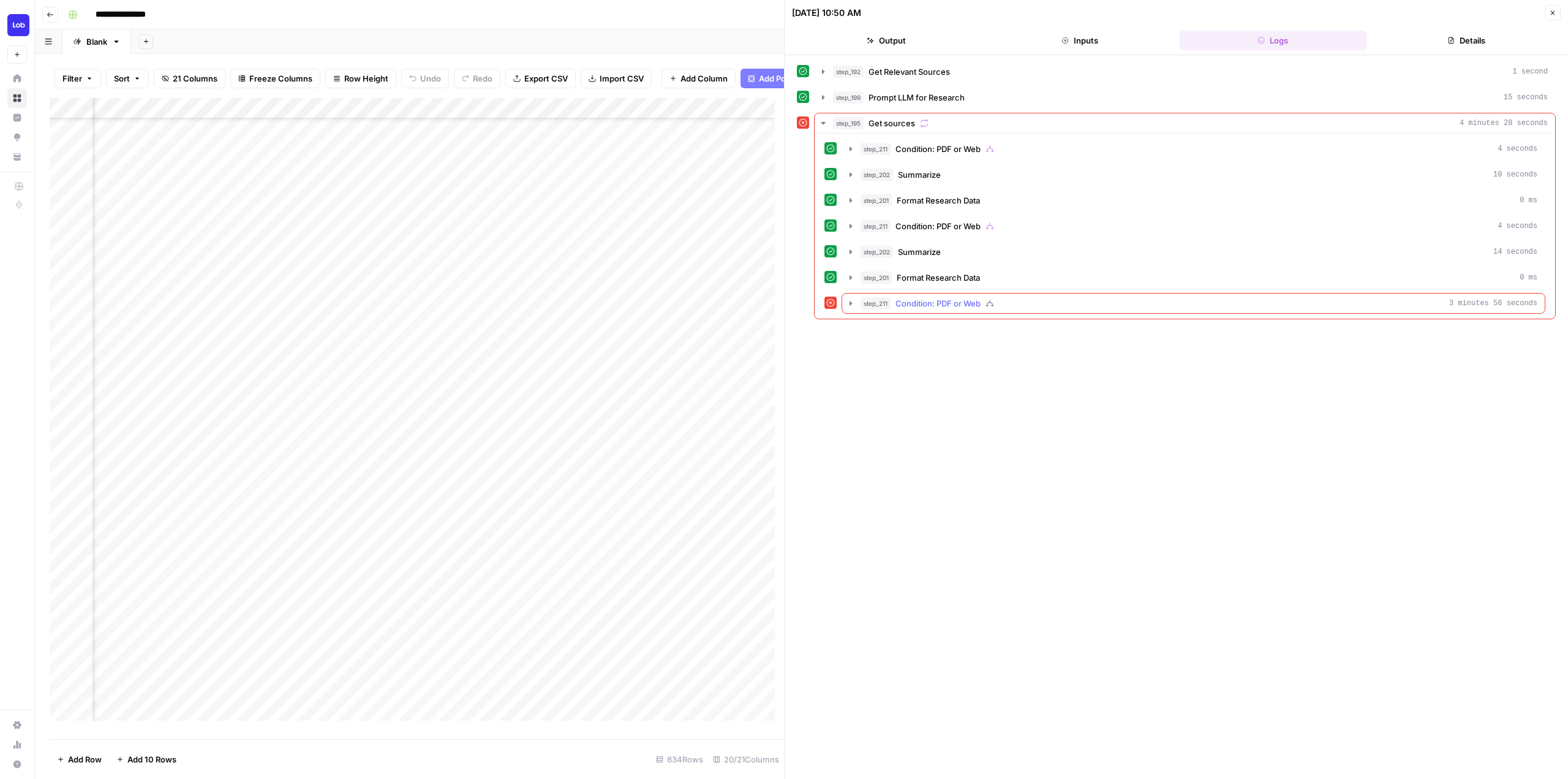
click at [848, 301] on icon "button" at bounding box center [851, 303] width 10 height 10
click at [876, 328] on icon "button" at bounding box center [879, 329] width 10 height 10
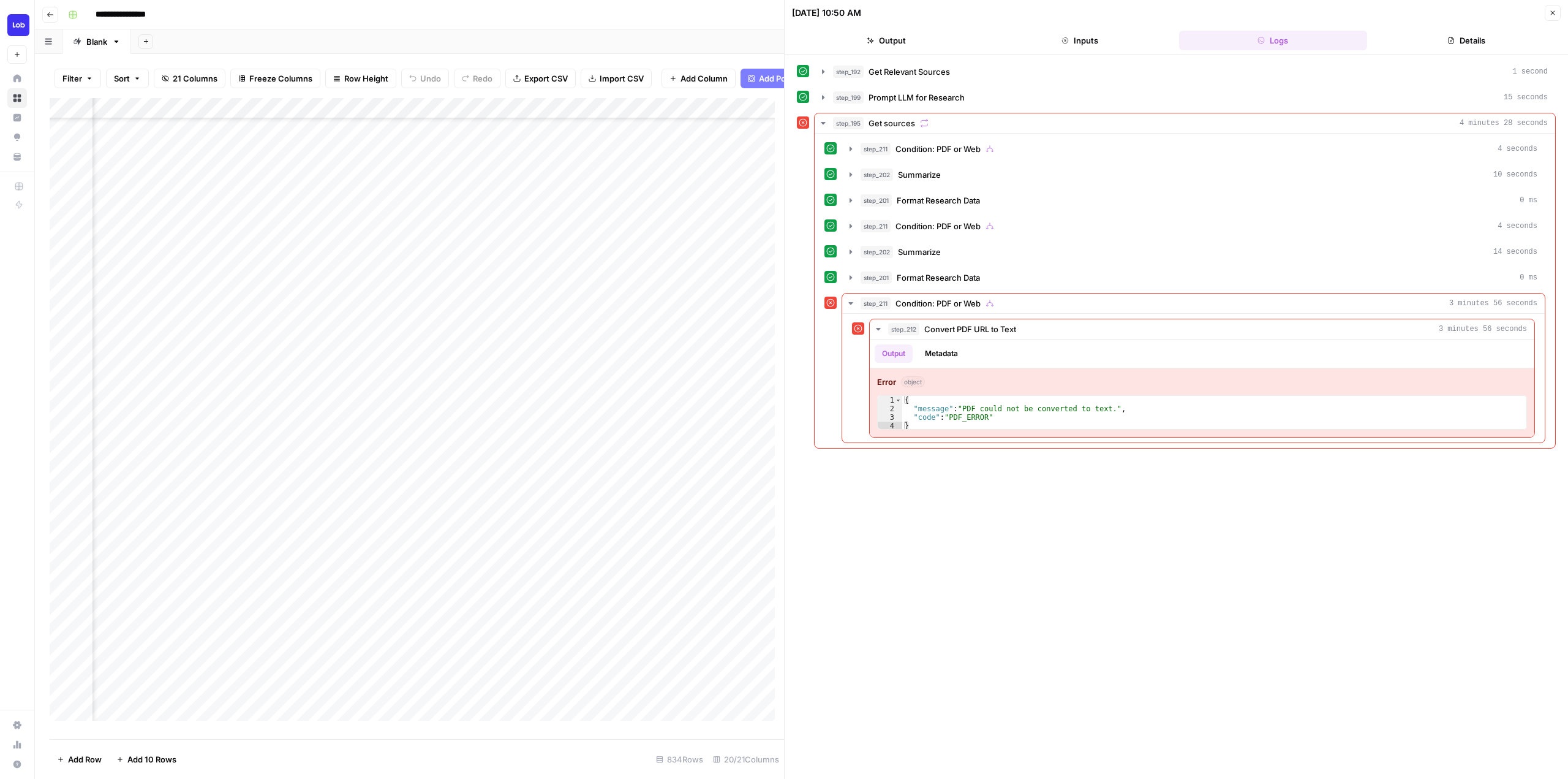
click at [1467, 41] on button "Details" at bounding box center [1466, 41] width 189 height 19
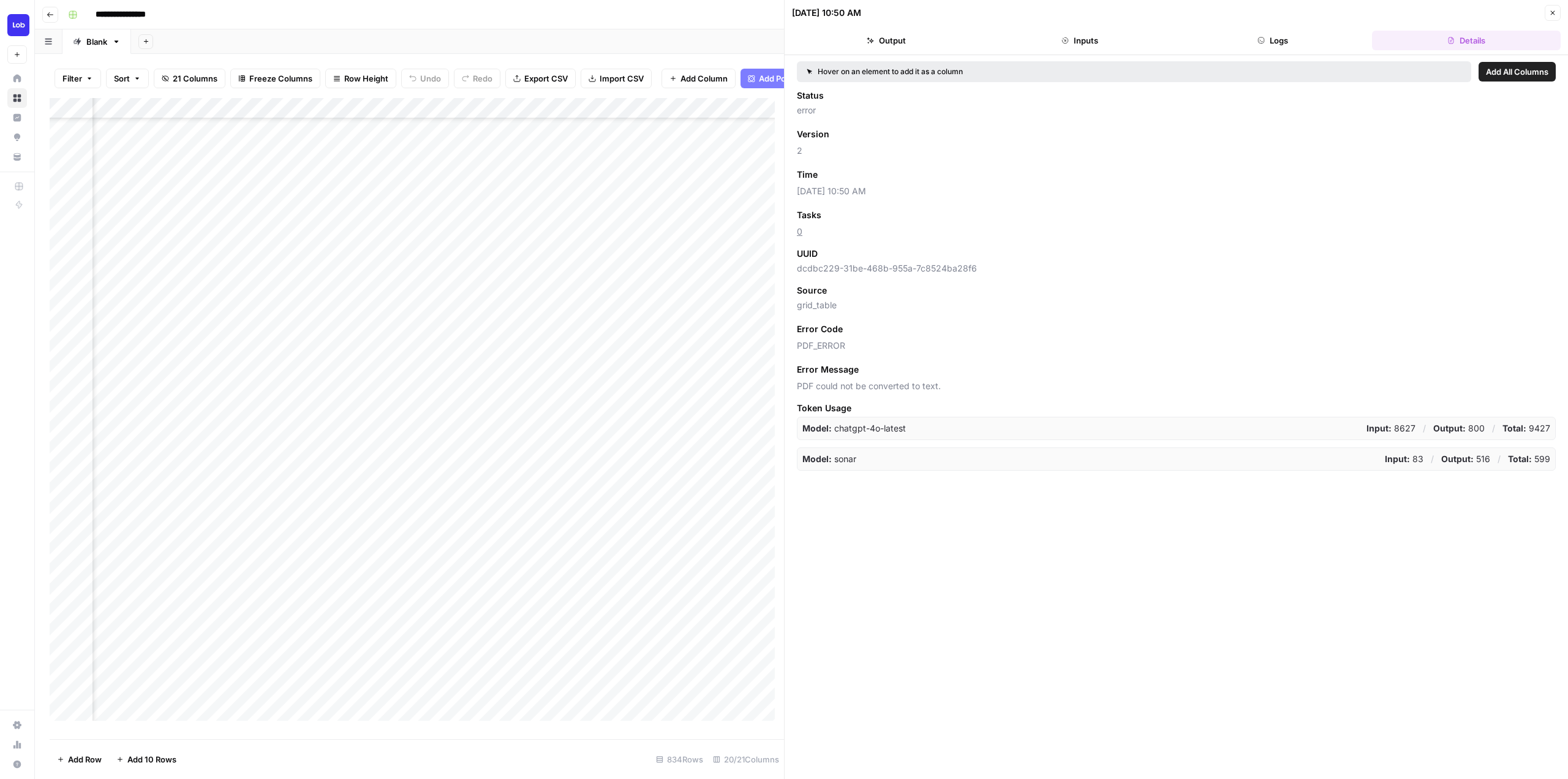
click at [913, 45] on button "Output" at bounding box center [886, 41] width 189 height 19
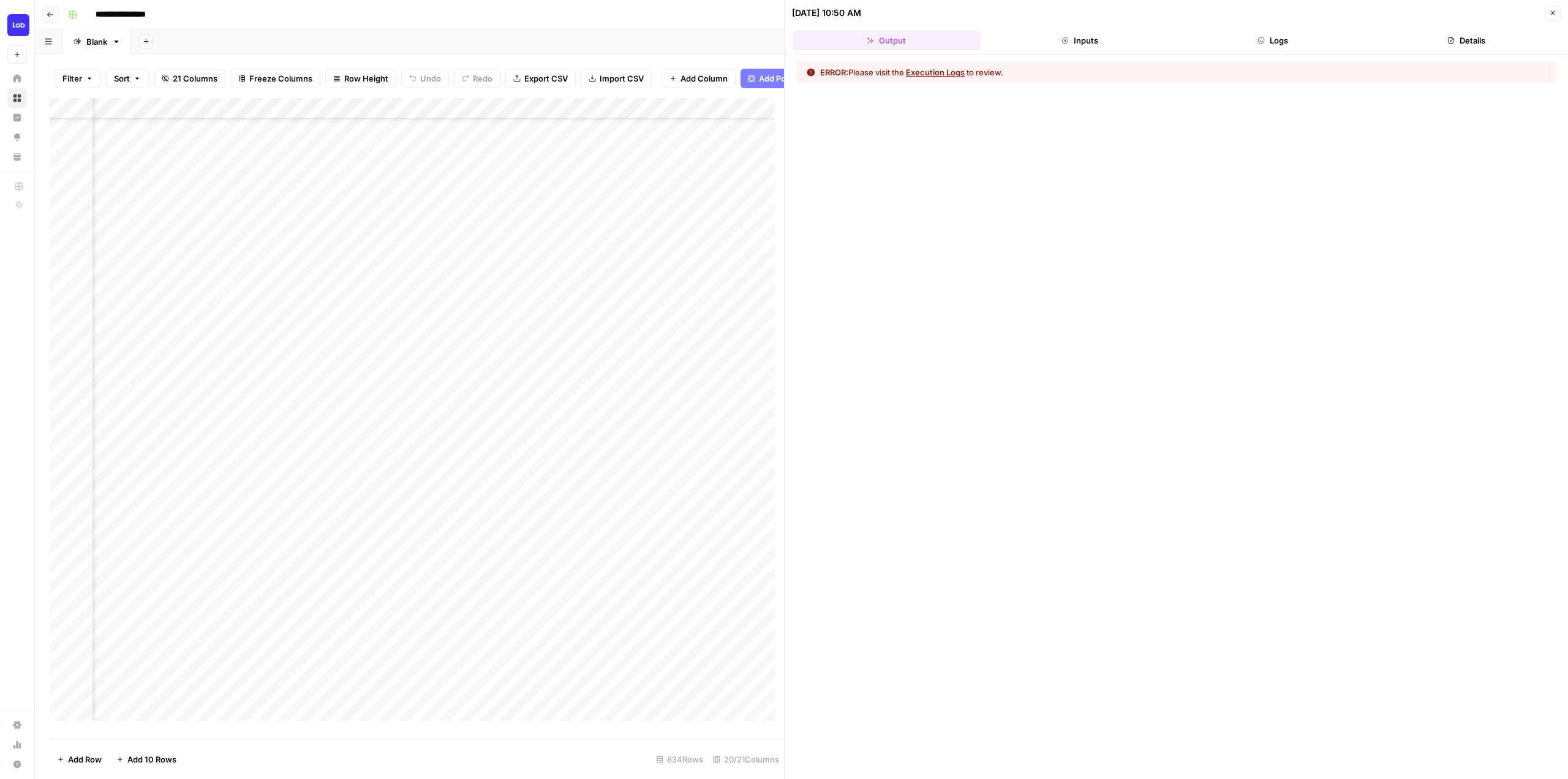
click at [1085, 43] on button "Inputs" at bounding box center [1080, 41] width 189 height 19
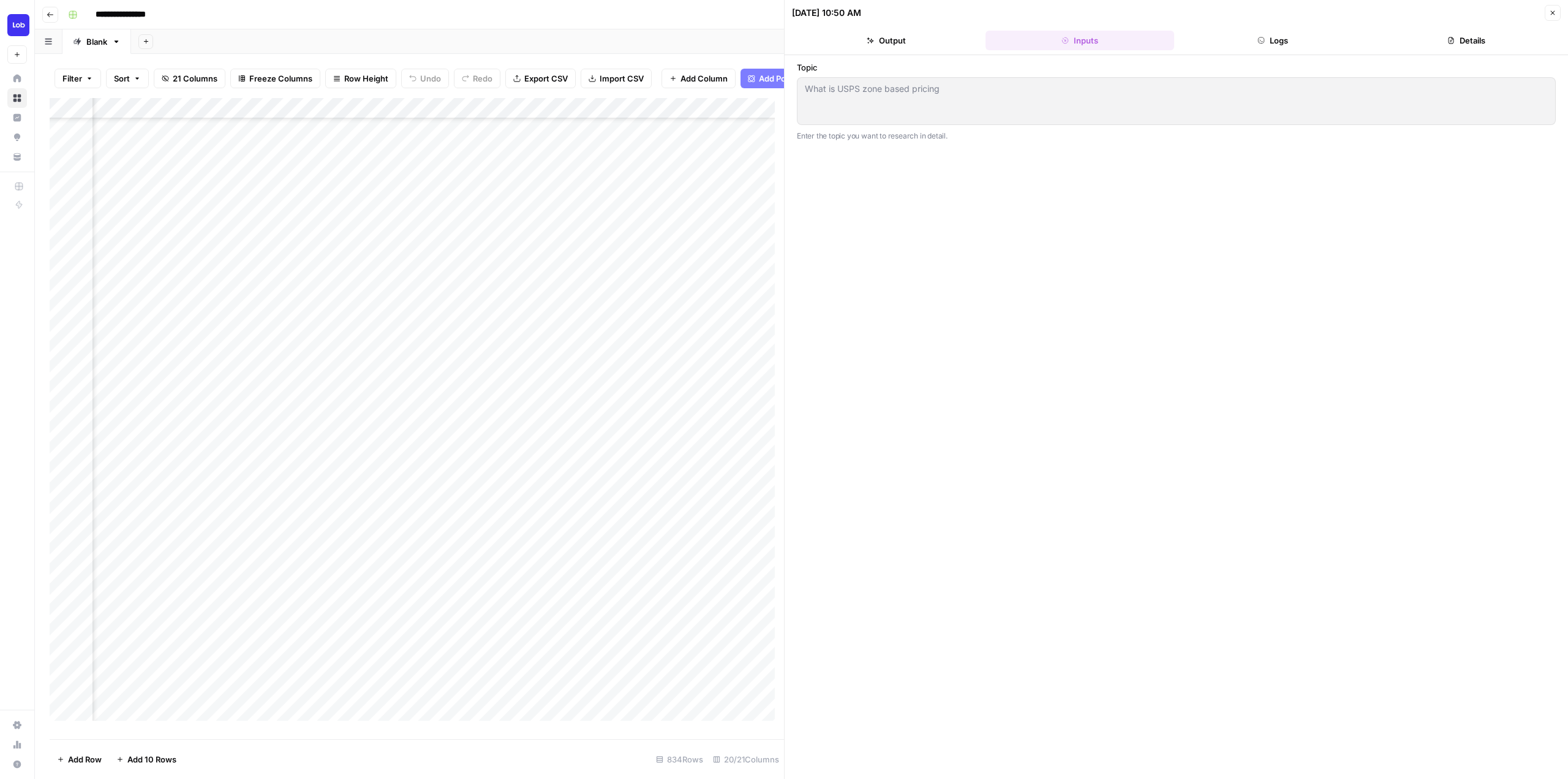
click at [1244, 42] on button "Logs" at bounding box center [1274, 41] width 189 height 19
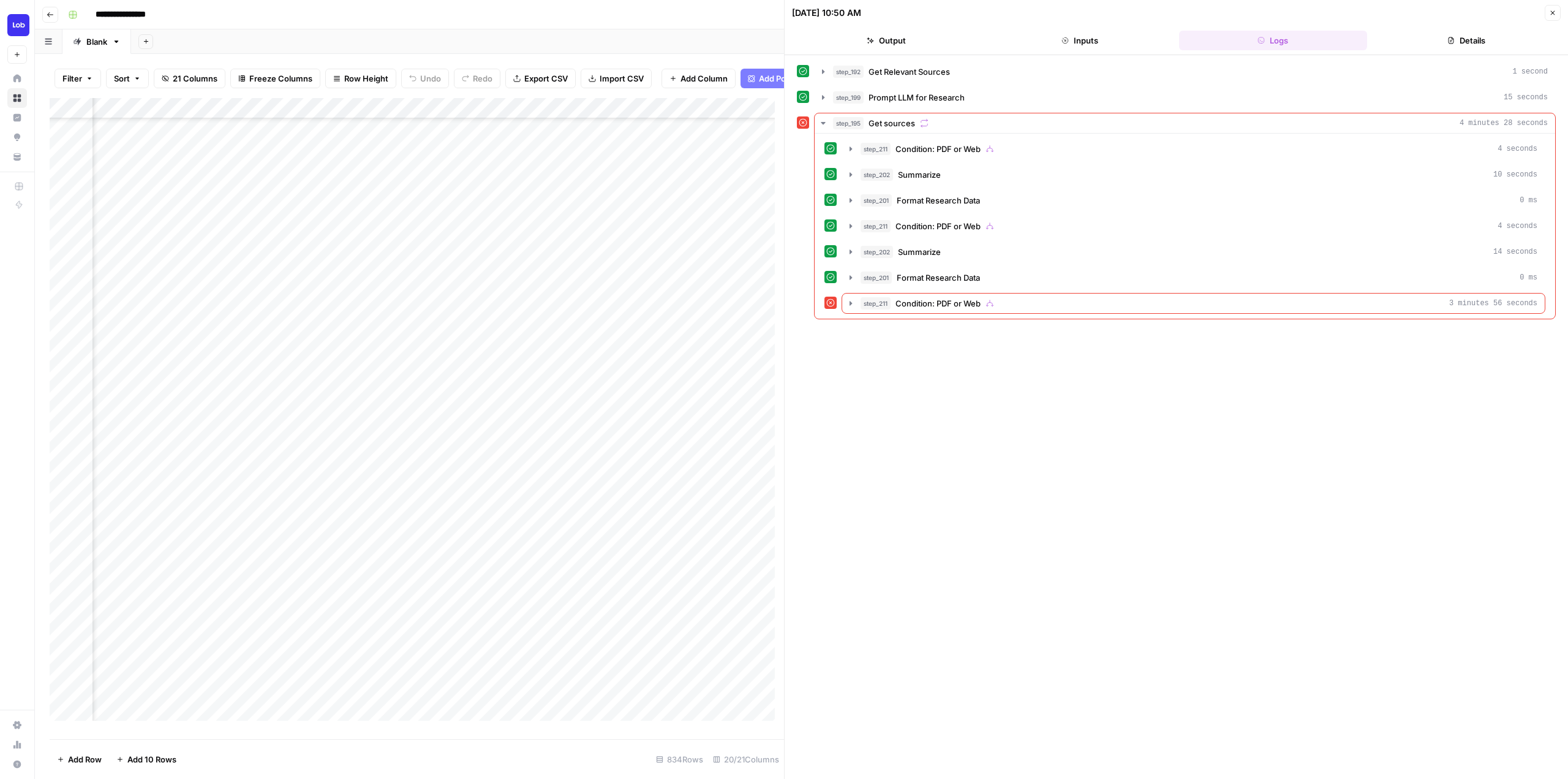
click at [477, 415] on div "Add Column" at bounding box center [416, 414] width 734 height 632
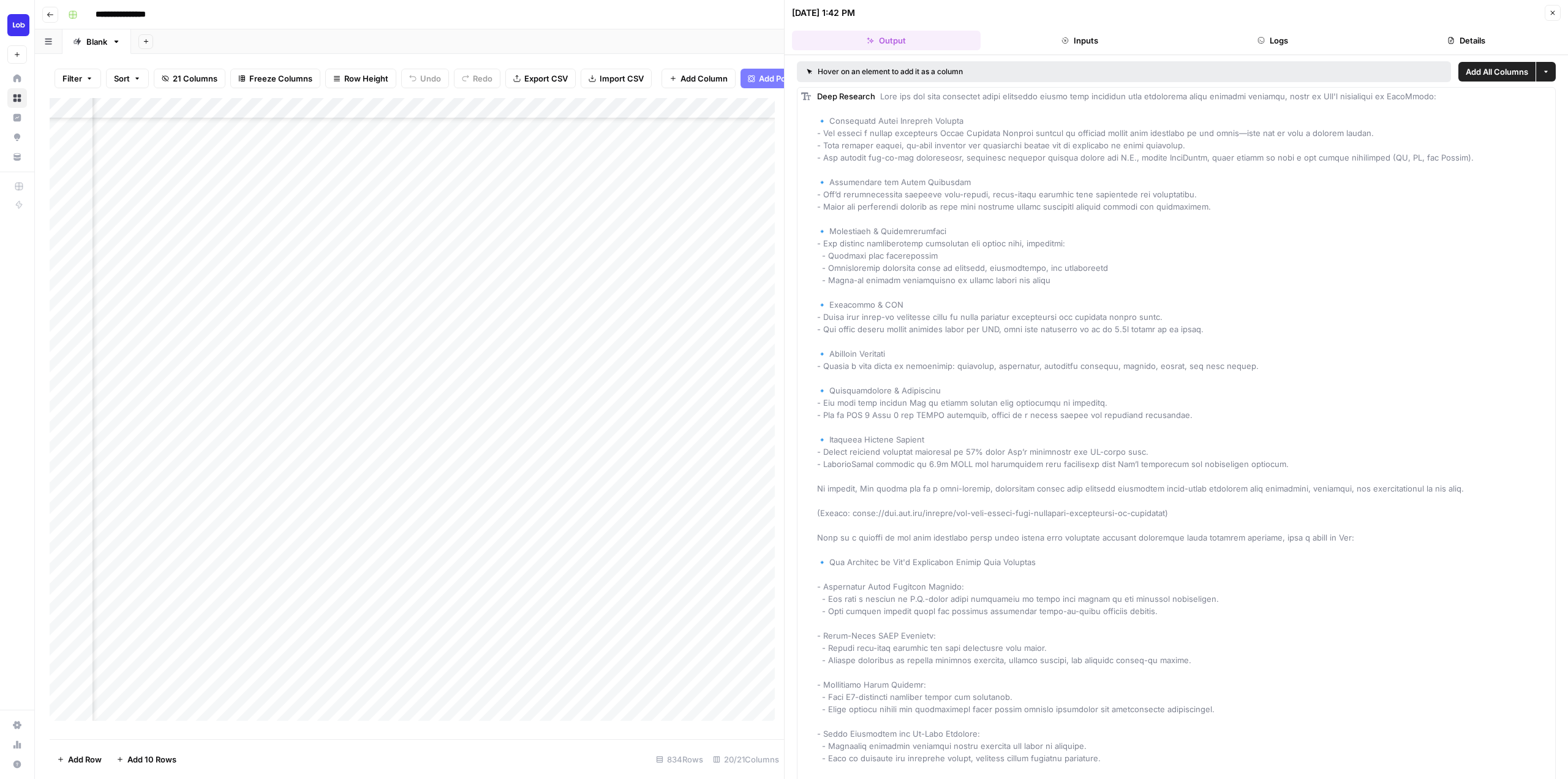
click at [1282, 42] on button "Logs" at bounding box center [1274, 41] width 189 height 19
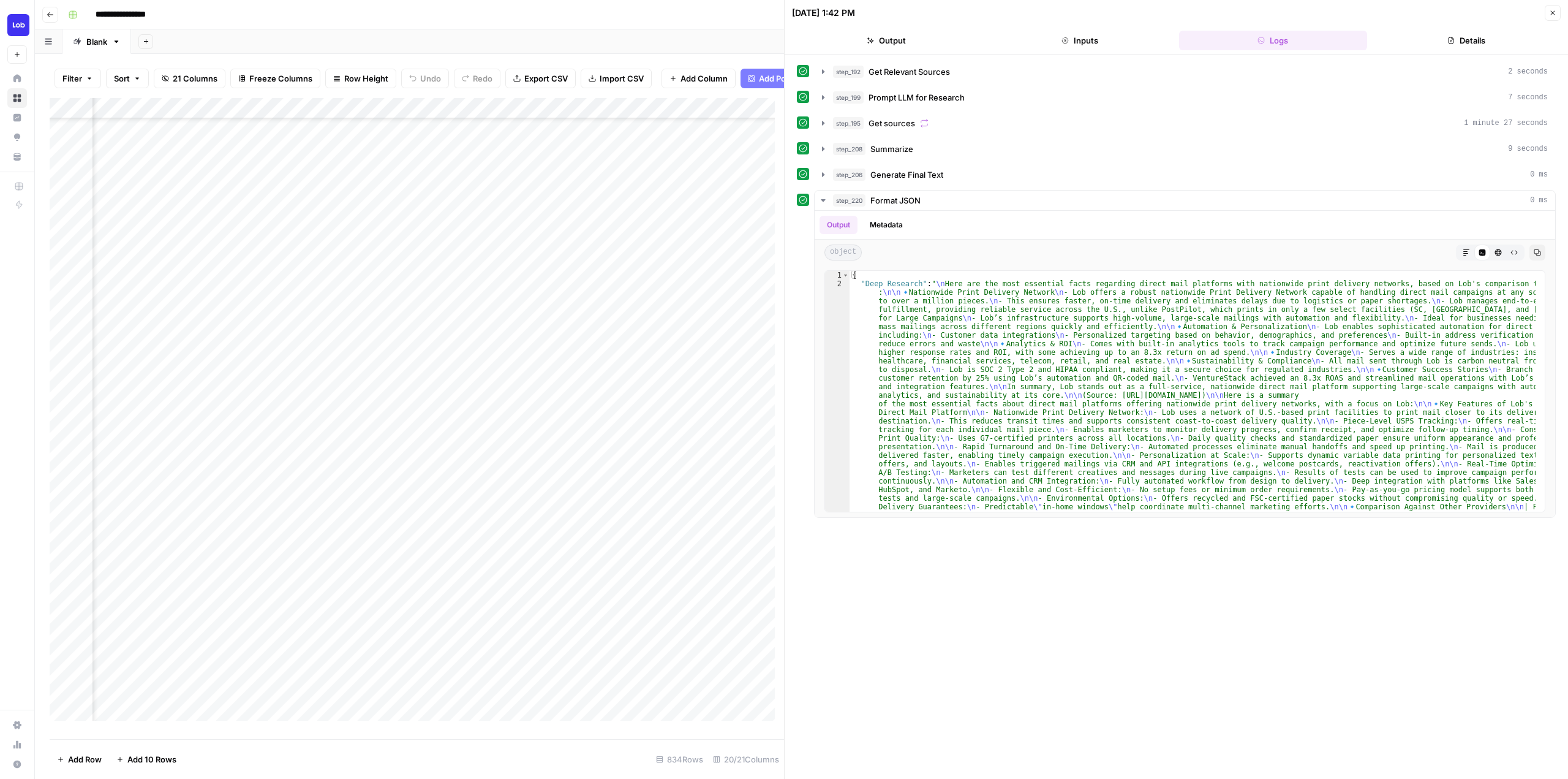
click at [482, 434] on div "Add Column" at bounding box center [416, 414] width 734 height 632
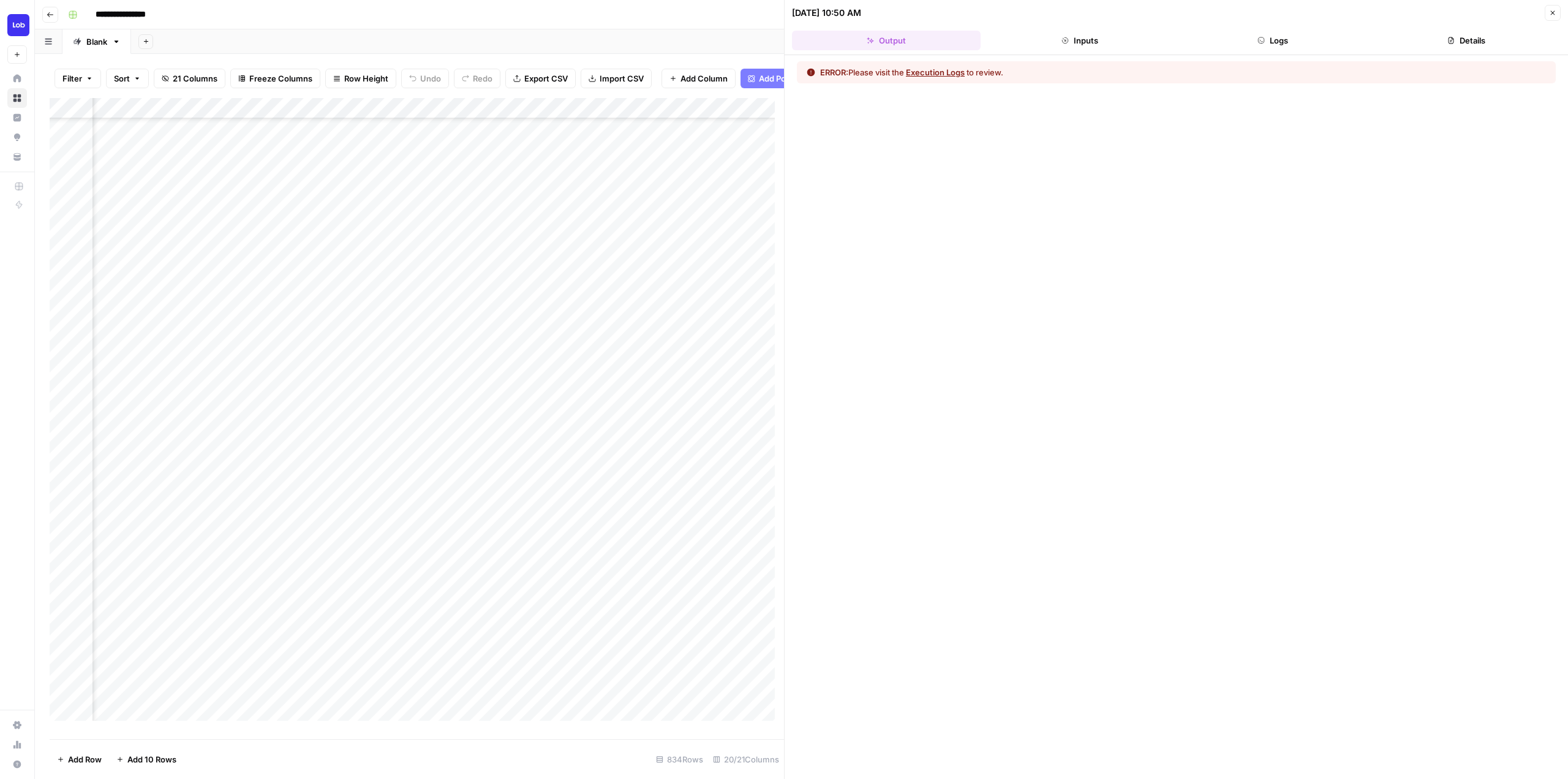
click at [1275, 28] on header "09/23/25 at 10:50 AM Close Output Inputs Logs Details" at bounding box center [1176, 28] width 784 height 55
click at [1282, 36] on button "Logs" at bounding box center [1274, 41] width 189 height 19
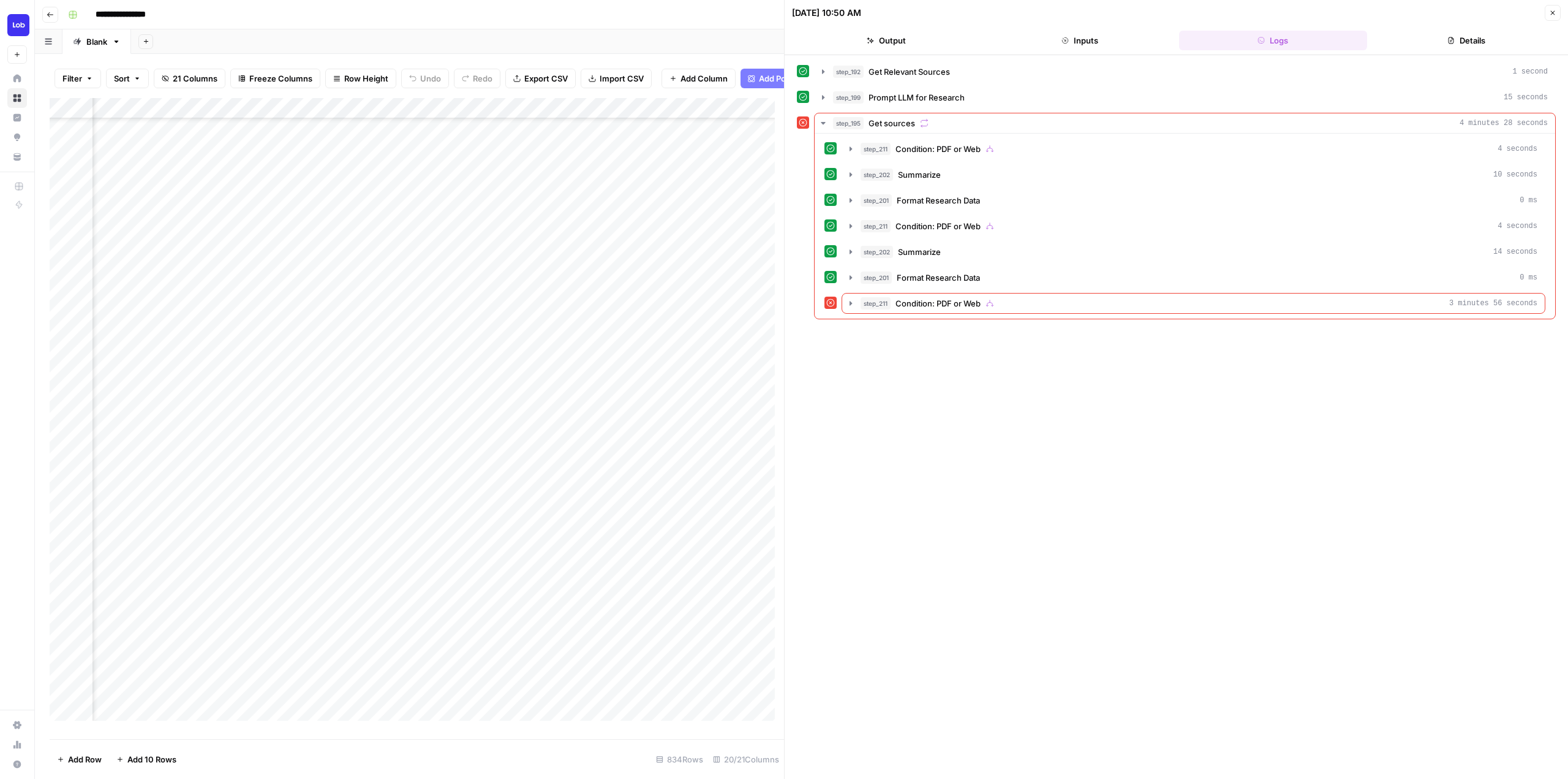
click at [484, 414] on div "Add Column" at bounding box center [416, 414] width 734 height 632
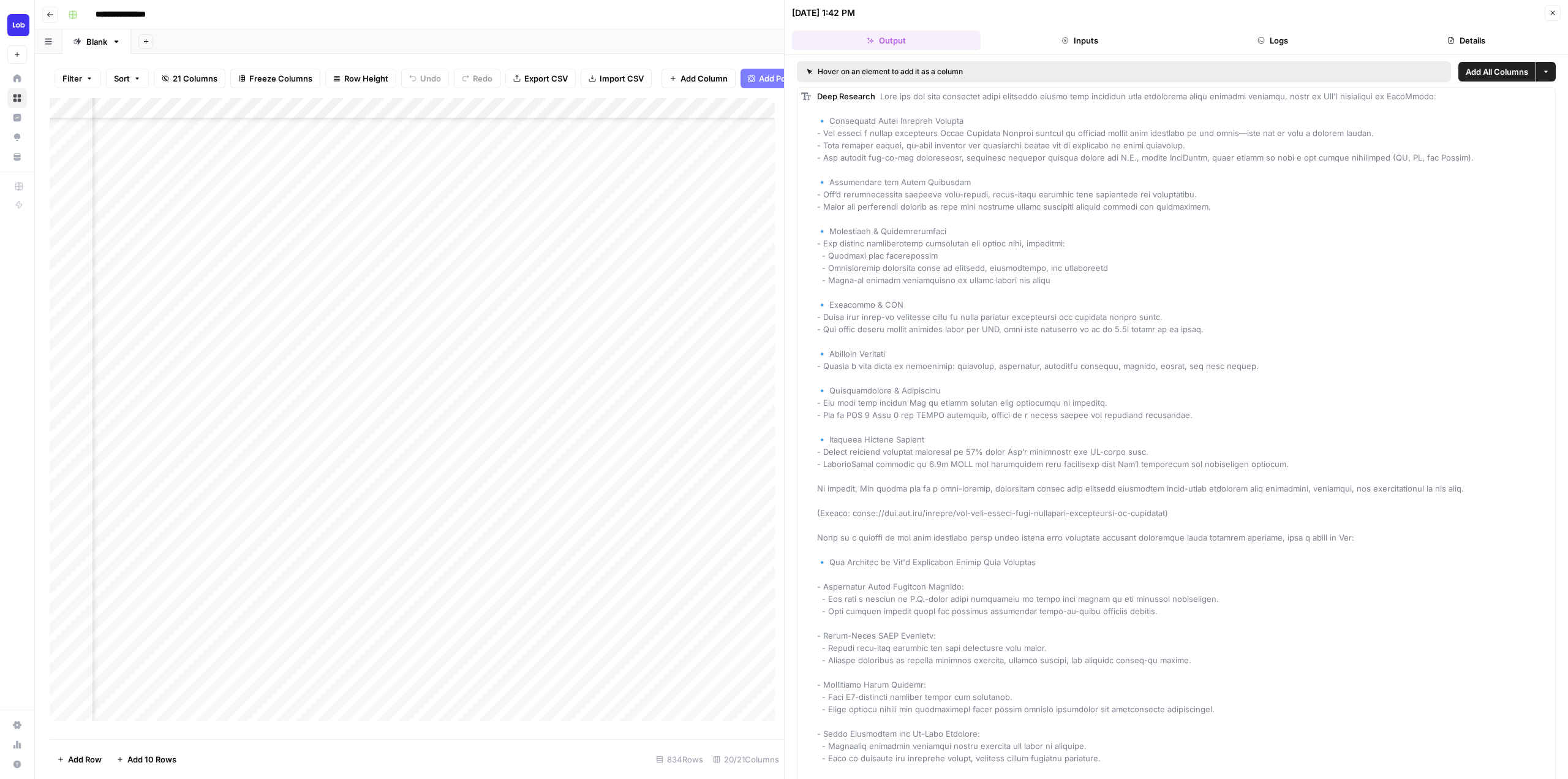
click at [1289, 41] on button "Logs" at bounding box center [1274, 41] width 189 height 19
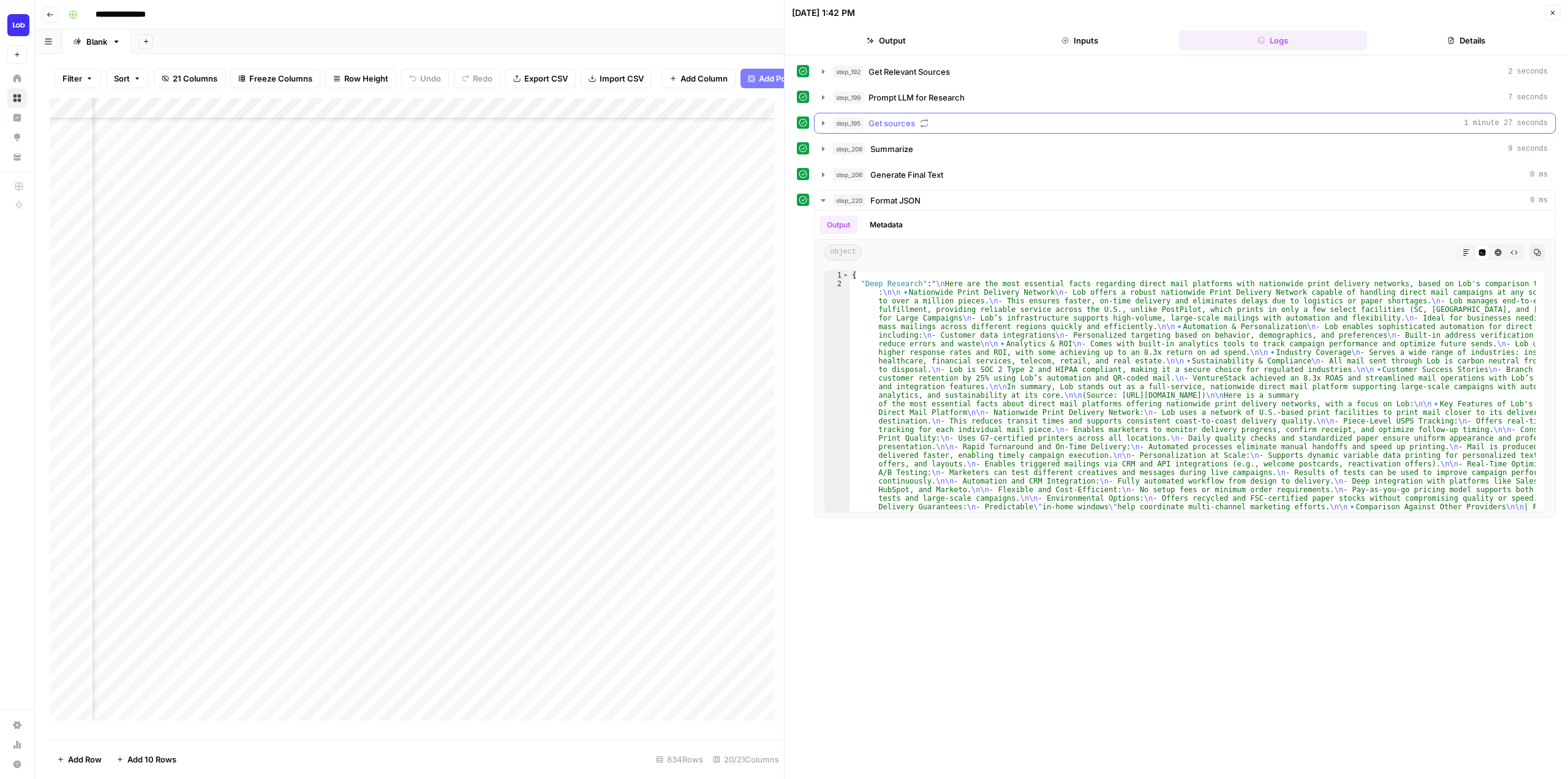
click at [816, 118] on button "step_195 Get sources 1 minute 27 seconds" at bounding box center [1184, 123] width 741 height 19
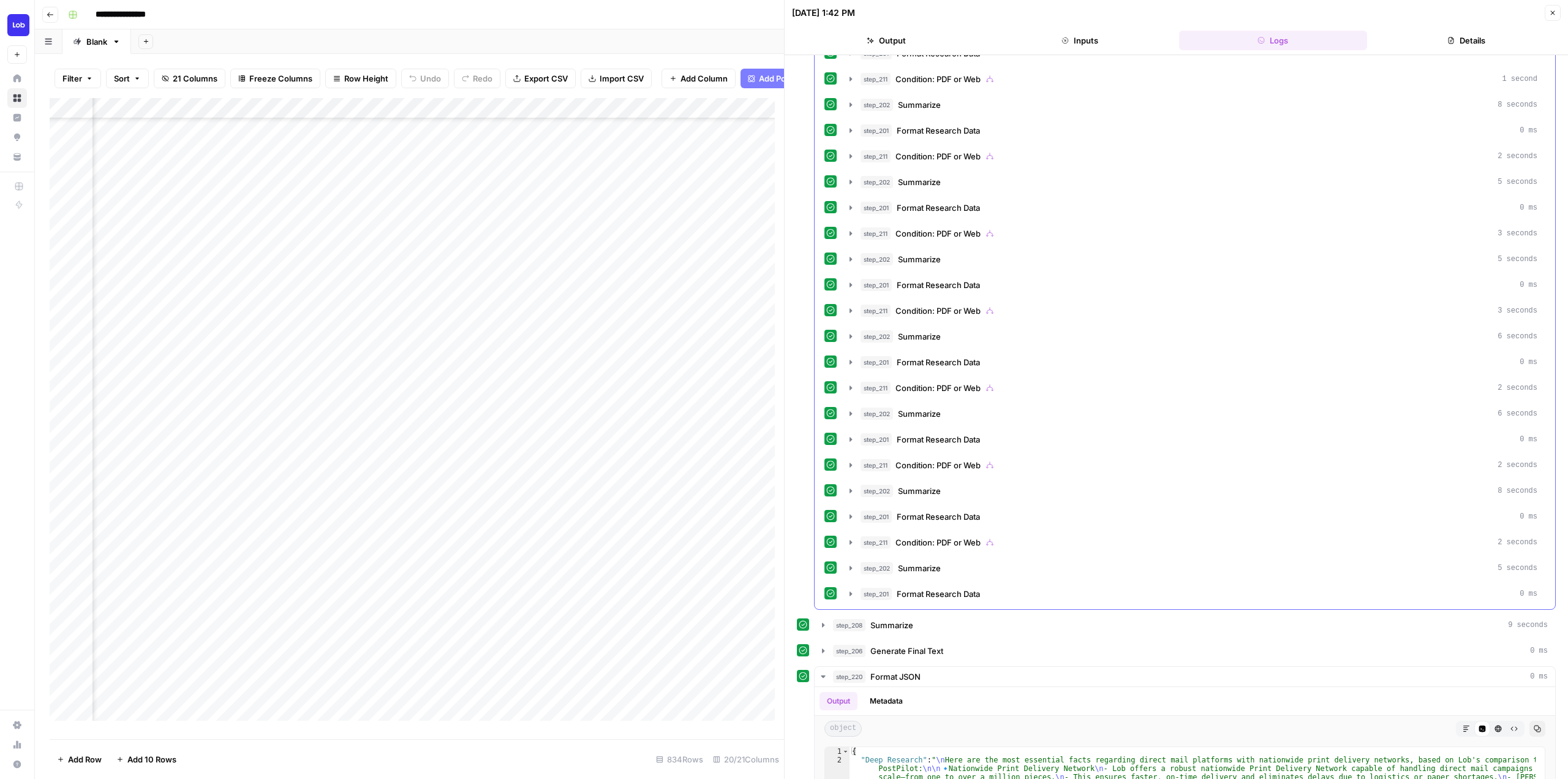
scroll to position [613, 0]
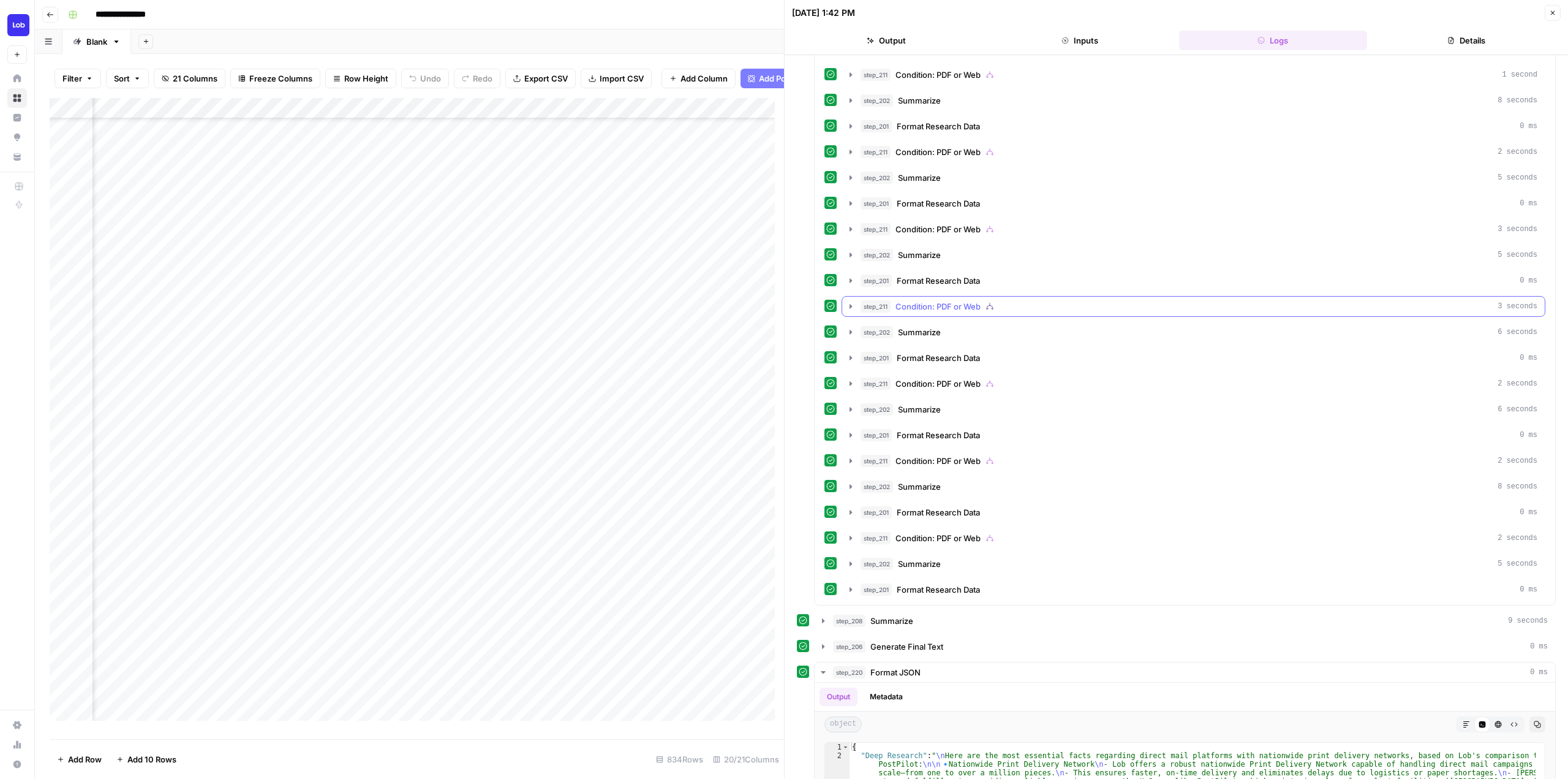
click at [852, 309] on icon "button" at bounding box center [851, 307] width 10 height 10
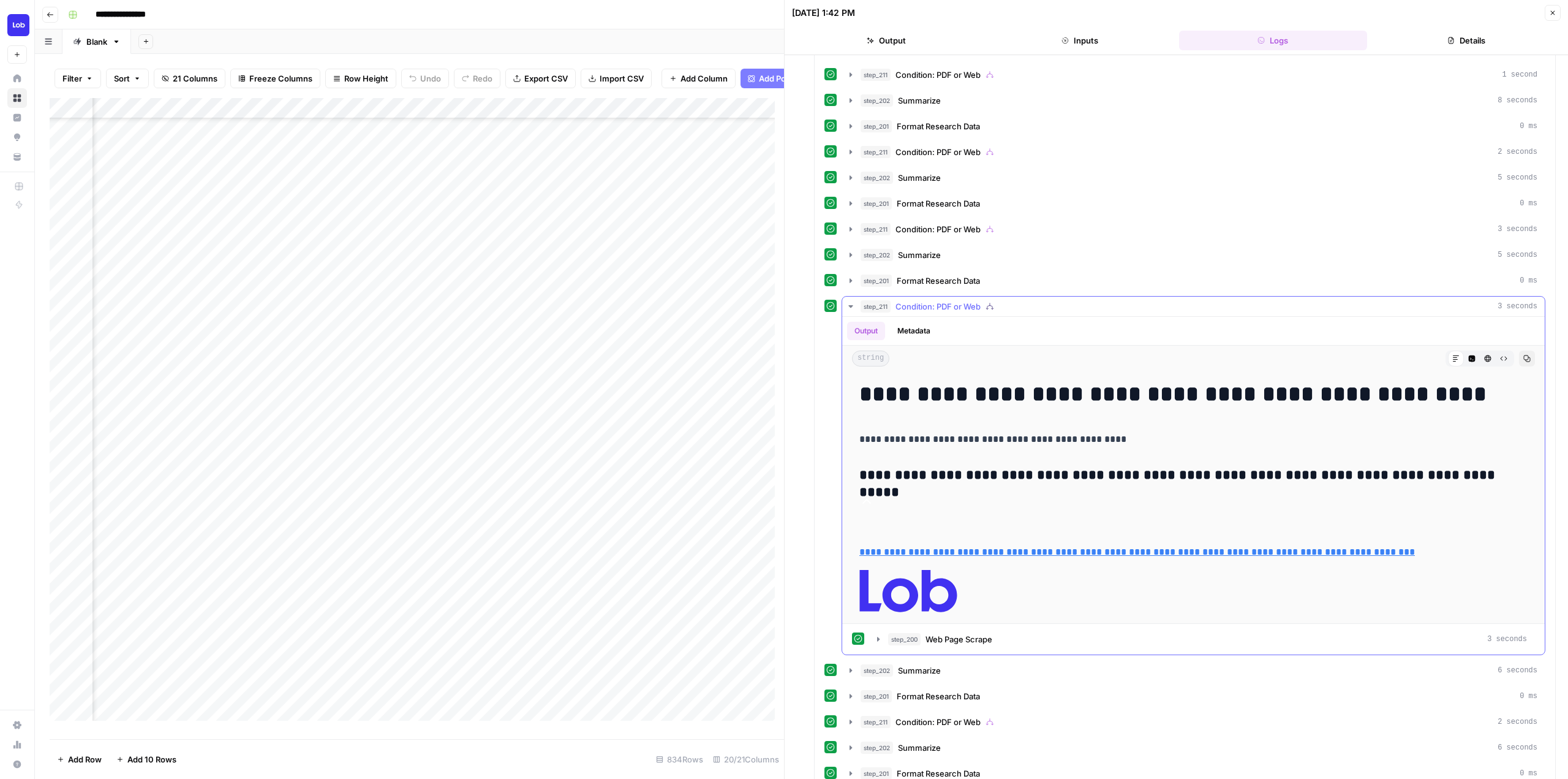
click at [852, 309] on icon "button" at bounding box center [851, 307] width 10 height 10
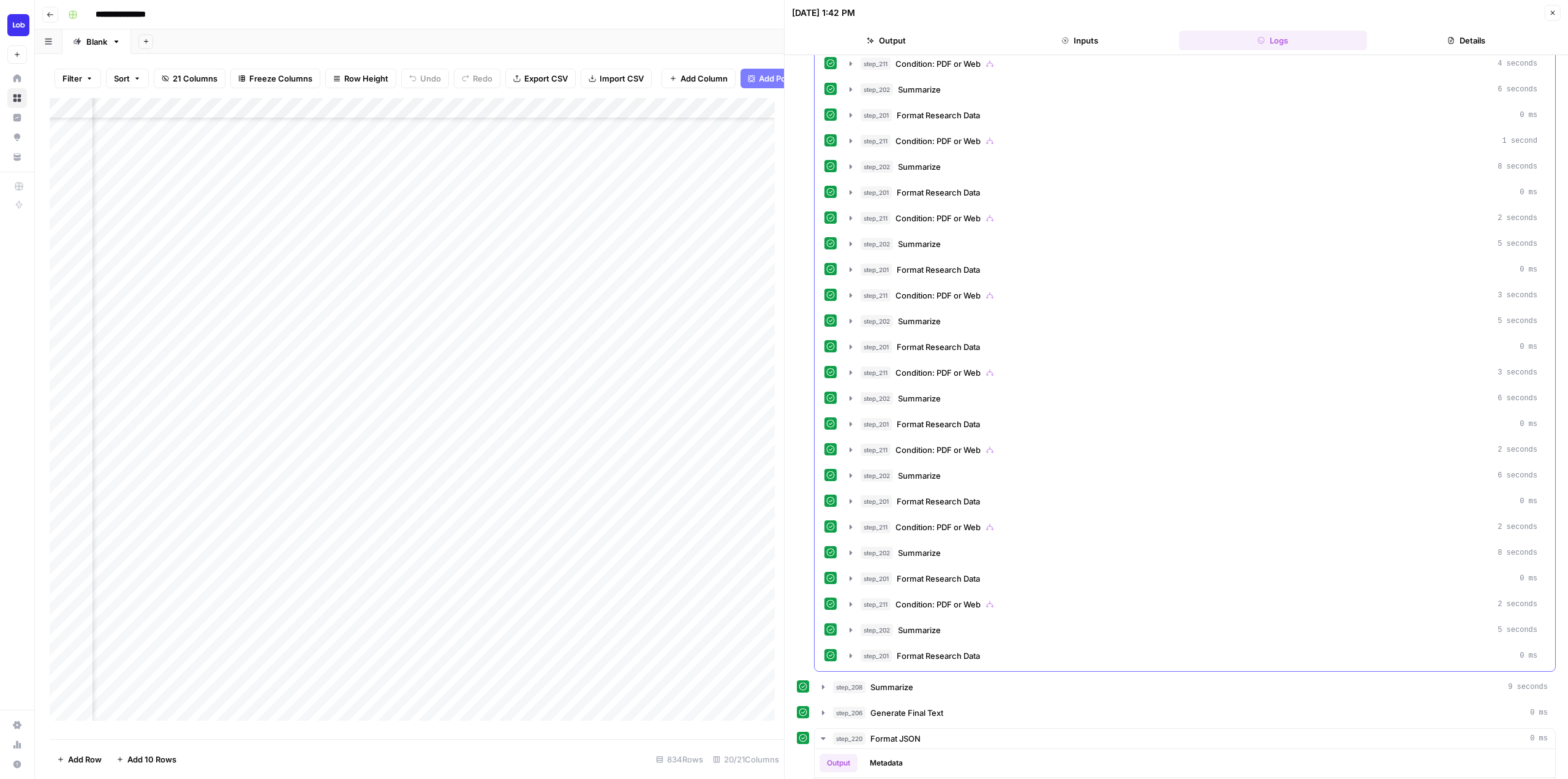
scroll to position [552, 0]
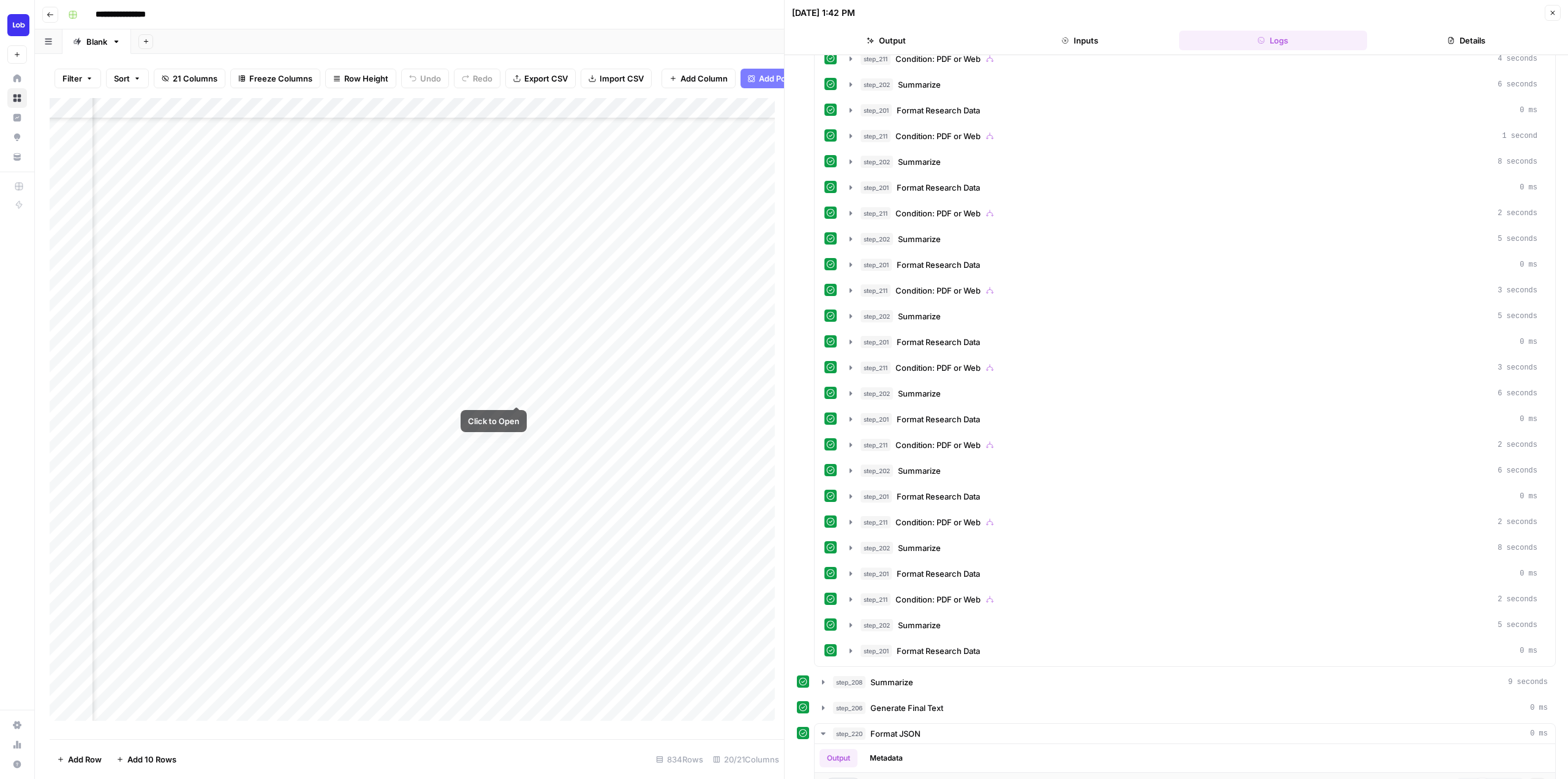
click at [483, 387] on div "Add Column" at bounding box center [416, 414] width 734 height 632
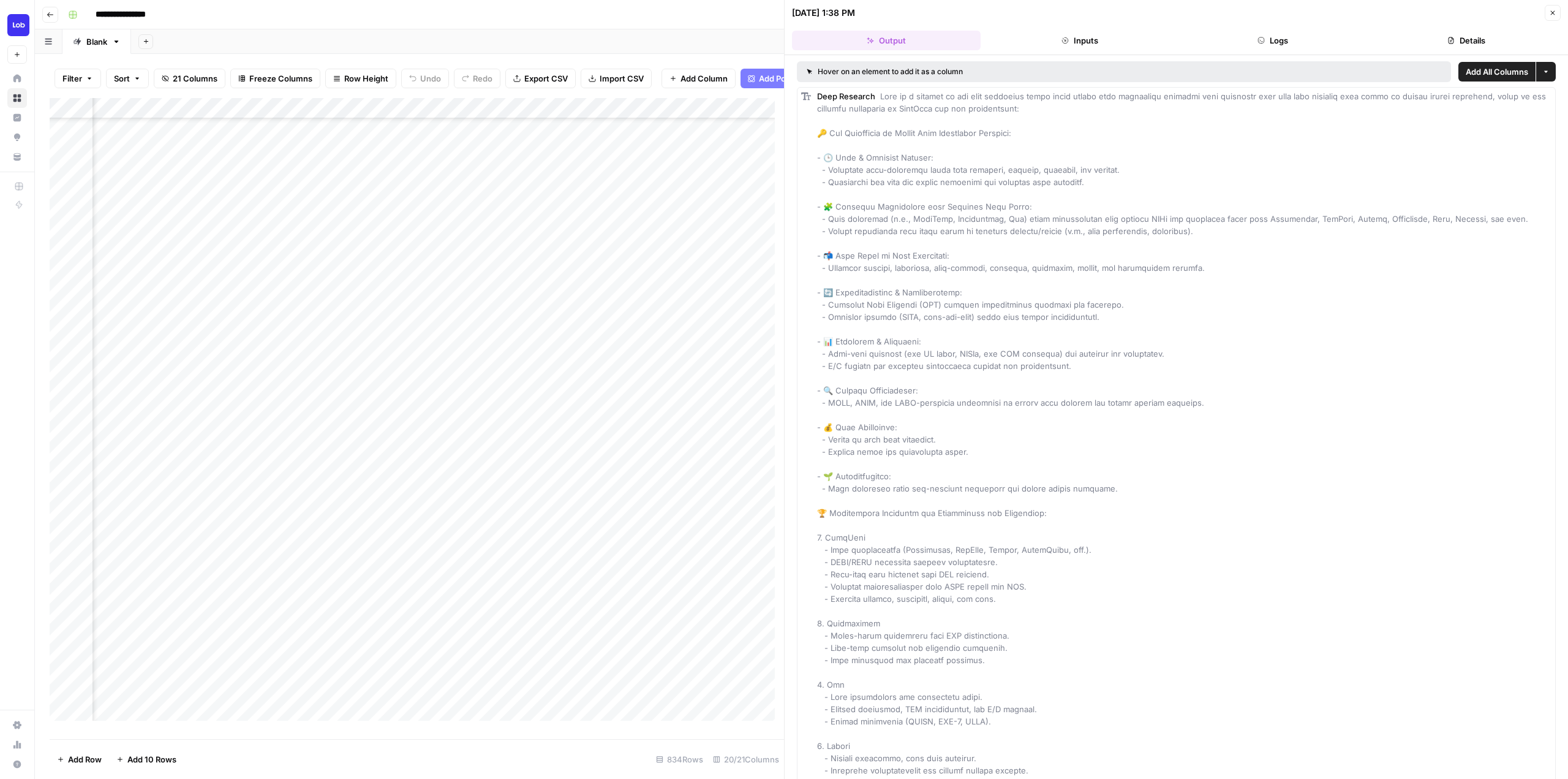
click at [1278, 29] on header "09/15/25 at 1:38 PM Close Output Inputs Logs Details" at bounding box center [1176, 28] width 784 height 55
click at [1269, 37] on button "Logs" at bounding box center [1274, 41] width 189 height 19
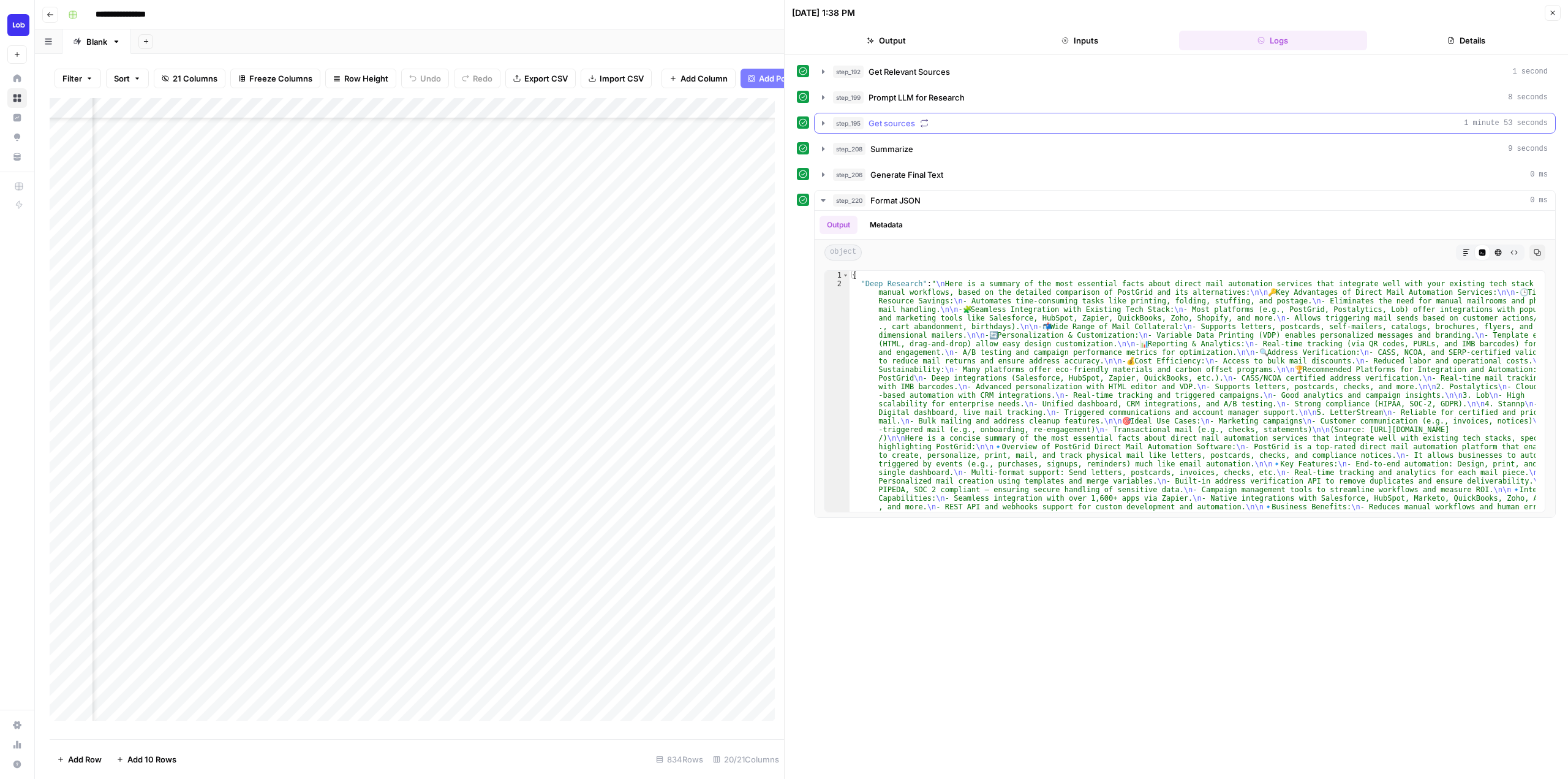
click at [820, 121] on icon "button" at bounding box center [823, 123] width 10 height 10
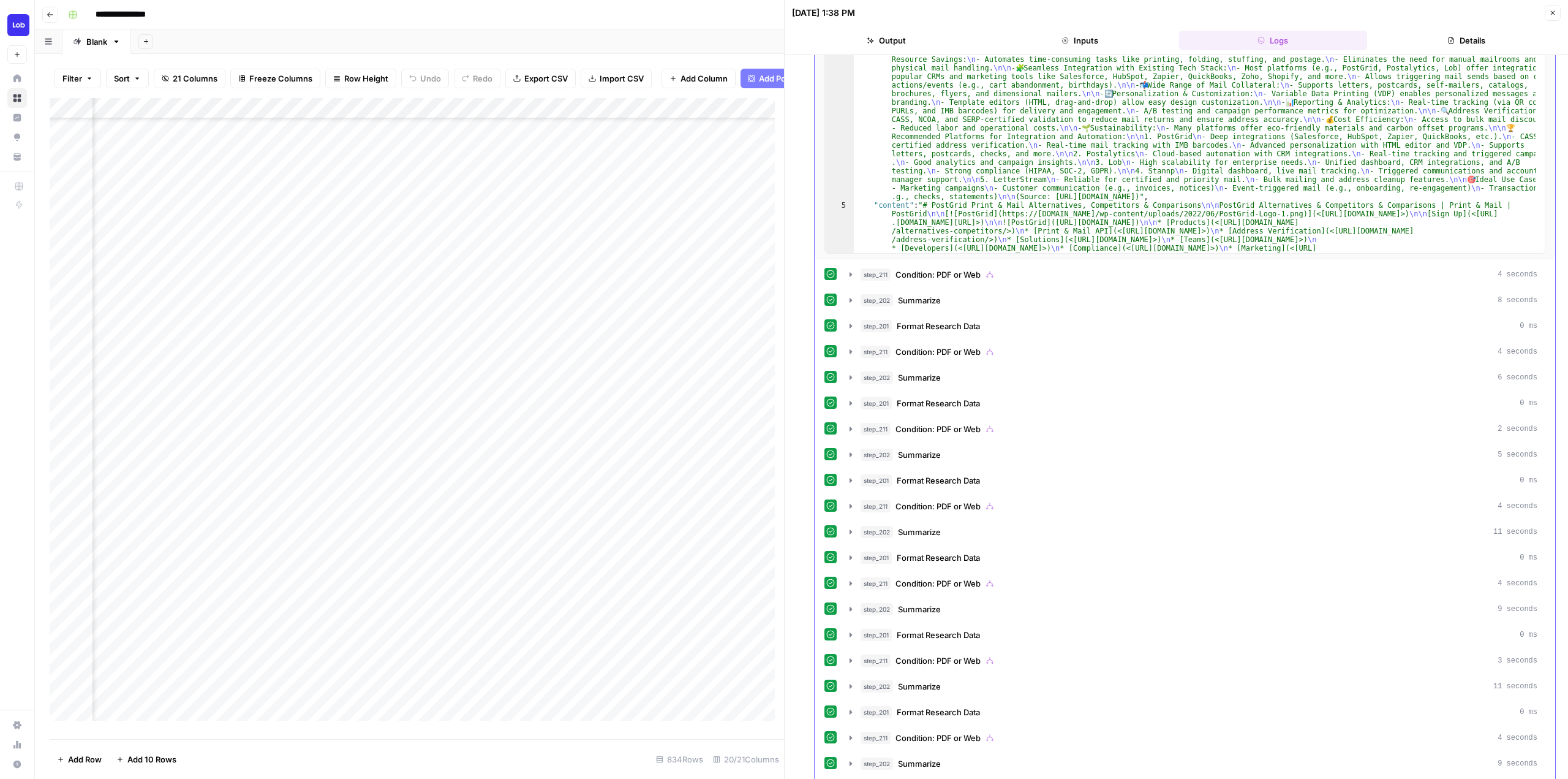
scroll to position [184, 0]
click at [853, 269] on icon "button" at bounding box center [851, 272] width 10 height 10
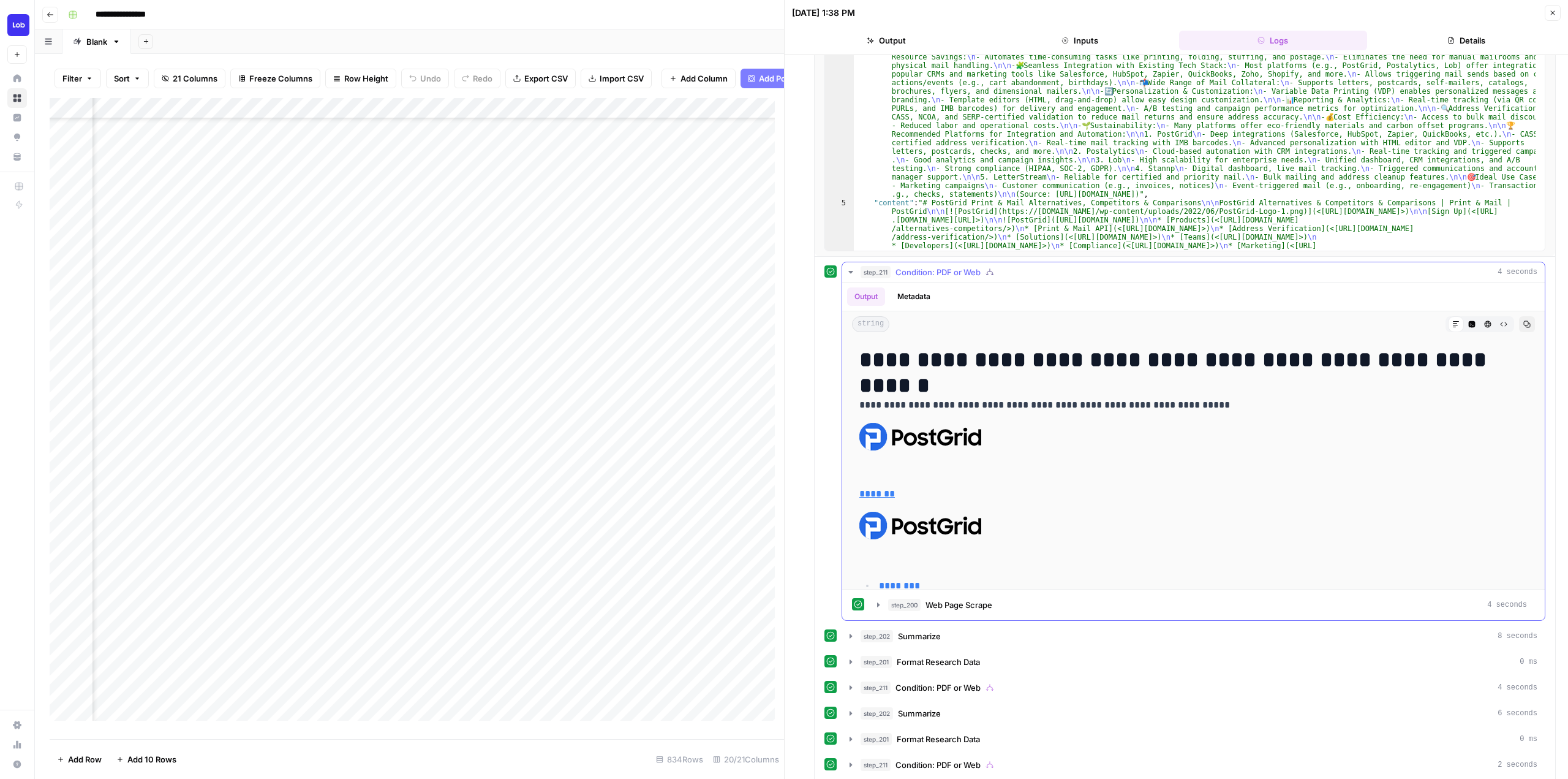
click at [853, 269] on icon "button" at bounding box center [851, 272] width 10 height 10
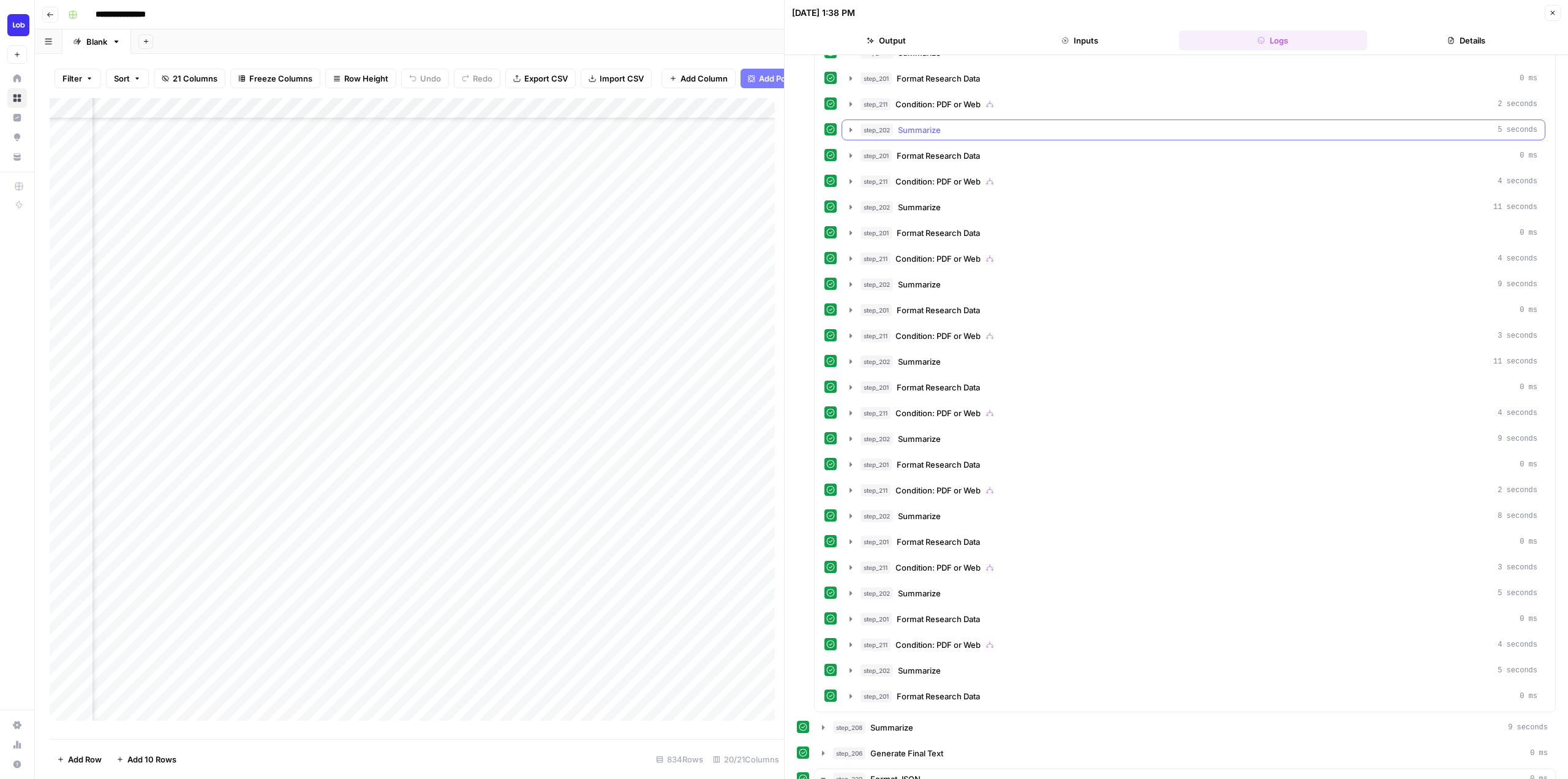
scroll to position [552, 0]
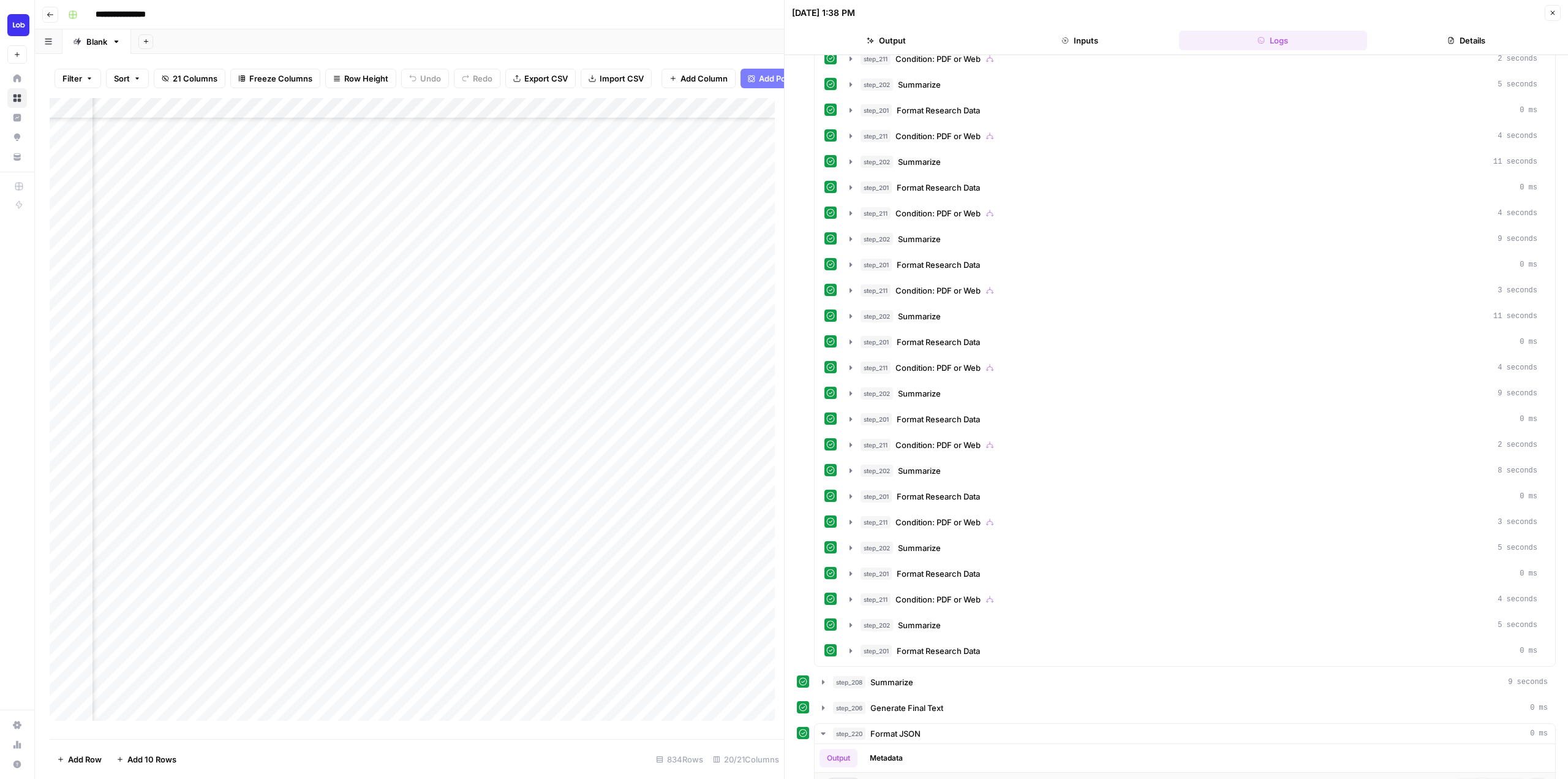
click at [500, 433] on div "Add Column" at bounding box center [416, 414] width 734 height 632
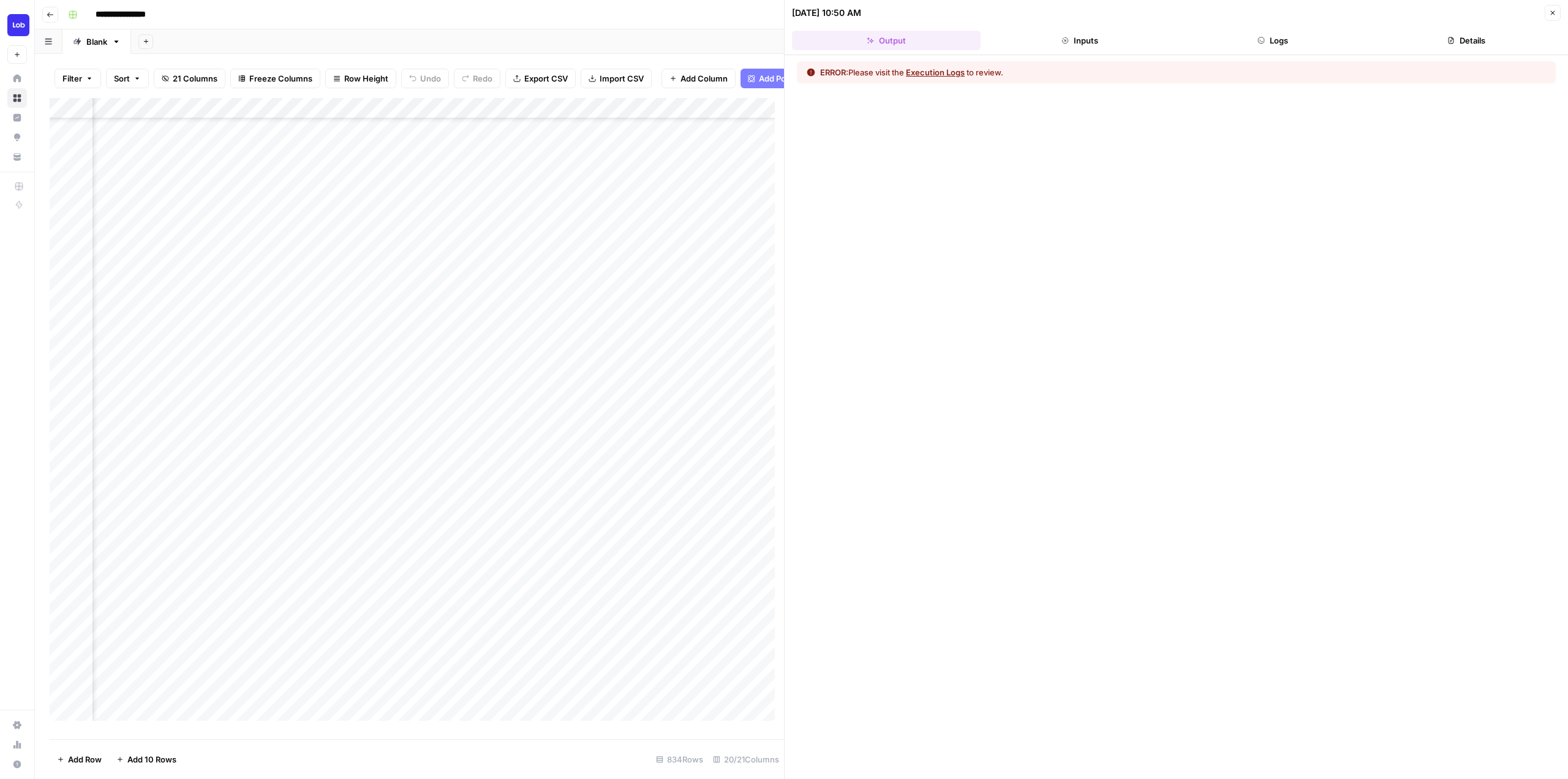
click at [1268, 32] on button "Logs" at bounding box center [1274, 41] width 189 height 19
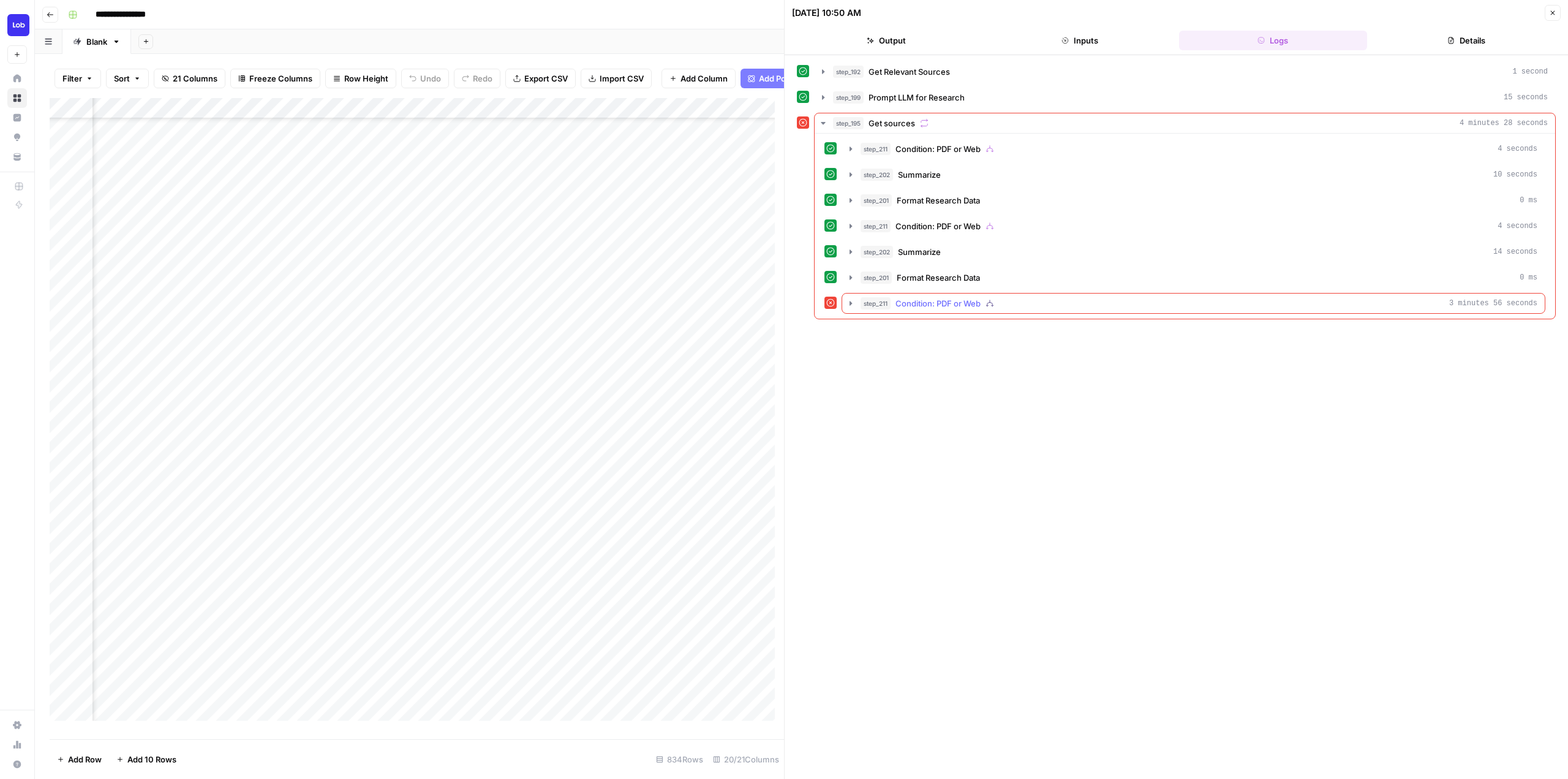
click at [849, 304] on icon "button" at bounding box center [850, 303] width 2 height 4
click at [878, 326] on icon "button" at bounding box center [879, 329] width 10 height 10
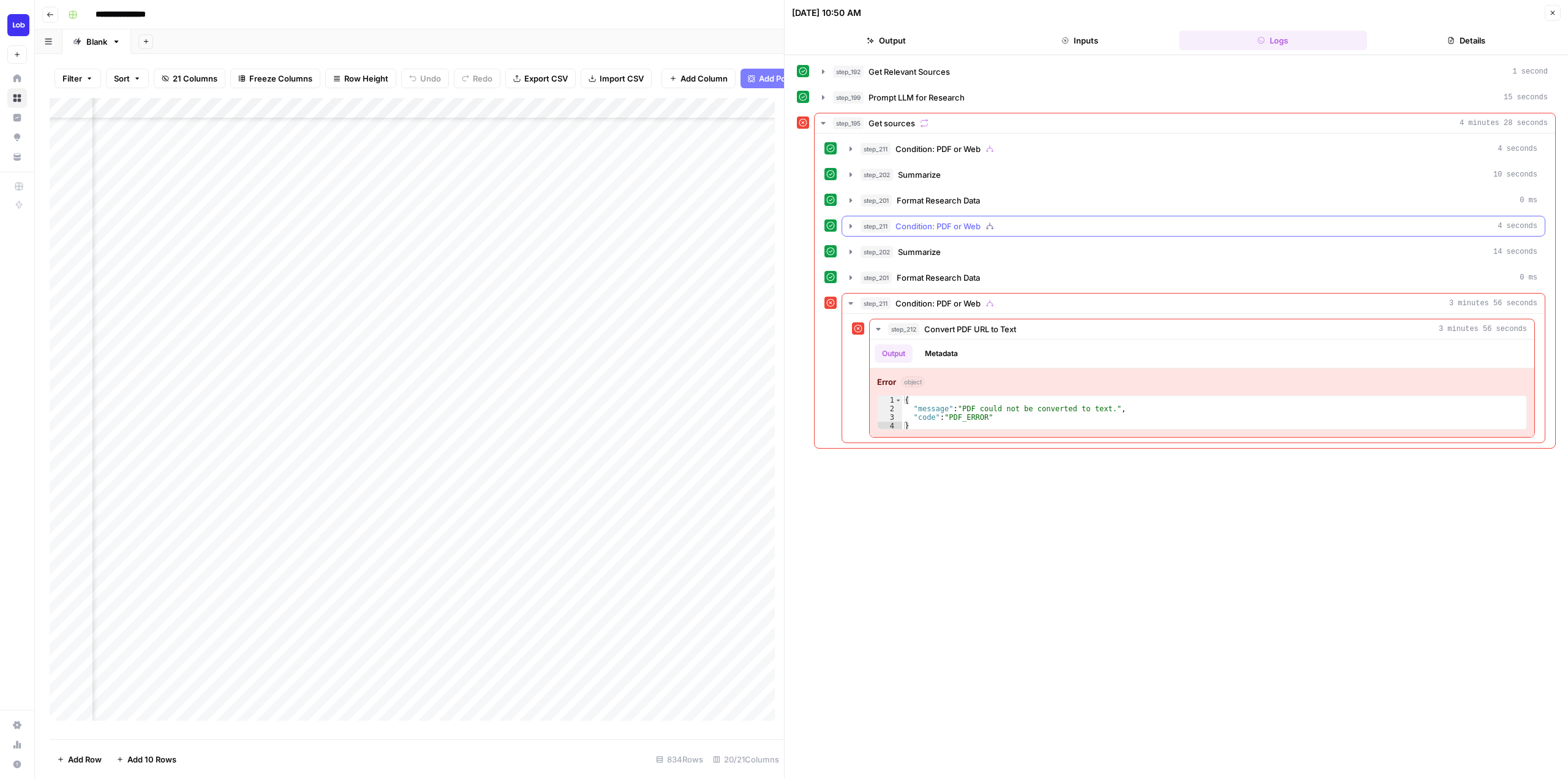
click at [849, 222] on icon "button" at bounding box center [851, 226] width 10 height 10
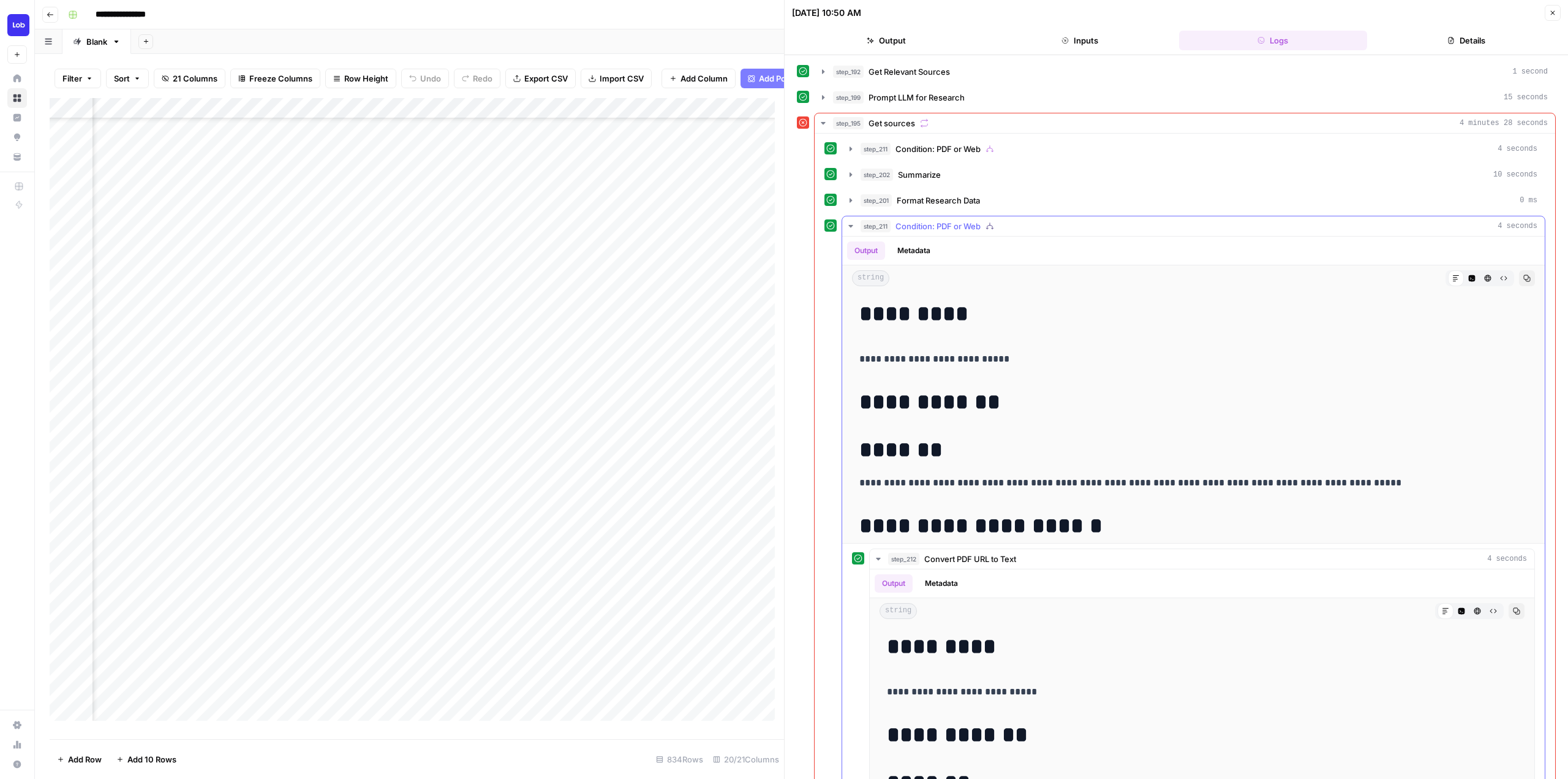
click at [849, 222] on icon "button" at bounding box center [851, 226] width 10 height 10
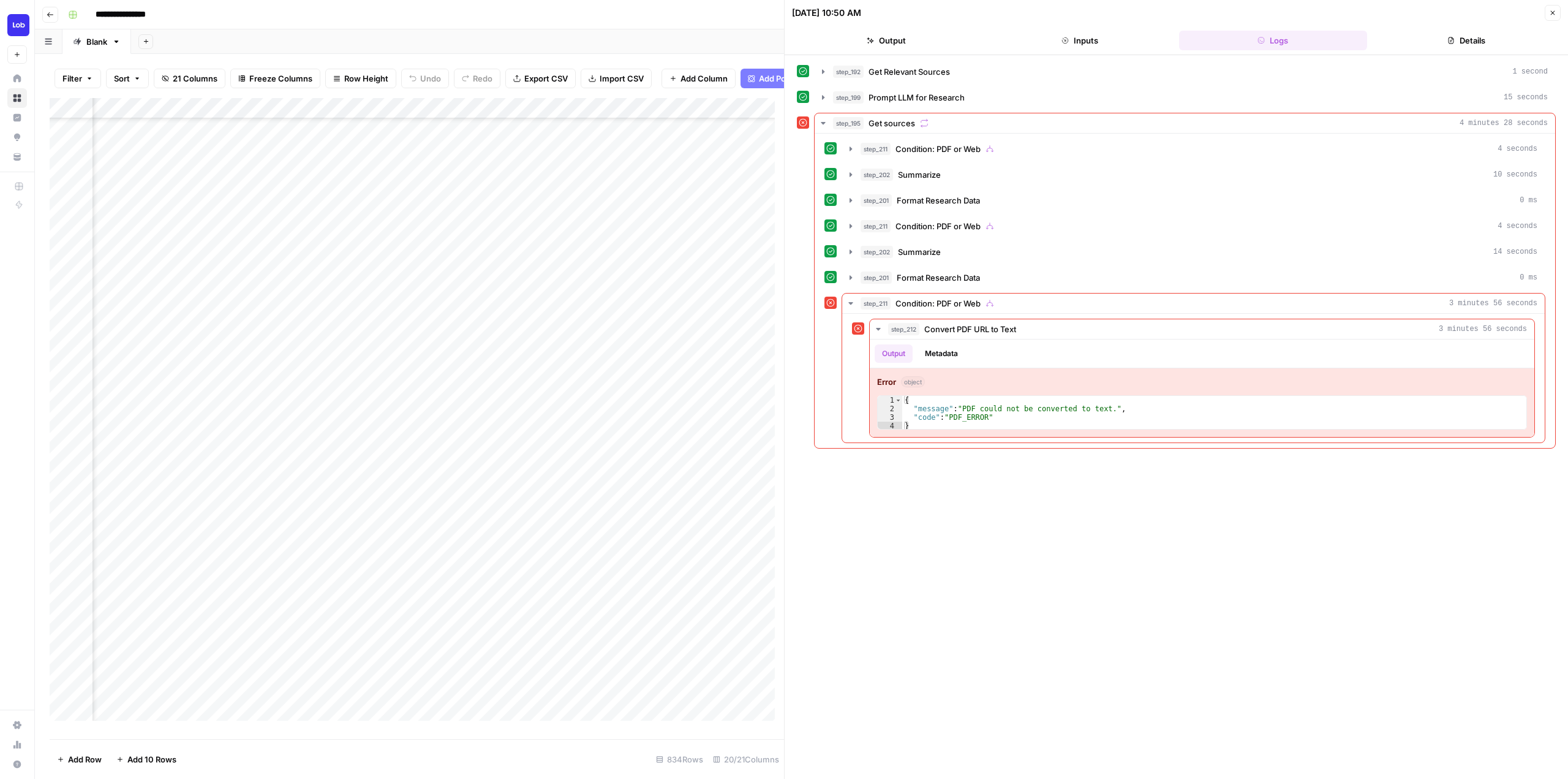
click at [498, 374] on div "Add Column" at bounding box center [416, 414] width 734 height 632
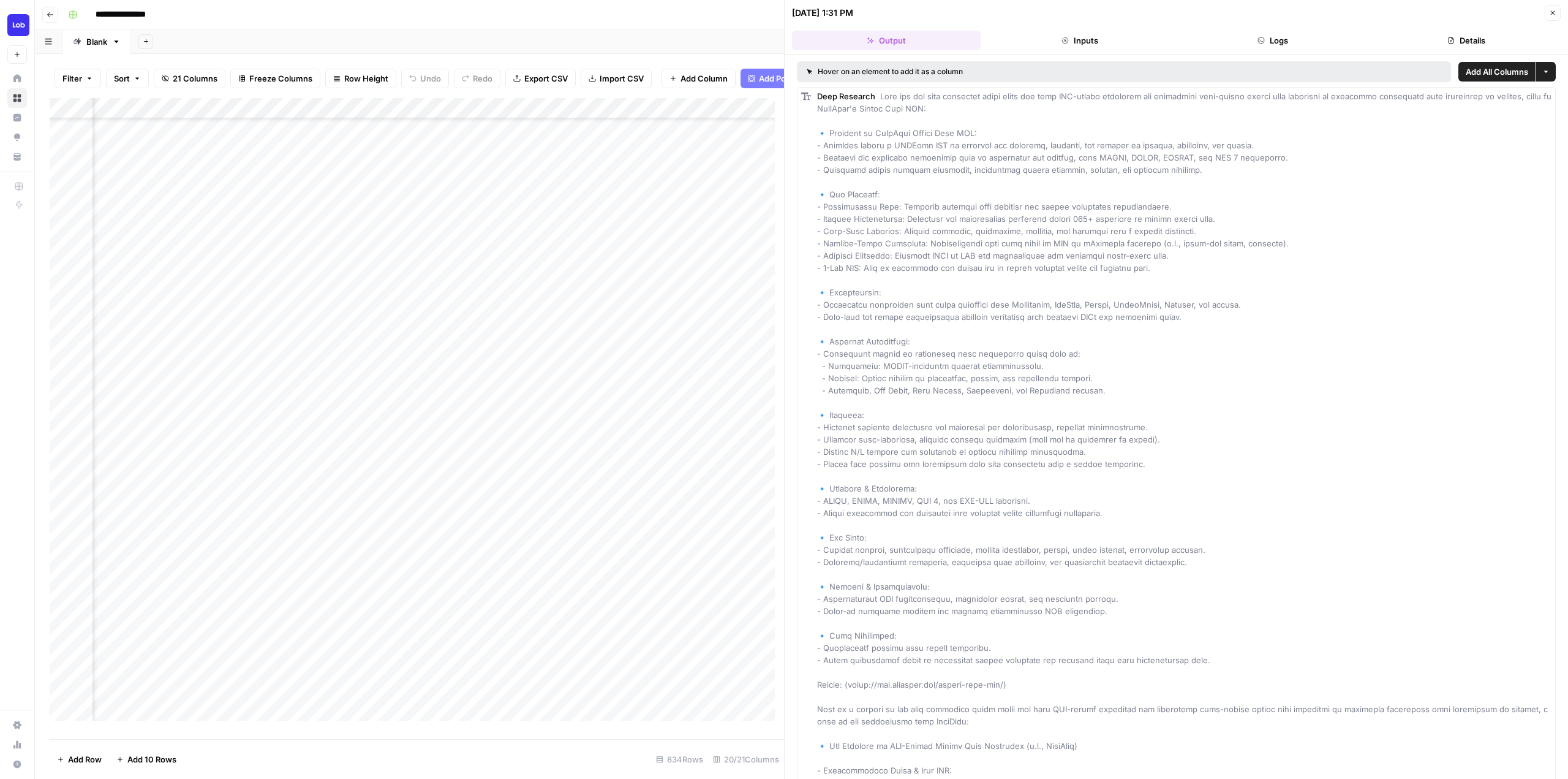
click at [1255, 38] on button "Logs" at bounding box center [1274, 41] width 189 height 19
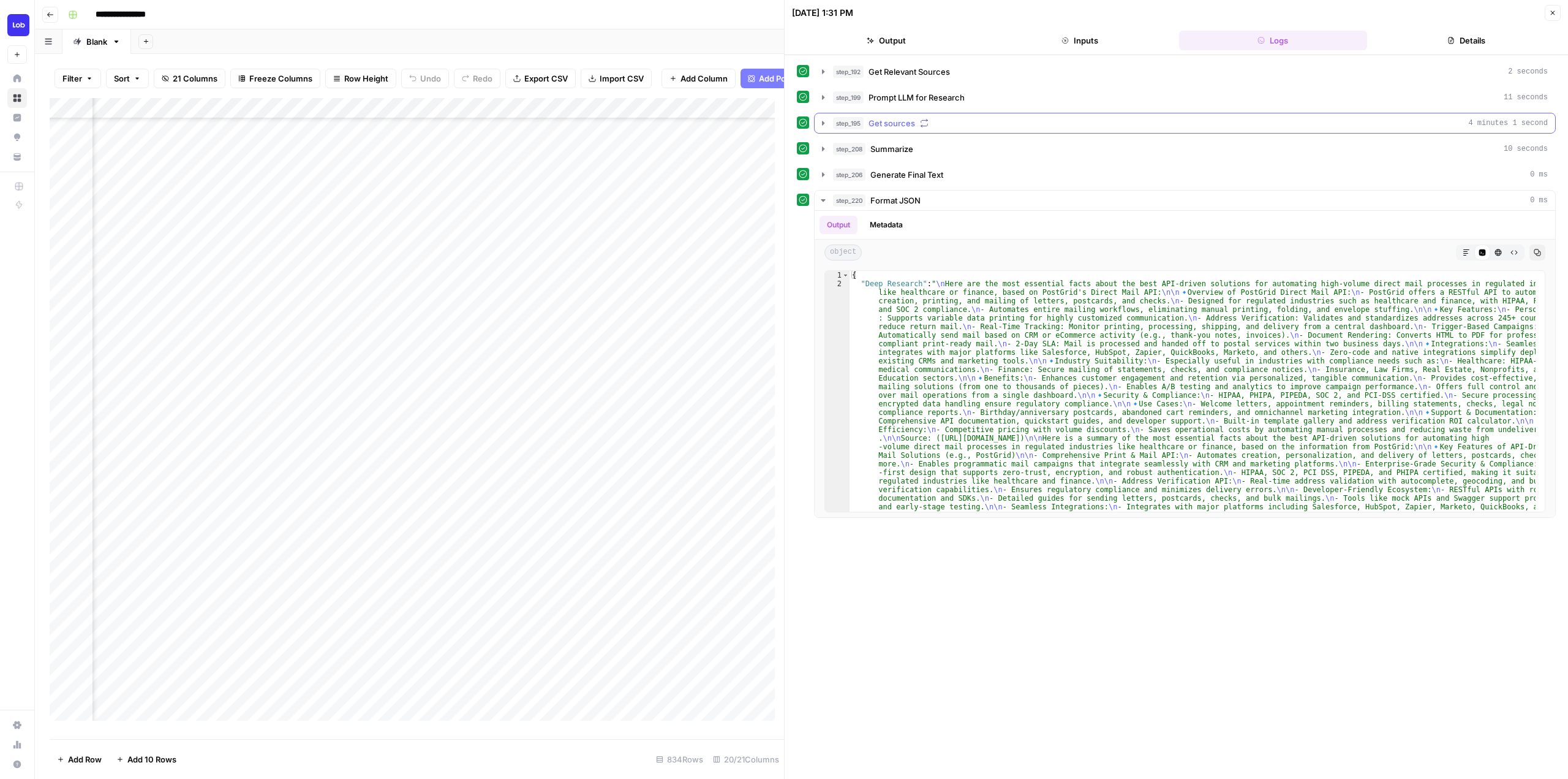
click at [827, 119] on icon "button" at bounding box center [823, 123] width 10 height 10
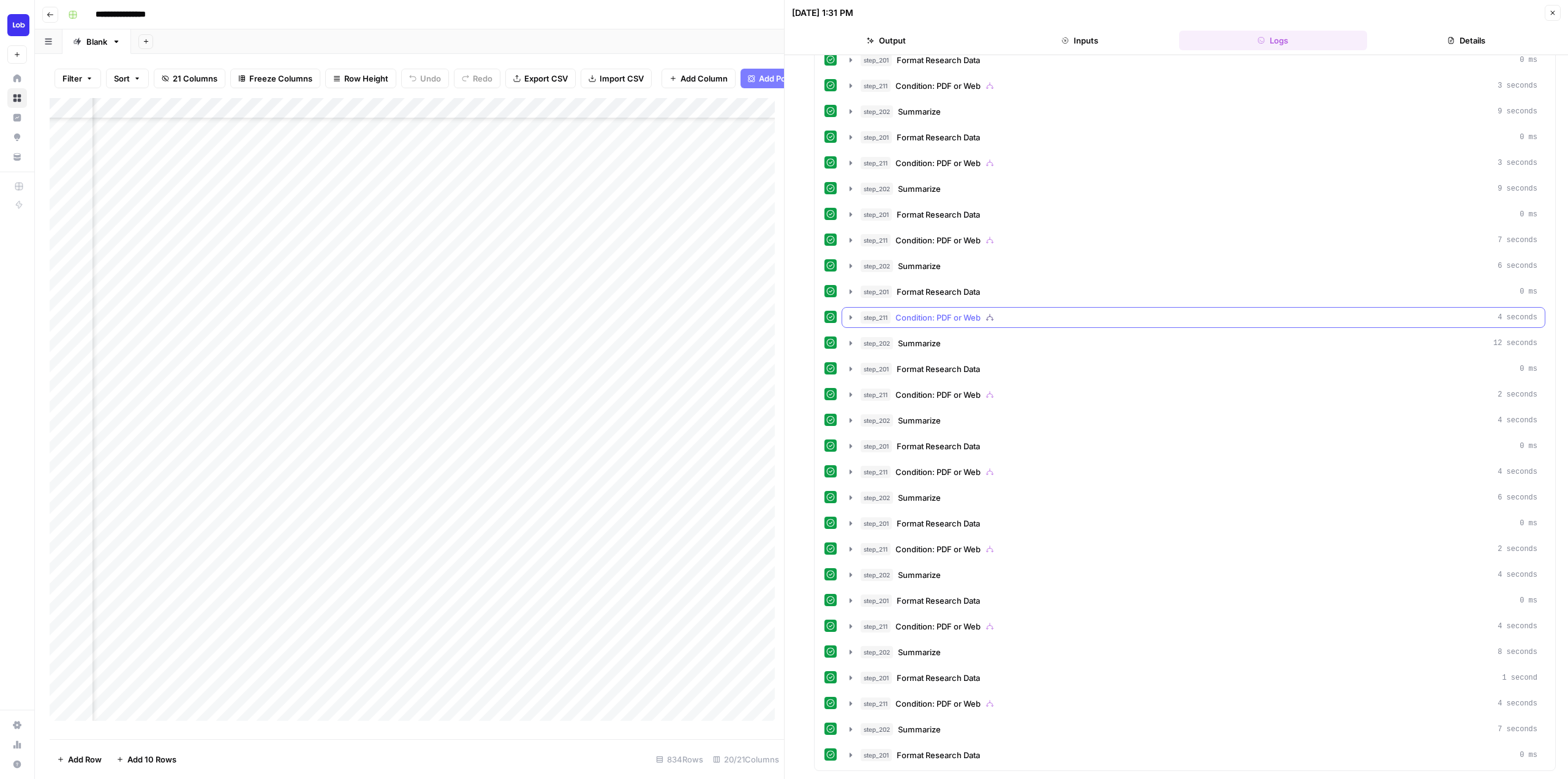
scroll to position [552, 0]
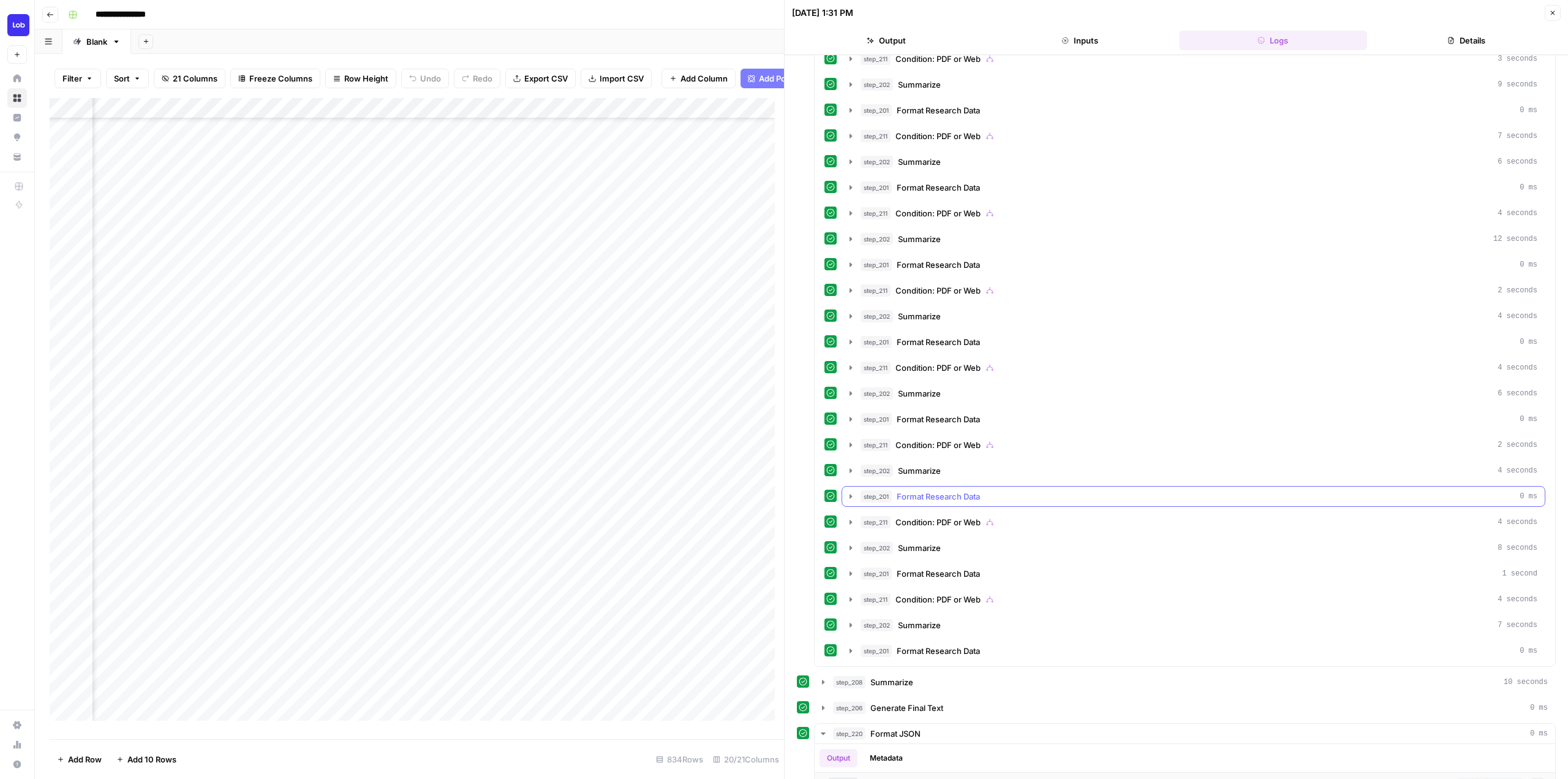
click at [851, 499] on icon "button" at bounding box center [851, 497] width 10 height 10
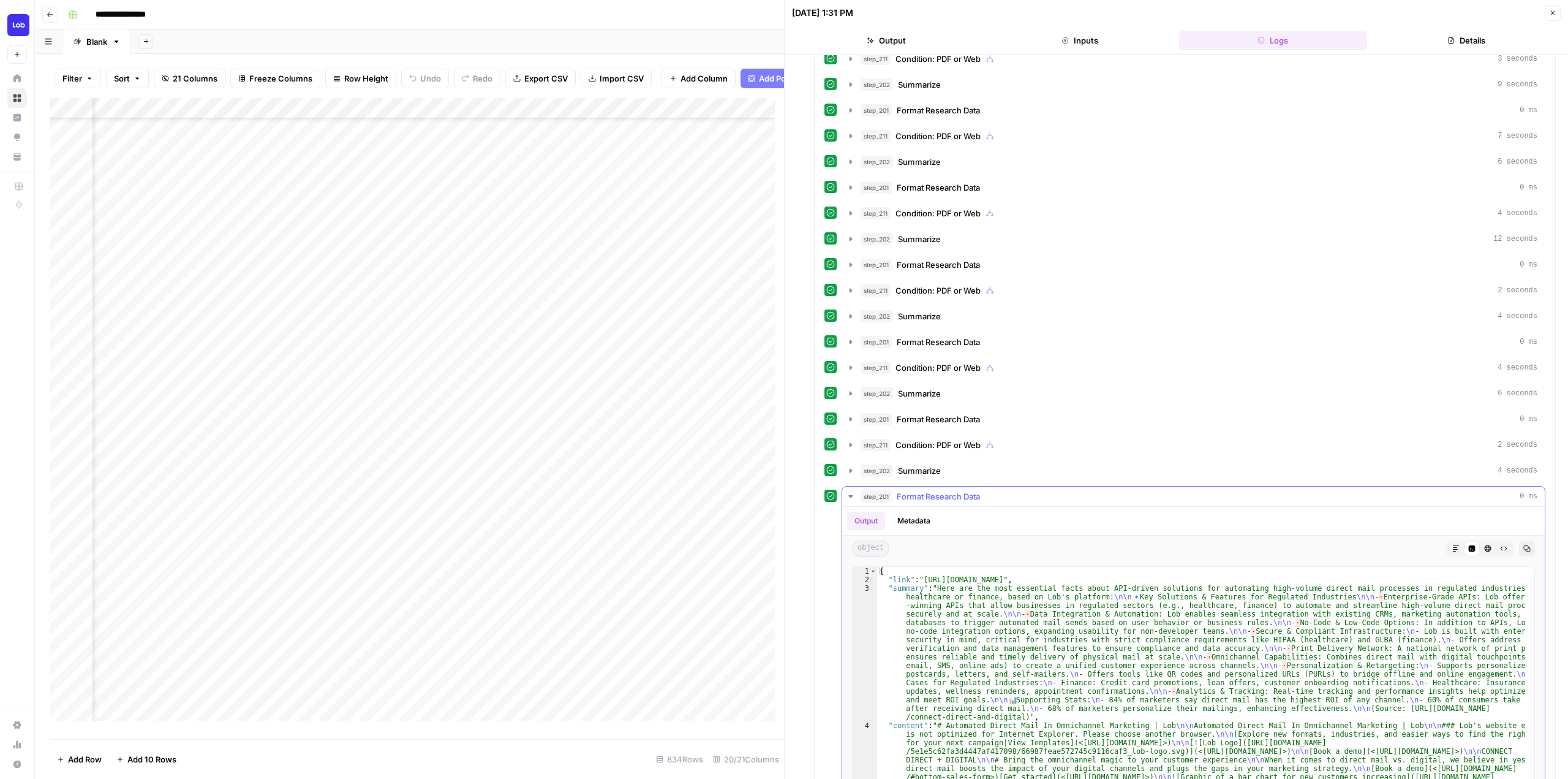
click at [851, 499] on icon "button" at bounding box center [851, 497] width 10 height 10
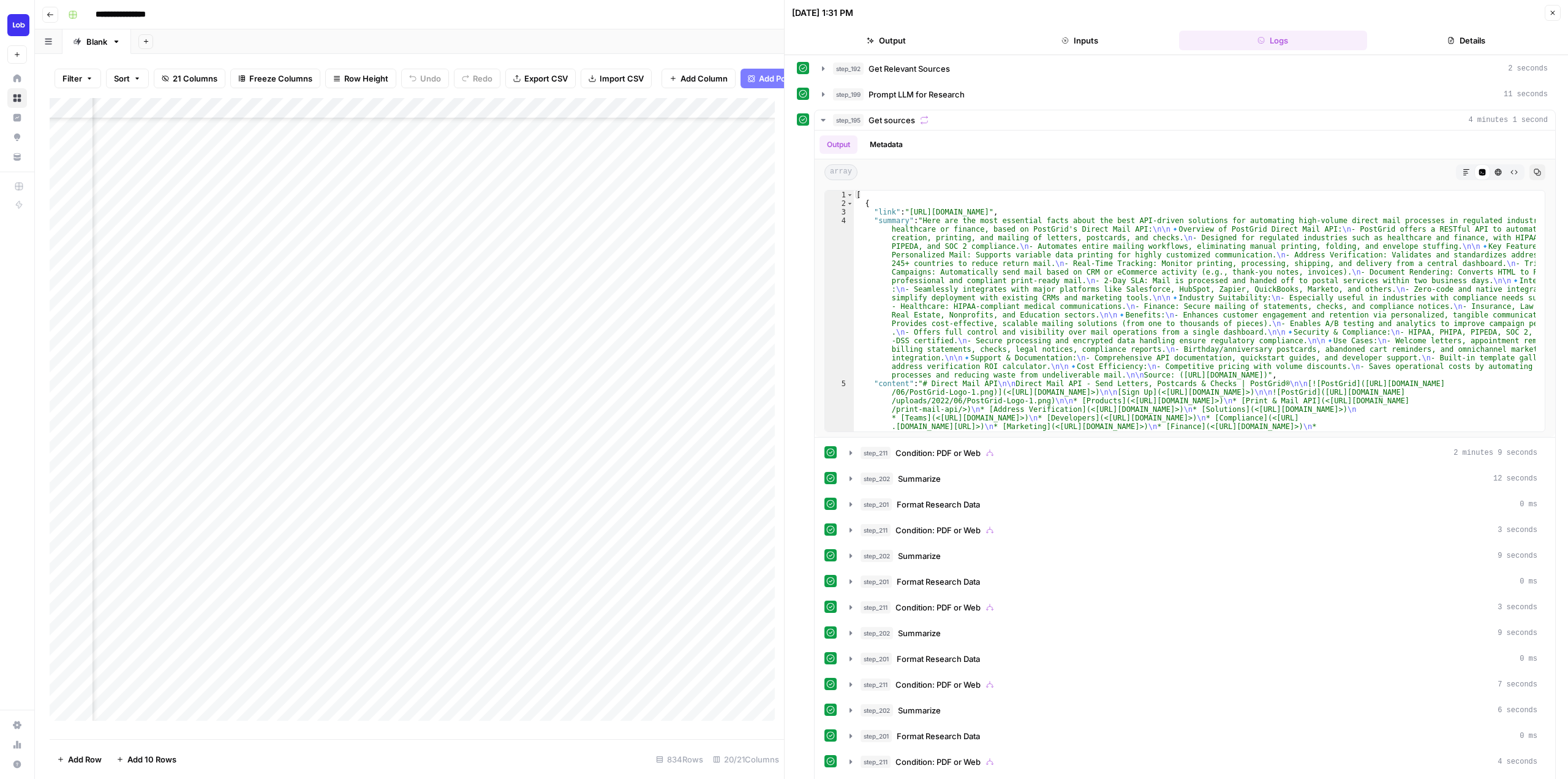
scroll to position [0, 0]
click at [824, 123] on icon "button" at bounding box center [823, 123] width 4 height 2
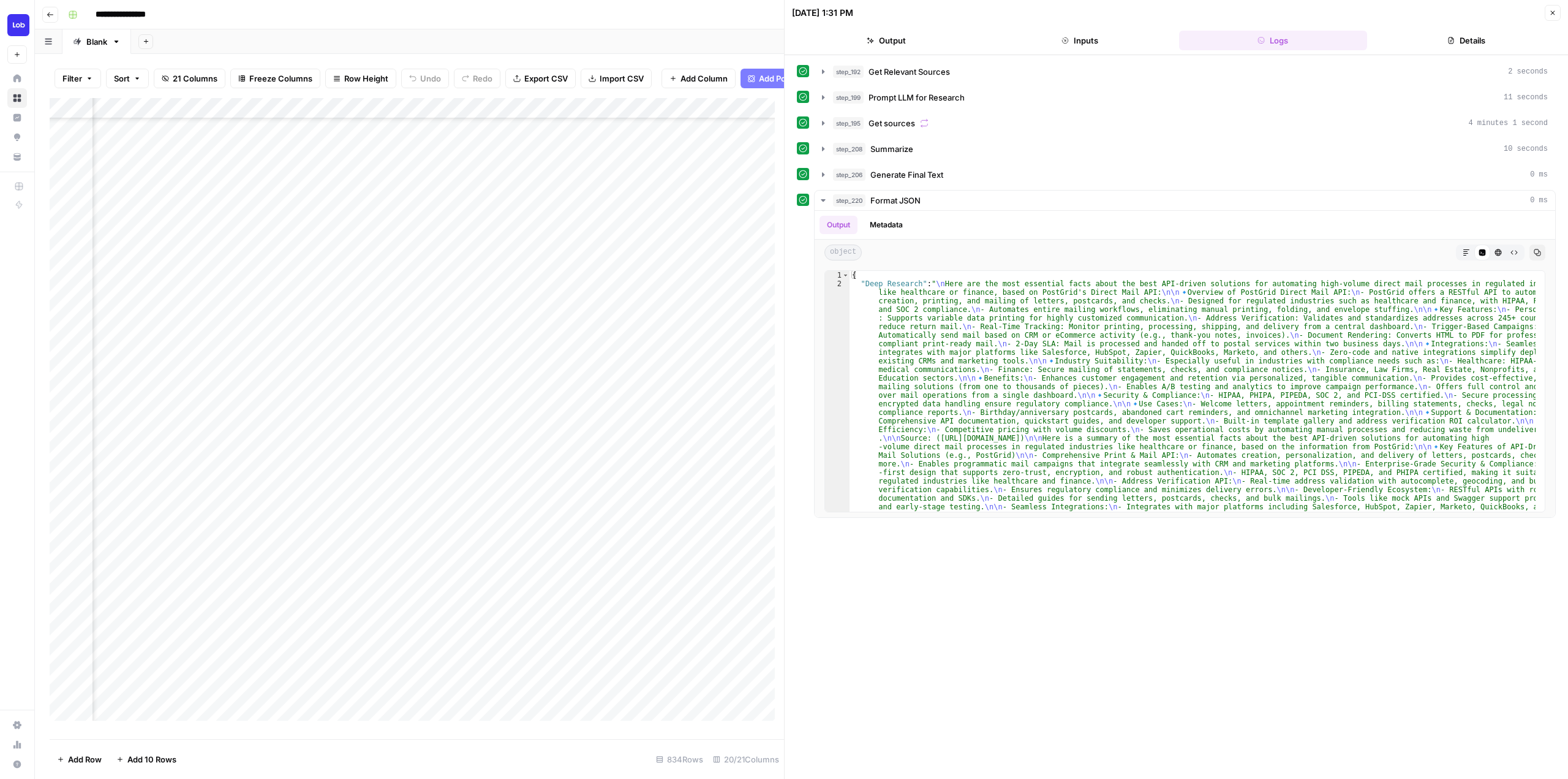
click at [494, 435] on div "Add Column" at bounding box center [416, 414] width 734 height 632
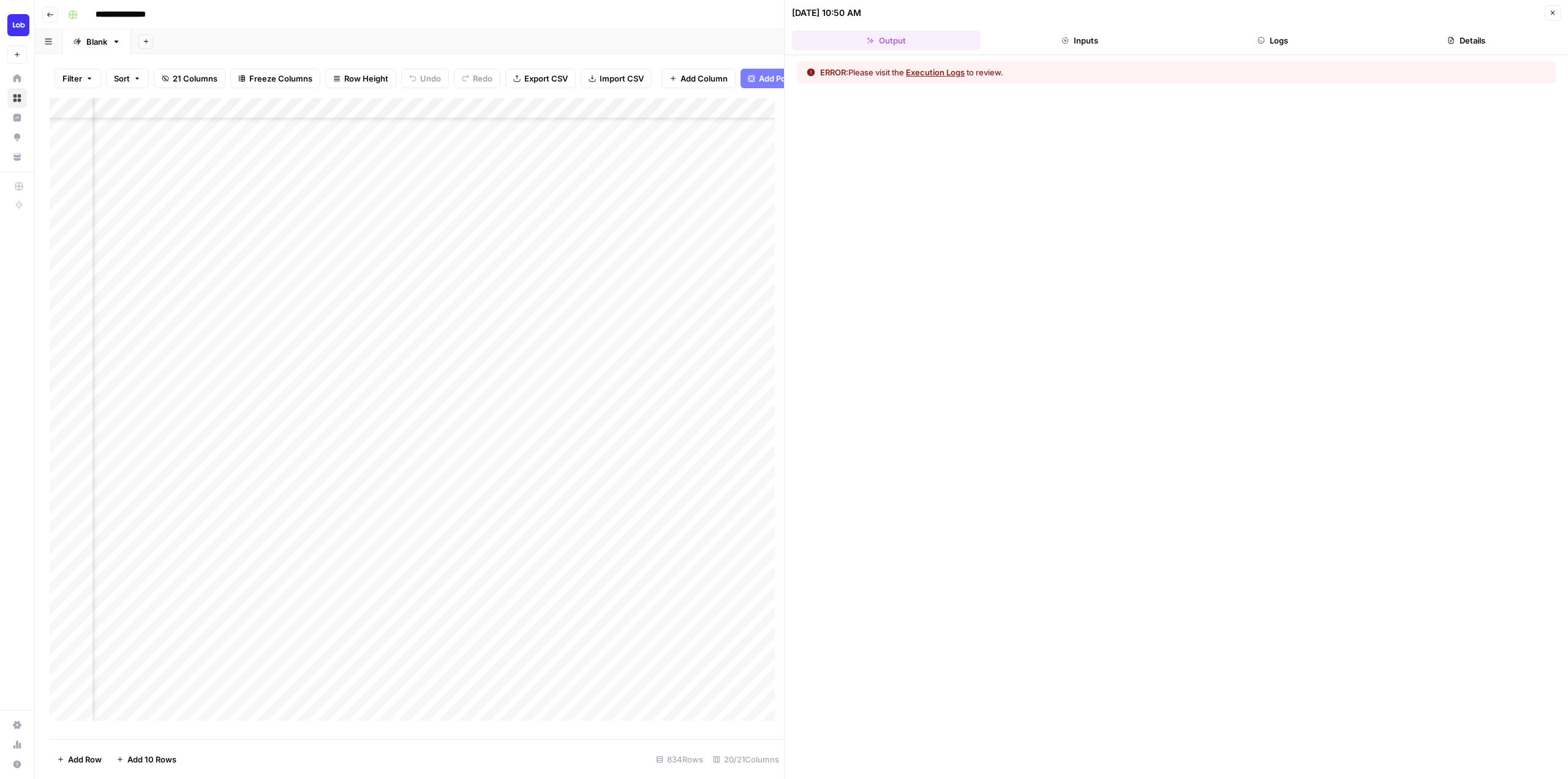
click at [1086, 37] on button "Inputs" at bounding box center [1080, 41] width 189 height 19
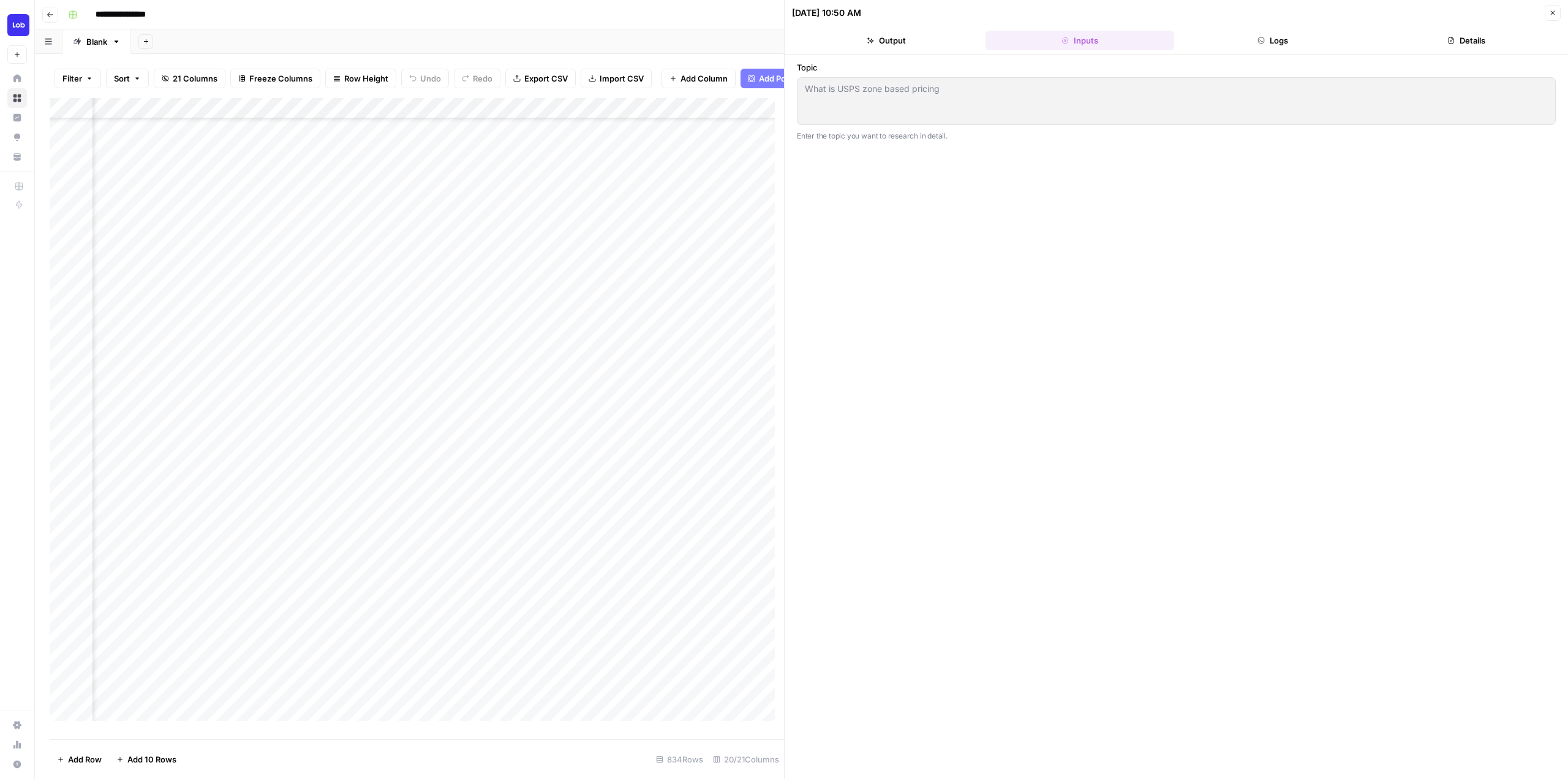
click at [1292, 34] on button "Logs" at bounding box center [1274, 41] width 189 height 19
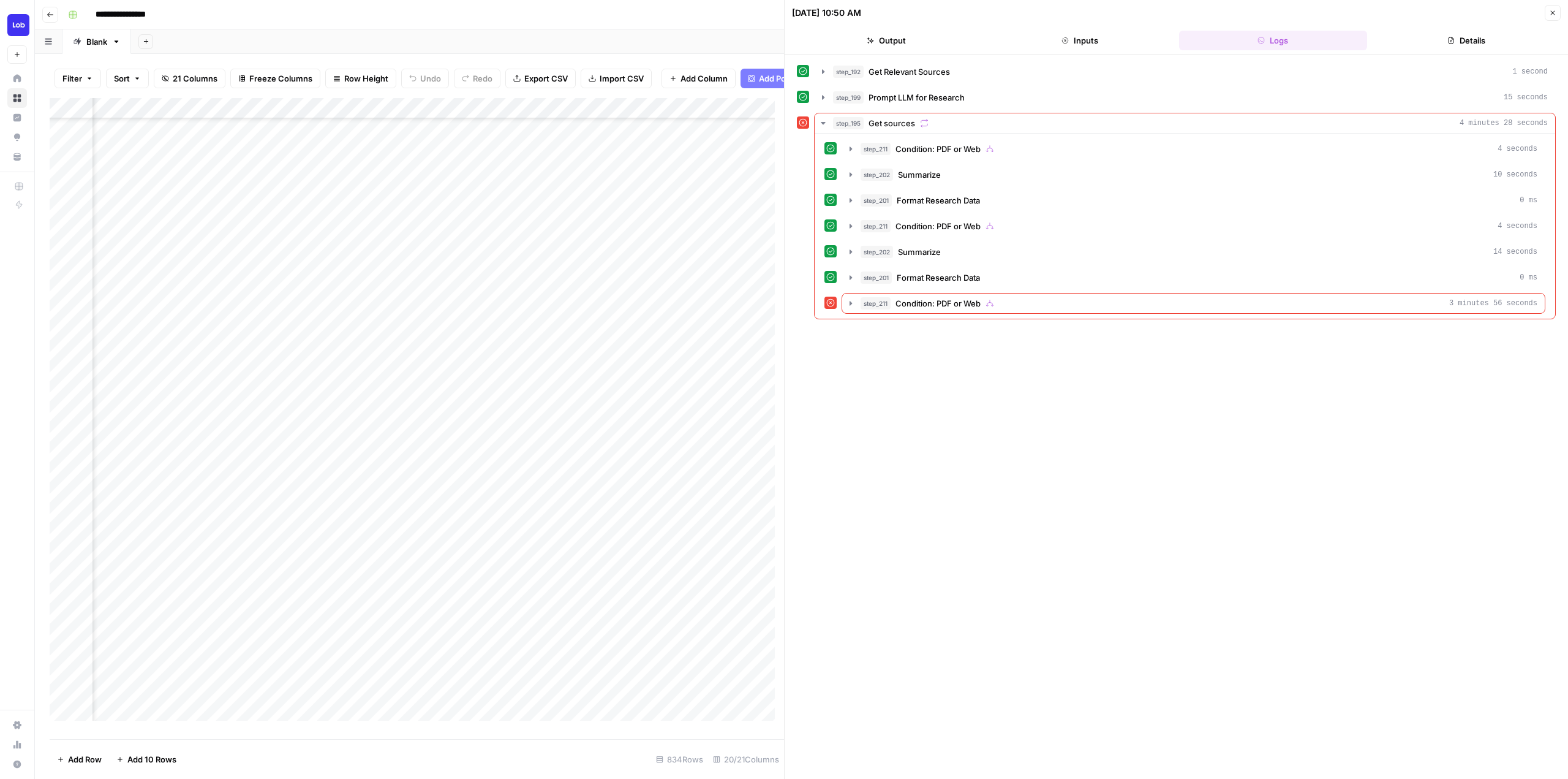
click at [1460, 37] on button "Details" at bounding box center [1466, 41] width 189 height 19
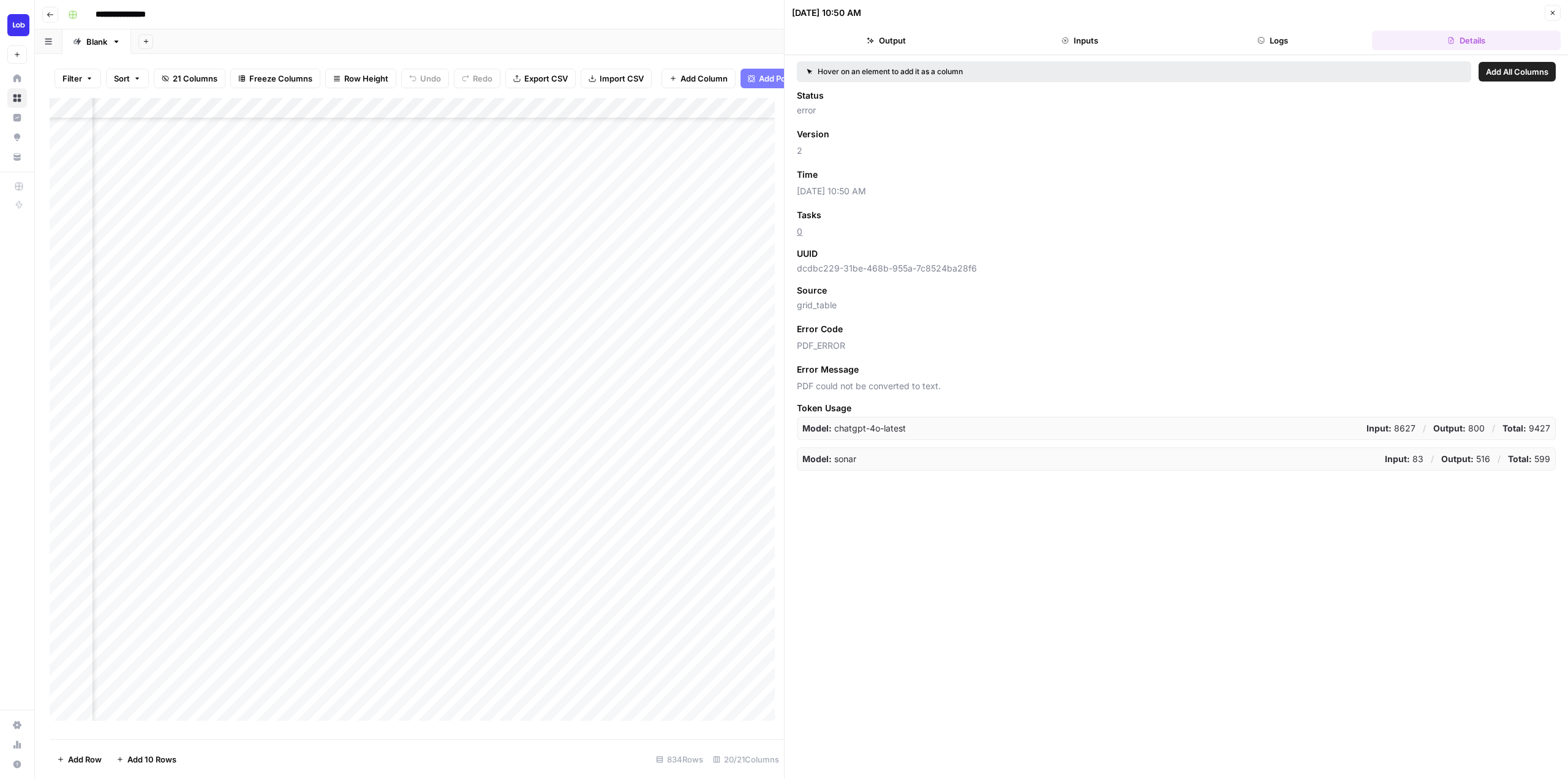
click at [748, 17] on div "**********" at bounding box center [810, 15] width 1493 height 19
click at [1553, 11] on icon "button" at bounding box center [1553, 12] width 7 height 7
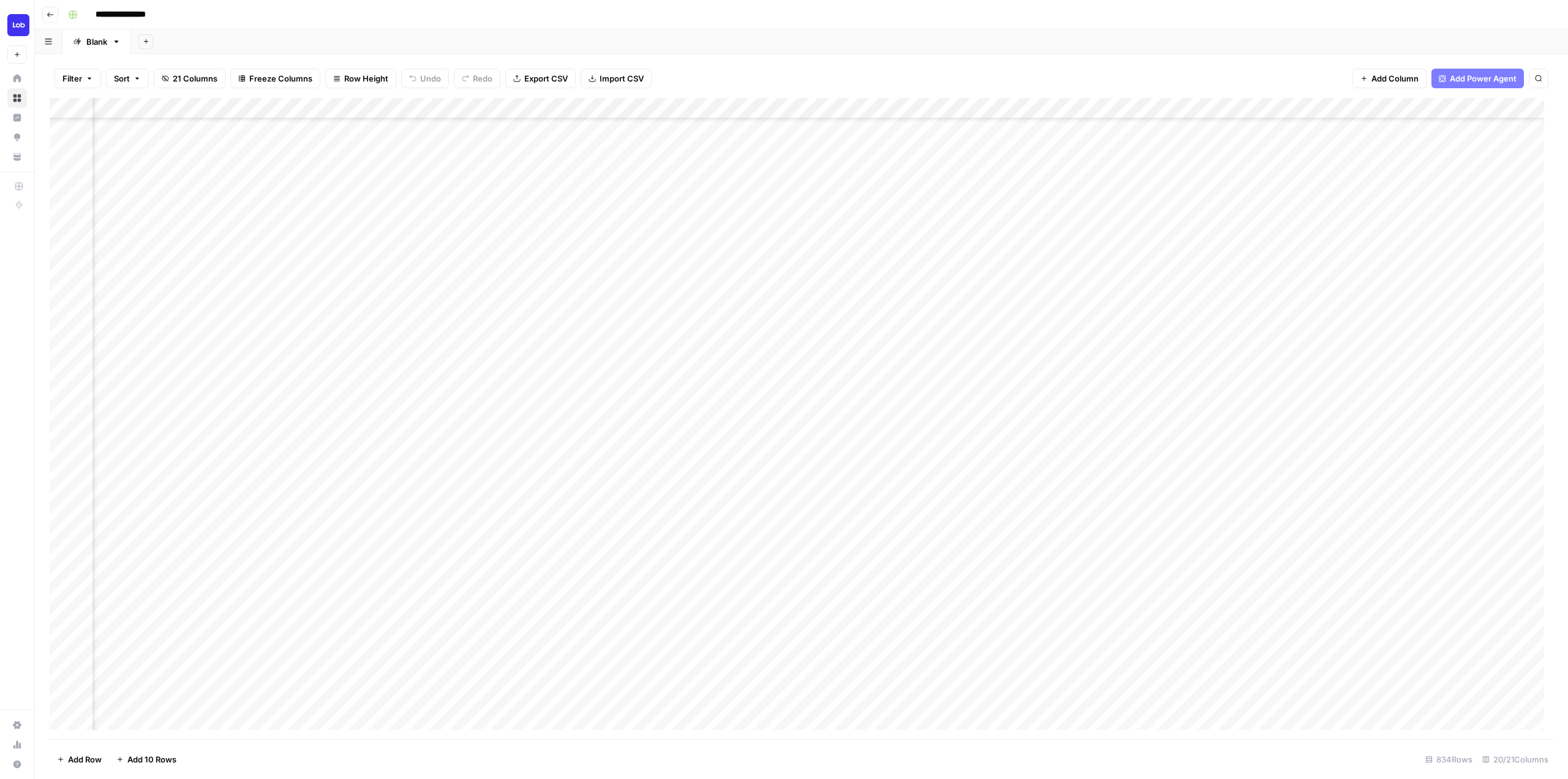
click at [519, 114] on div "Add Column" at bounding box center [801, 419] width 1504 height 641
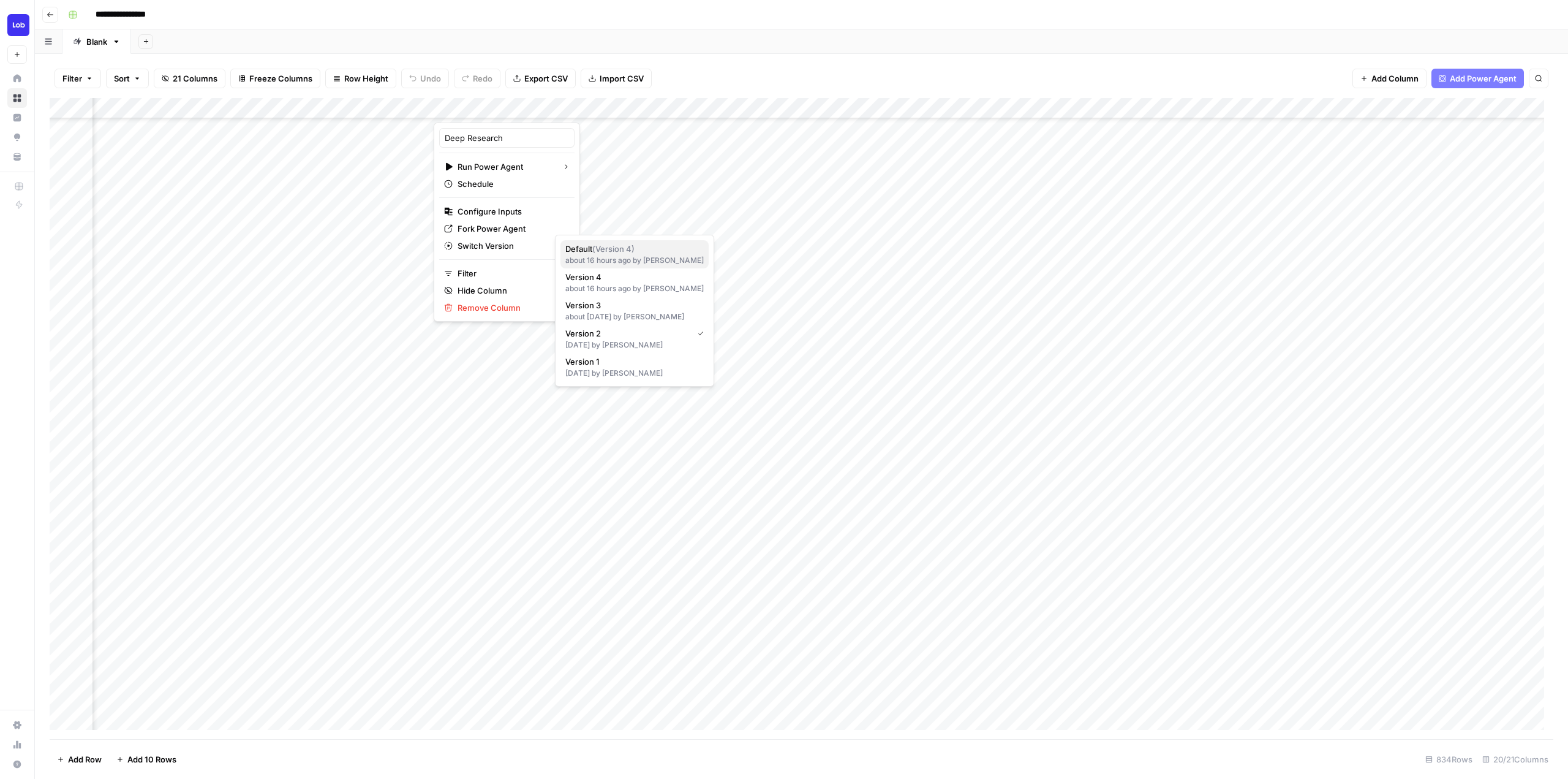
click at [671, 265] on div "about 16 hours ago by Cindy Ouyang" at bounding box center [634, 260] width 139 height 11
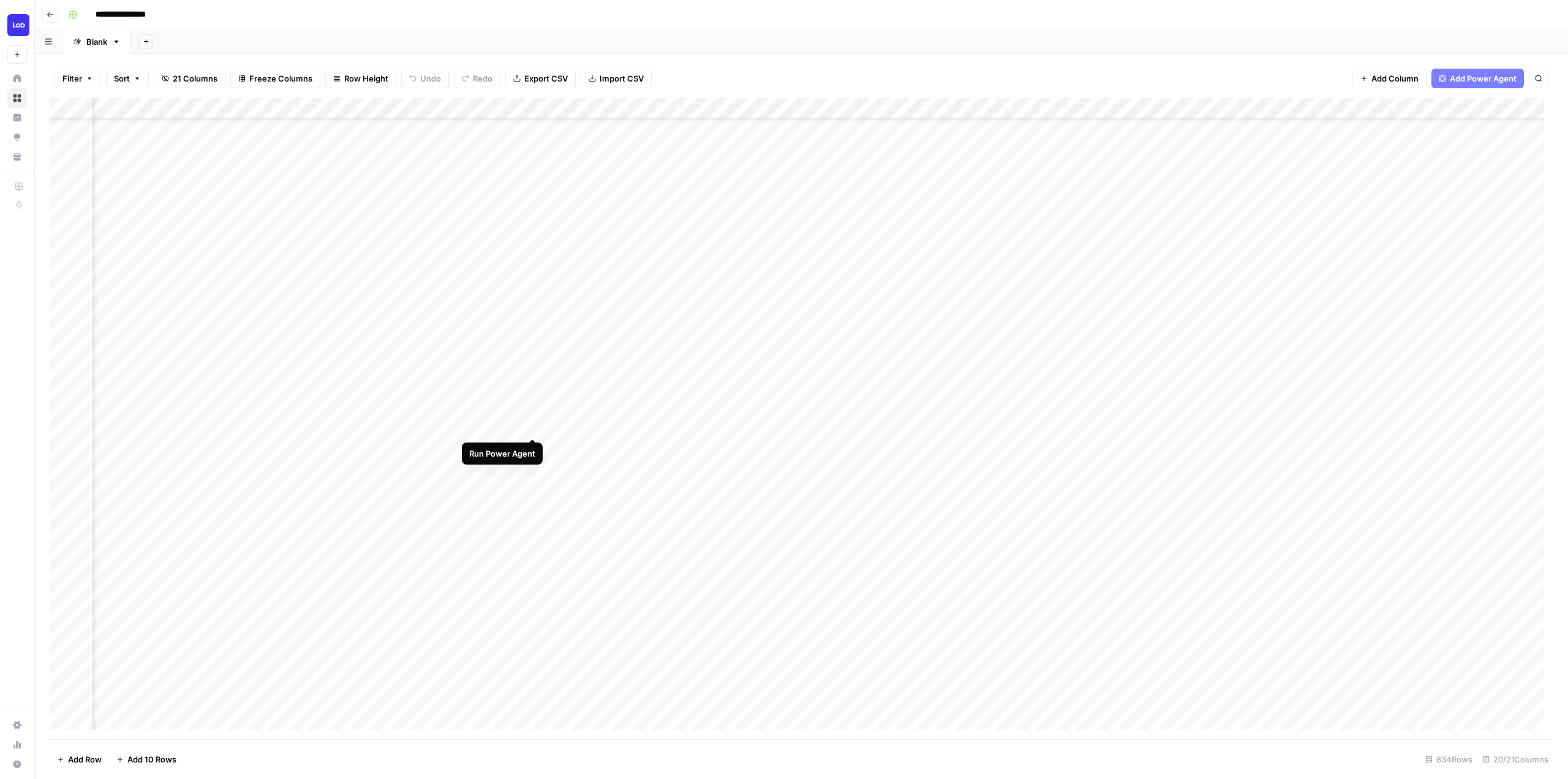
click at [533, 428] on div "Add Column" at bounding box center [801, 419] width 1504 height 641
click at [531, 428] on div "Add Column" at bounding box center [801, 419] width 1504 height 641
click at [518, 109] on div "Add Column" at bounding box center [801, 419] width 1504 height 641
click at [518, 210] on span "Configure Inputs" at bounding box center [511, 211] width 107 height 12
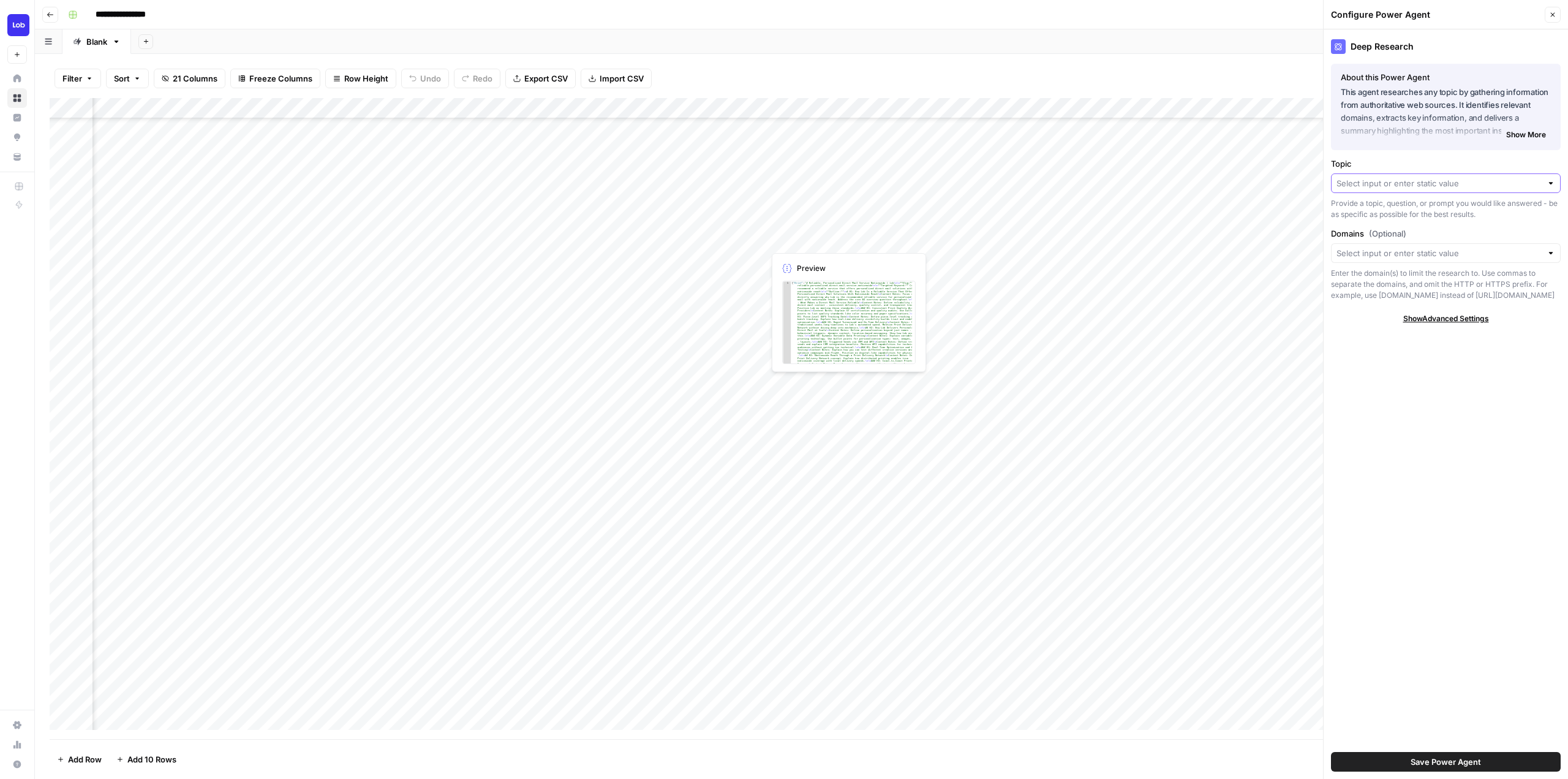
click at [1430, 178] on input "Topic" at bounding box center [1439, 183] width 205 height 12
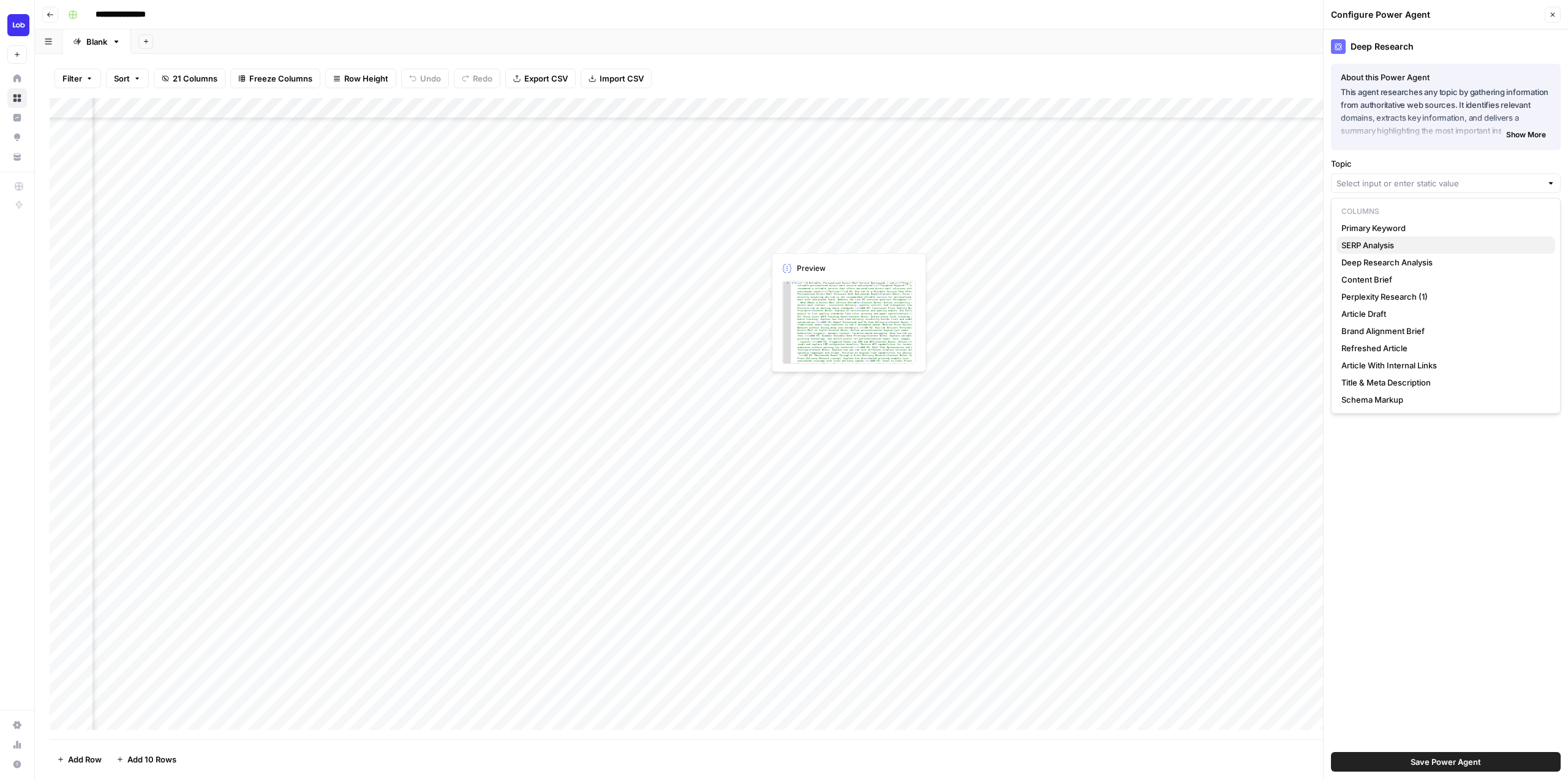
click at [1397, 252] on button "SERP Analysis" at bounding box center [1446, 244] width 219 height 17
type input "SERP Analysis"
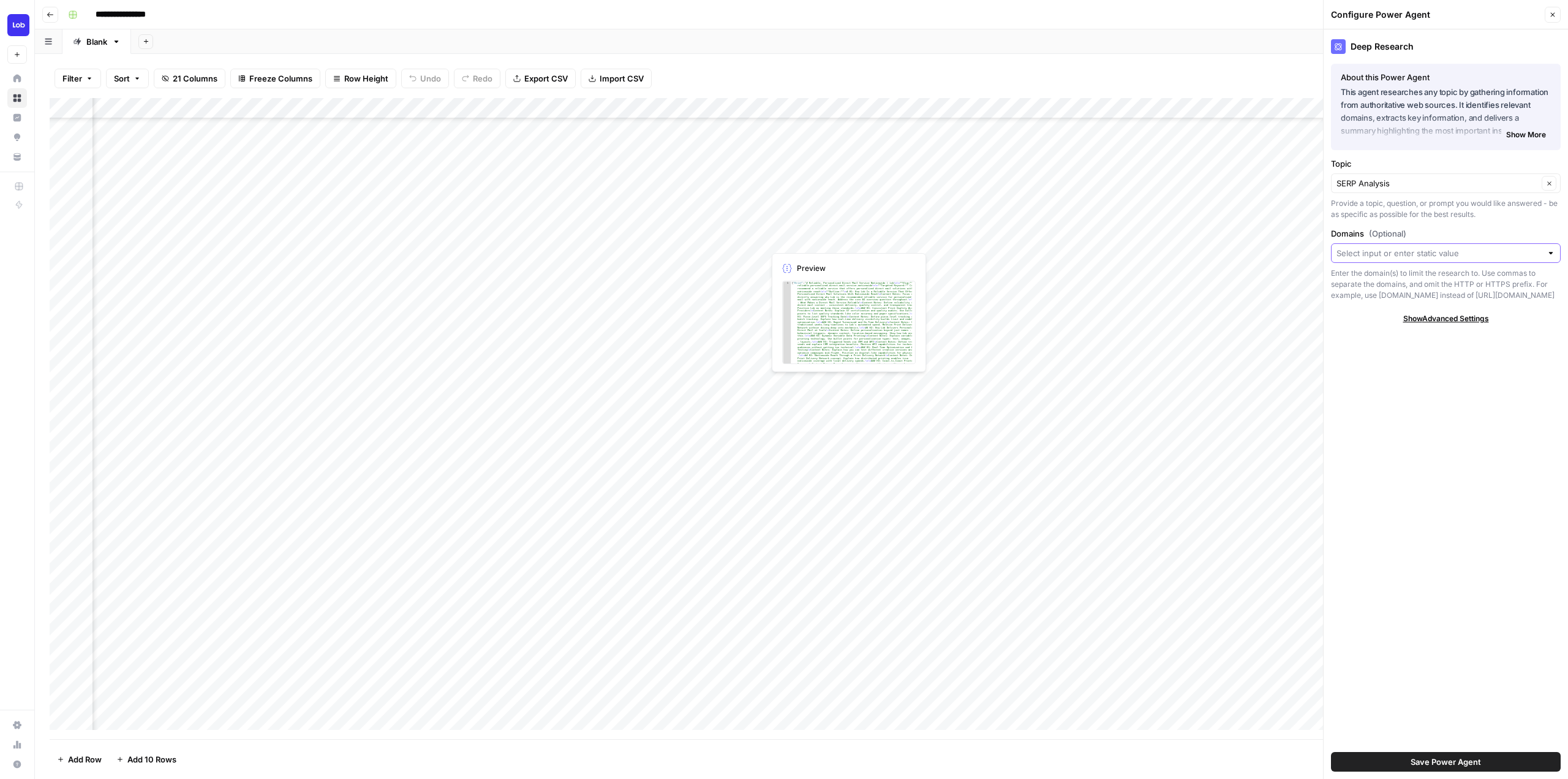
click at [1397, 252] on input "Domains (Optional)" at bounding box center [1439, 252] width 205 height 12
click at [1472, 588] on div "Deep Research About this Power Agent This agent researches any topic by gatheri…" at bounding box center [1446, 404] width 244 height 750
click at [494, 398] on div "Add Column" at bounding box center [801, 419] width 1504 height 641
click at [496, 402] on div "Add Column" at bounding box center [801, 419] width 1504 height 641
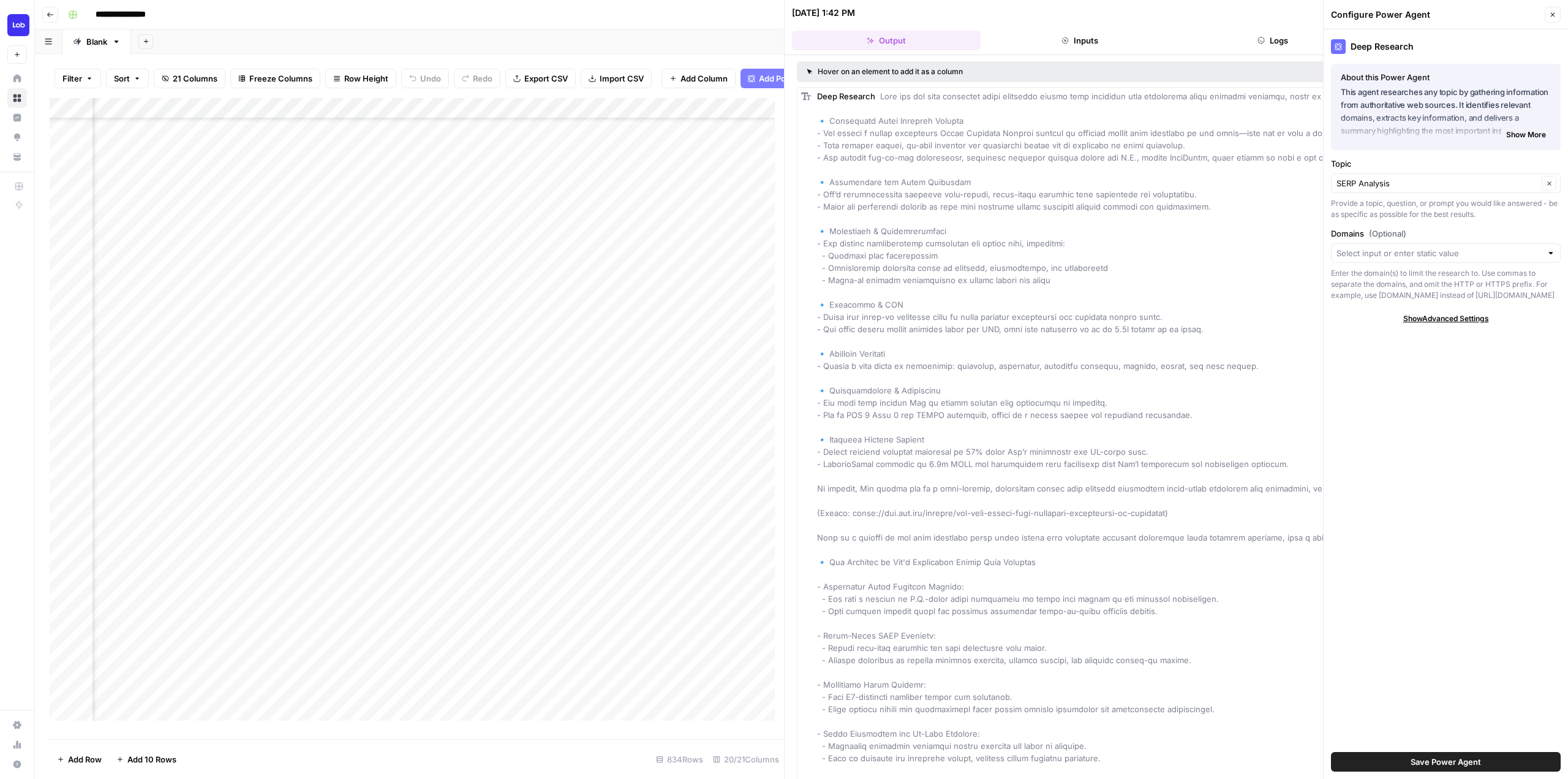
click at [1062, 43] on icon "button" at bounding box center [1065, 40] width 7 height 7
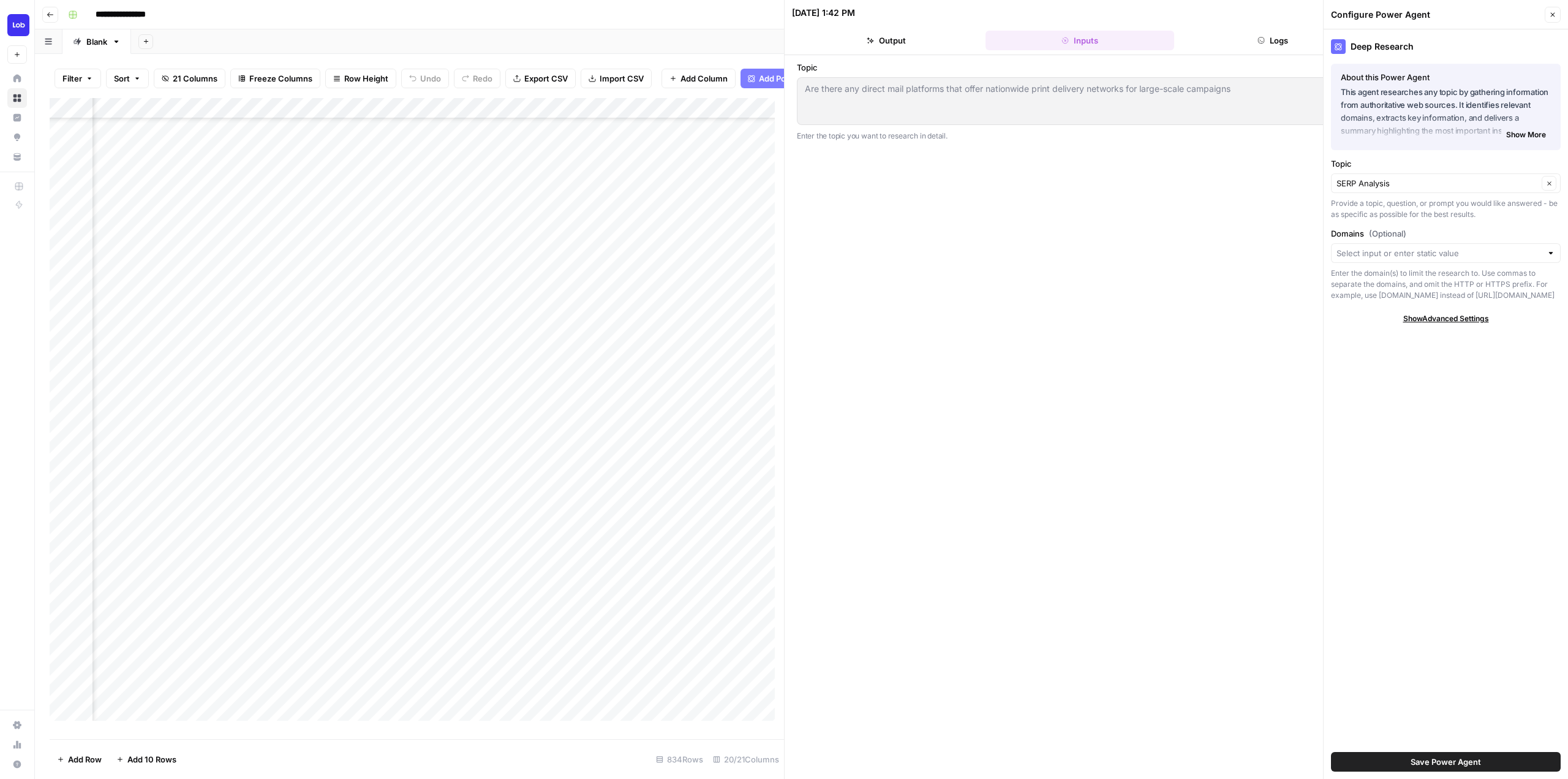
scroll to position [307, 403]
click at [461, 433] on div "Add Column" at bounding box center [416, 414] width 734 height 632
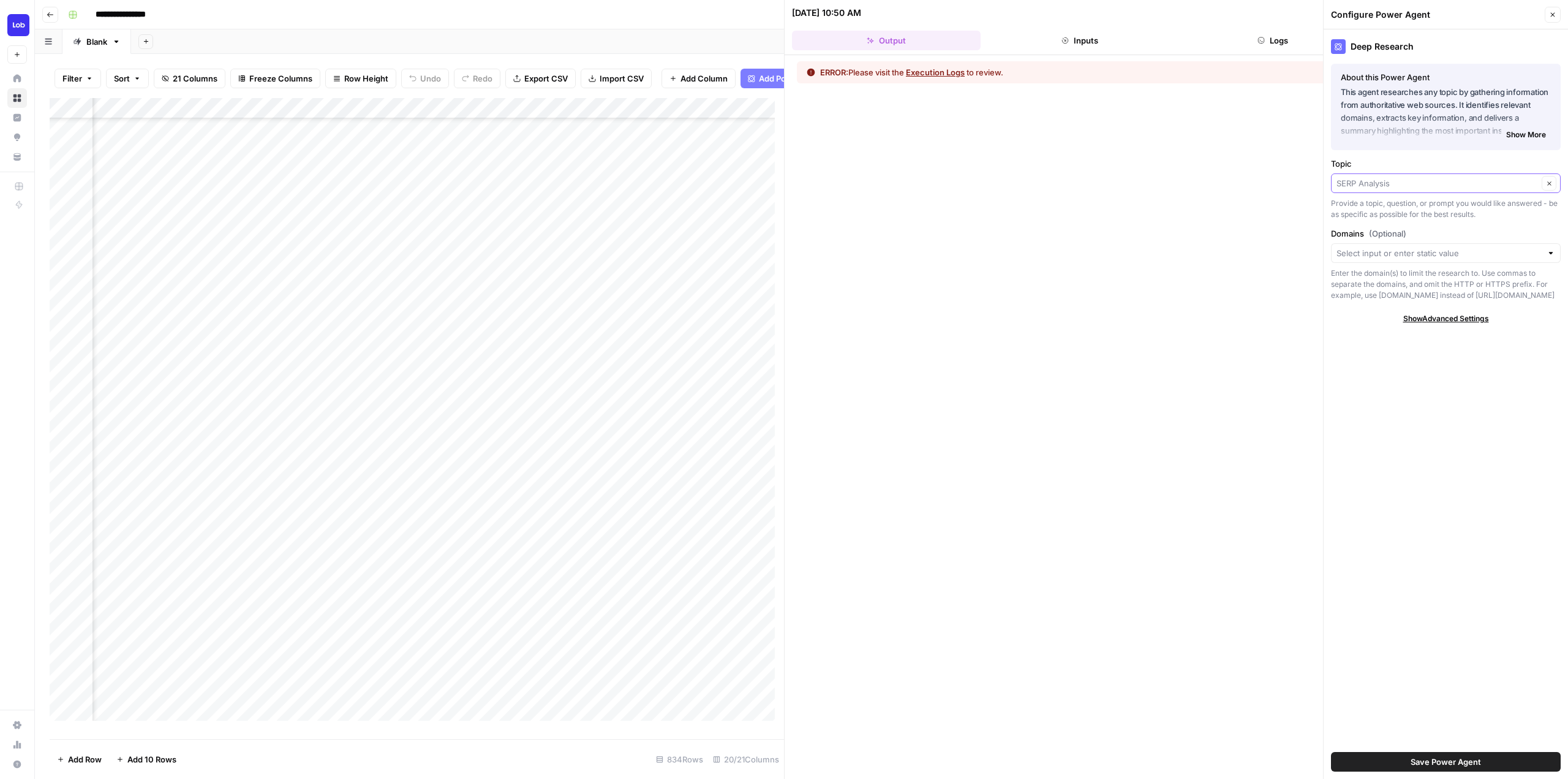
click at [1428, 184] on input "Topic" at bounding box center [1437, 183] width 201 height 12
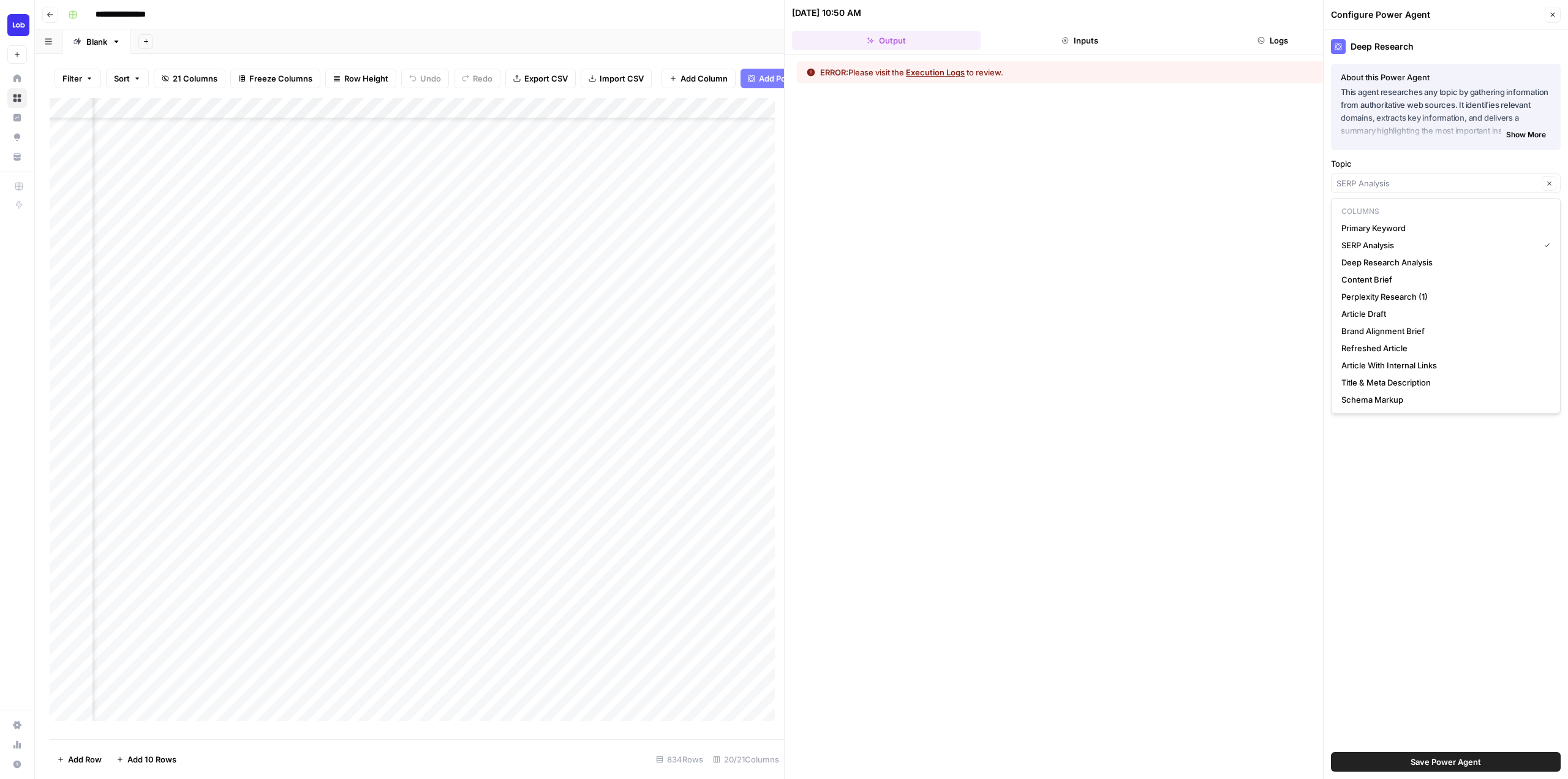
scroll to position [307, 539]
click at [1381, 228] on span "Primary Keyword" at bounding box center [1443, 227] width 204 height 12
type input "Primary Keyword"
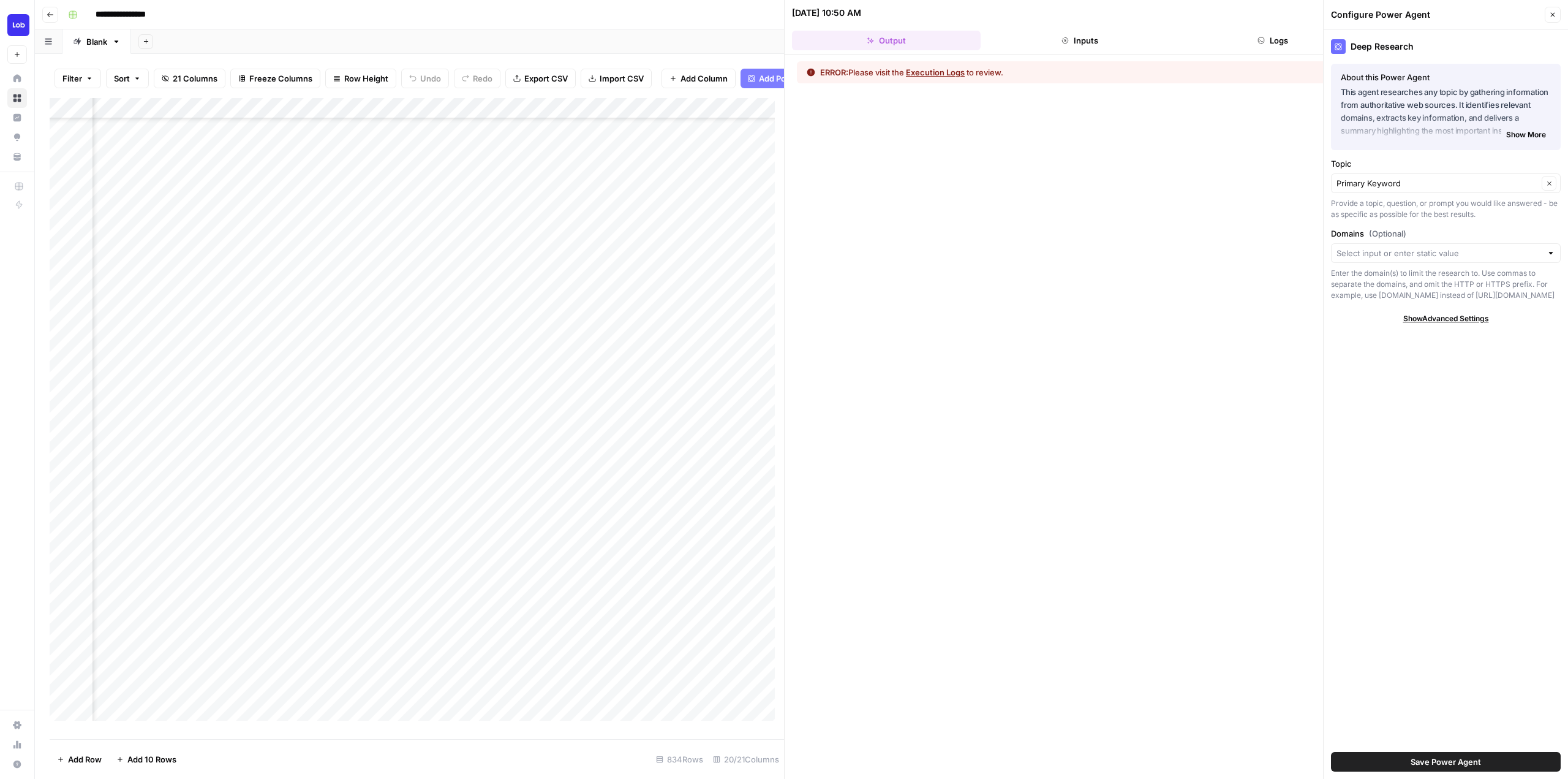
click at [1442, 762] on span "Save Power Agent" at bounding box center [1446, 761] width 71 height 12
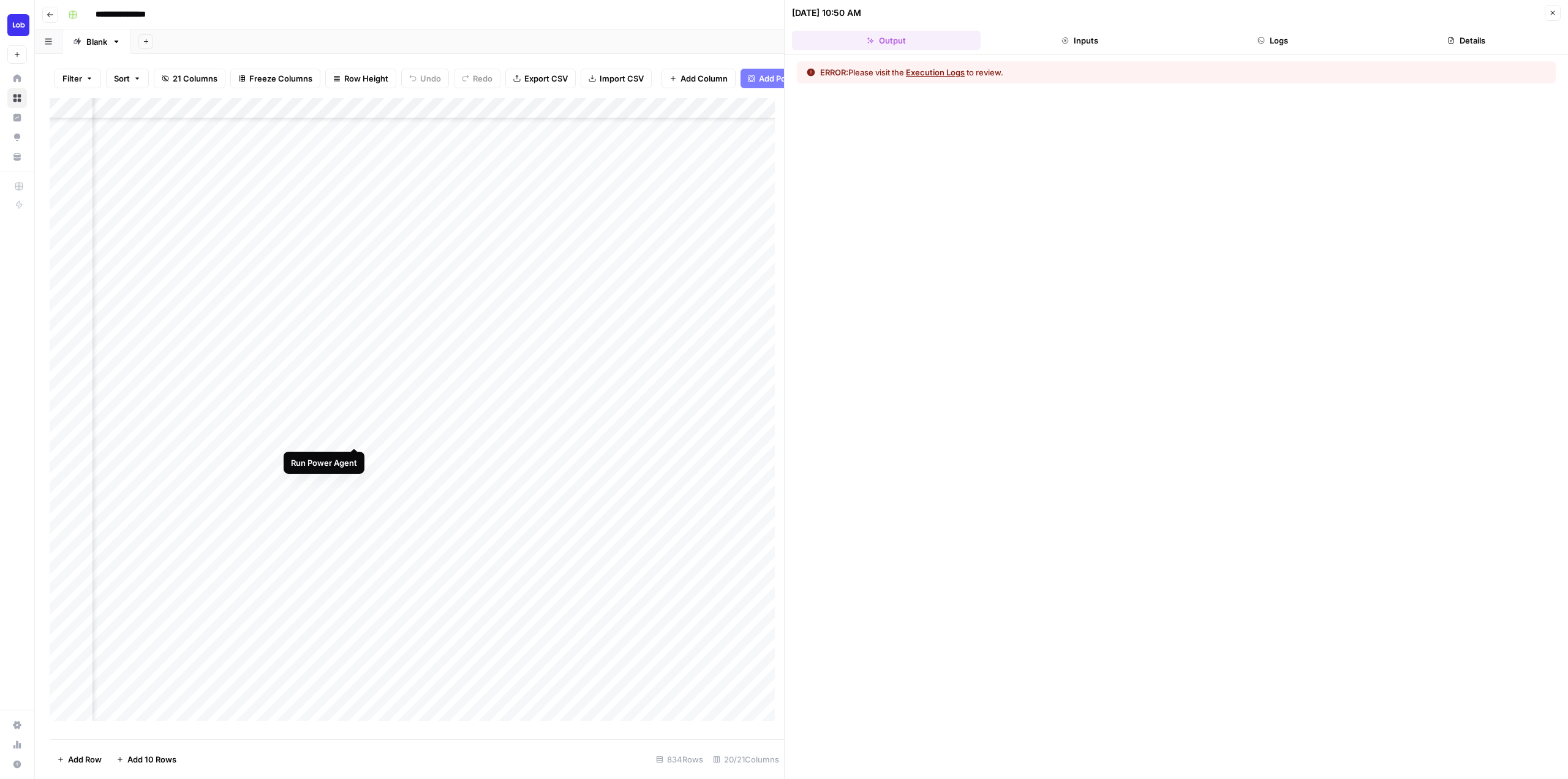
click at [351, 433] on div "Add Column" at bounding box center [416, 414] width 734 height 632
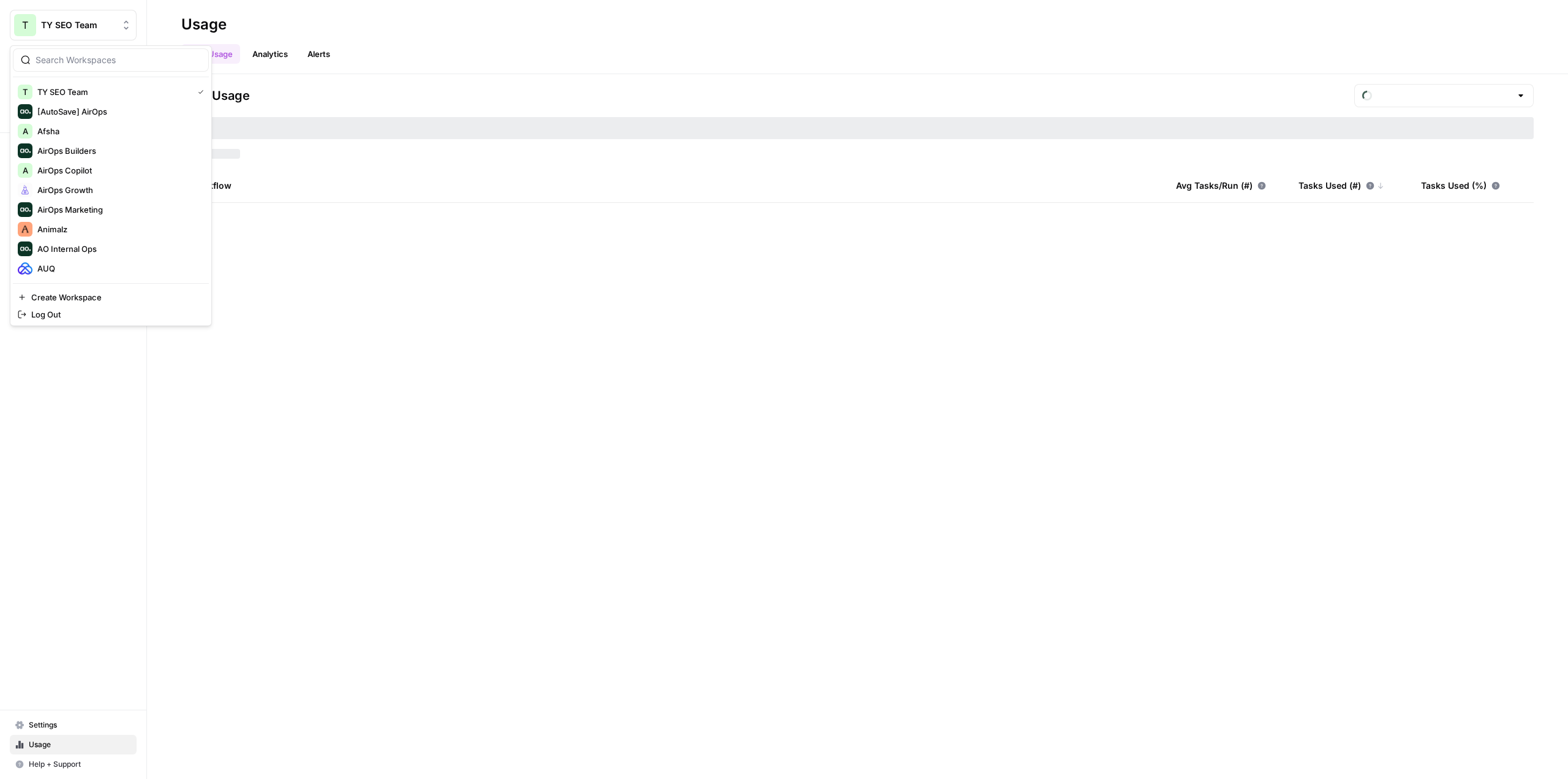
click at [90, 22] on span "TY SEO Team" at bounding box center [78, 24] width 74 height 12
type input "September Tasks"
click at [122, 273] on span "Power Steps [Admin]" at bounding box center [118, 268] width 161 height 12
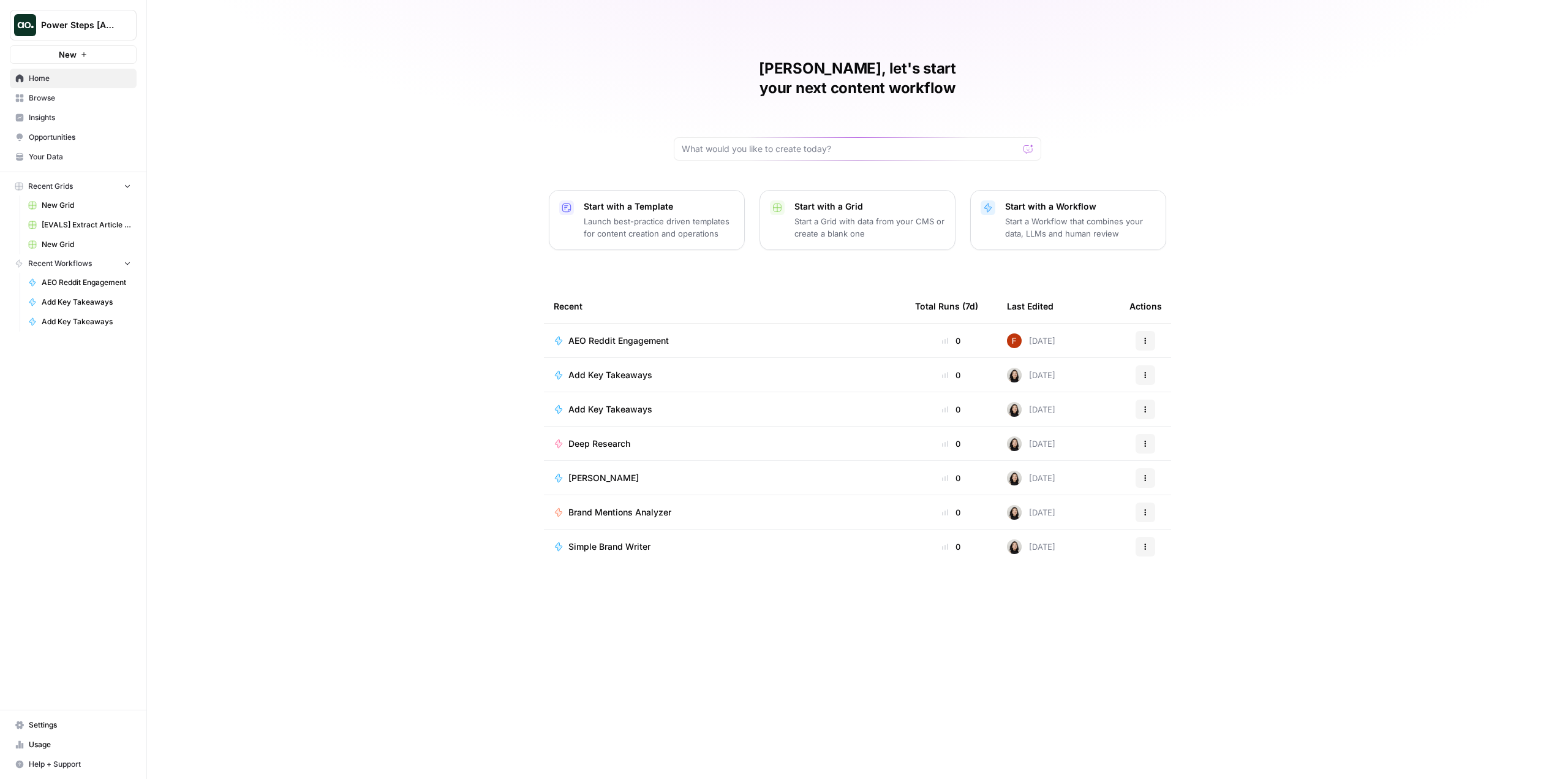
click at [616, 427] on td "Deep Research" at bounding box center [725, 444] width 362 height 34
click at [611, 437] on span "Deep Research" at bounding box center [599, 443] width 62 height 12
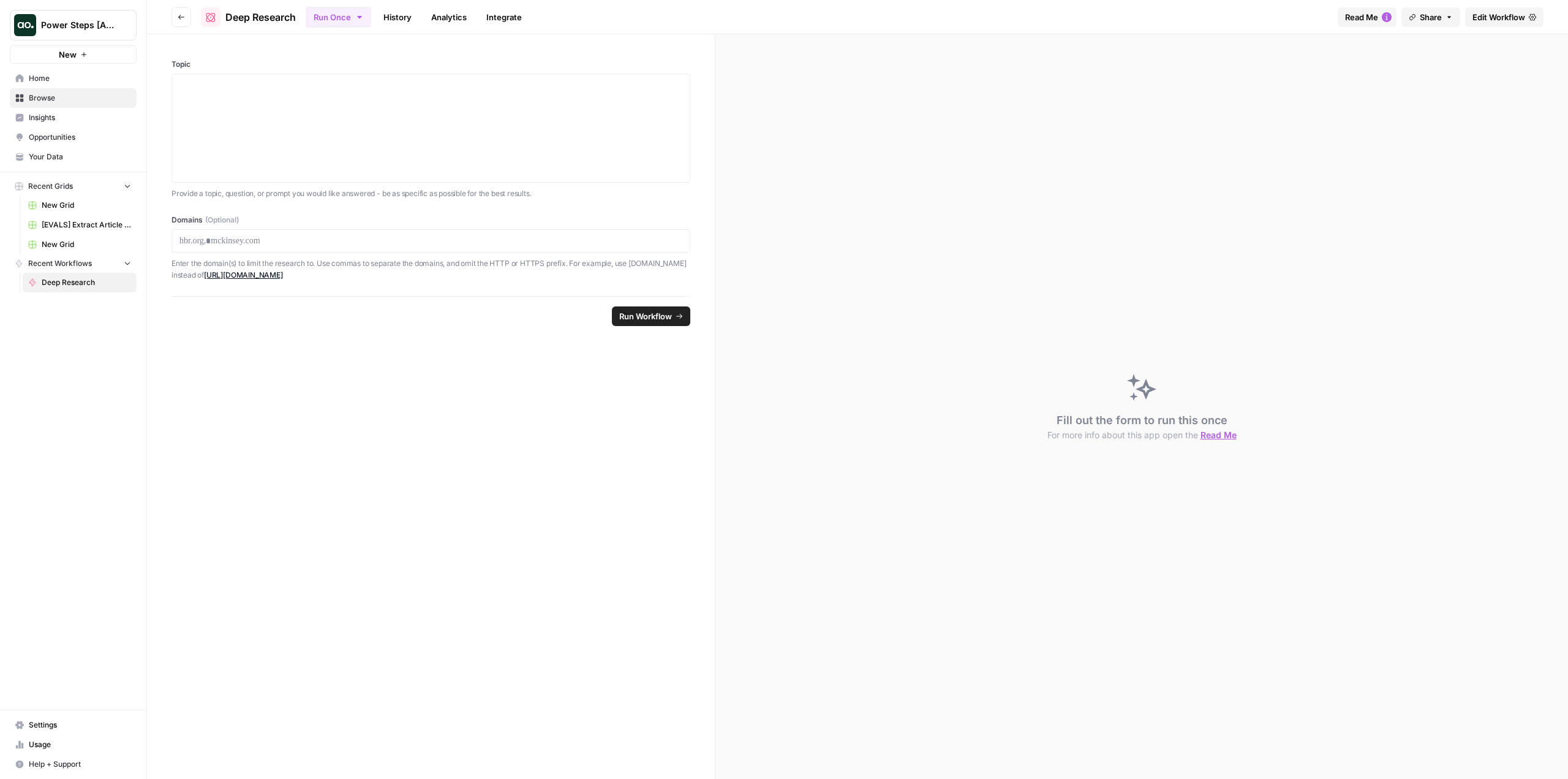
click at [1501, 12] on span "Edit Workflow" at bounding box center [1498, 17] width 53 height 12
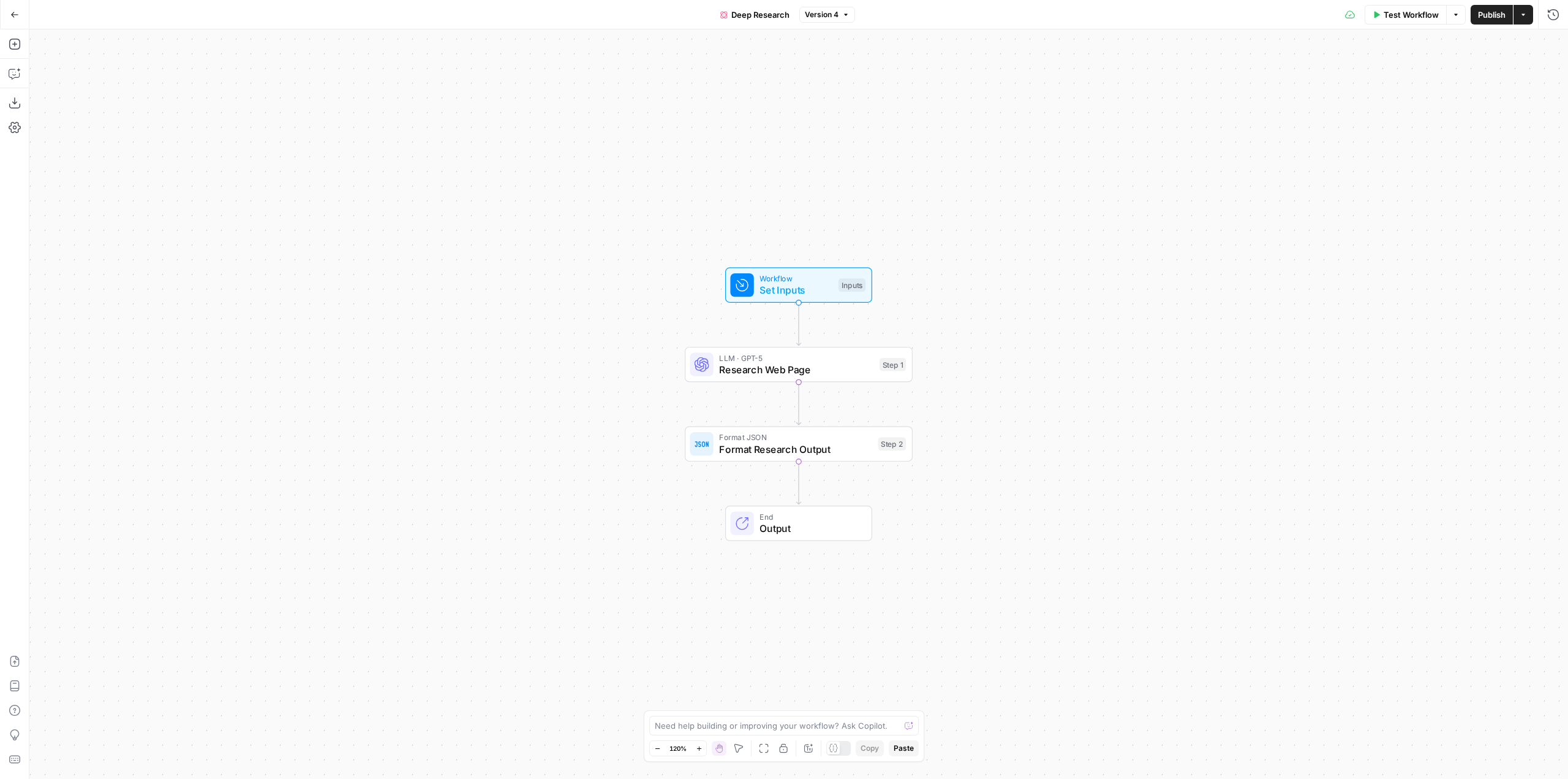
click at [14, 14] on icon "button" at bounding box center [15, 14] width 7 height 6
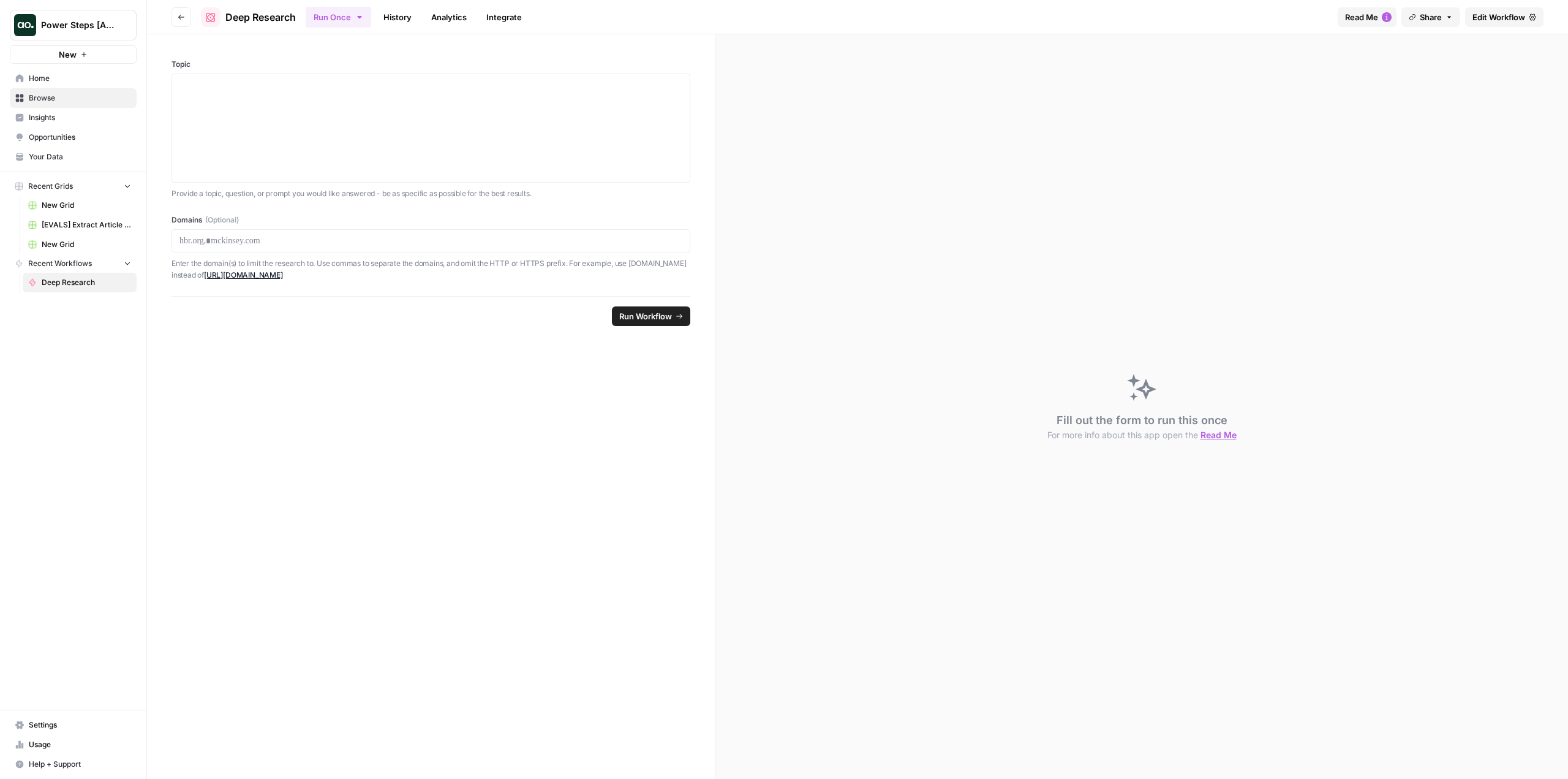
click at [187, 17] on button "Go back" at bounding box center [181, 17] width 19 height 19
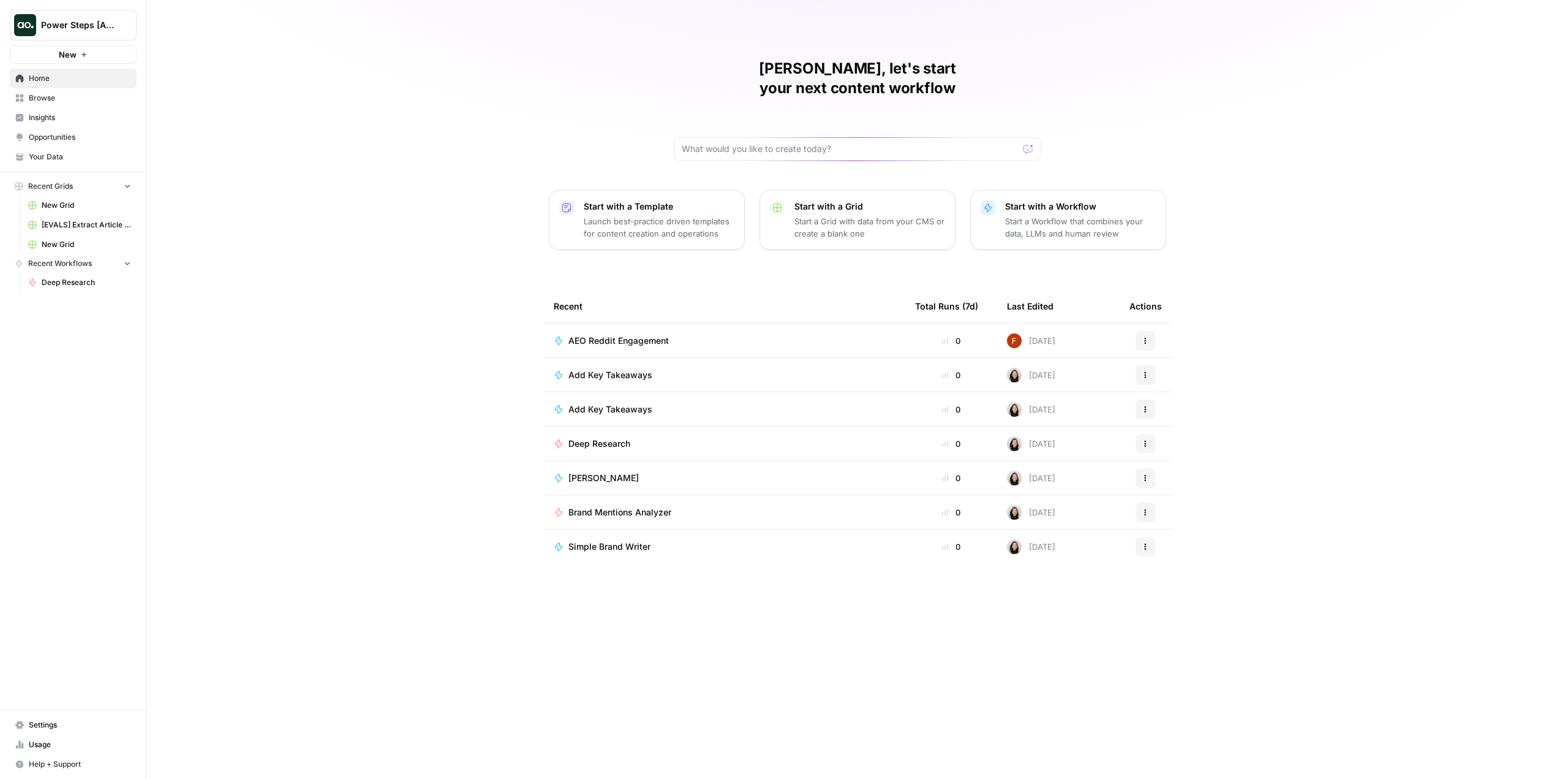
click at [58, 94] on span "Browse" at bounding box center [79, 98] width 102 height 11
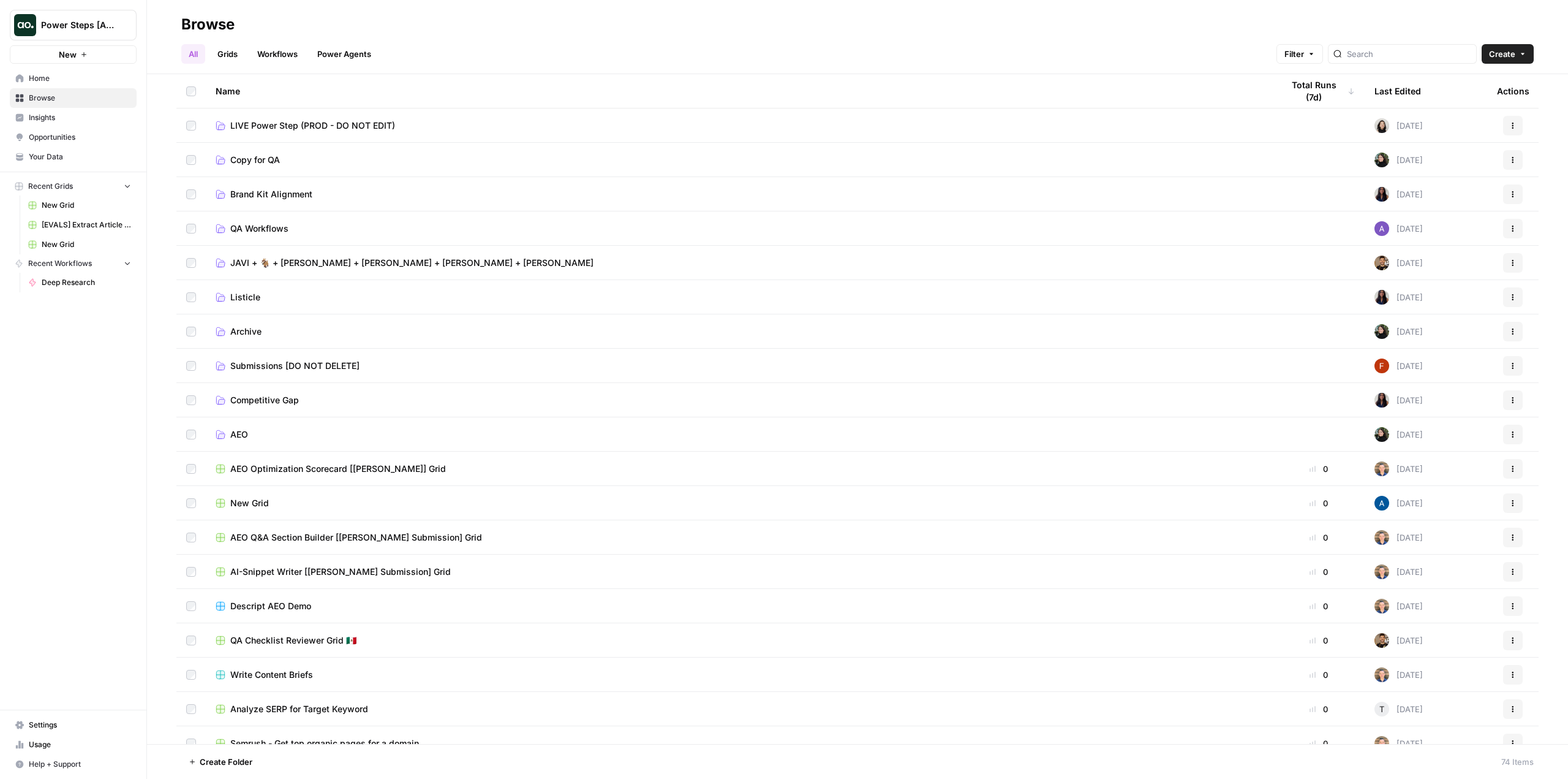
click at [314, 127] on span "LIVE Power Step (PROD - DO NOT EDIT)" at bounding box center [312, 125] width 165 height 12
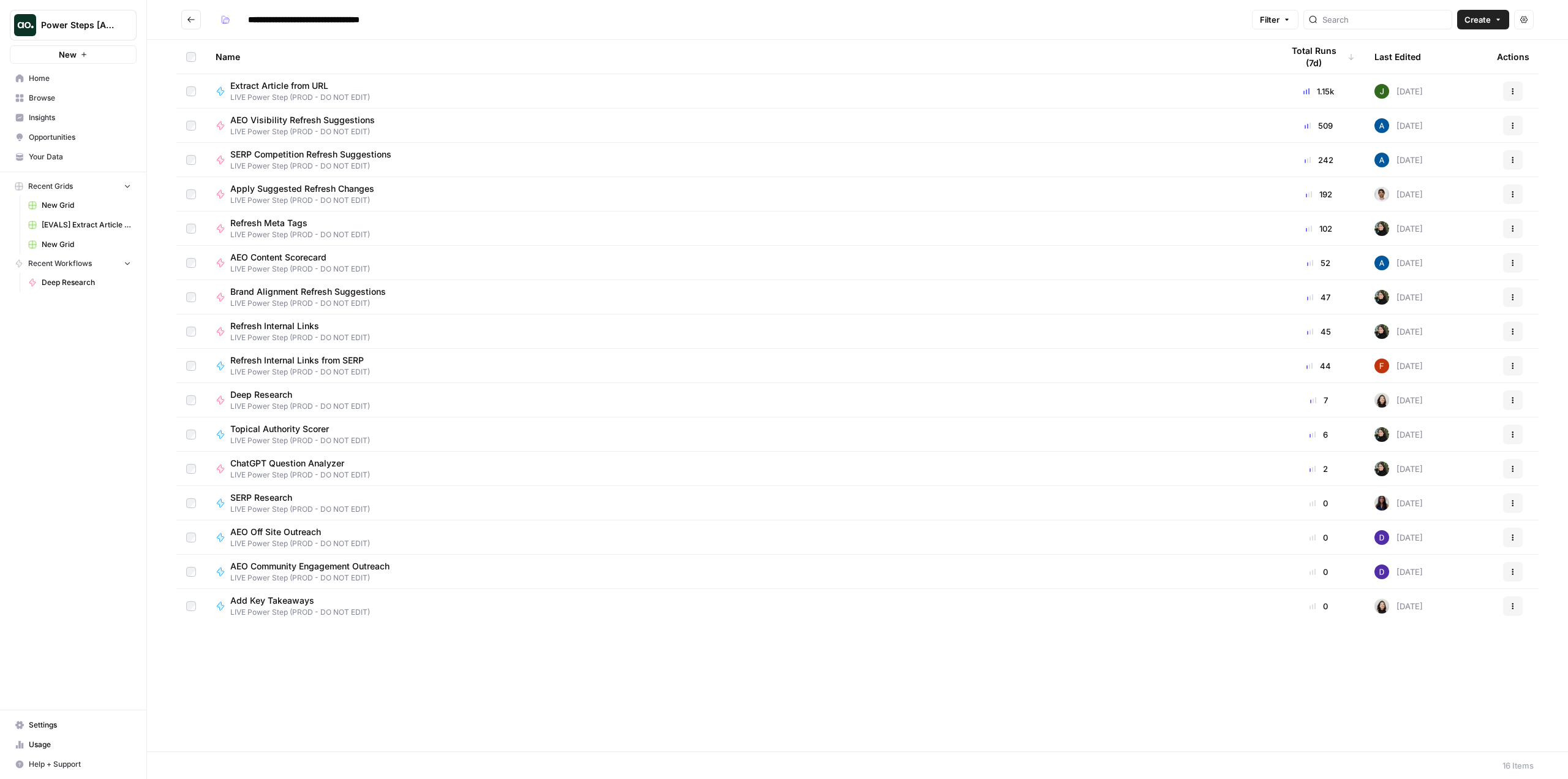
click at [275, 399] on span "Deep Research" at bounding box center [295, 394] width 130 height 12
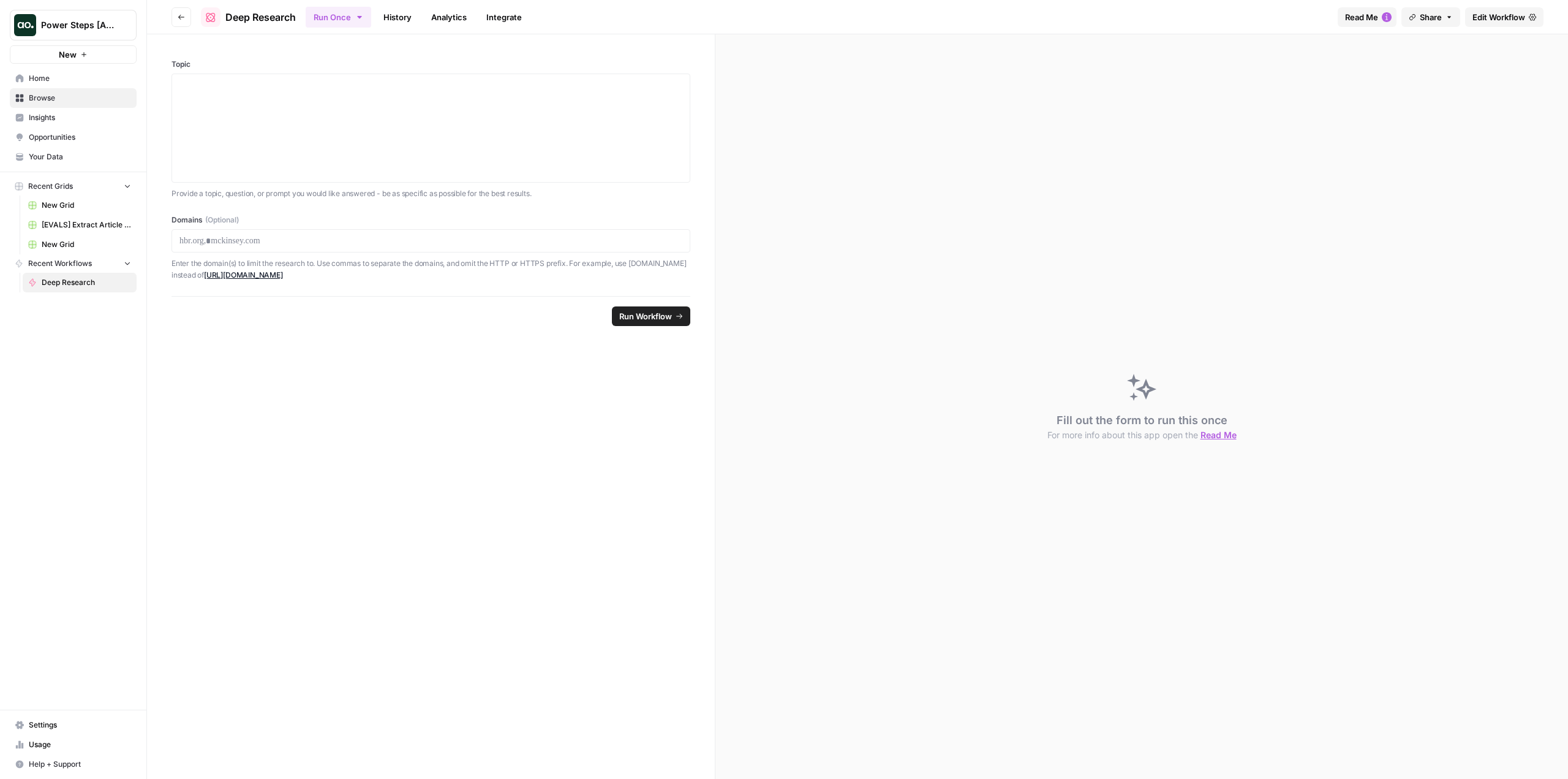
click at [1482, 14] on span "Edit Workflow" at bounding box center [1498, 17] width 53 height 12
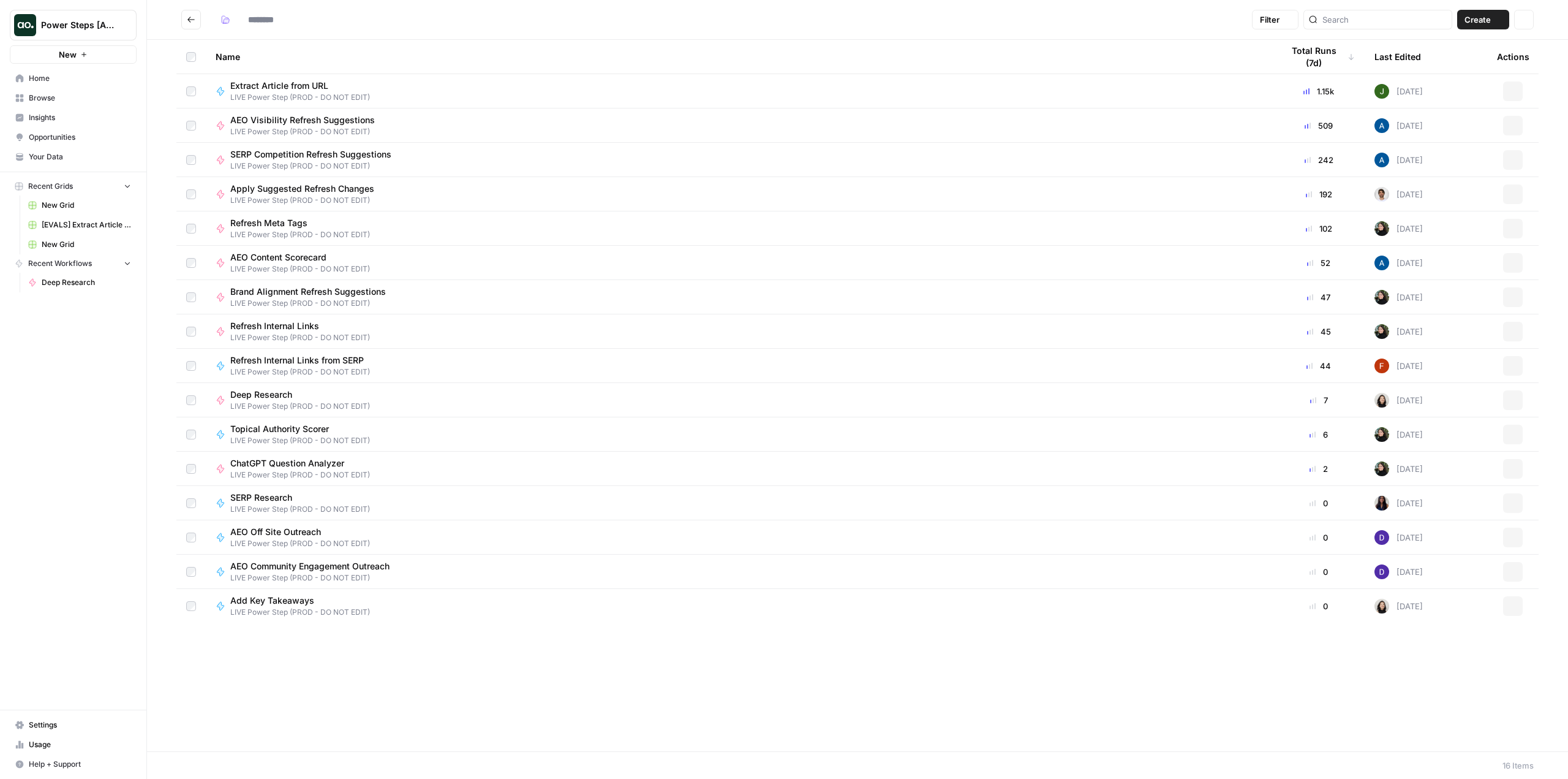
type input "**********"
click at [269, 226] on span "Refresh Meta Tags" at bounding box center [295, 222] width 130 height 12
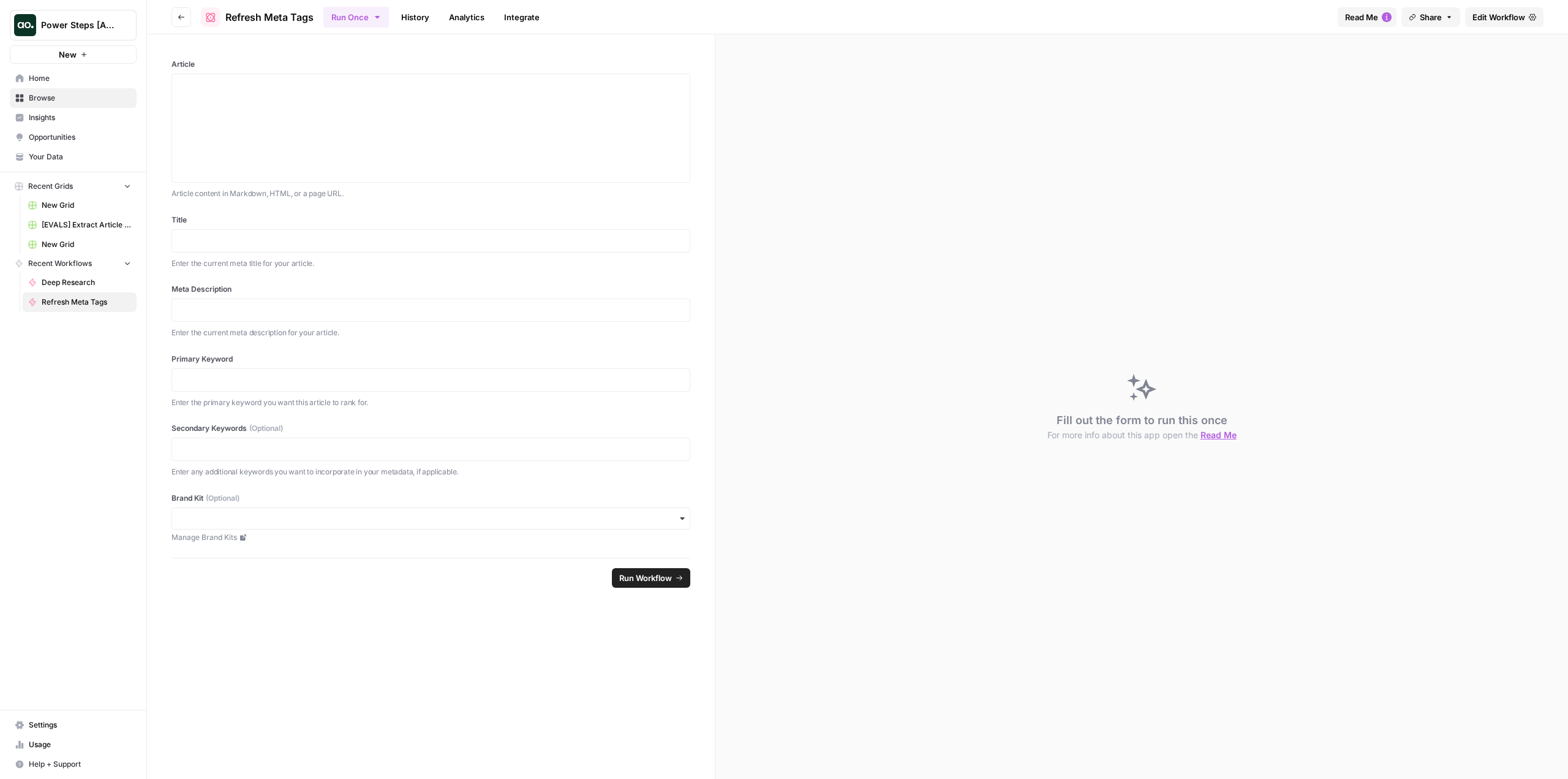
click at [1520, 16] on span "Edit Workflow" at bounding box center [1498, 17] width 53 height 12
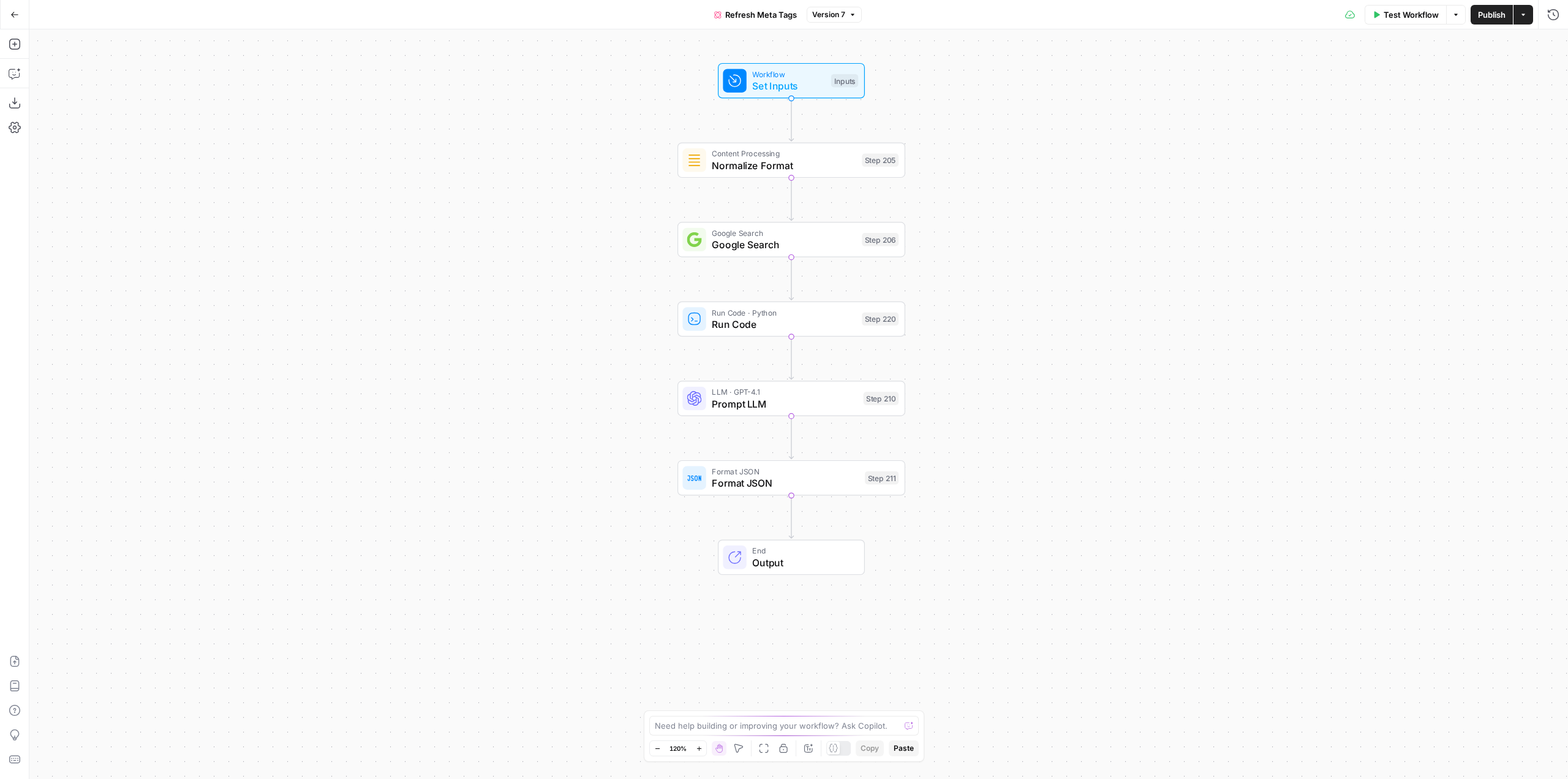
drag, startPoint x: 1029, startPoint y: 361, endPoint x: 923, endPoint y: 212, distance: 182.9
click at [1020, 276] on div "Workflow Set Inputs Inputs Content Processing Normalize Format Step 205 Google …" at bounding box center [798, 404] width 1539 height 750
click at [19, 77] on icon "button" at bounding box center [14, 74] width 11 height 10
click at [129, 734] on textarea at bounding box center [165, 735] width 236 height 12
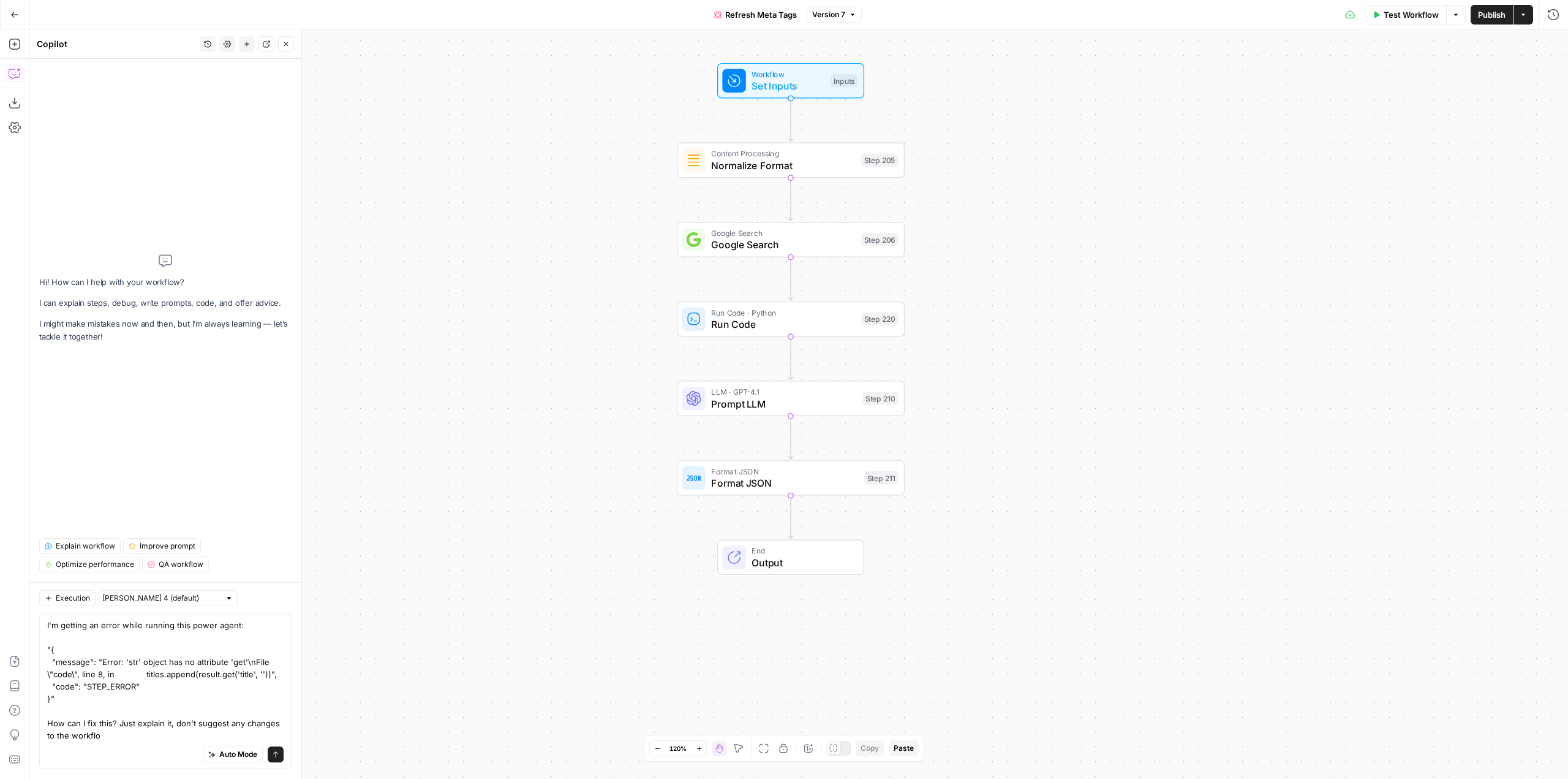
type textarea "I'm getting an error while running this power agent: "{ "message": "Error: 'str…"
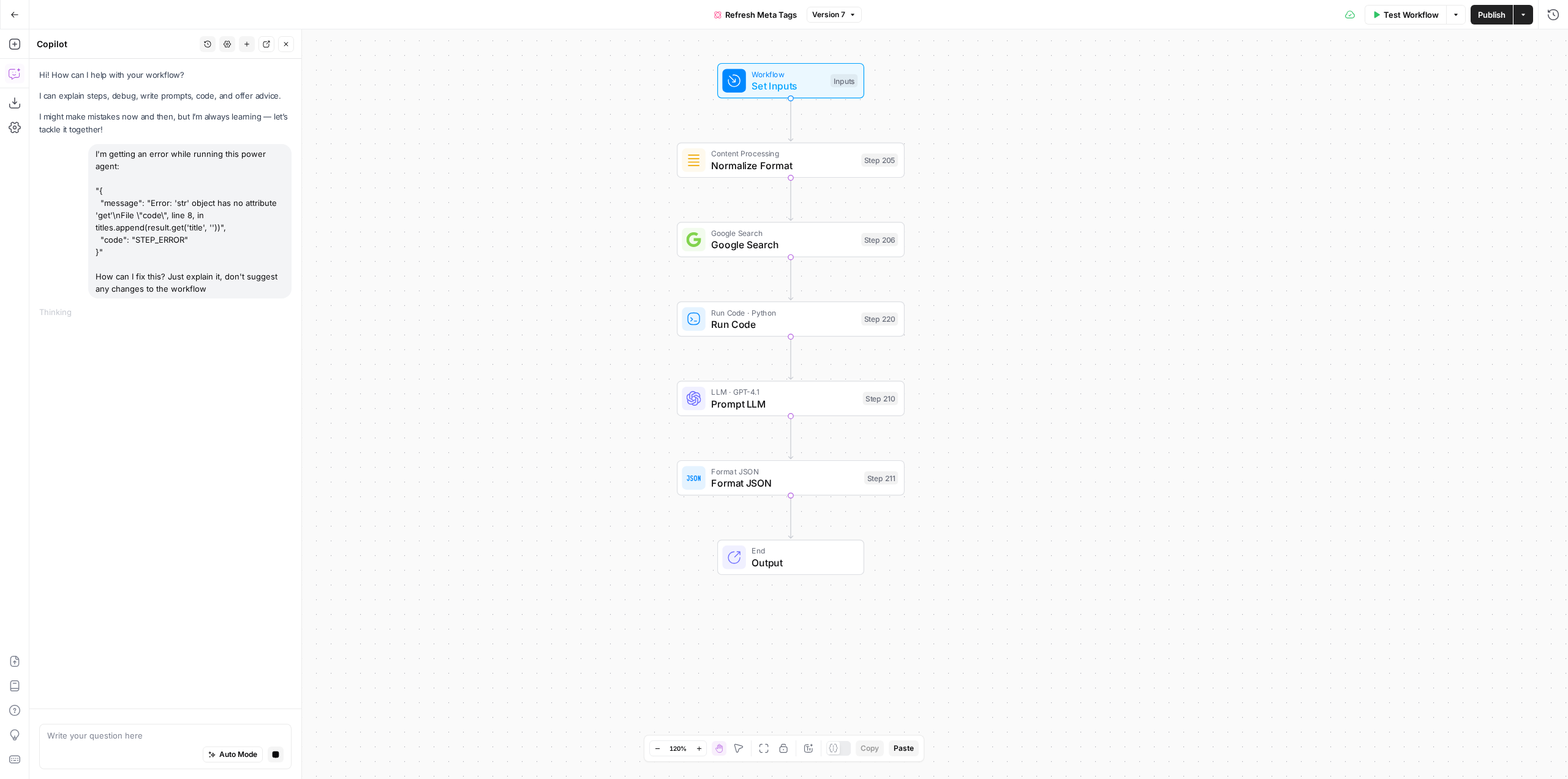
click at [157, 747] on div "Auto Mode Stop generating" at bounding box center [165, 755] width 236 height 27
click at [274, 755] on icon "button" at bounding box center [276, 755] width 6 height 6
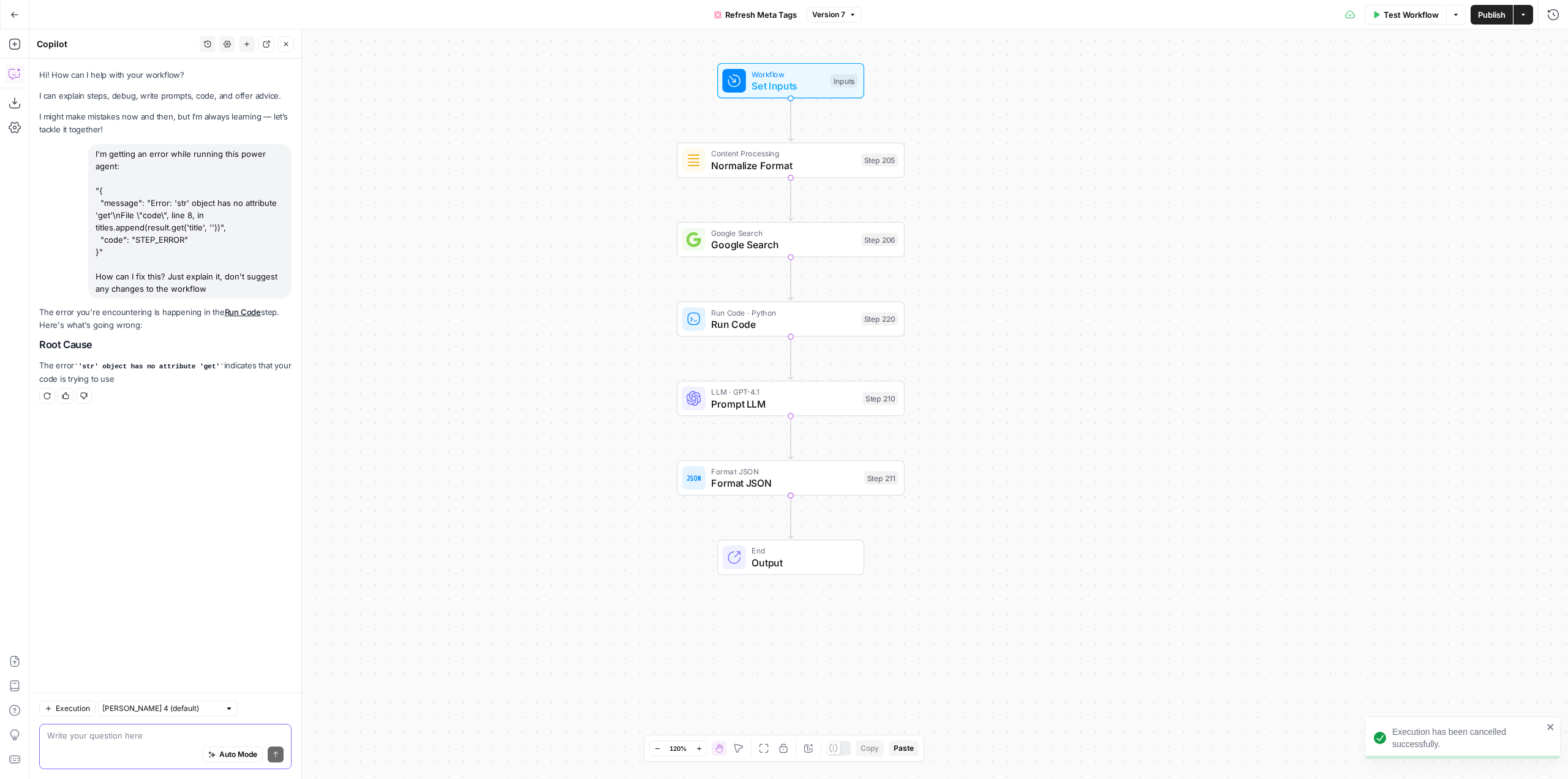
drag, startPoint x: 207, startPoint y: 286, endPoint x: 92, endPoint y: 152, distance: 176.6
click at [92, 152] on div "I'm getting an error while running this power agent: "{ "message": "Error: 'str…" at bounding box center [190, 221] width 204 height 154
copy div "I'm getting an error while running this power agent: "{ "message": "Error: 'str…"
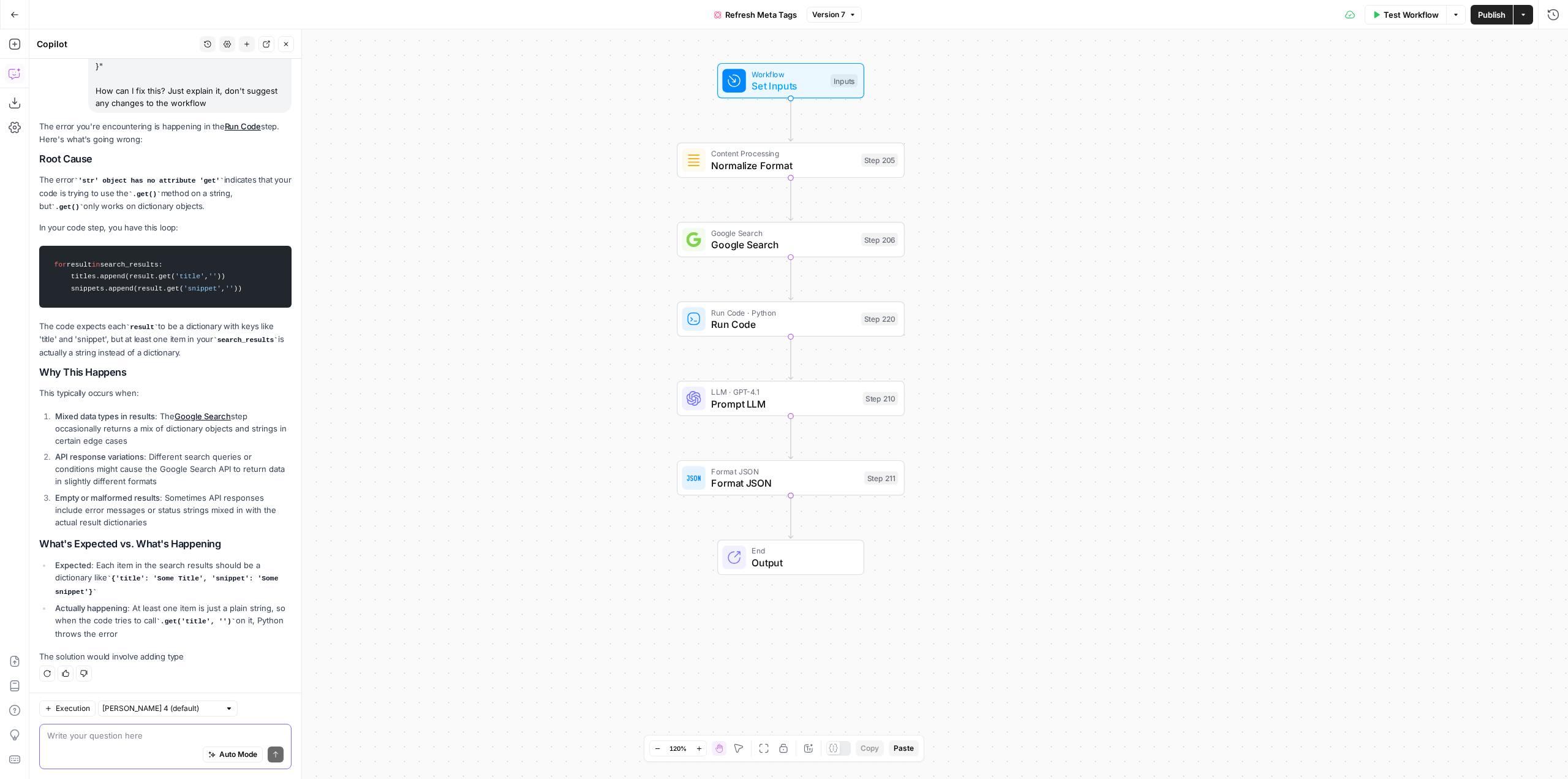
click at [150, 734] on textarea at bounding box center [165, 735] width 236 height 12
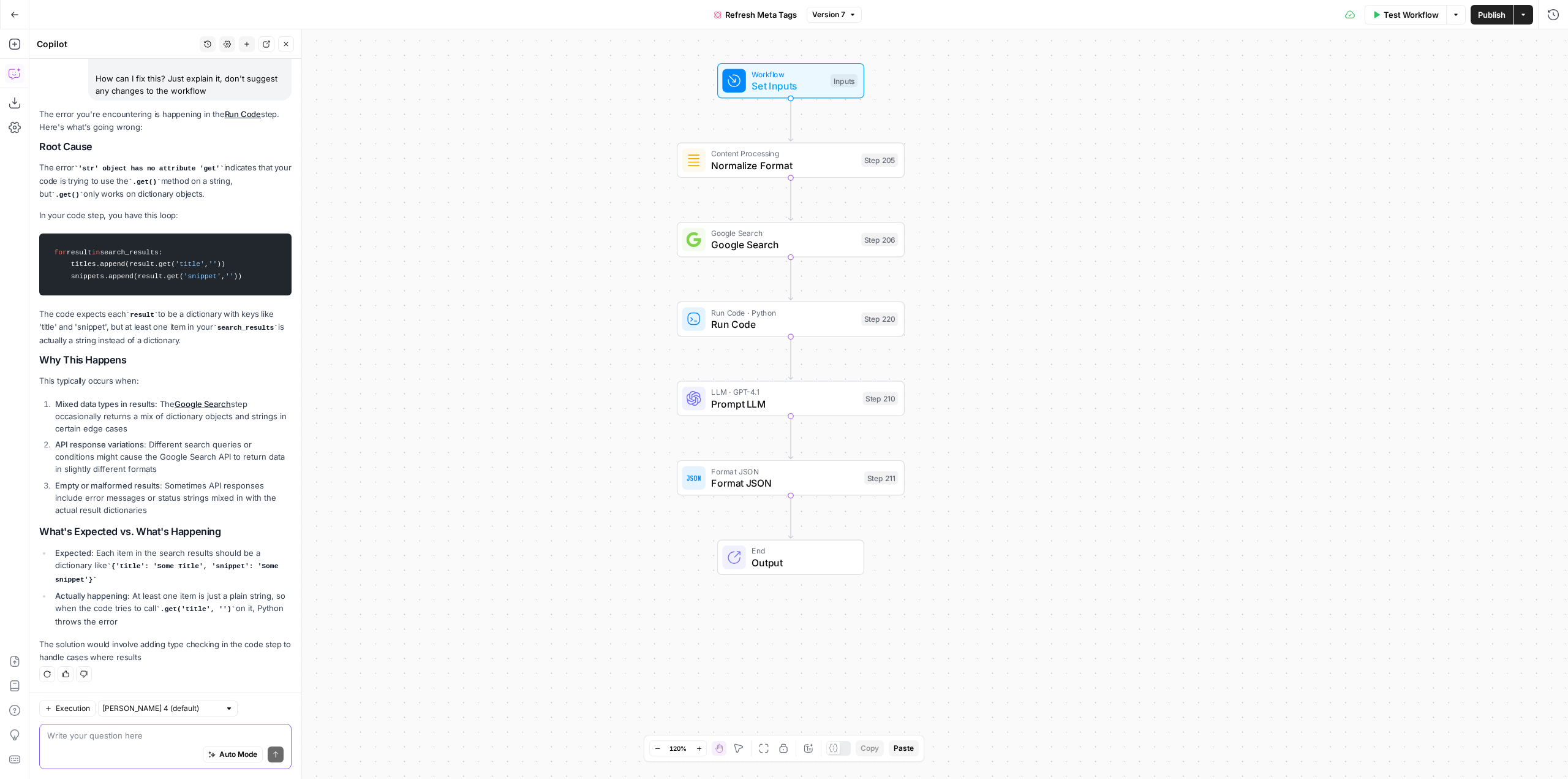
paste textarea "I'm getting an error while running this power agent: "{ "message": "Error: 'str…"
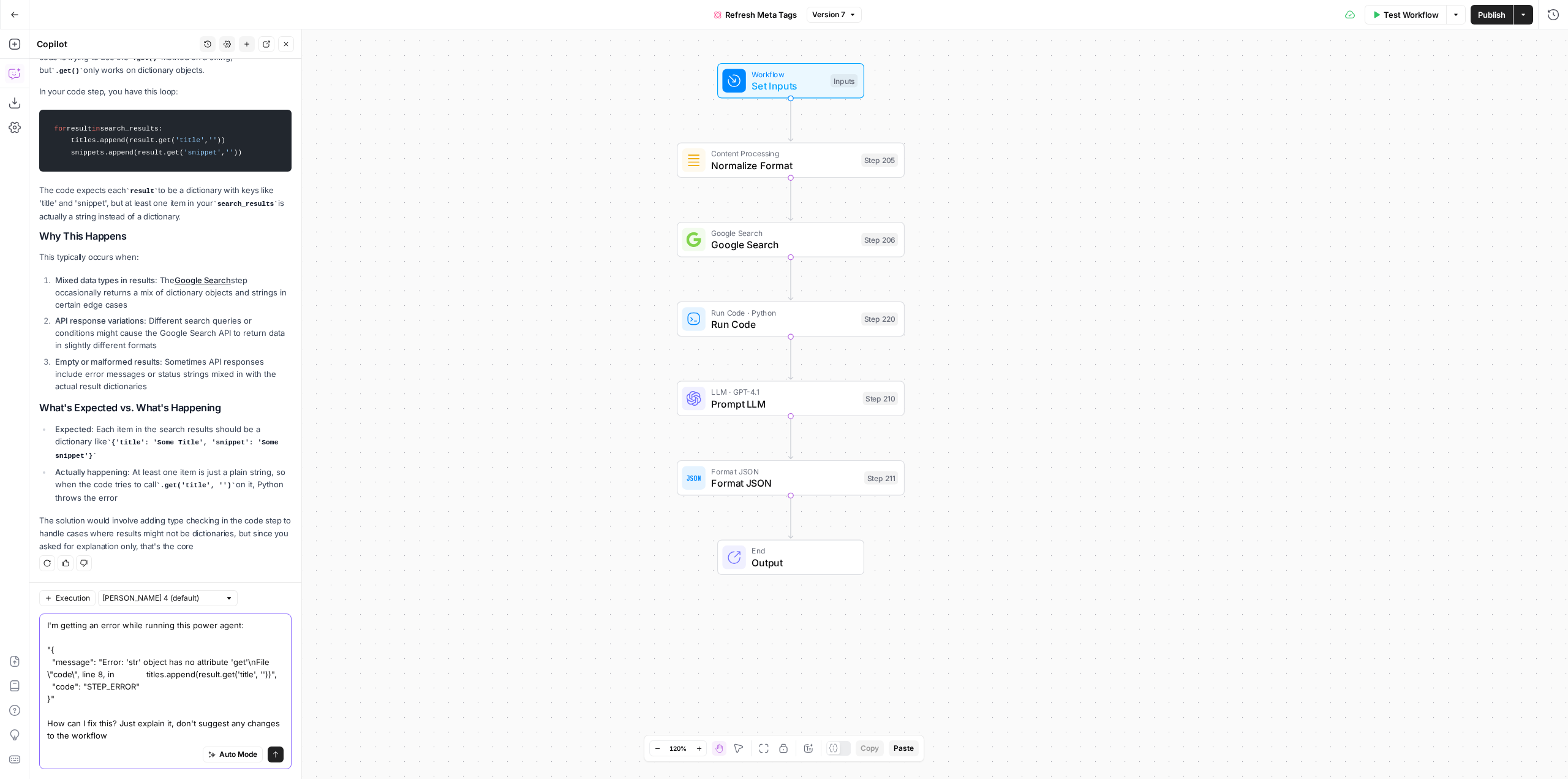
scroll to position [334, 0]
click at [124, 626] on textarea "I'm getting an error while running this power agent: "{ "message": "Error: 'str…" at bounding box center [165, 680] width 236 height 123
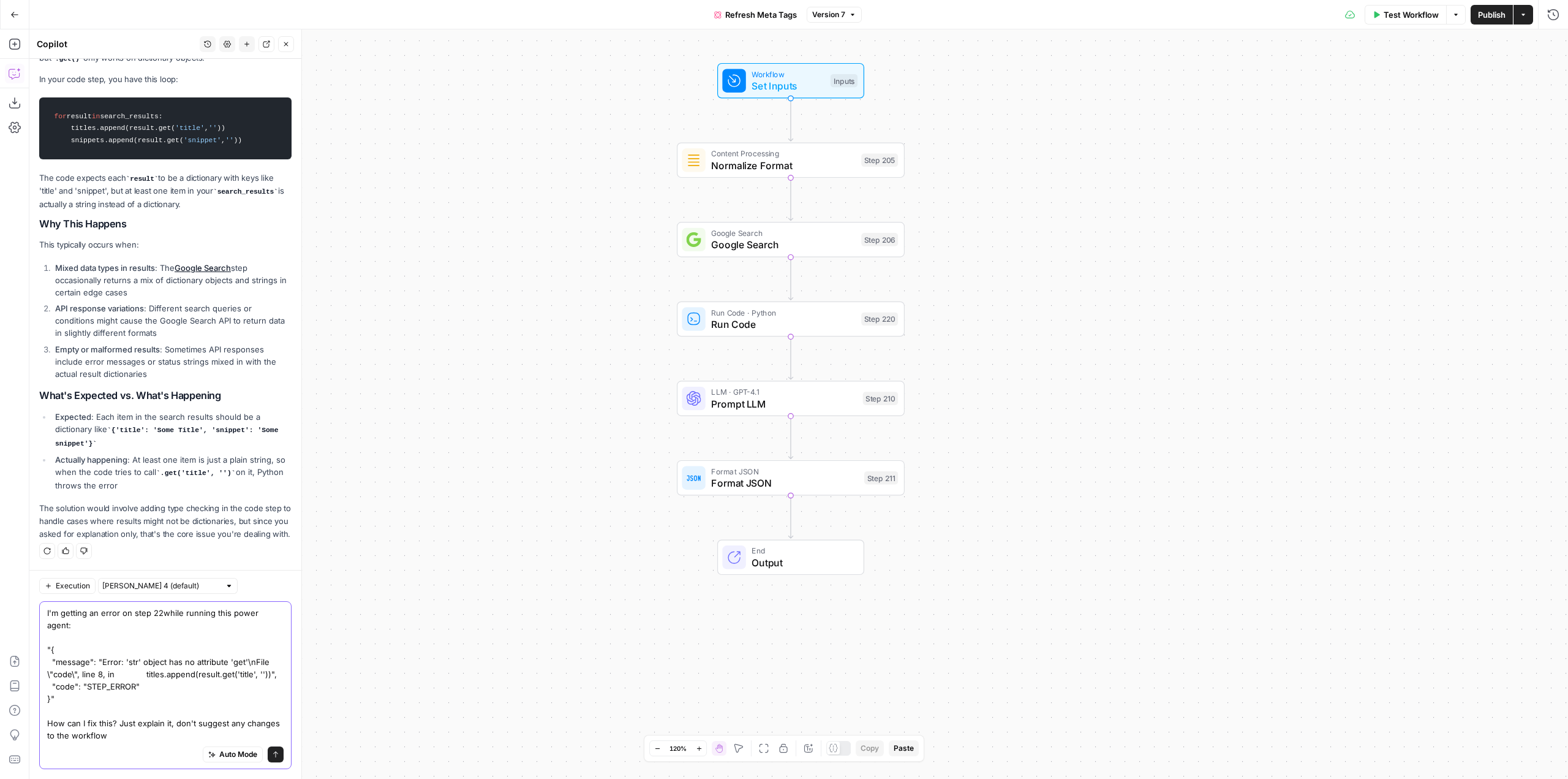
scroll to position [346, 0]
type textarea "I'm getting an error on step 220 while running this power agent: "{ "message": …"
click at [268, 750] on button "Send" at bounding box center [276, 755] width 16 height 16
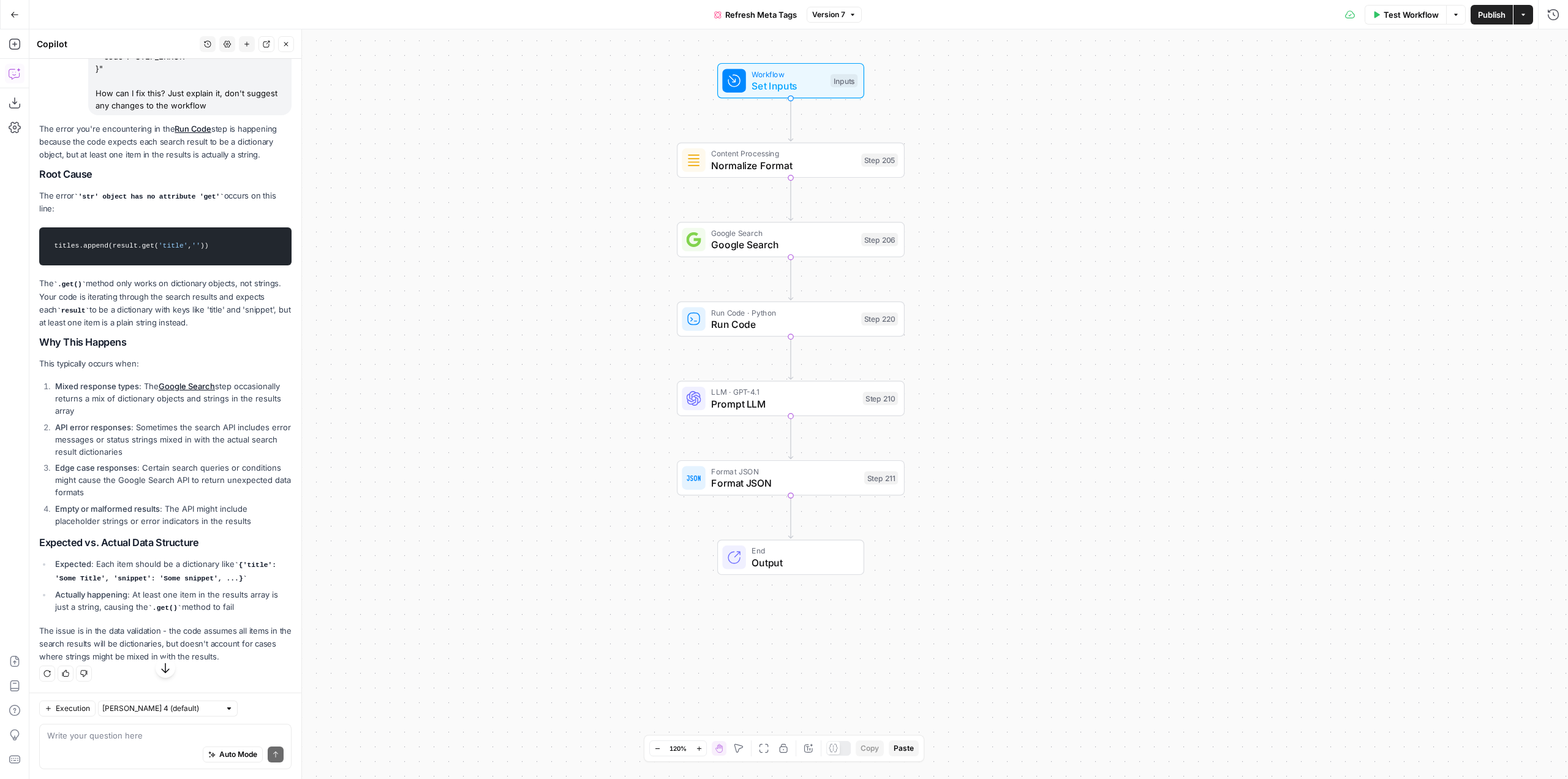
scroll to position [934, 0]
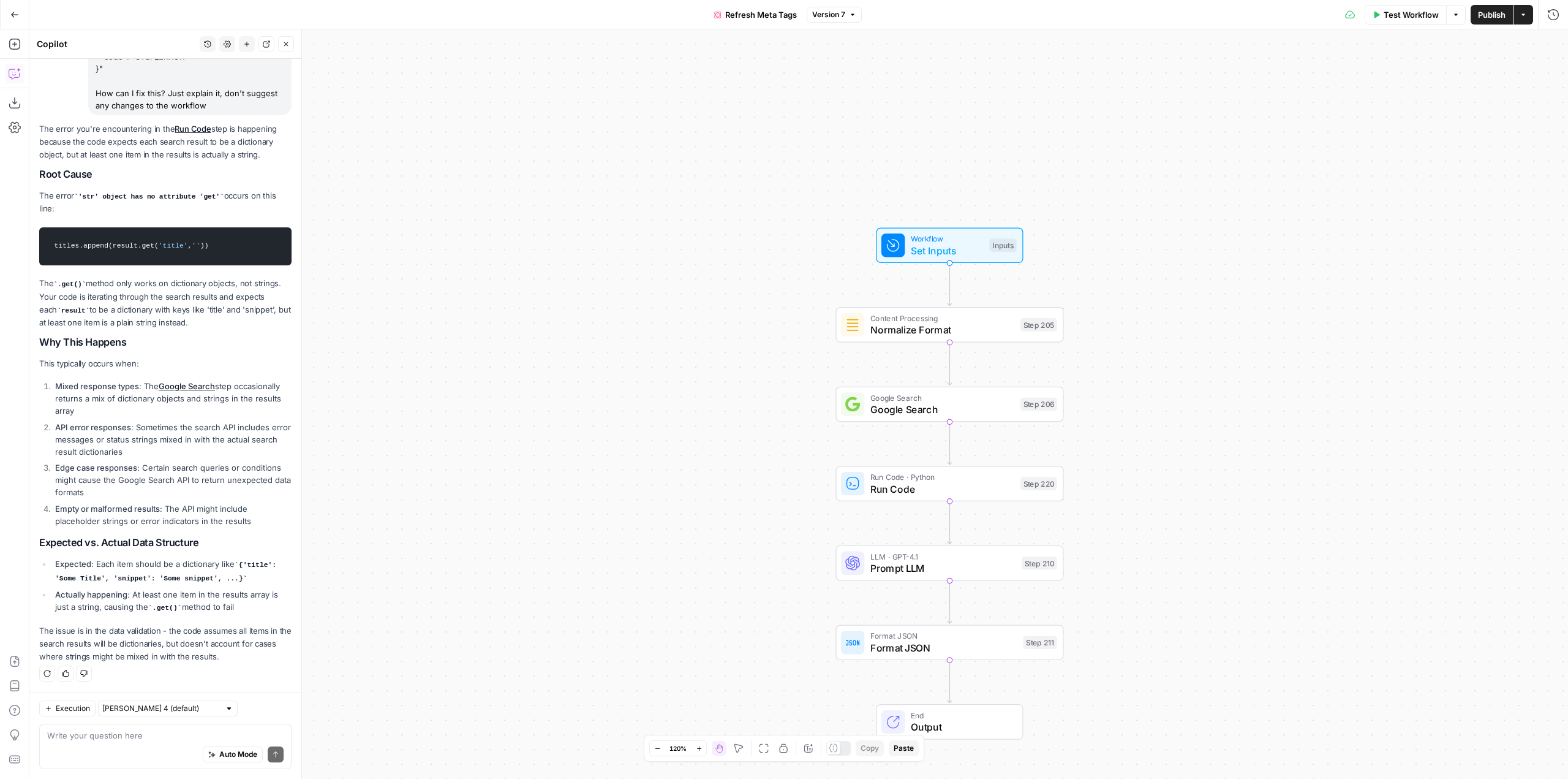
drag, startPoint x: 255, startPoint y: 655, endPoint x: 34, endPoint y: 628, distance: 222.6
copy p "The issue is in the data validation - the code assumes all items in the search …"
